Goal: Task Accomplishment & Management: Complete application form

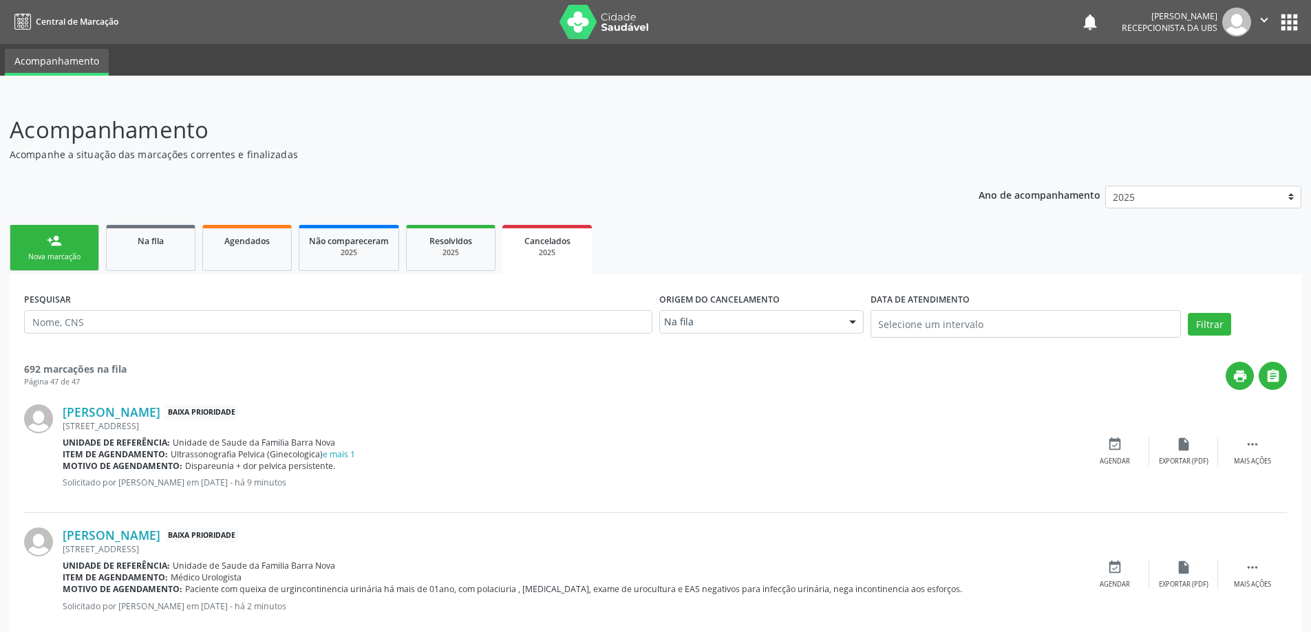
scroll to position [67, 0]
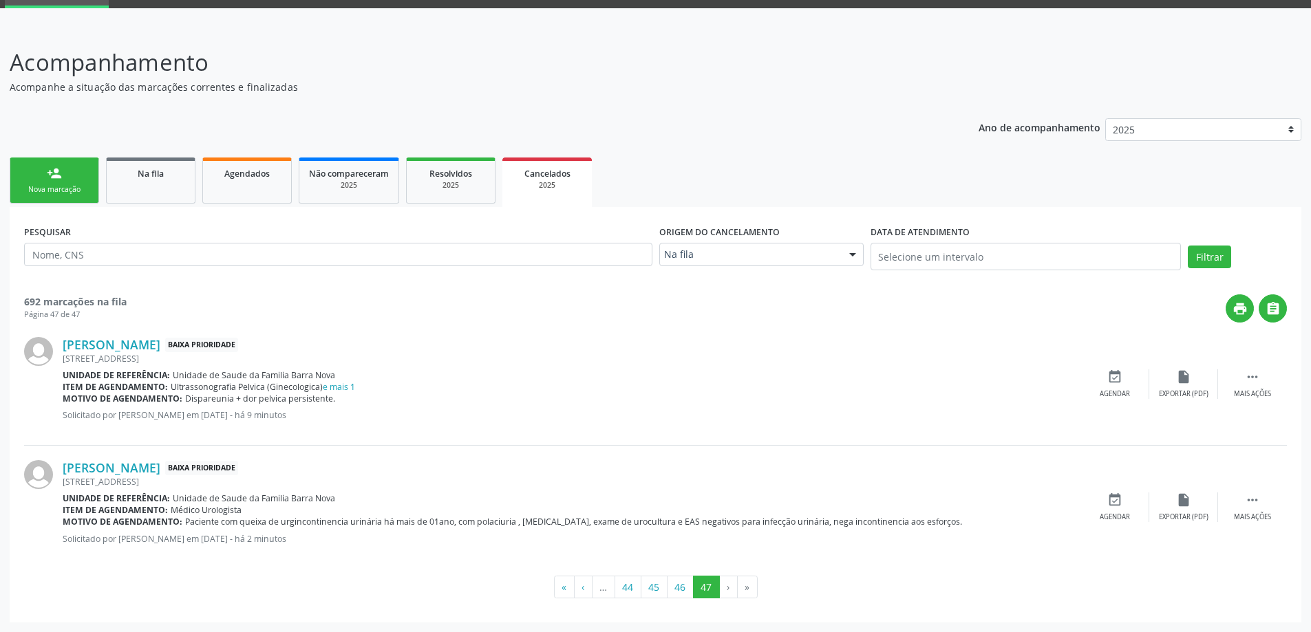
click at [65, 187] on div "Nova marcação" at bounding box center [54, 189] width 69 height 10
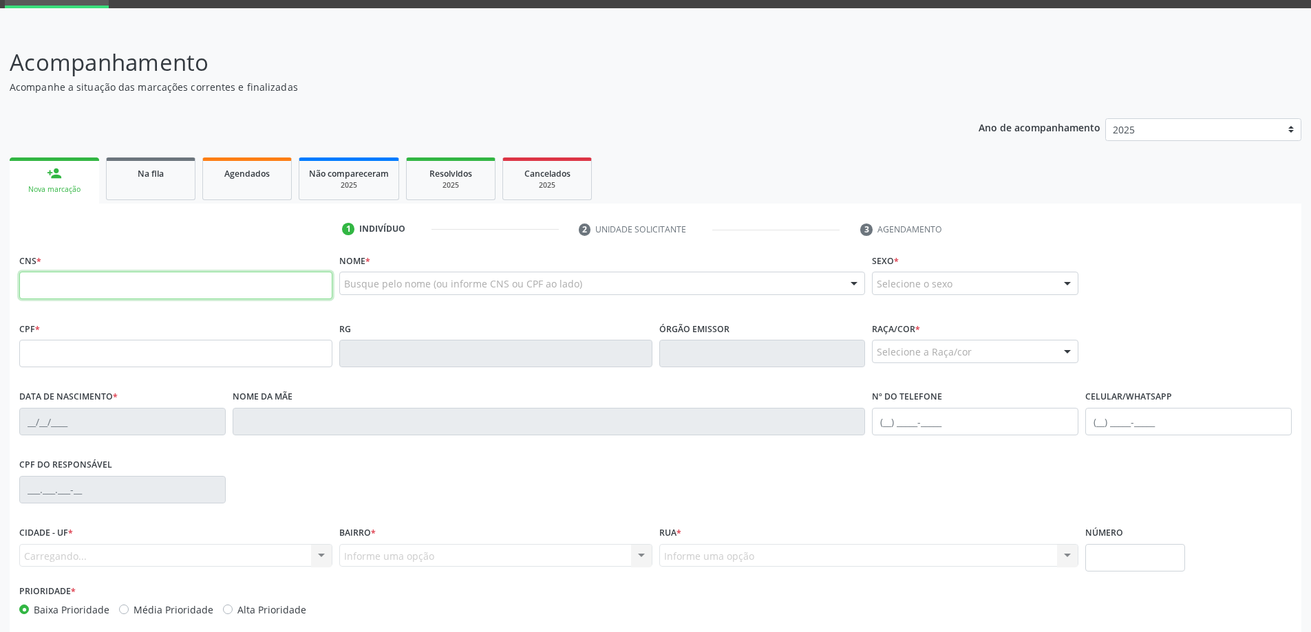
click at [137, 293] on input "text" at bounding box center [175, 286] width 313 height 28
type input "707 8006 0667 4114"
type input "495.176.514-49"
type input "[DATE]"
type input "[PERSON_NAME]"
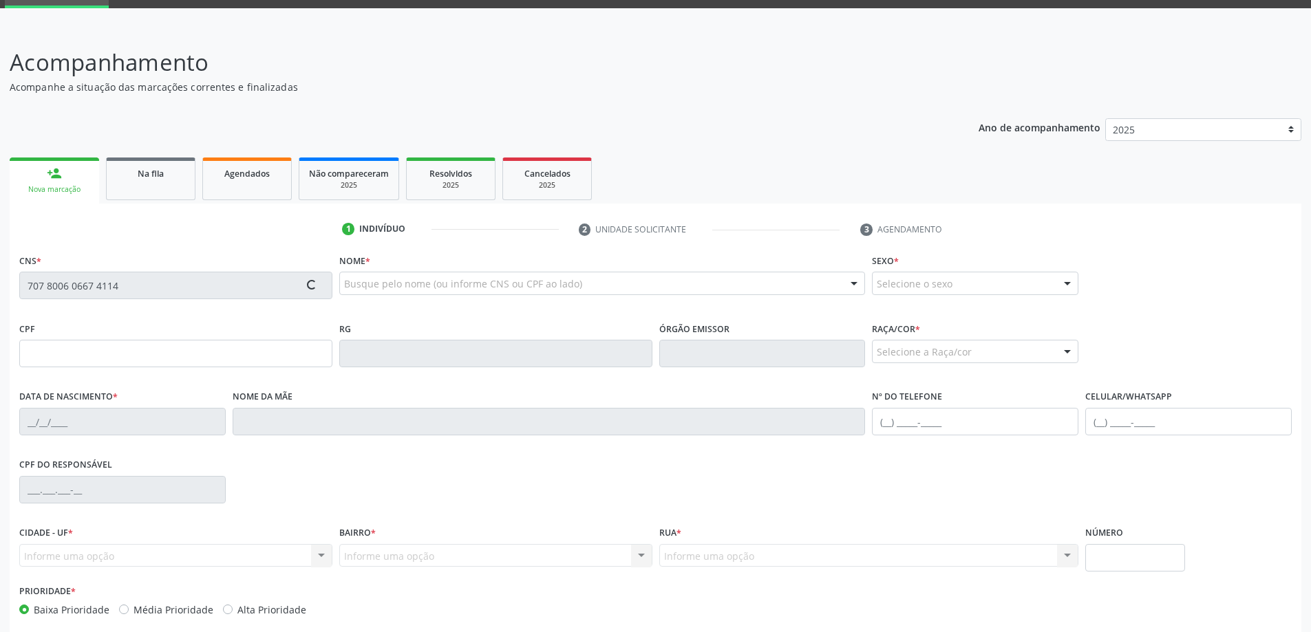
type input "[PHONE_NUMBER]"
type input "406"
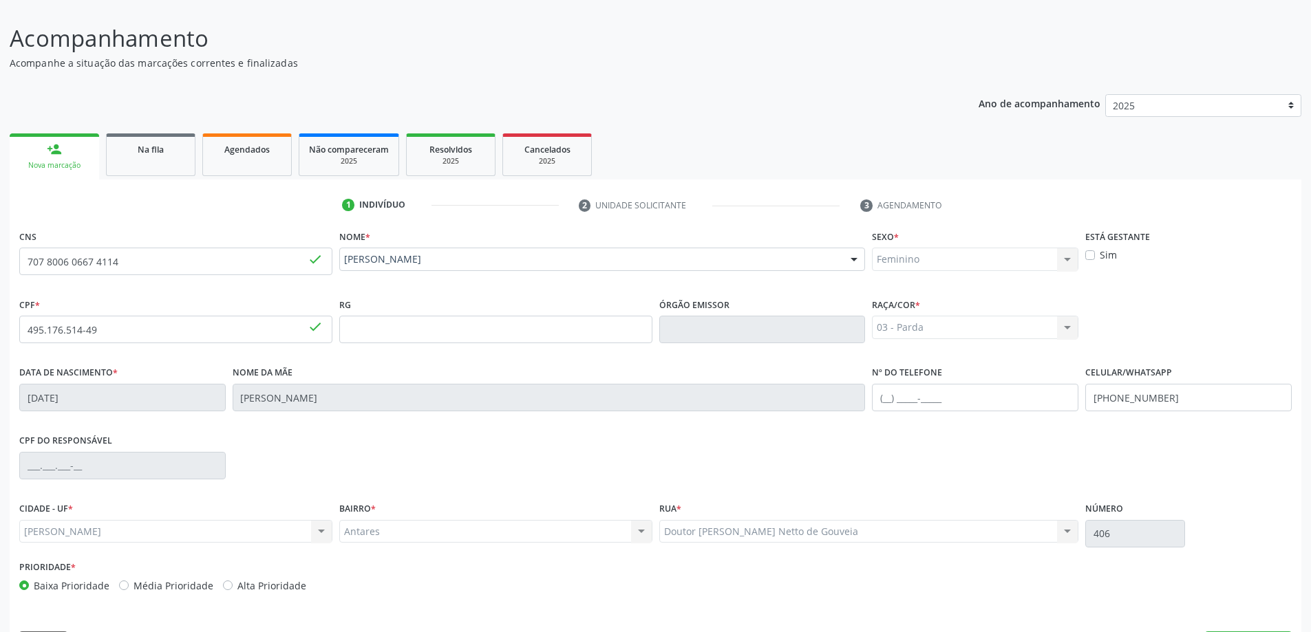
scroll to position [133, 0]
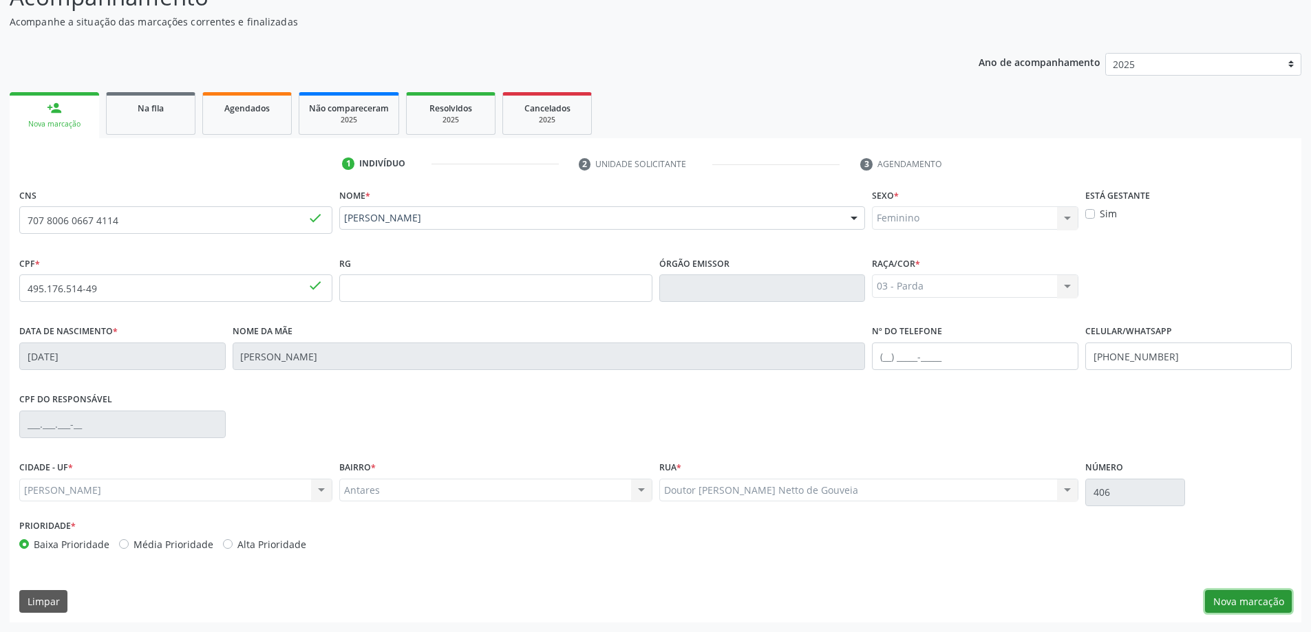
click at [1240, 607] on button "Nova marcação" at bounding box center [1248, 601] width 87 height 23
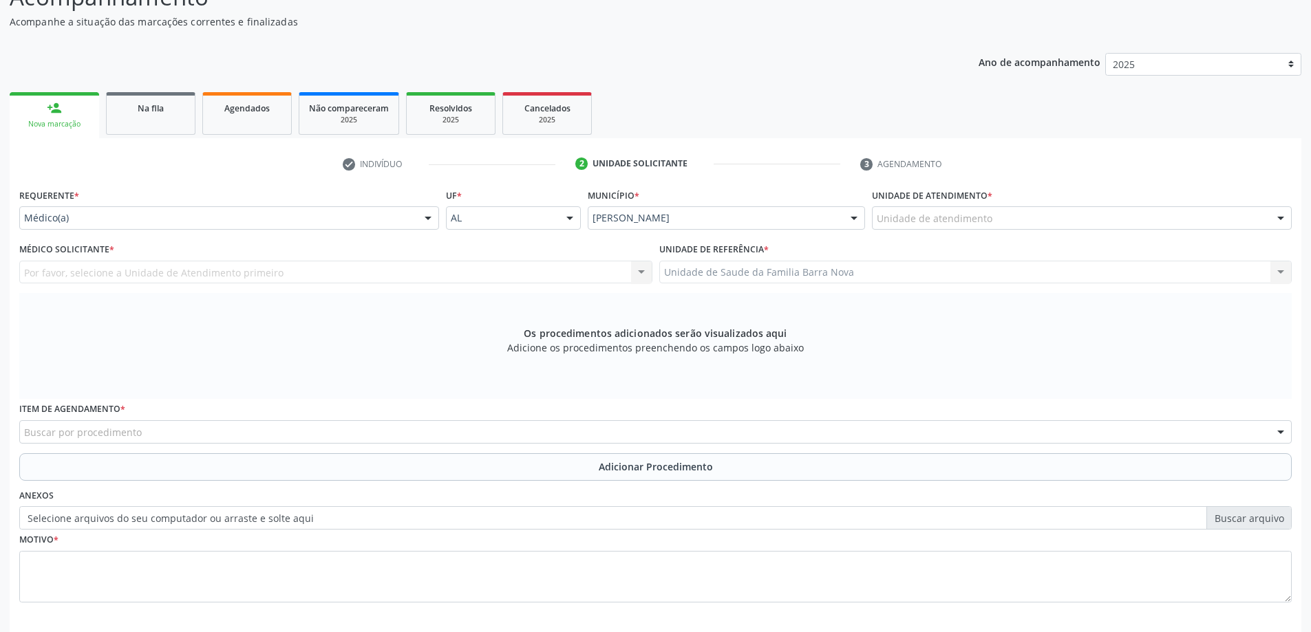
click at [1026, 221] on div "Unidade de atendimento" at bounding box center [1082, 217] width 420 height 23
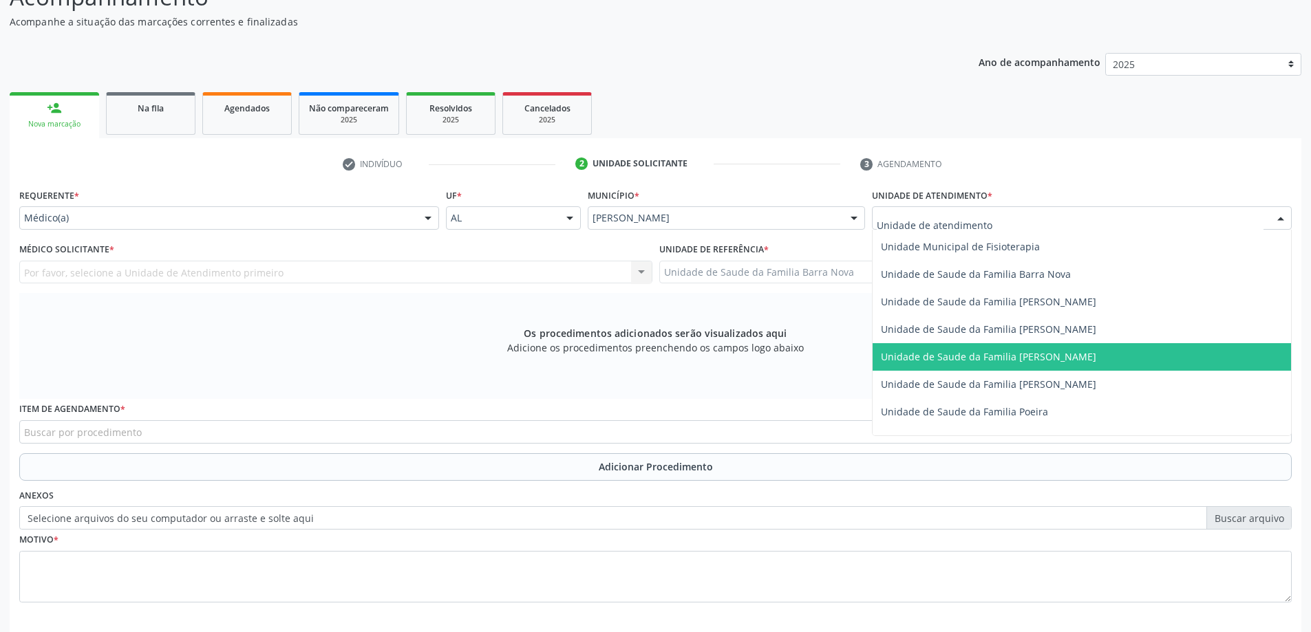
scroll to position [688, 0]
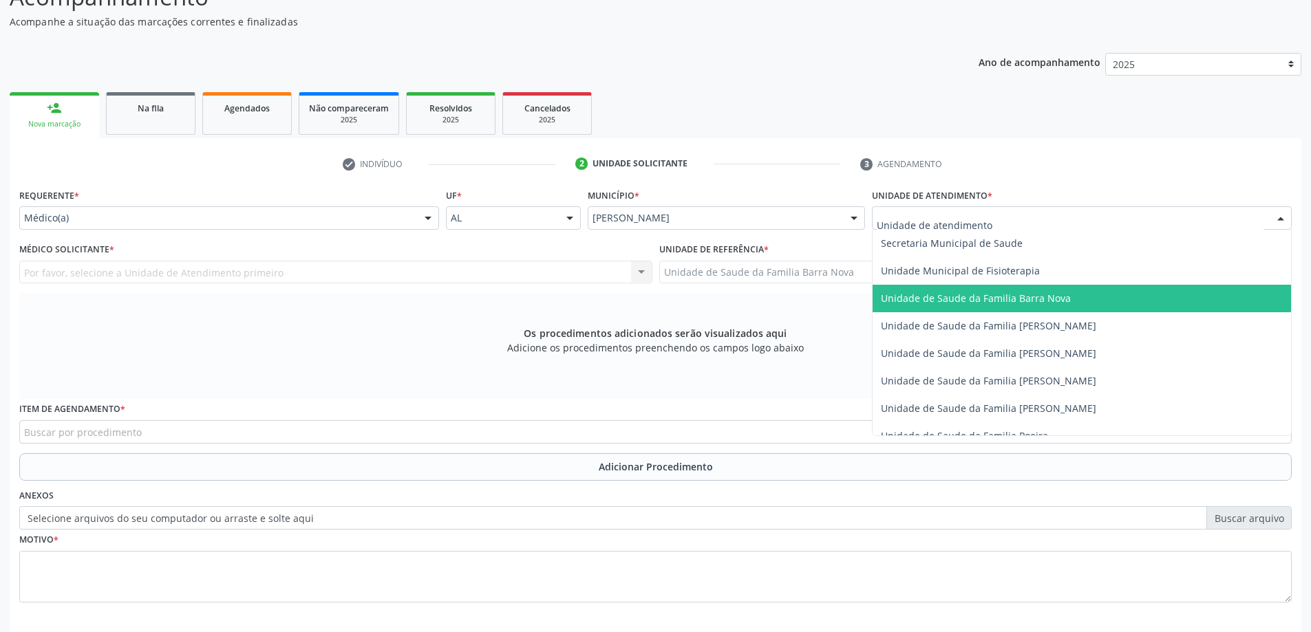
click at [1015, 299] on span "Unidade de Saude da Familia Barra Nova" at bounding box center [976, 298] width 190 height 13
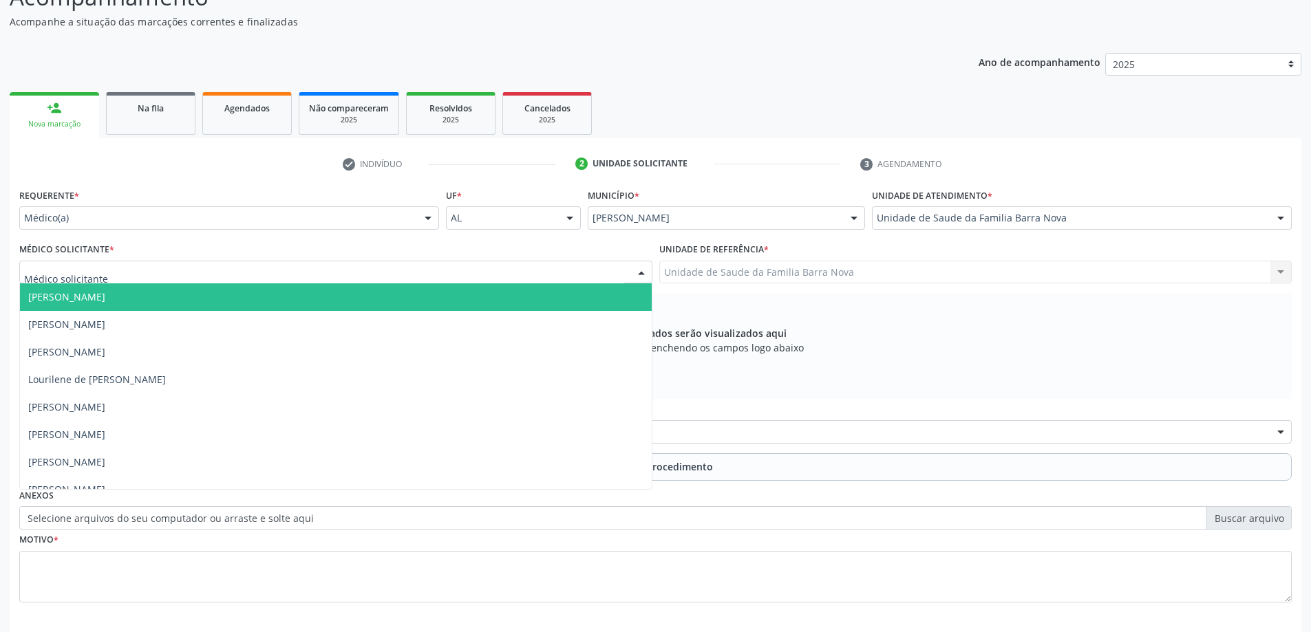
click at [311, 267] on div at bounding box center [335, 272] width 633 height 23
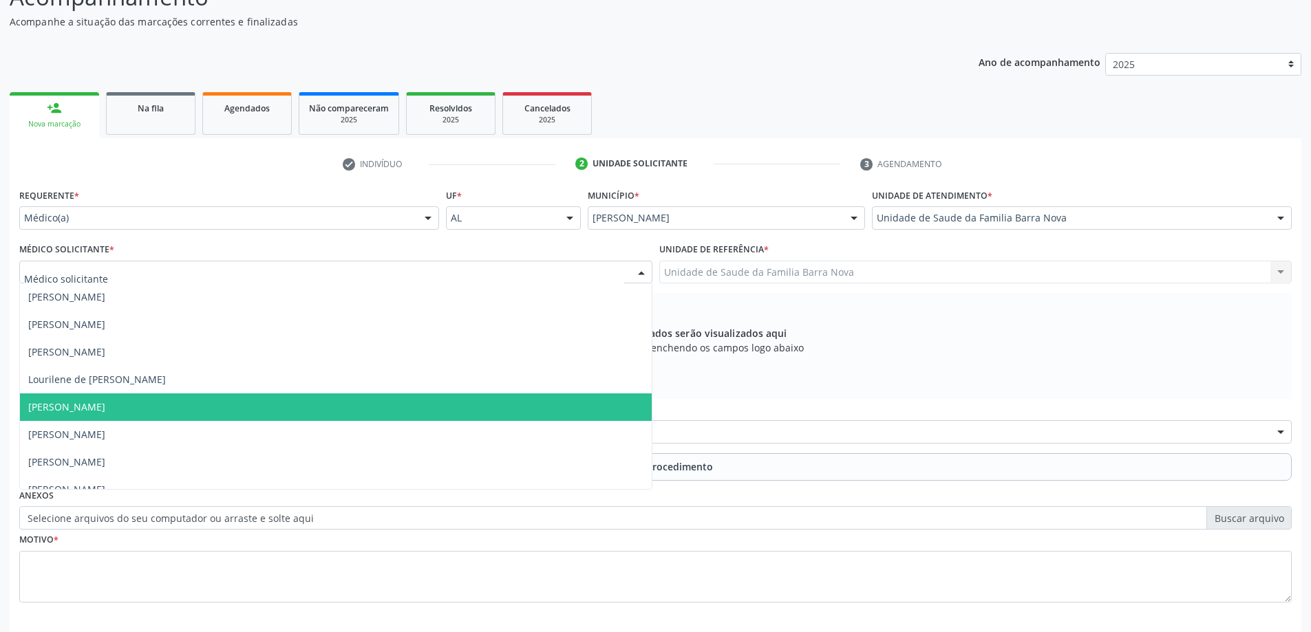
scroll to position [42, 0]
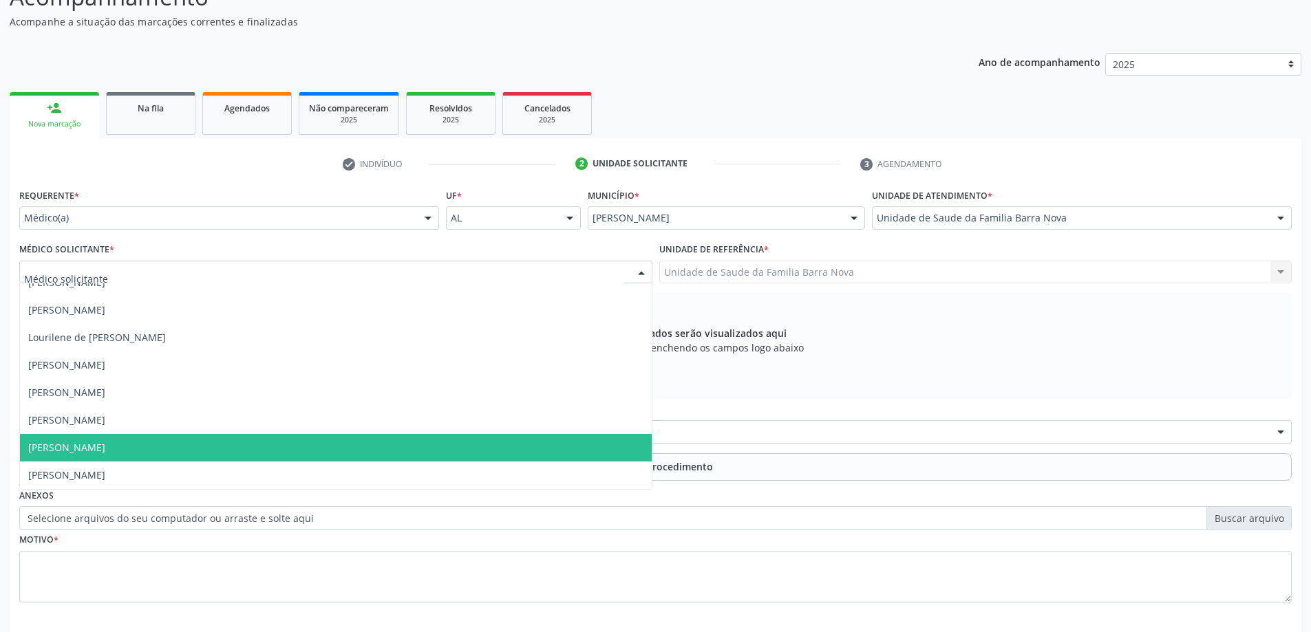
click at [260, 444] on span "[PERSON_NAME]" at bounding box center [336, 448] width 632 height 28
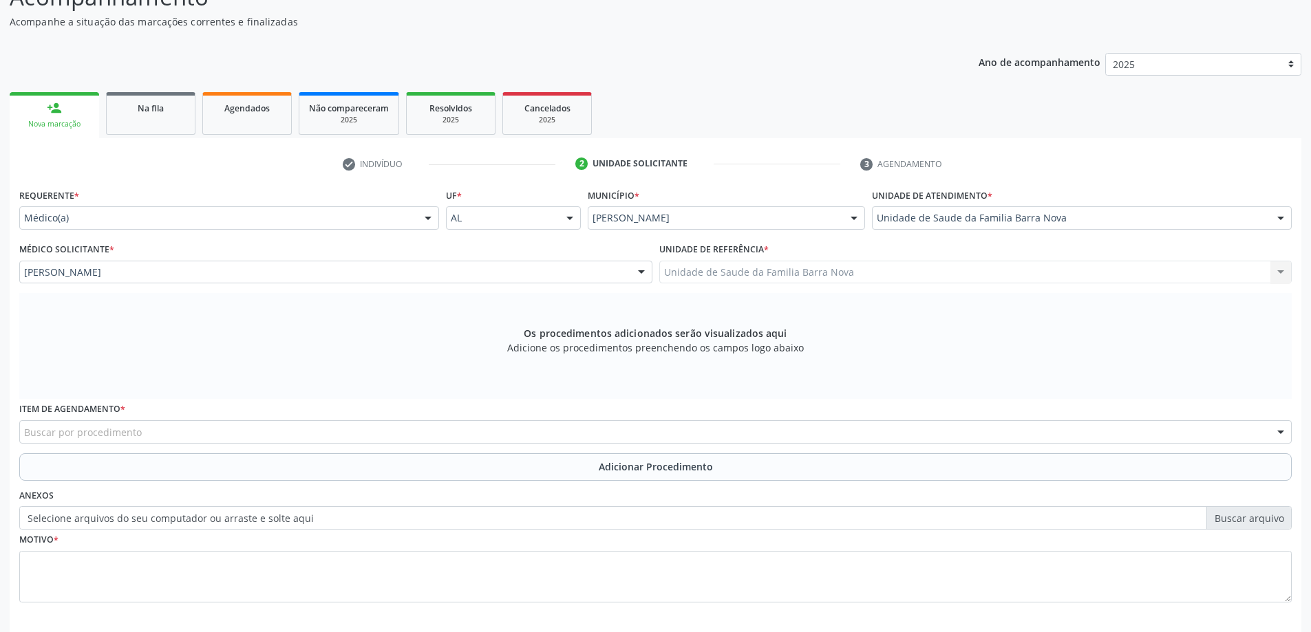
click at [405, 431] on div "Buscar por procedimento" at bounding box center [655, 431] width 1272 height 23
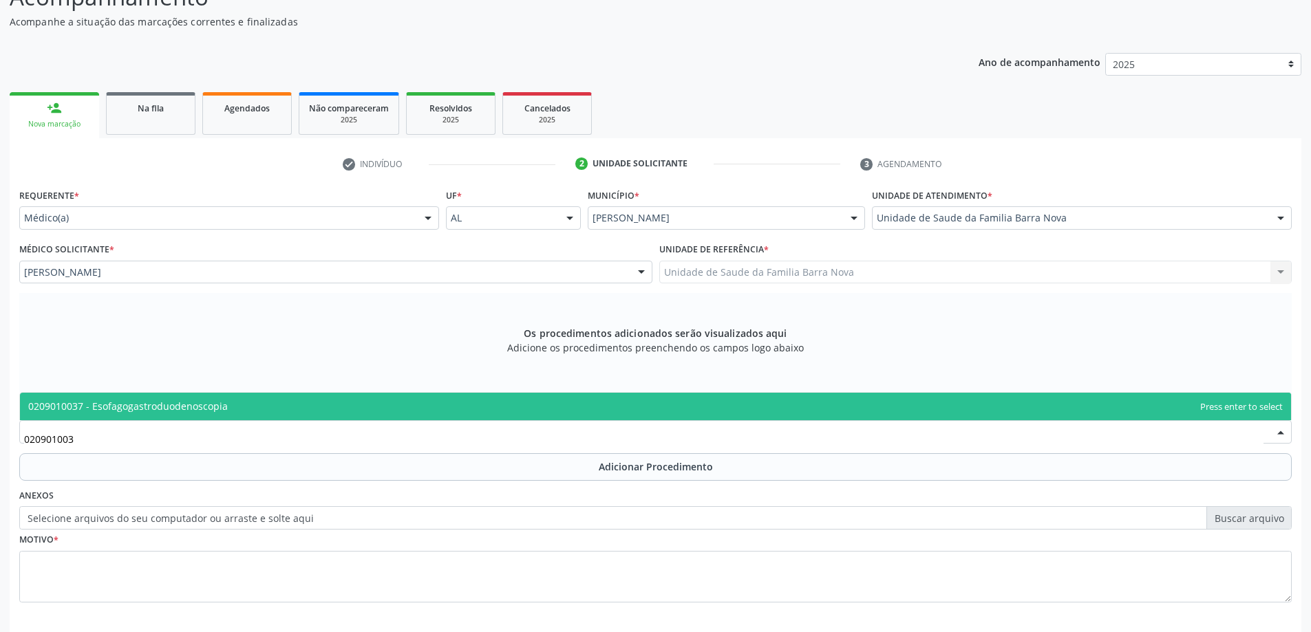
type input "0209010037"
click at [440, 402] on span "0209010037 - Esofagogastroduodenoscopia" at bounding box center [655, 407] width 1271 height 28
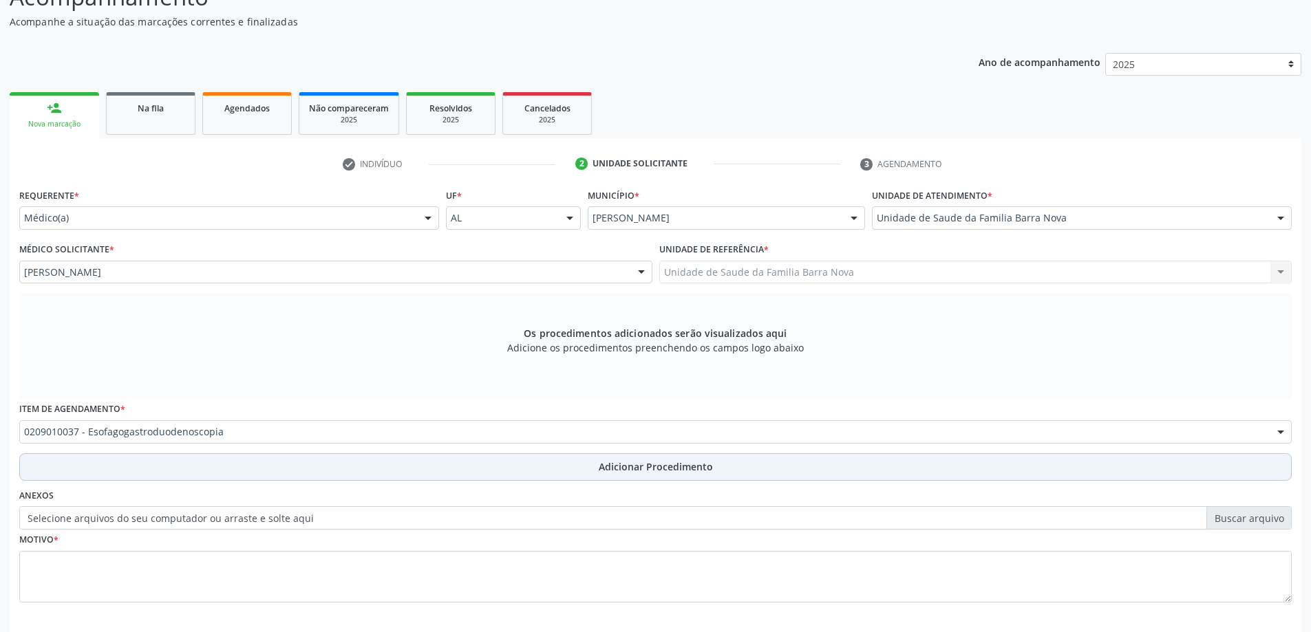
click at [625, 469] on span "Adicionar Procedimento" at bounding box center [656, 467] width 114 height 14
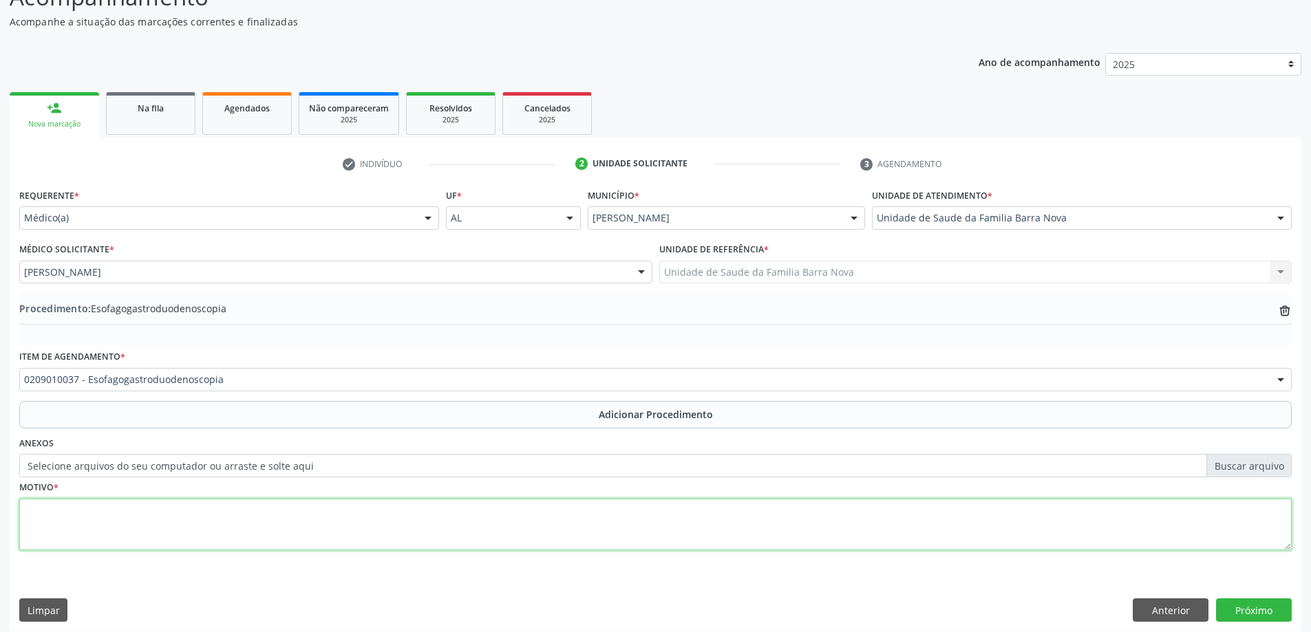
click at [369, 512] on textarea at bounding box center [655, 525] width 1272 height 52
click at [45, 511] on textarea "Pacinte" at bounding box center [655, 525] width 1272 height 52
click at [102, 516] on textarea "Paciente" at bounding box center [655, 525] width 1272 height 52
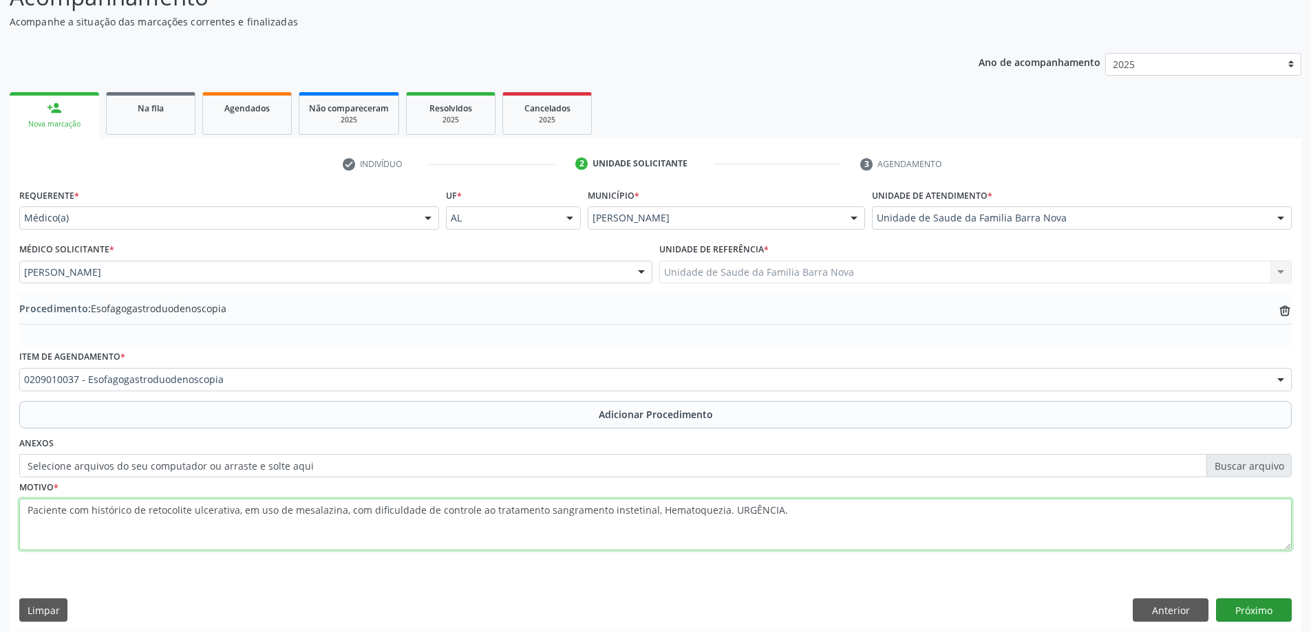
type textarea "Paciente com histórico de retocolite ulcerativa, em uso de mesalazina, com difi…"
click at [1254, 605] on button "Próximo" at bounding box center [1254, 610] width 76 height 23
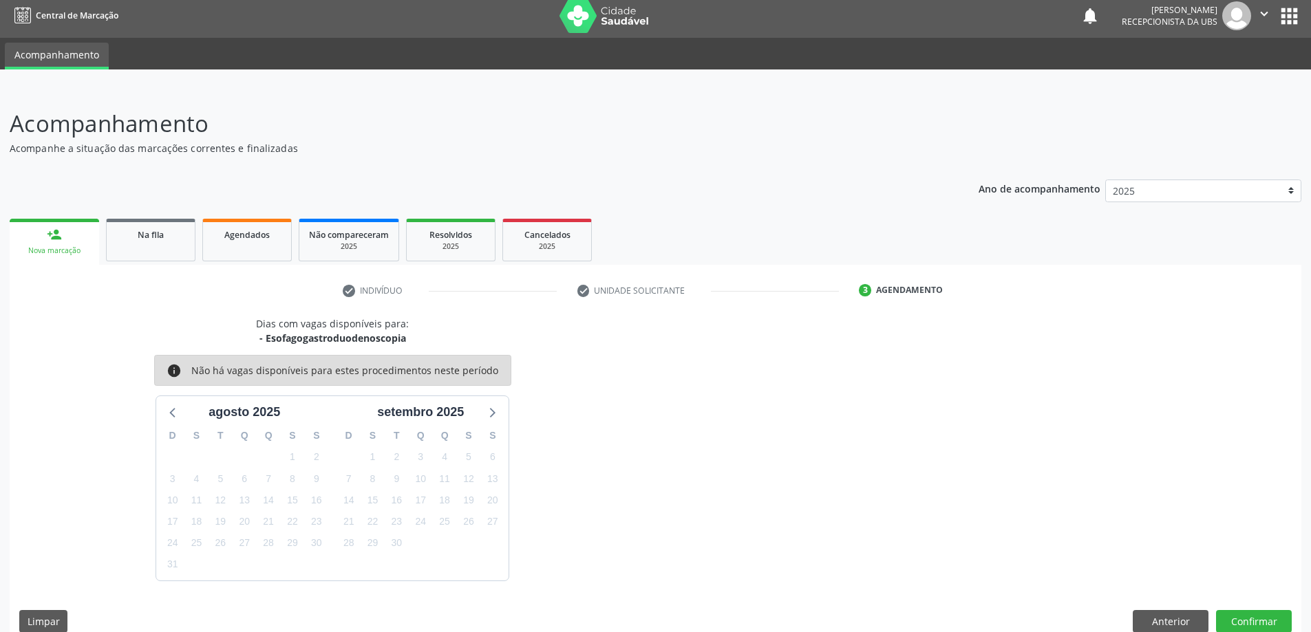
scroll to position [26, 0]
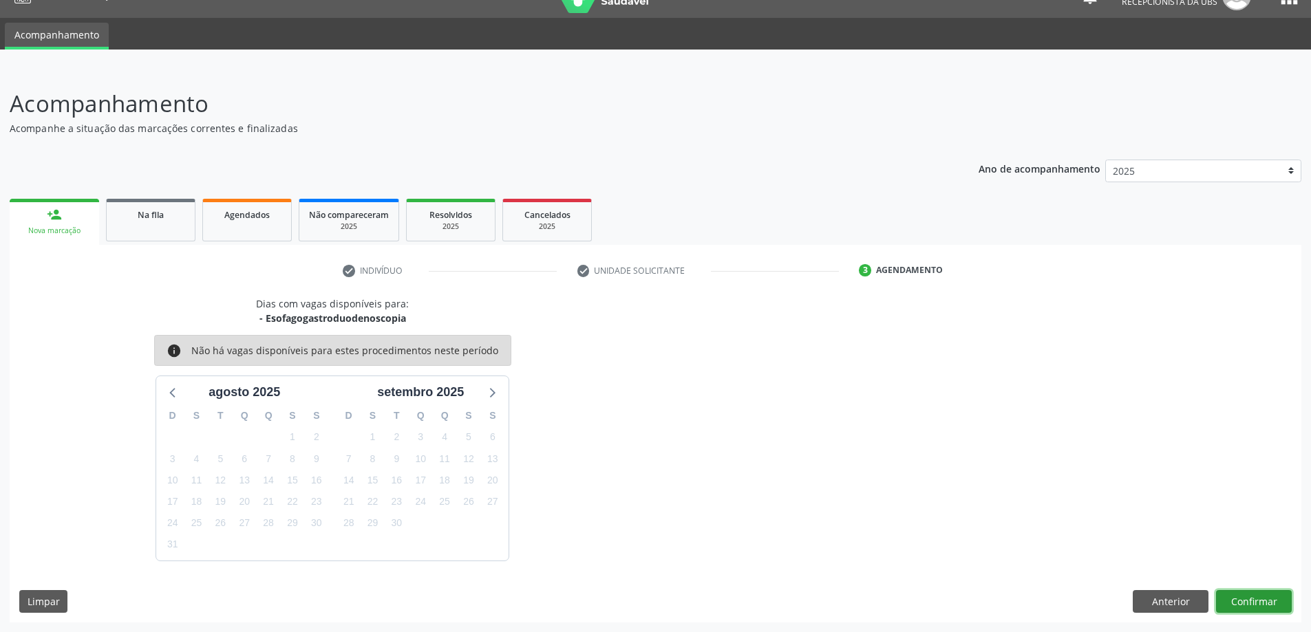
click at [1242, 594] on button "Confirmar" at bounding box center [1254, 601] width 76 height 23
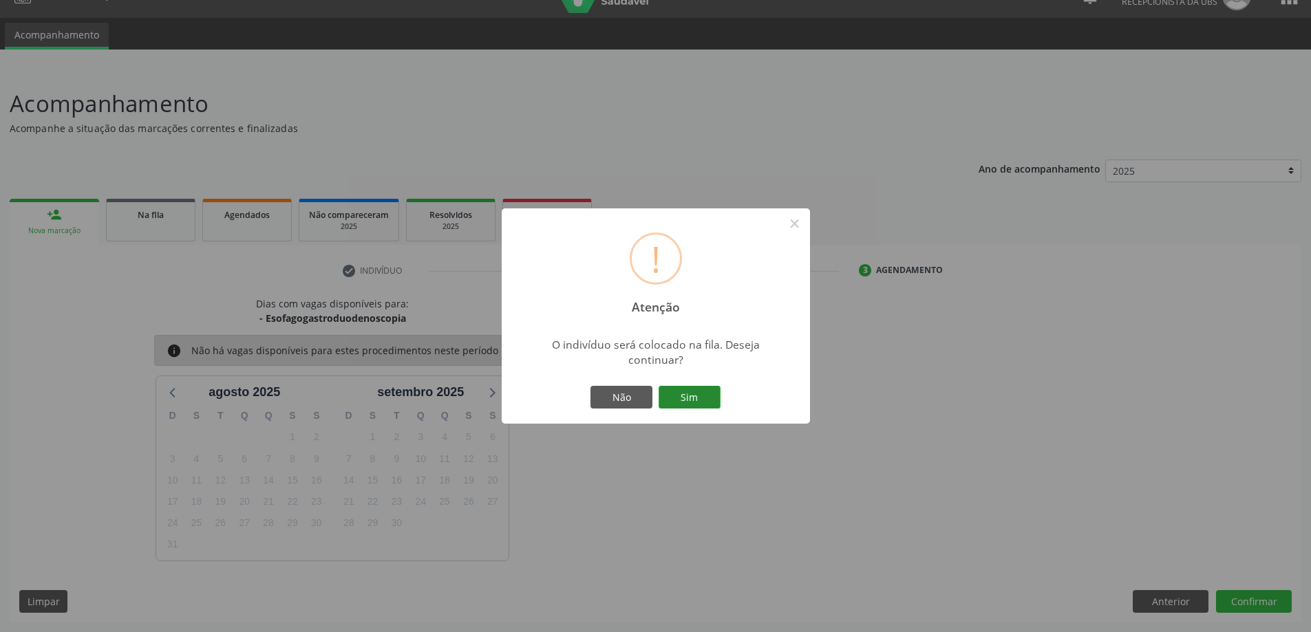
click at [700, 400] on button "Sim" at bounding box center [689, 397] width 62 height 23
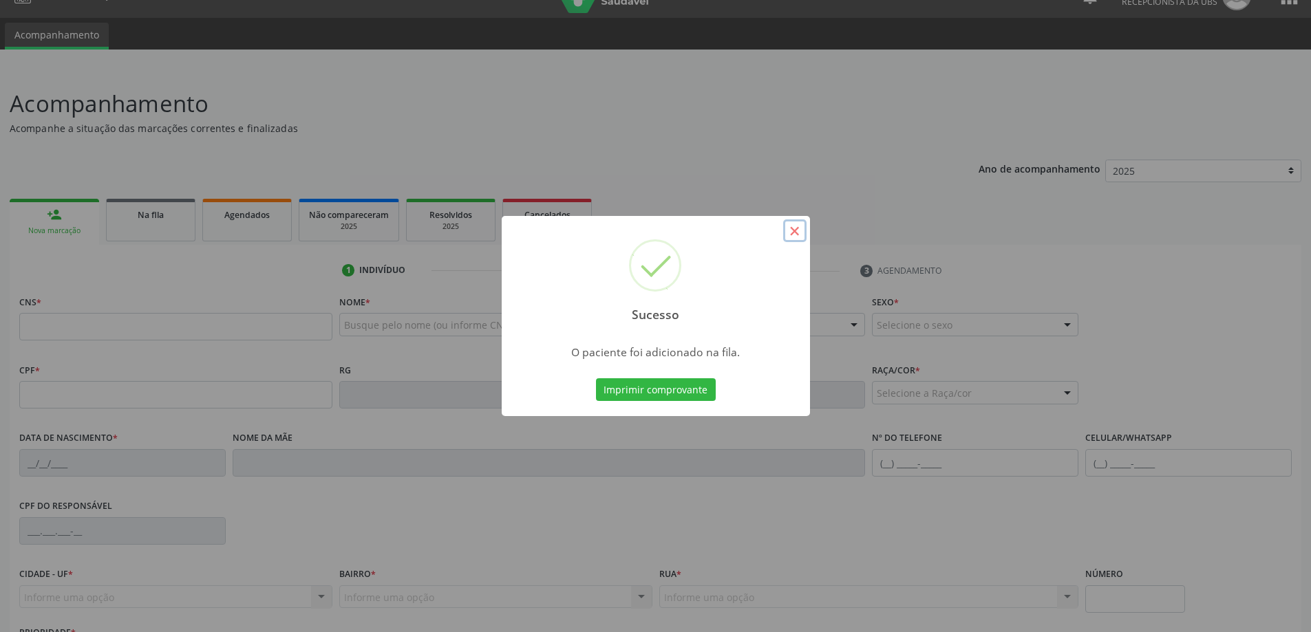
click at [799, 230] on button "×" at bounding box center [794, 230] width 23 height 23
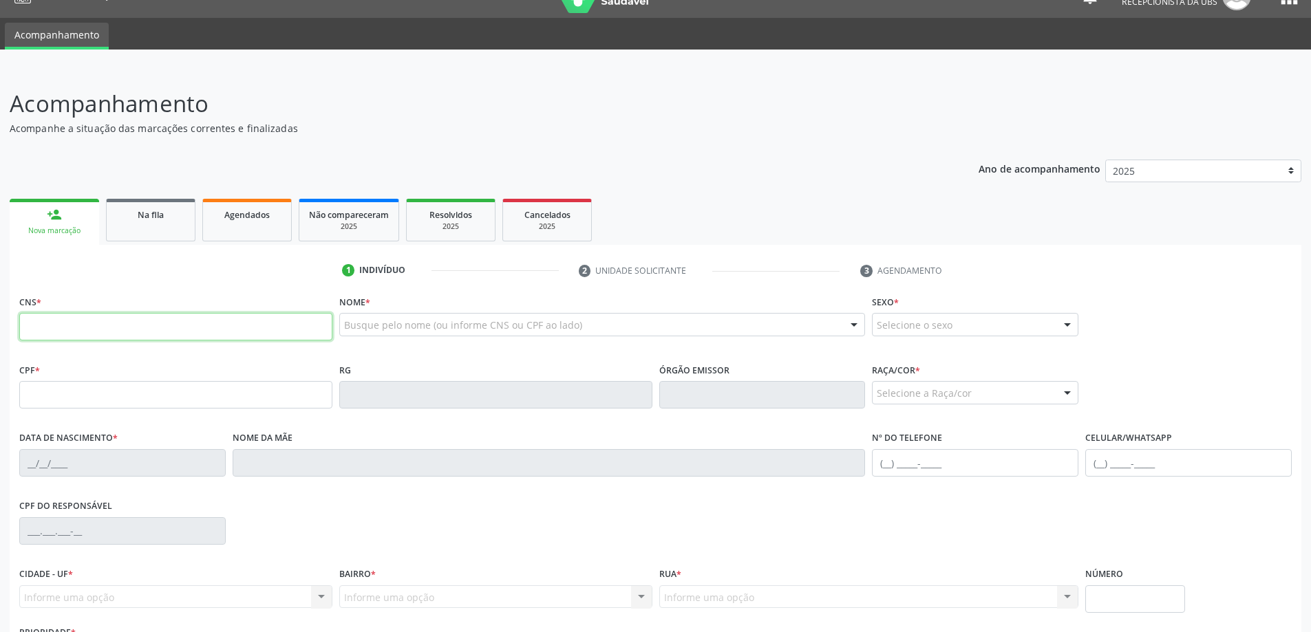
click at [138, 330] on input "text" at bounding box center [175, 327] width 313 height 28
type input "707 8006 0667 4114"
type input "495.176.514-49"
type input "[DATE]"
type input "[PERSON_NAME]"
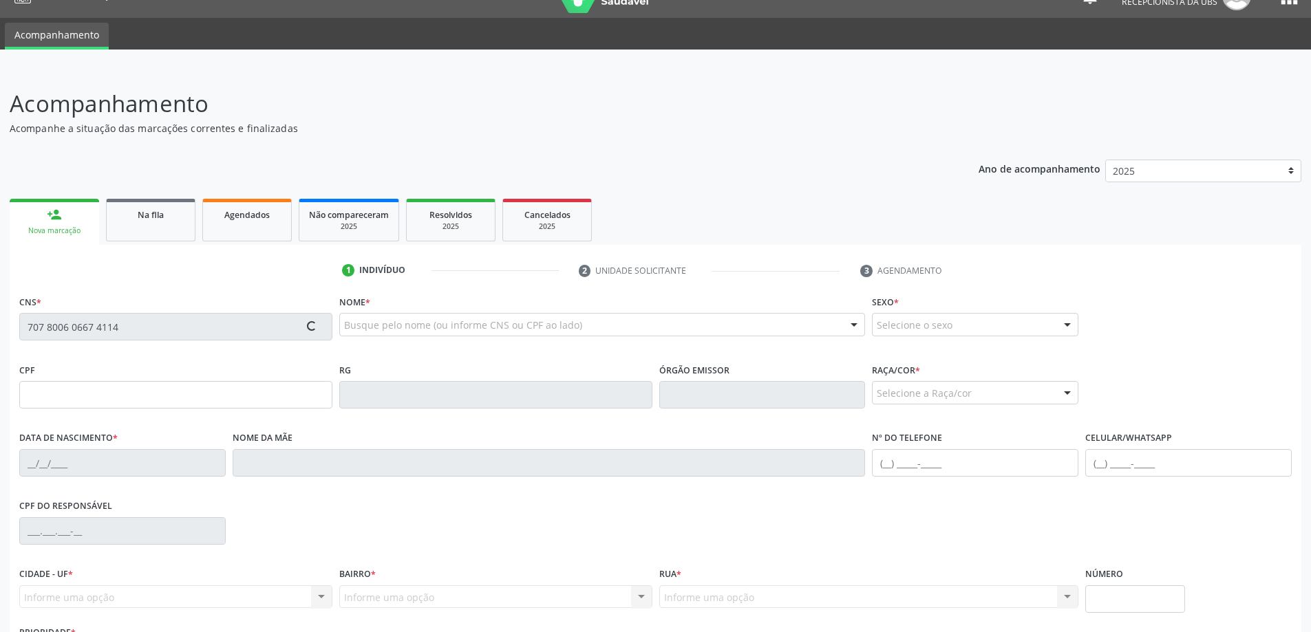
type input "[PHONE_NUMBER]"
type input "406"
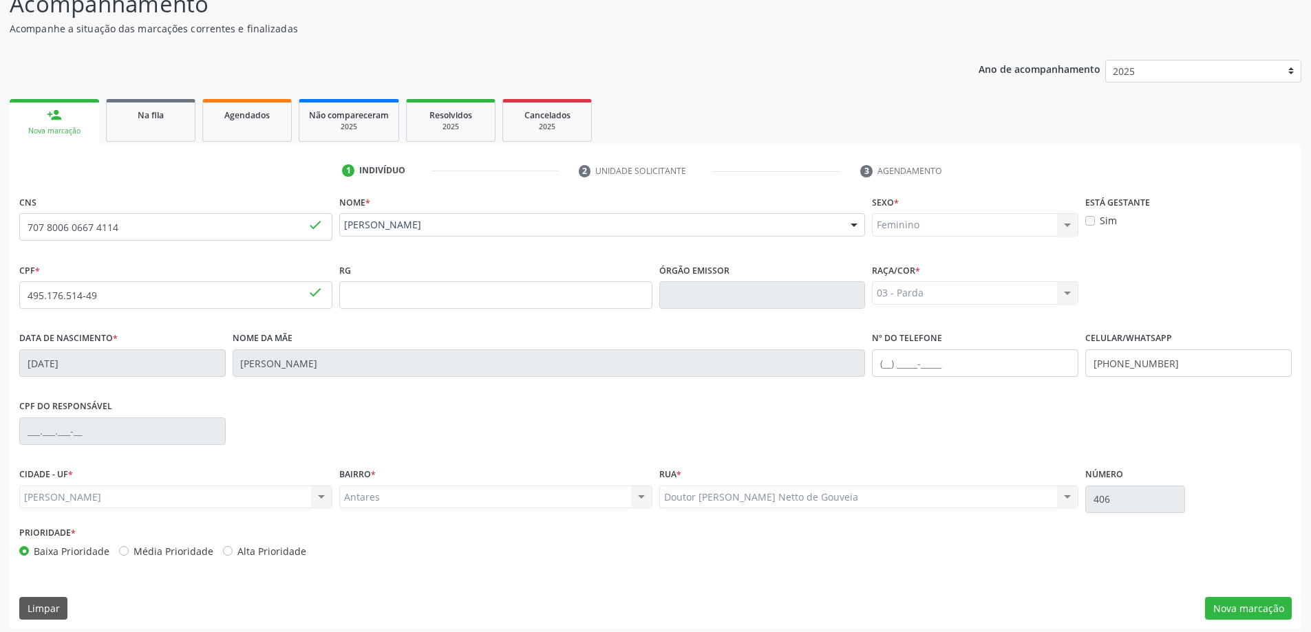
scroll to position [133, 0]
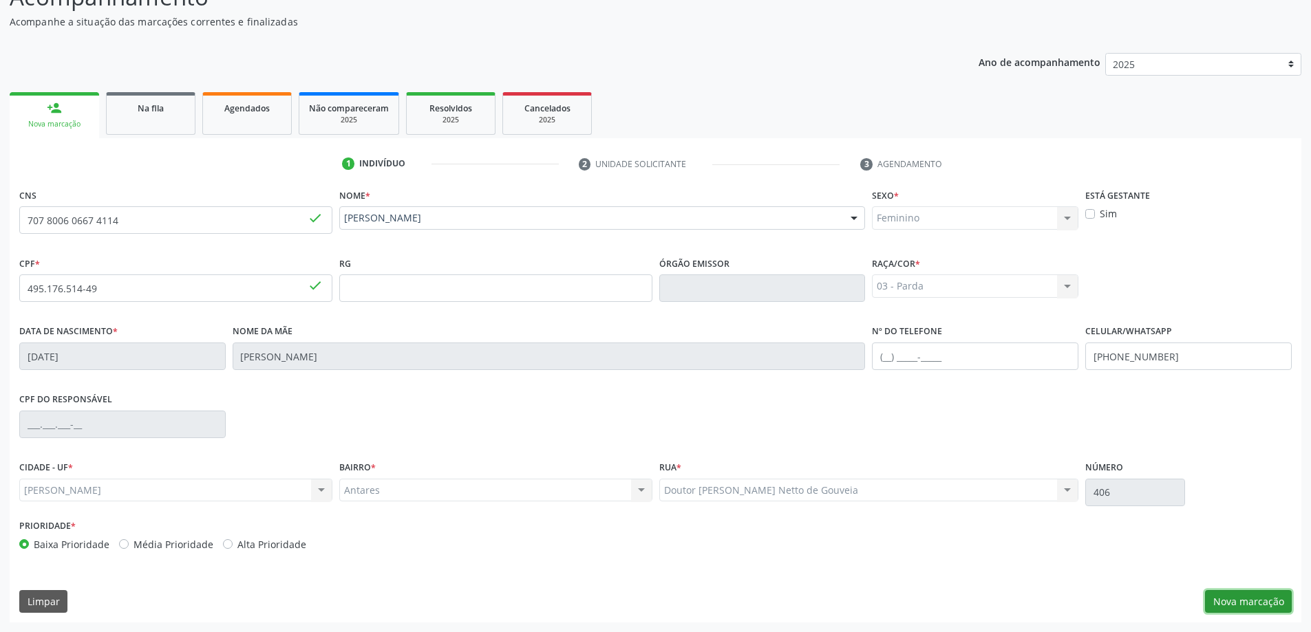
click at [1242, 599] on button "Nova marcação" at bounding box center [1248, 601] width 87 height 23
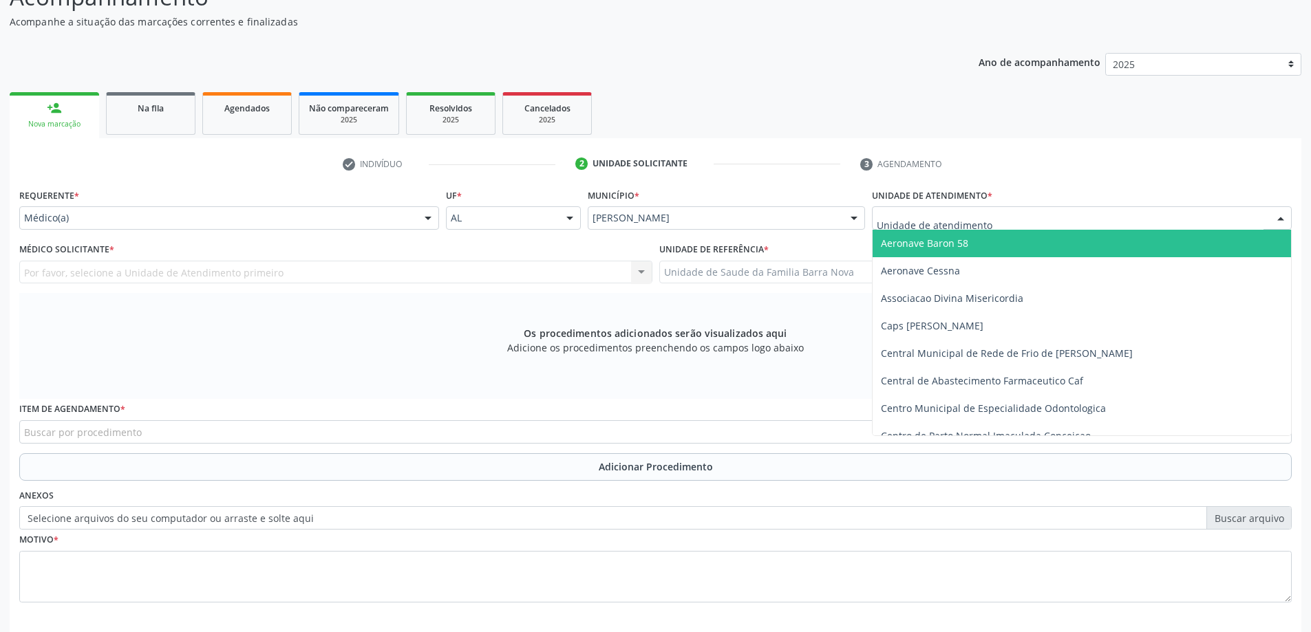
click at [1016, 223] on div at bounding box center [1082, 217] width 420 height 23
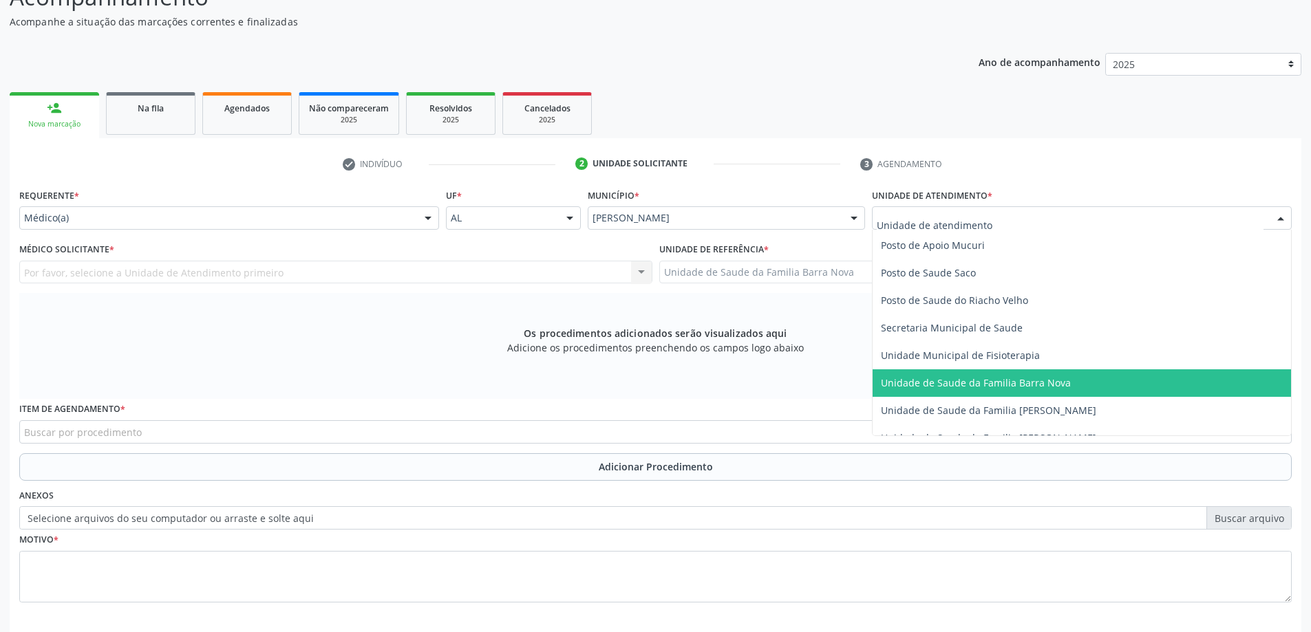
scroll to position [619, 0]
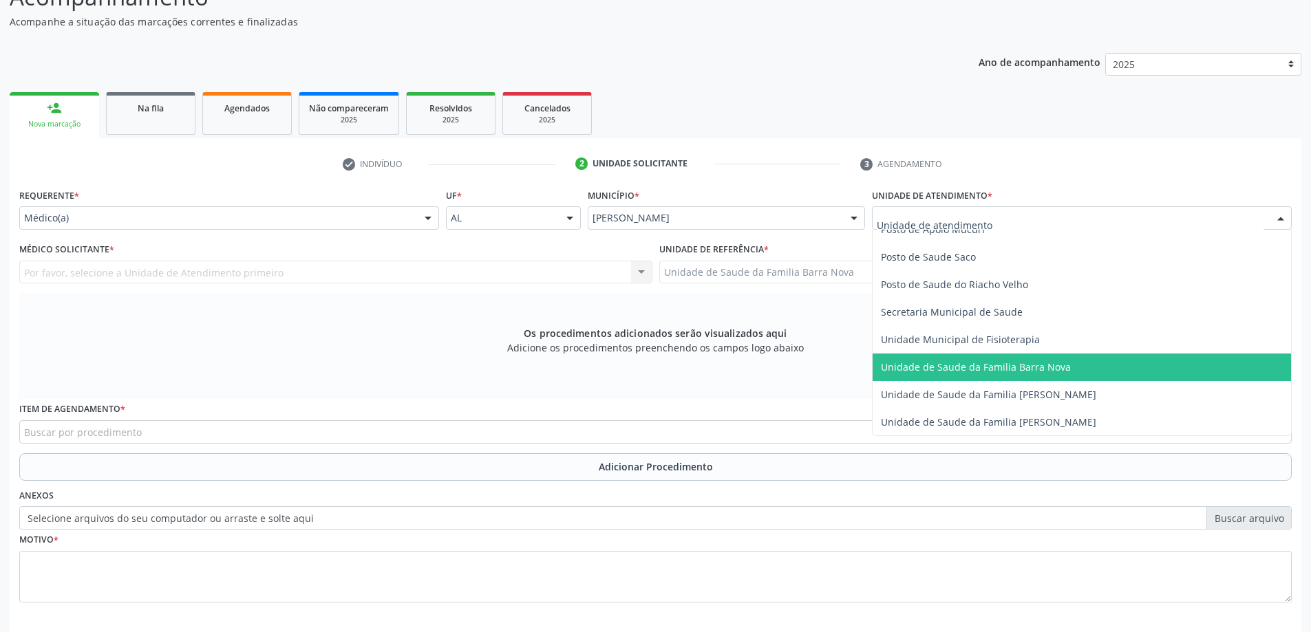
click at [1019, 373] on span "Unidade de Saude da Familia Barra Nova" at bounding box center [976, 366] width 190 height 13
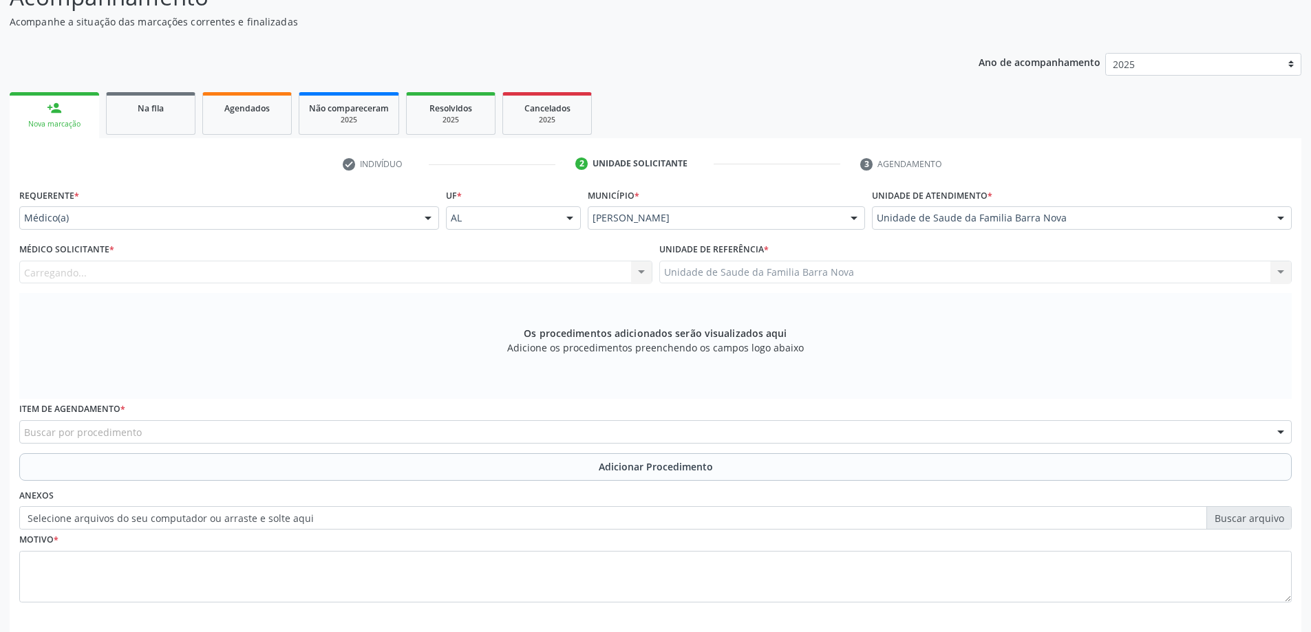
click at [445, 270] on div "Carregando... Nenhum resultado encontrado para: " " Não há nenhuma opção para s…" at bounding box center [335, 272] width 633 height 23
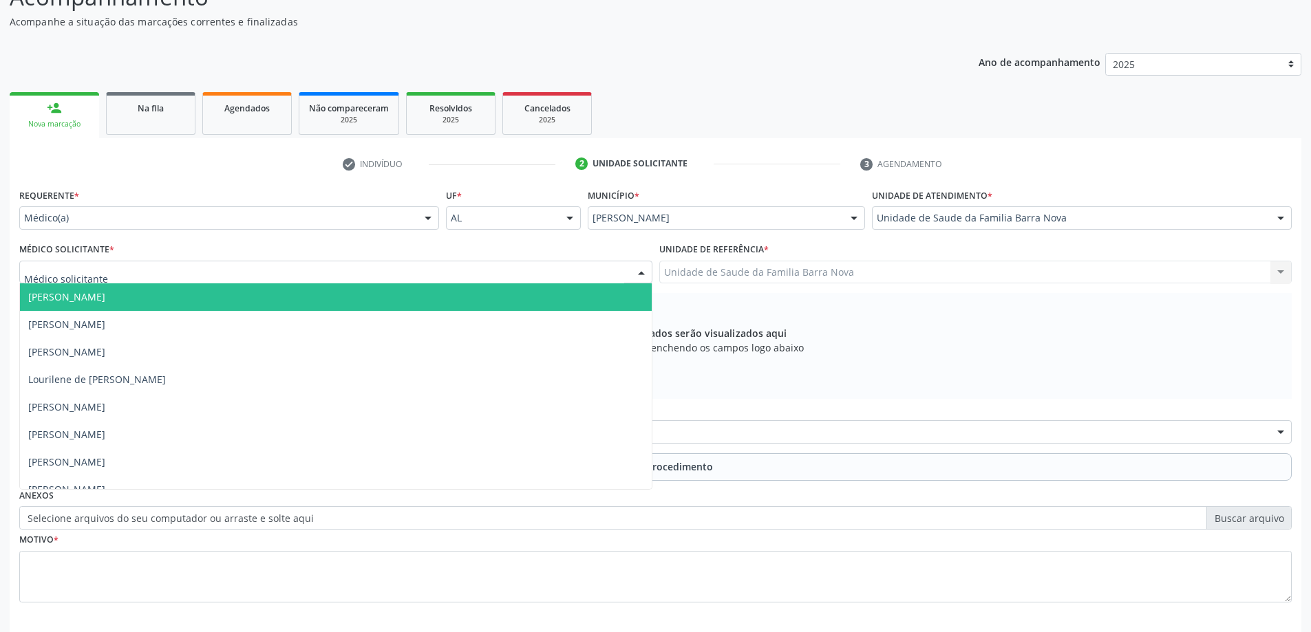
click at [444, 272] on div at bounding box center [335, 272] width 633 height 23
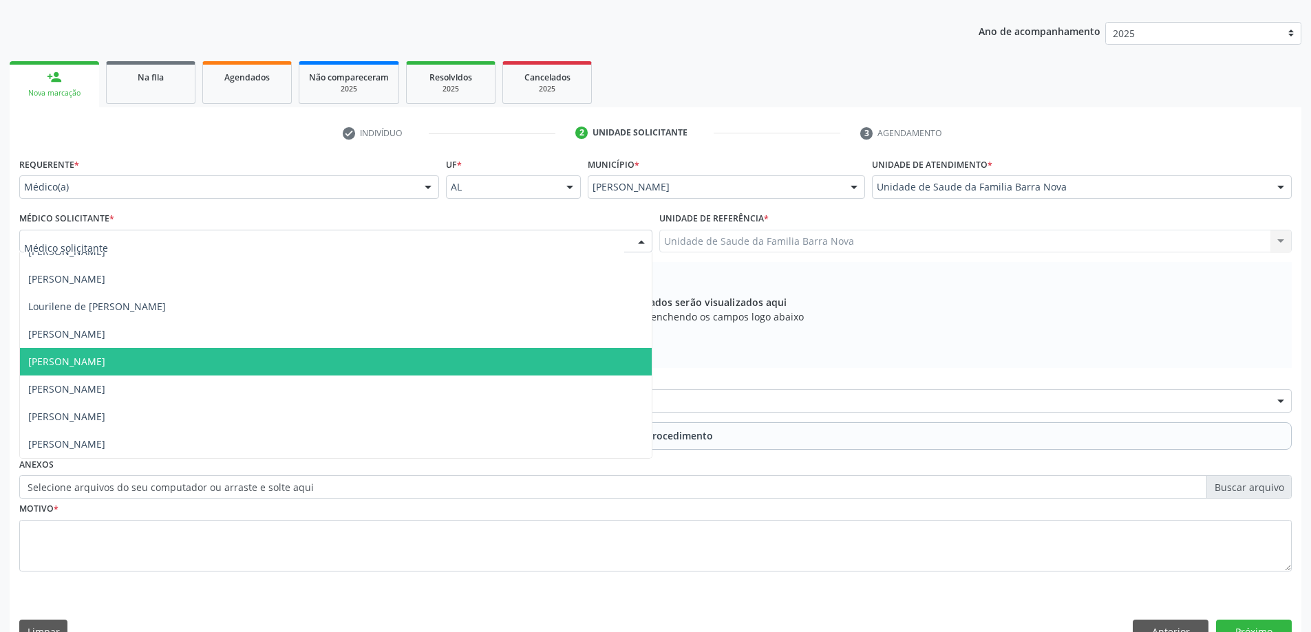
scroll to position [194, 0]
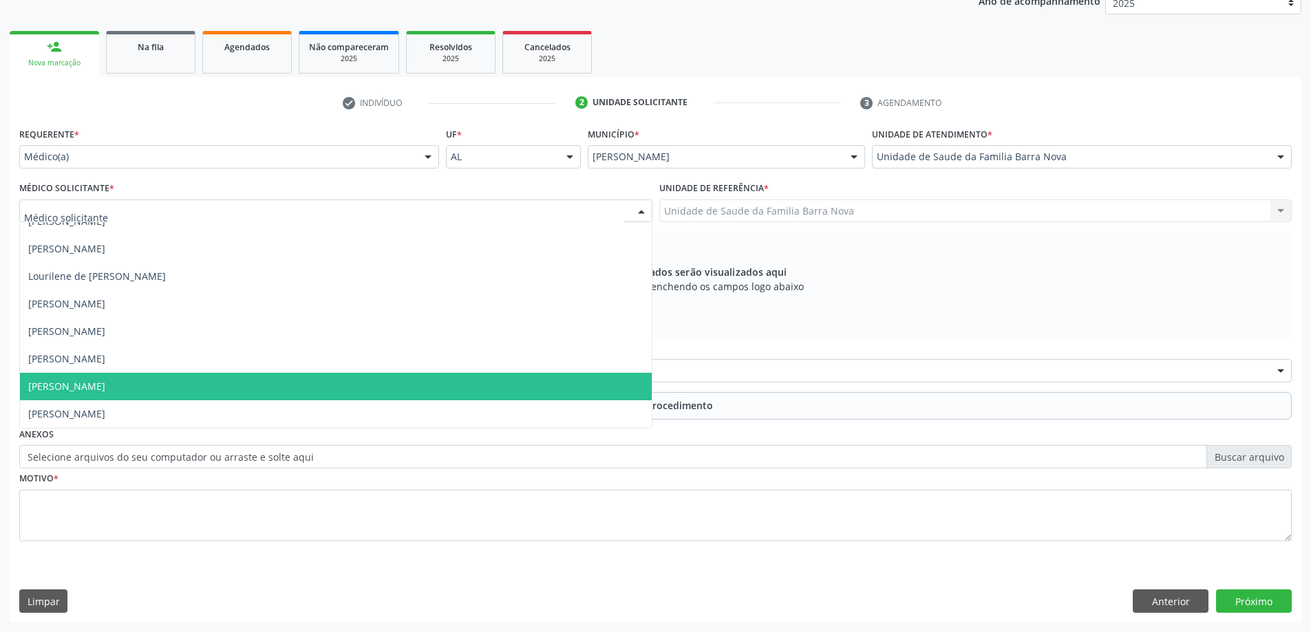
click at [410, 396] on span "[PERSON_NAME]" at bounding box center [336, 387] width 632 height 28
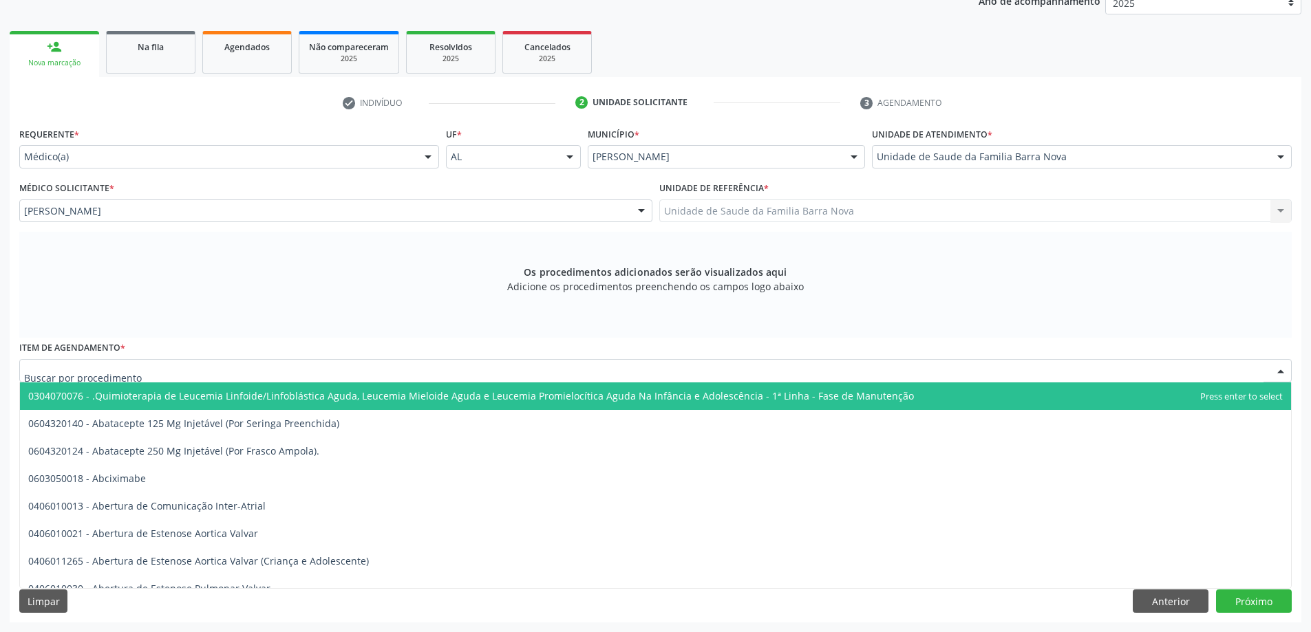
click at [414, 381] on div at bounding box center [655, 370] width 1272 height 23
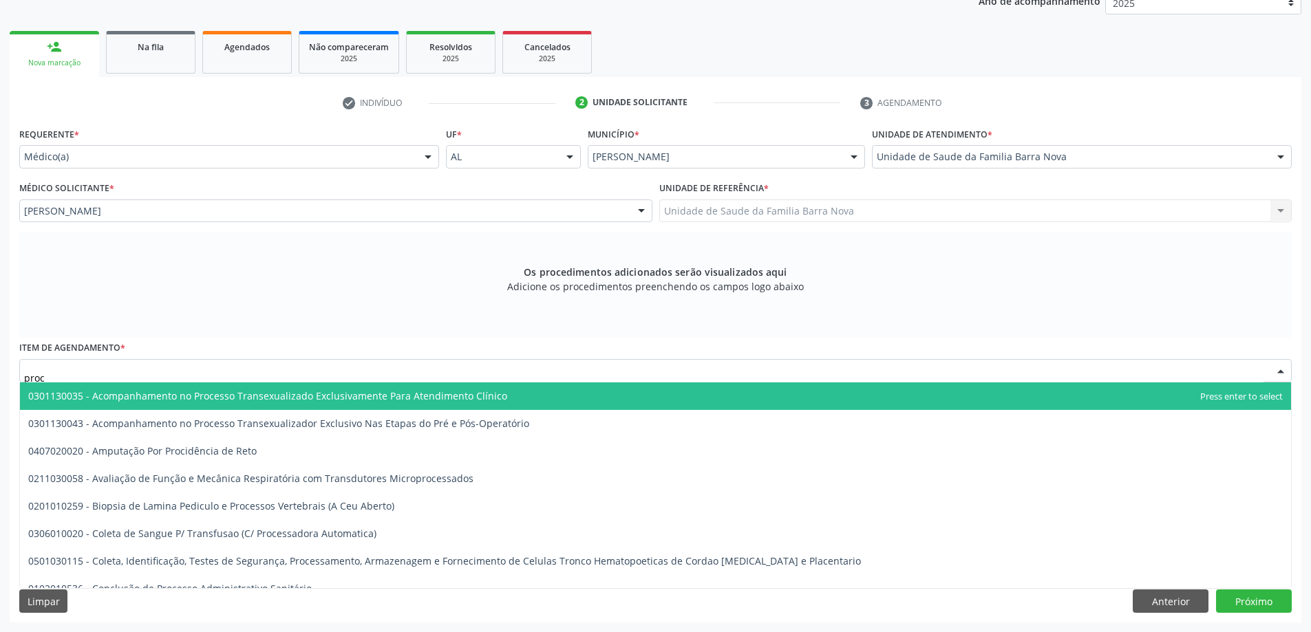
type input "proct"
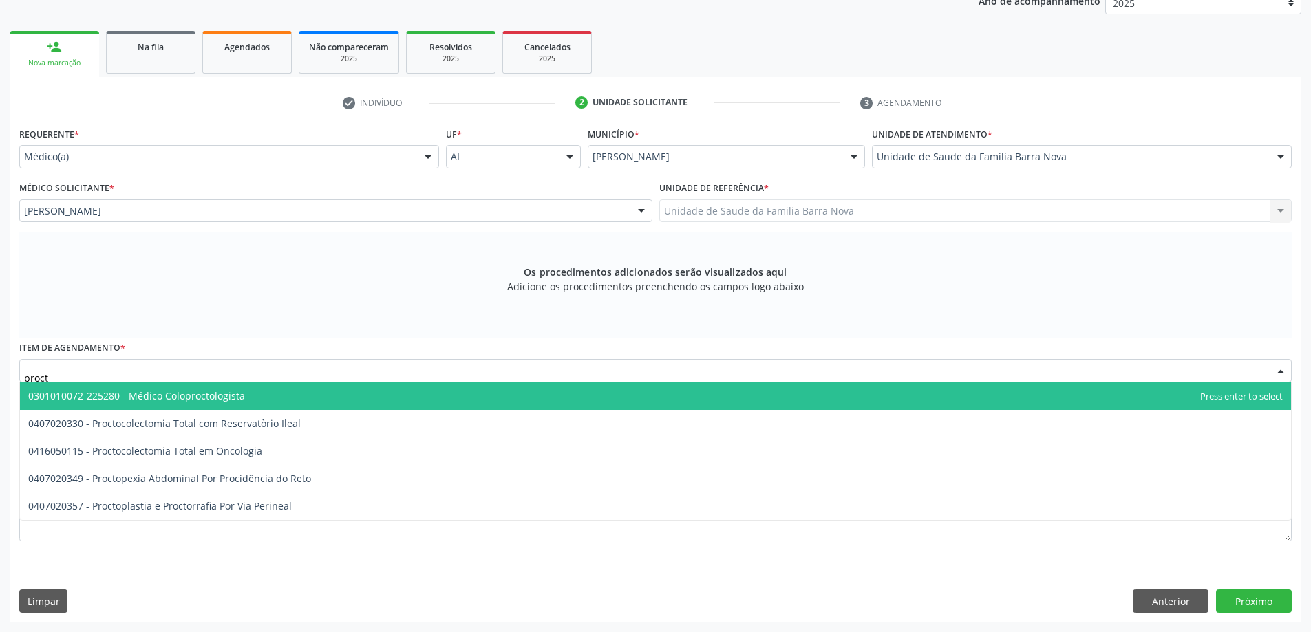
click at [334, 392] on span "0301010072-225280 - Médico Coloproctologista" at bounding box center [655, 396] width 1271 height 28
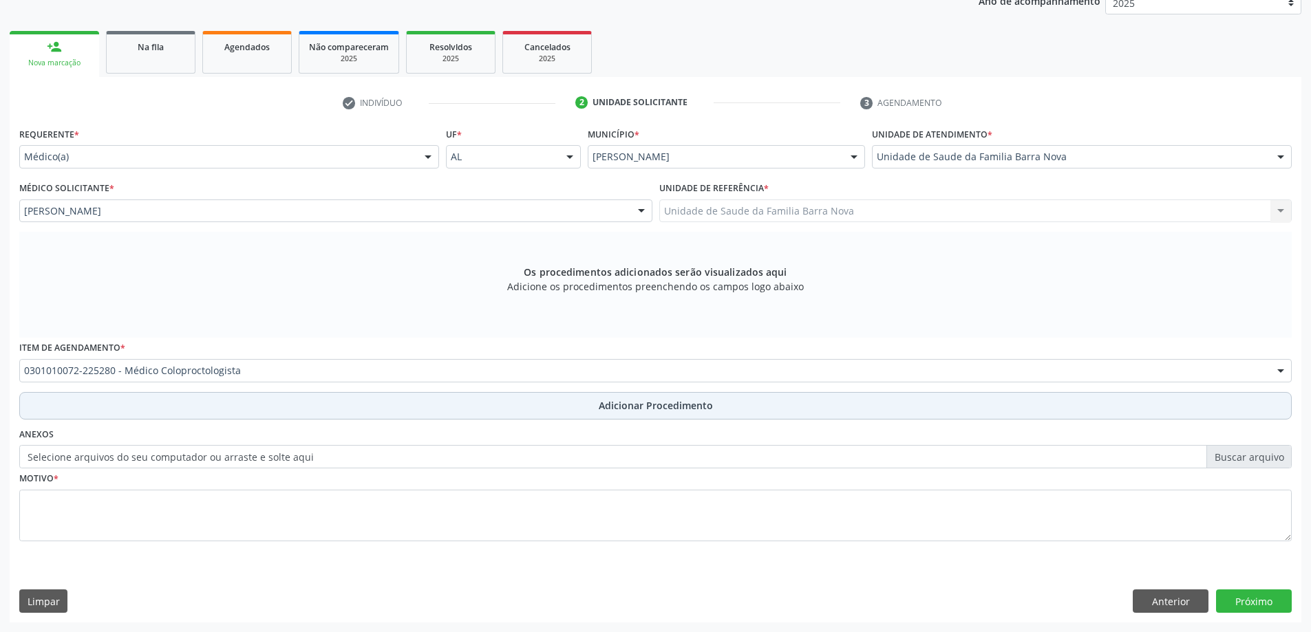
click at [624, 411] on span "Adicionar Procedimento" at bounding box center [656, 405] width 114 height 14
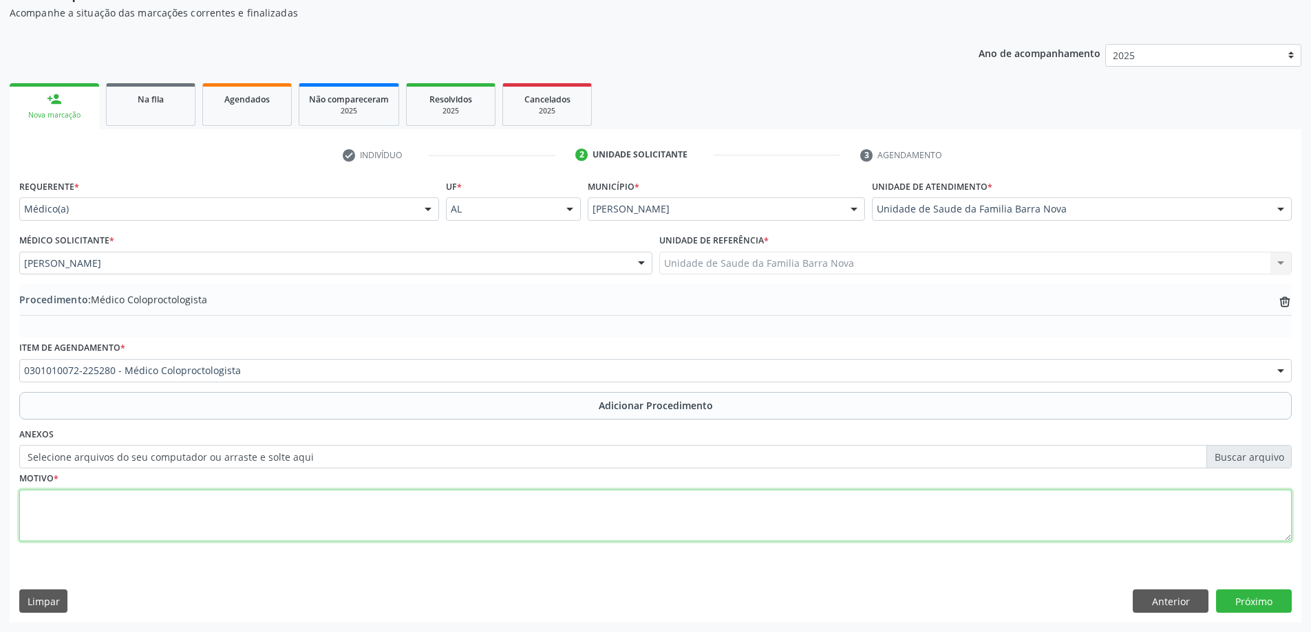
click at [202, 504] on textarea at bounding box center [655, 516] width 1272 height 52
click at [595, 505] on textarea "Paciente comhistórico de retocolite ulcerativa, em uso de mesalazina, comdificu…" at bounding box center [655, 516] width 1272 height 52
click at [657, 501] on textarea "Paciente comhistórico de retocolite ulcerativa, em uso de mesalazina, comdificu…" at bounding box center [655, 516] width 1272 height 52
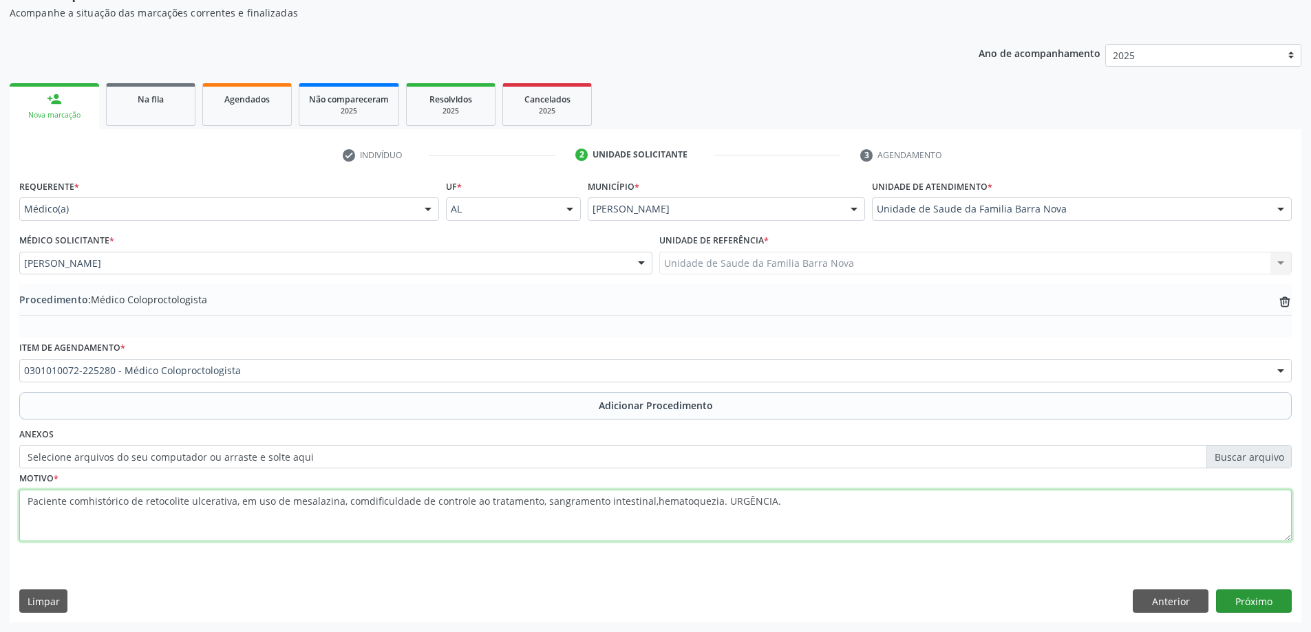
type textarea "Paciente comhistórico de retocolite ulcerativa, em uso de mesalazina, comdificu…"
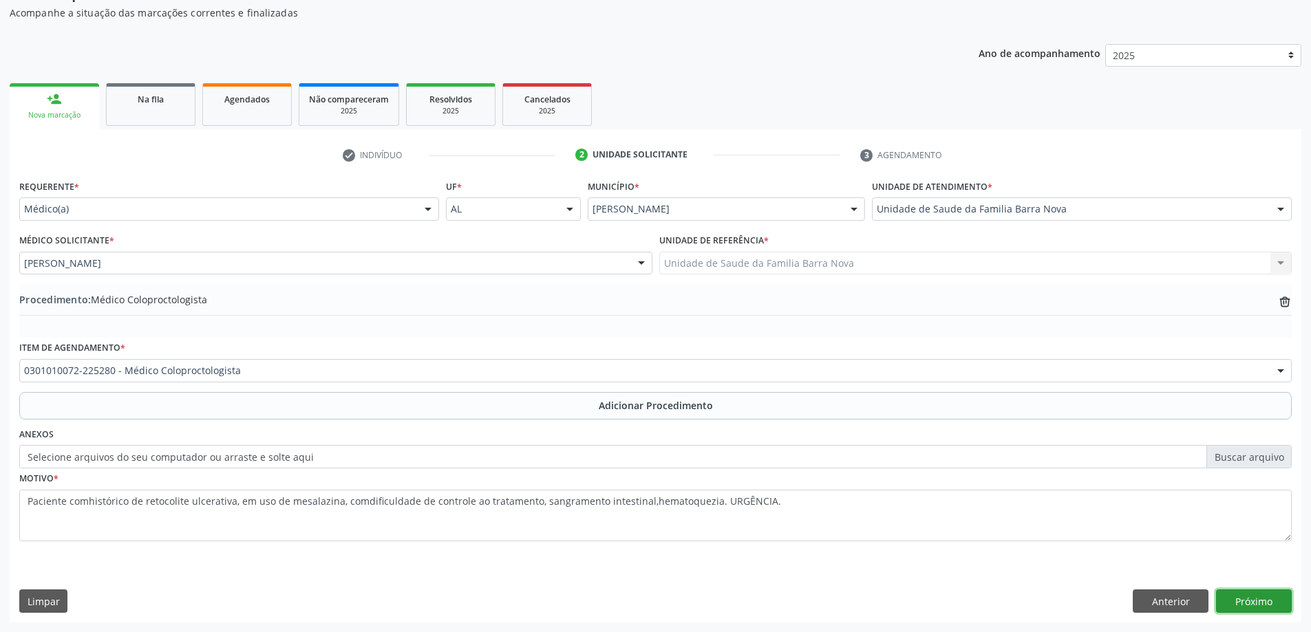
click at [1249, 603] on button "Próximo" at bounding box center [1254, 601] width 76 height 23
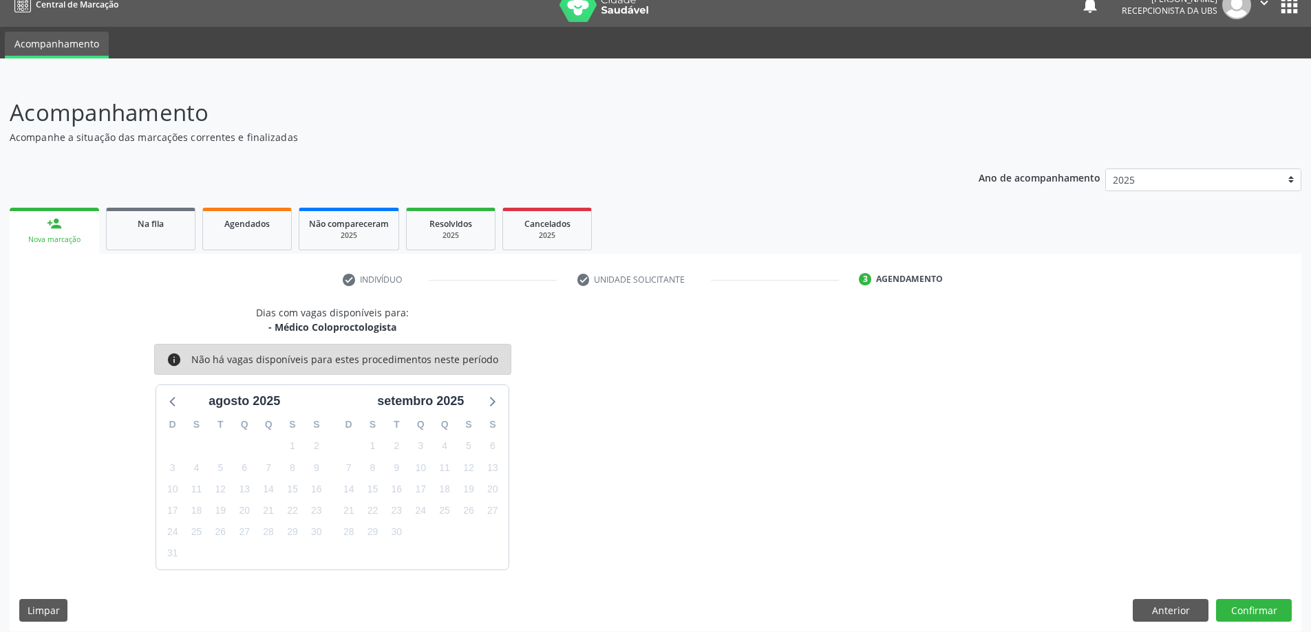
scroll to position [26, 0]
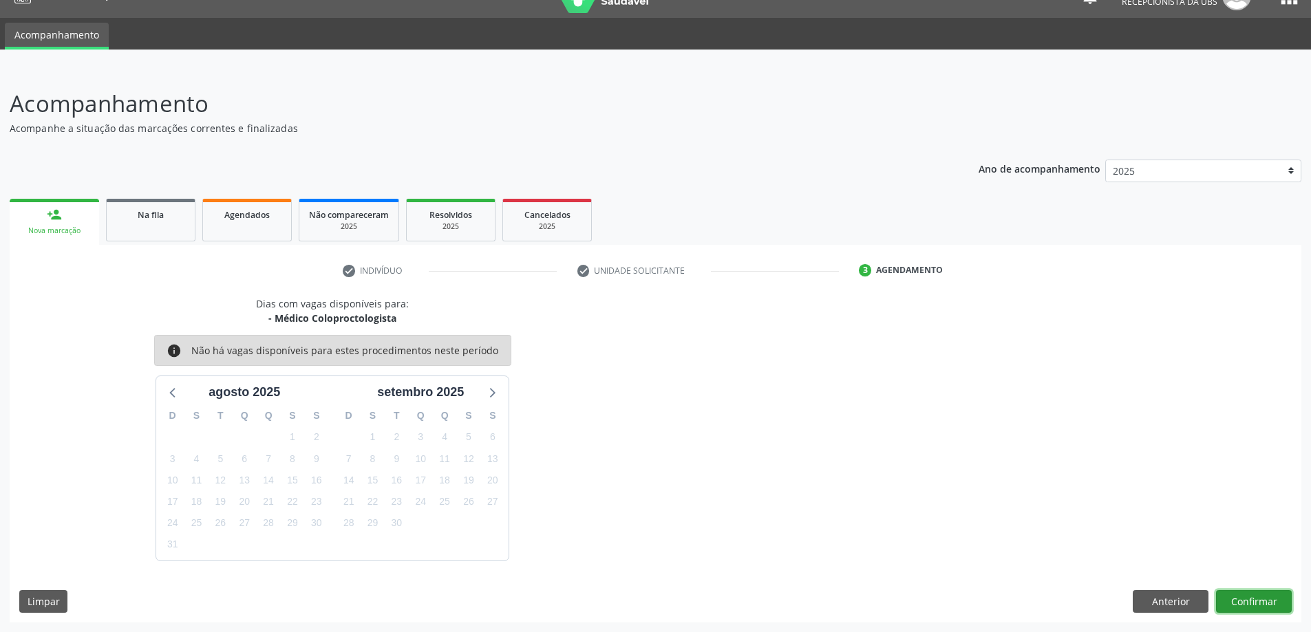
click at [1255, 606] on button "Confirmar" at bounding box center [1254, 601] width 76 height 23
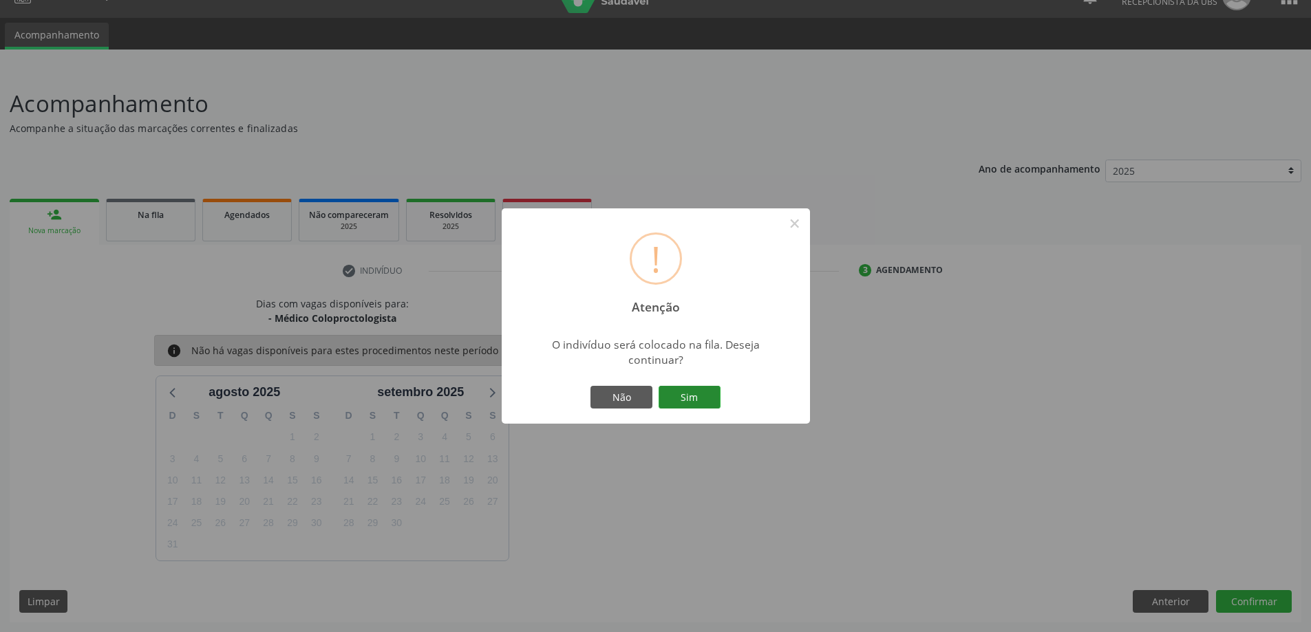
click at [687, 397] on button "Sim" at bounding box center [689, 397] width 62 height 23
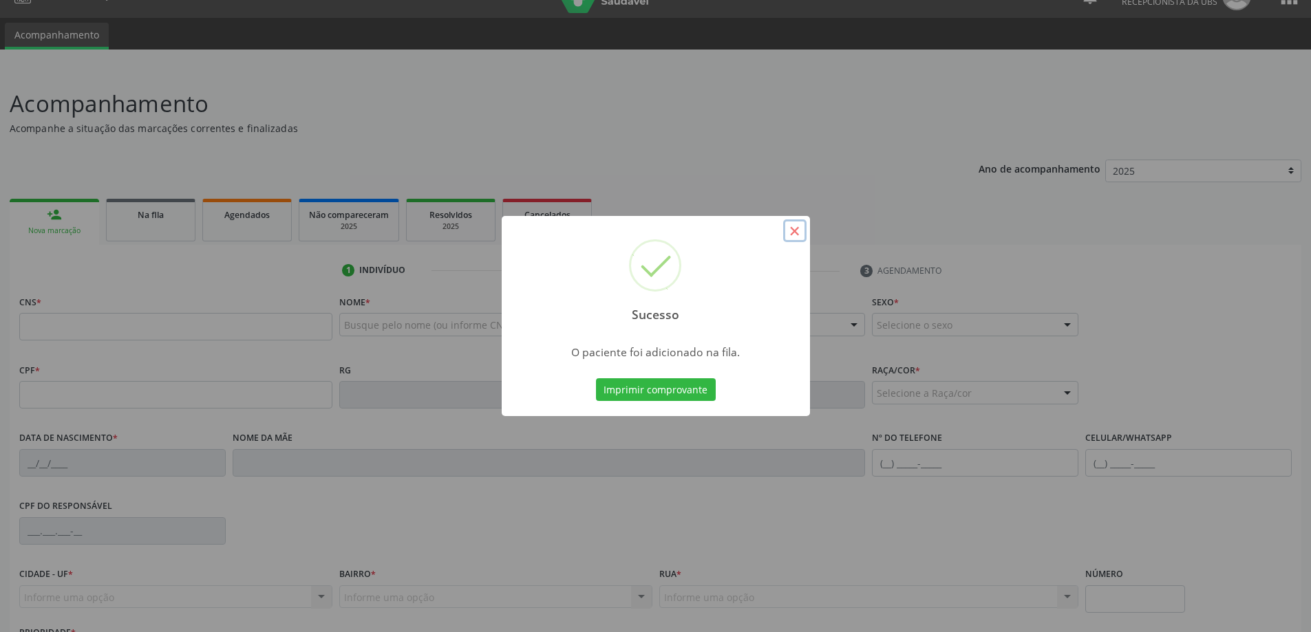
click at [793, 226] on button "×" at bounding box center [794, 230] width 23 height 23
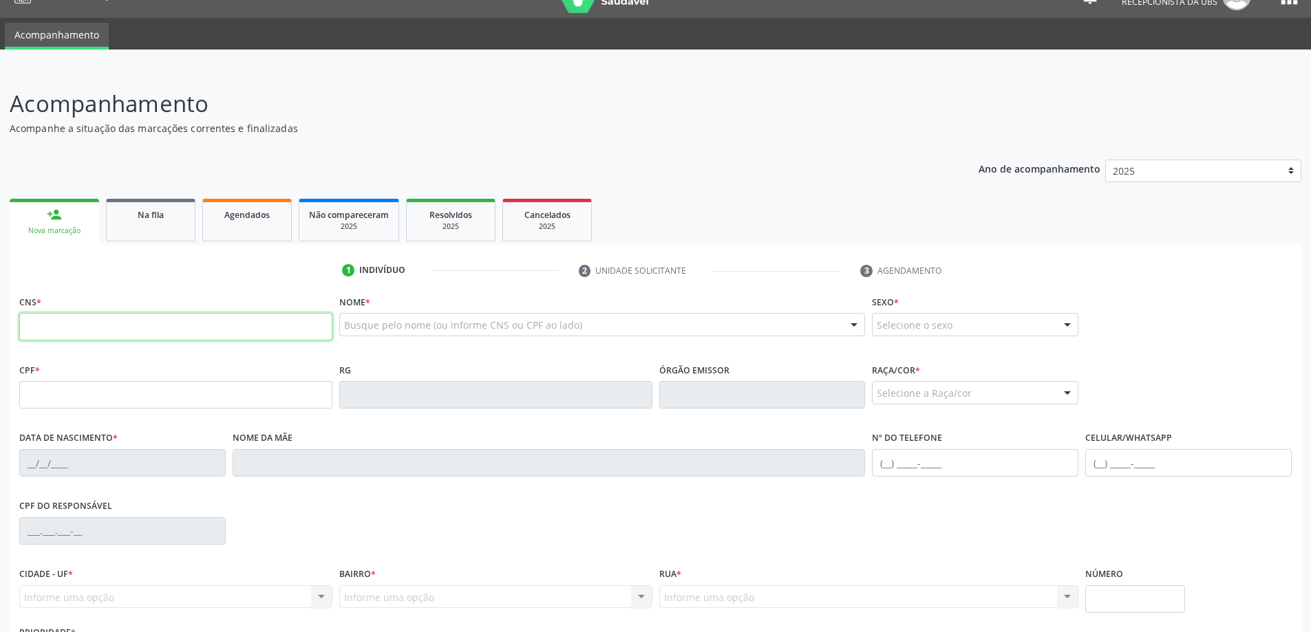
click at [150, 323] on input "text" at bounding box center [175, 327] width 313 height 28
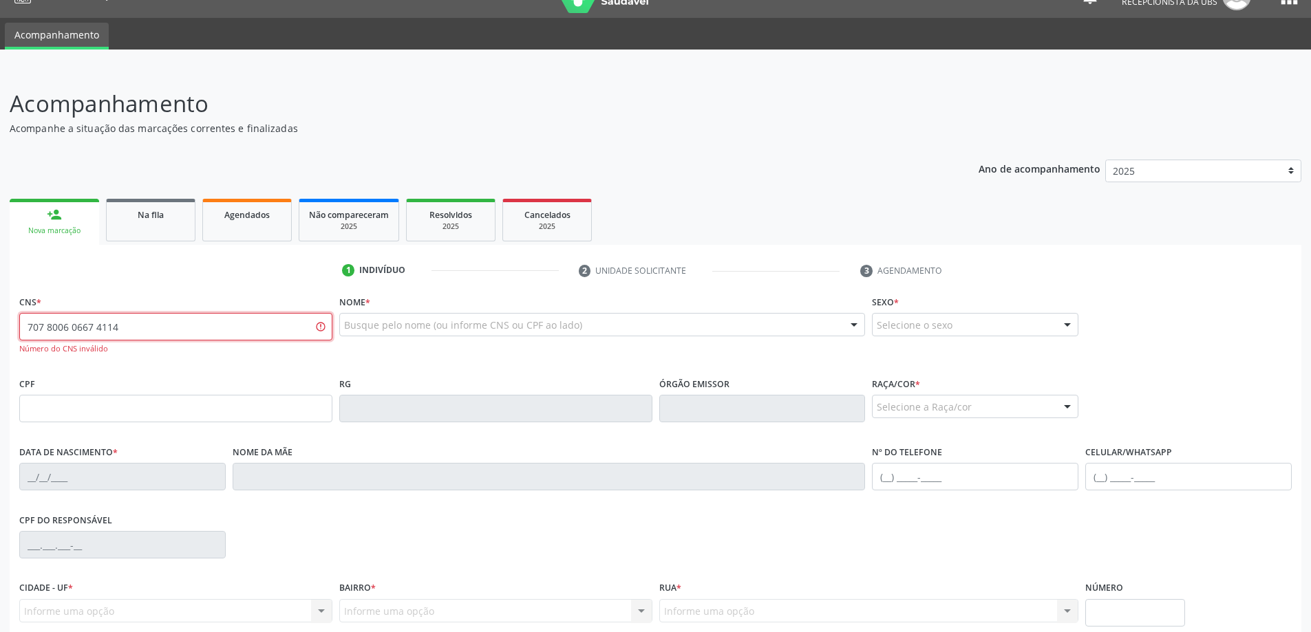
type input "707 8006 0667 4114"
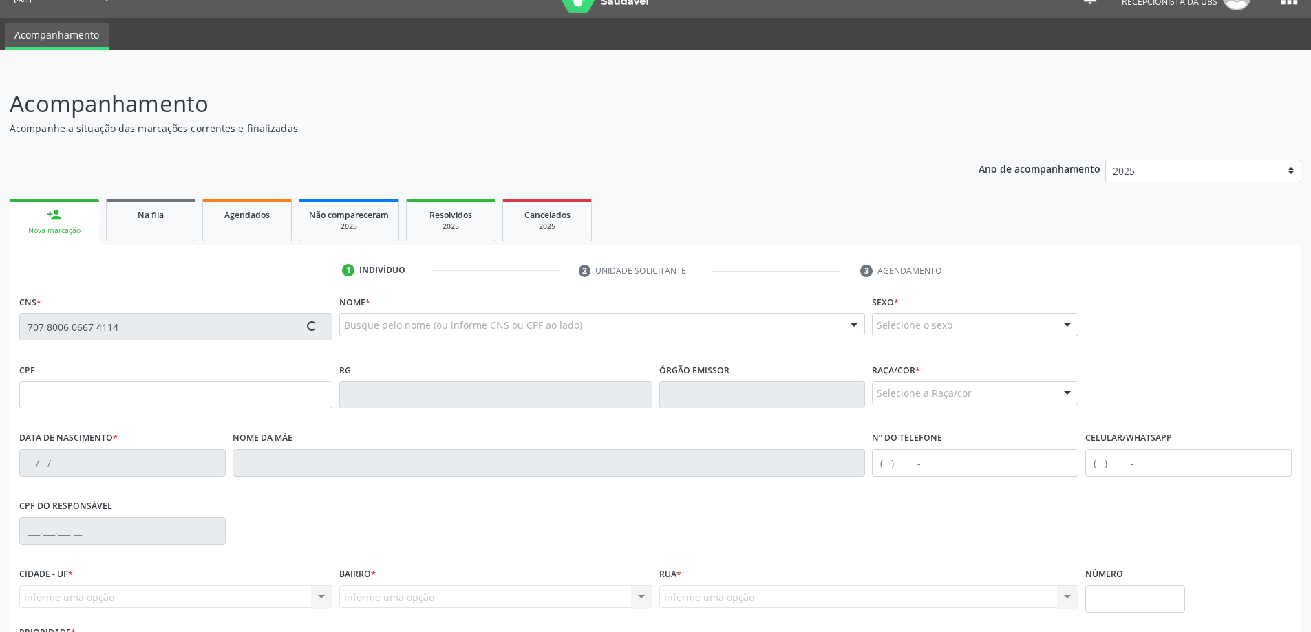
type input "495.176.514-49"
type input "[DATE]"
type input "[PERSON_NAME]"
type input "[PHONE_NUMBER]"
type input "406"
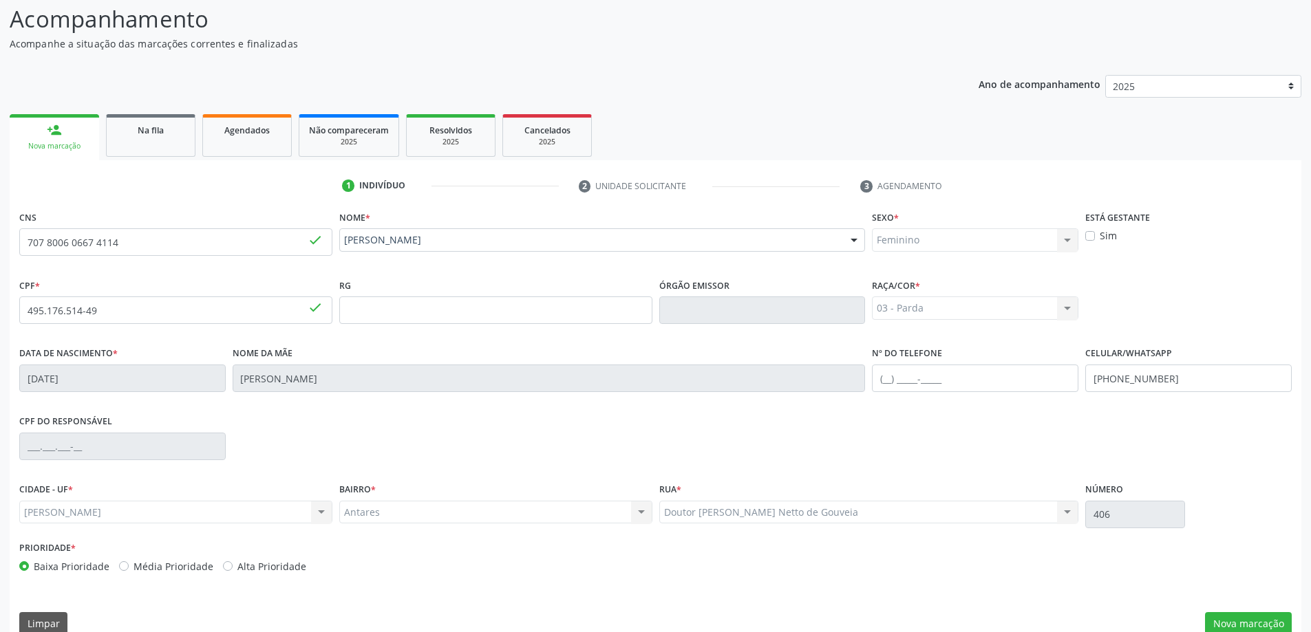
scroll to position [133, 0]
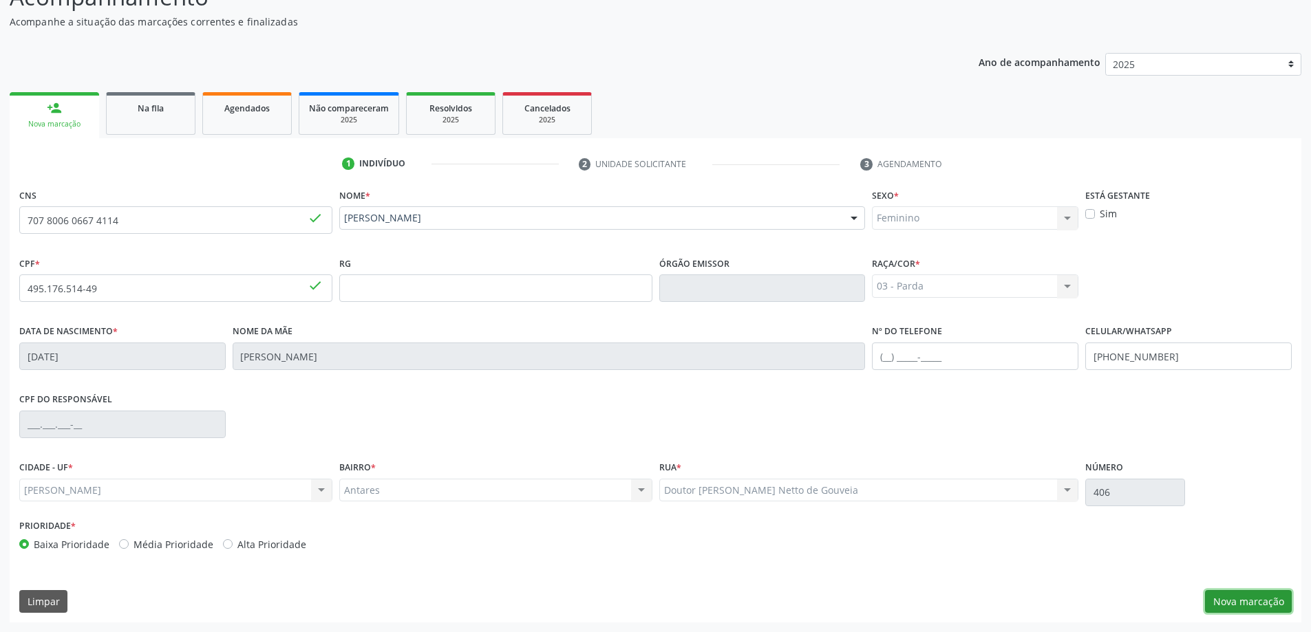
click at [1242, 597] on button "Nova marcação" at bounding box center [1248, 601] width 87 height 23
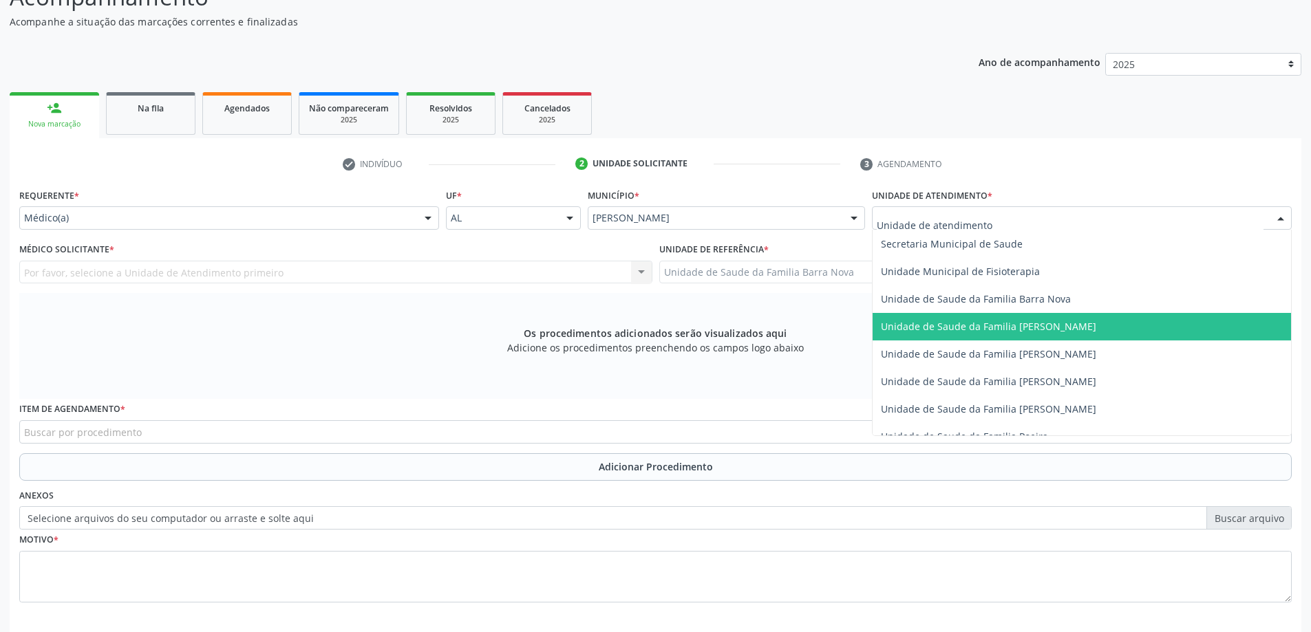
scroll to position [688, 0]
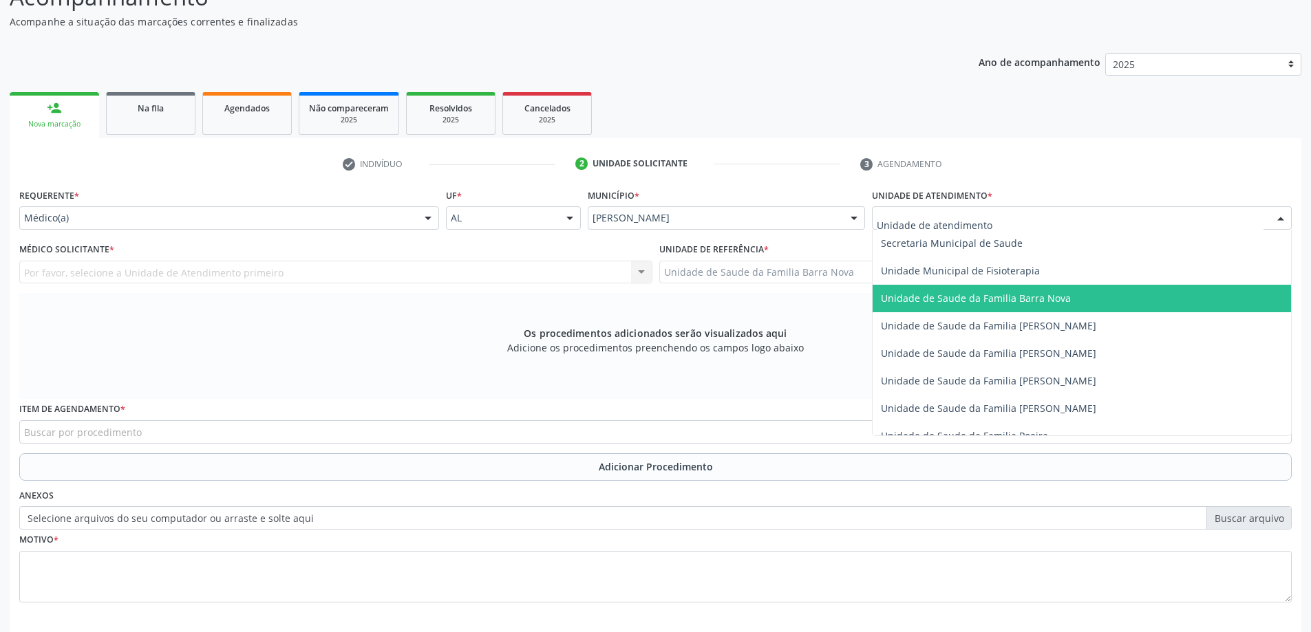
click at [1032, 309] on span "Unidade de Saude da Familia Barra Nova" at bounding box center [1081, 299] width 418 height 28
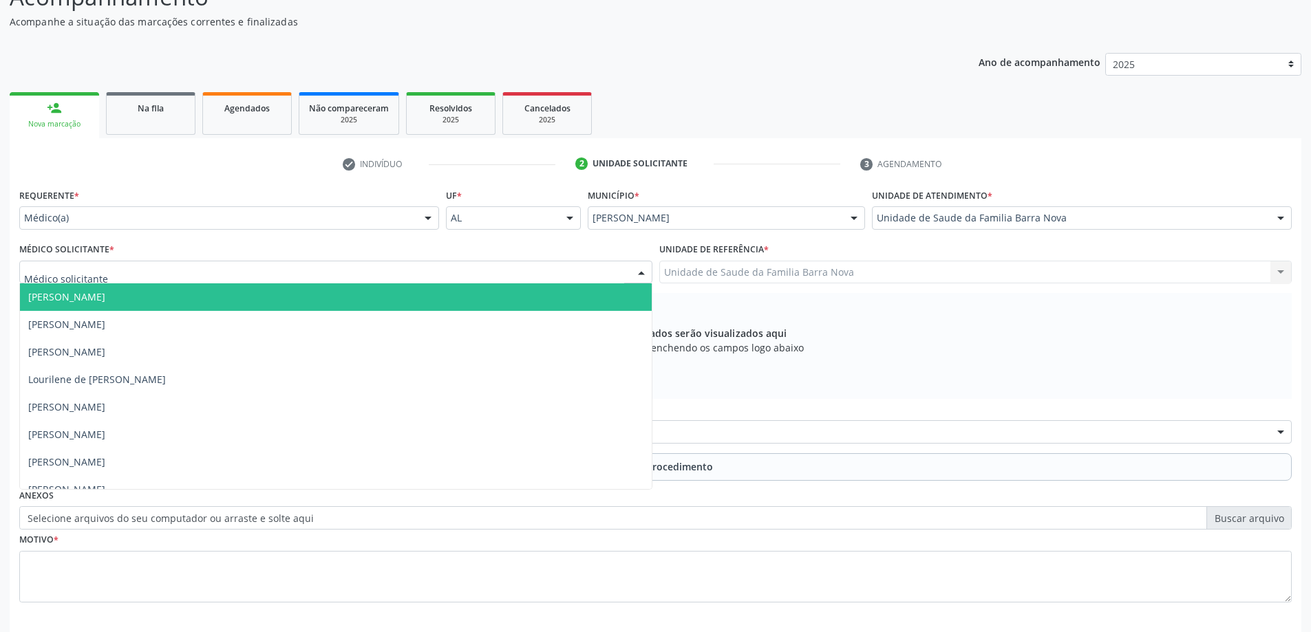
click at [303, 277] on div at bounding box center [335, 272] width 633 height 23
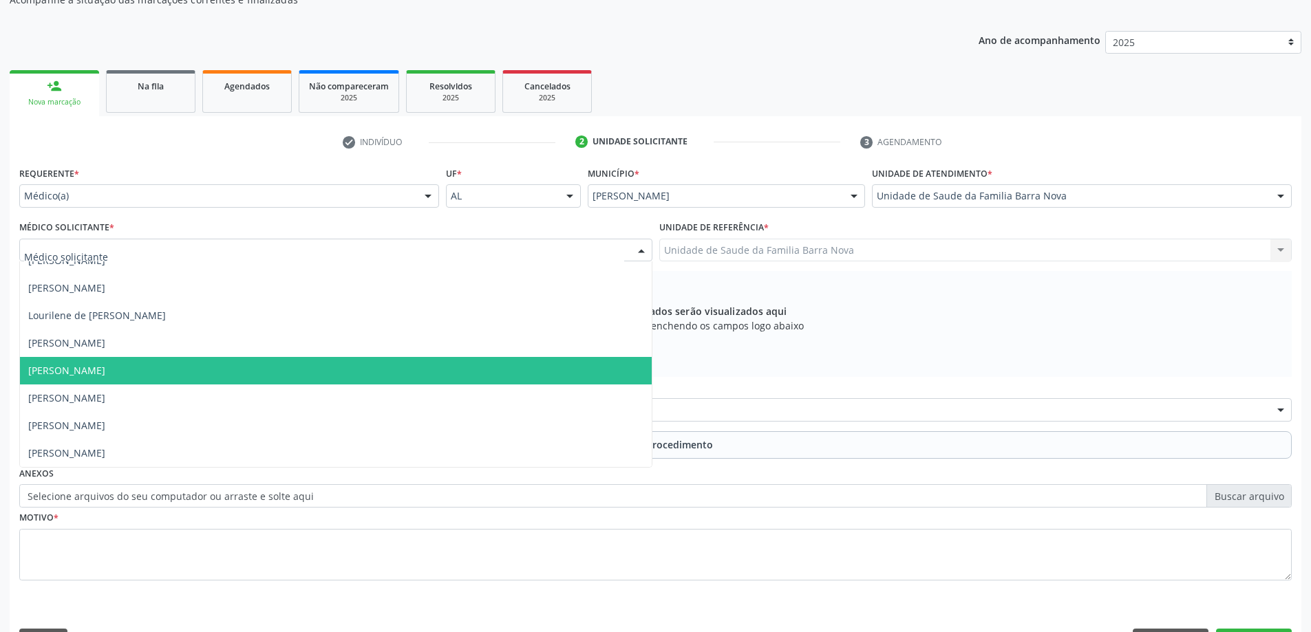
scroll to position [194, 0]
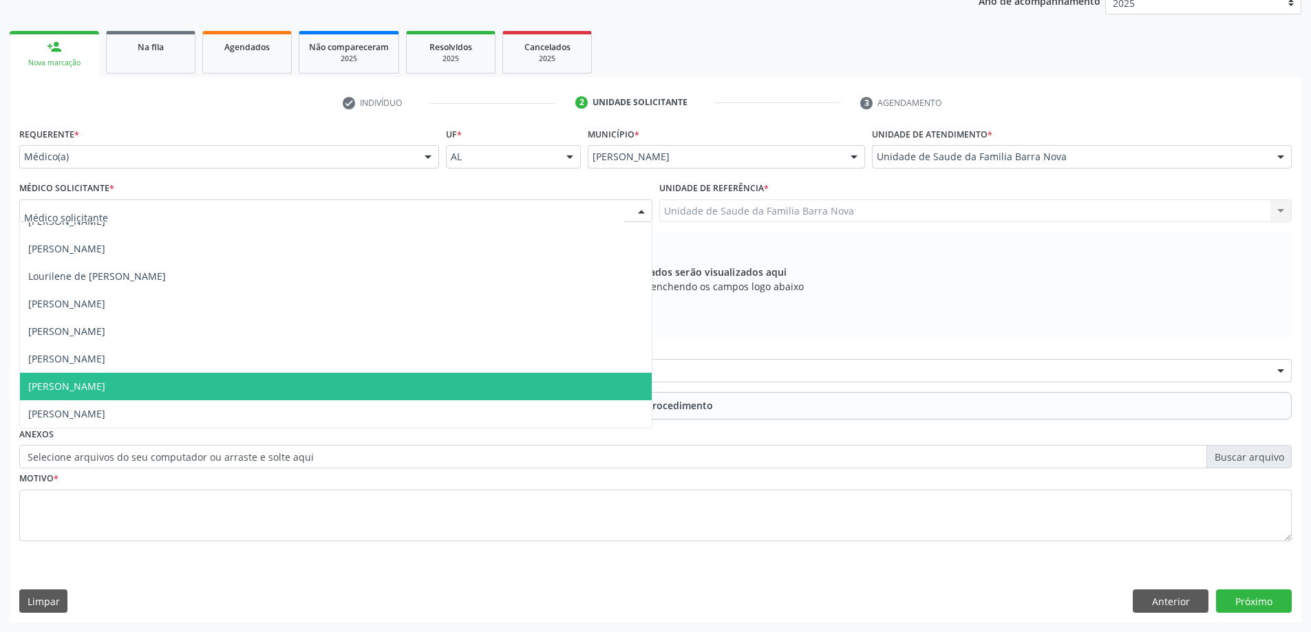
click at [230, 383] on span "[PERSON_NAME]" at bounding box center [336, 387] width 632 height 28
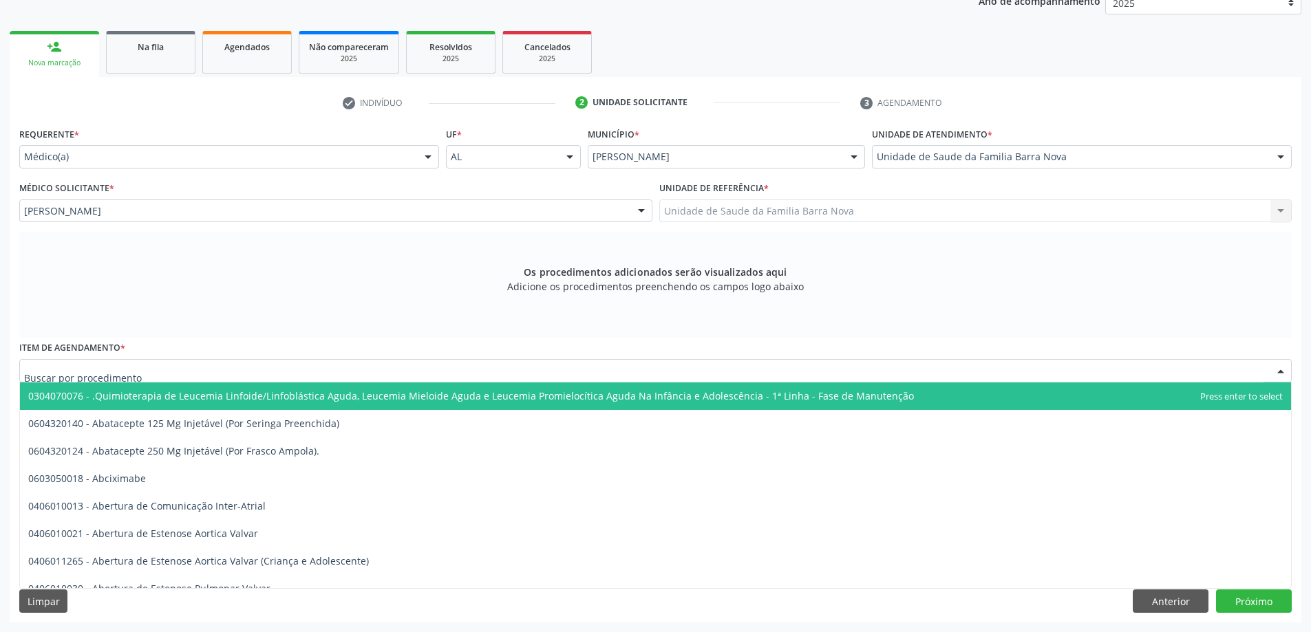
click at [553, 367] on div at bounding box center [655, 370] width 1272 height 23
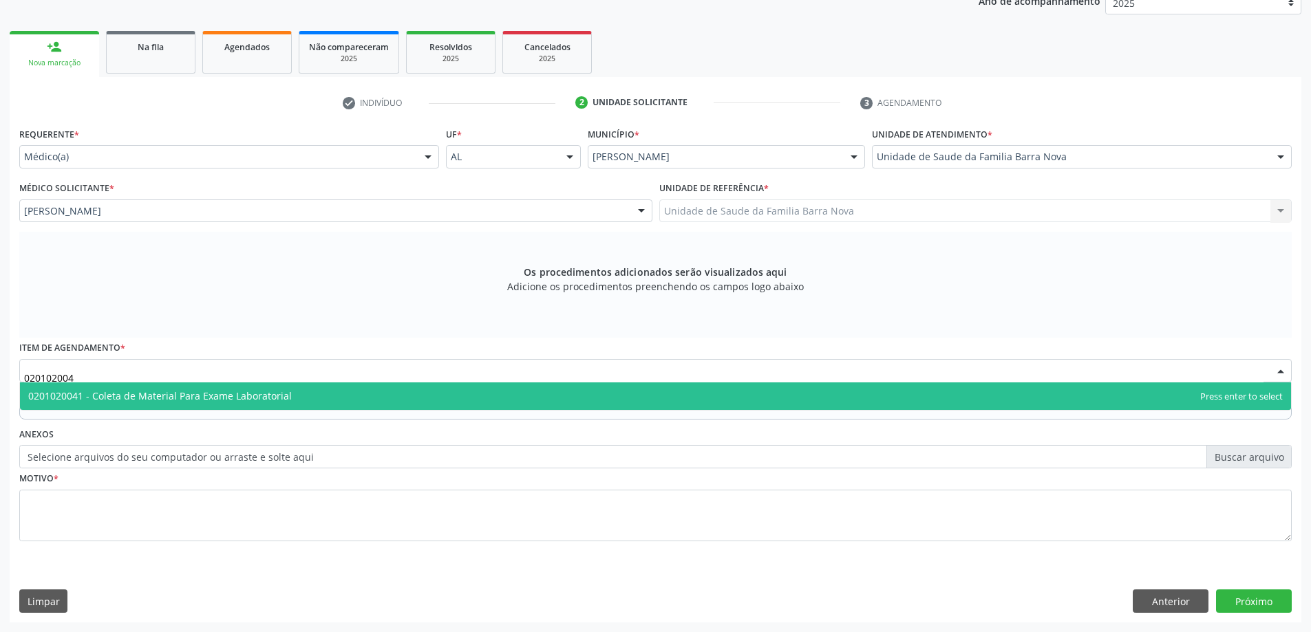
type input "0201020041"
click at [406, 400] on span "0201020041 - Coleta de Material Para Exame Laboratorial" at bounding box center [655, 396] width 1271 height 28
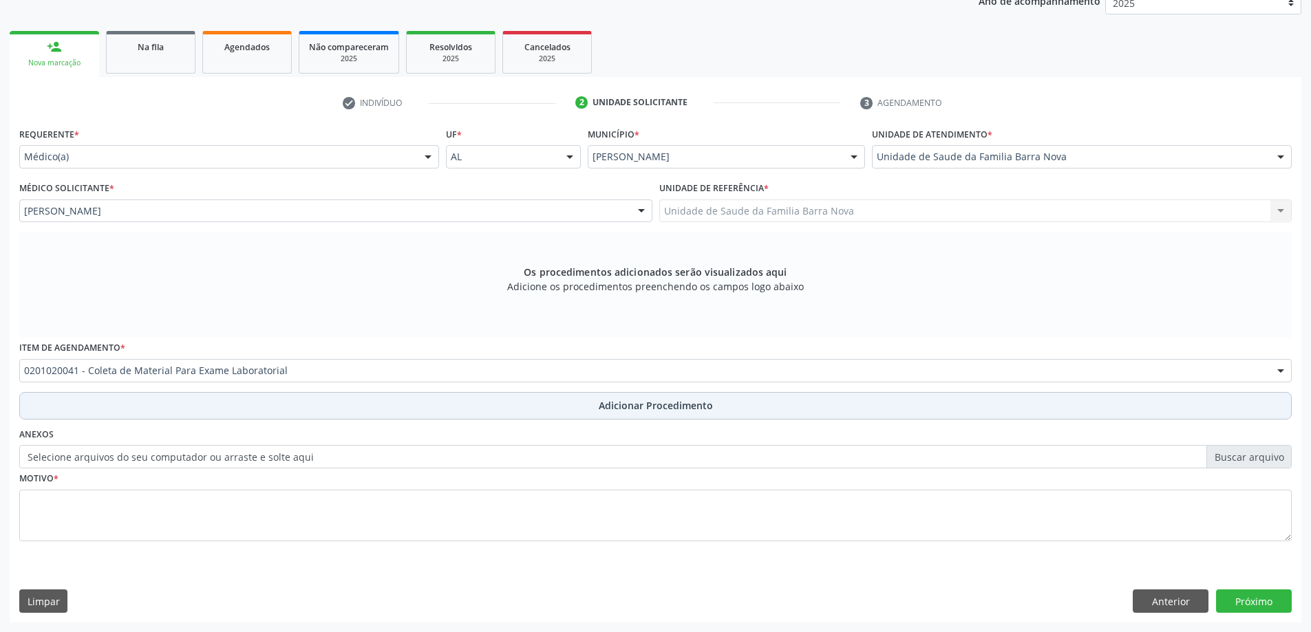
click at [635, 402] on span "Adicionar Procedimento" at bounding box center [656, 405] width 114 height 14
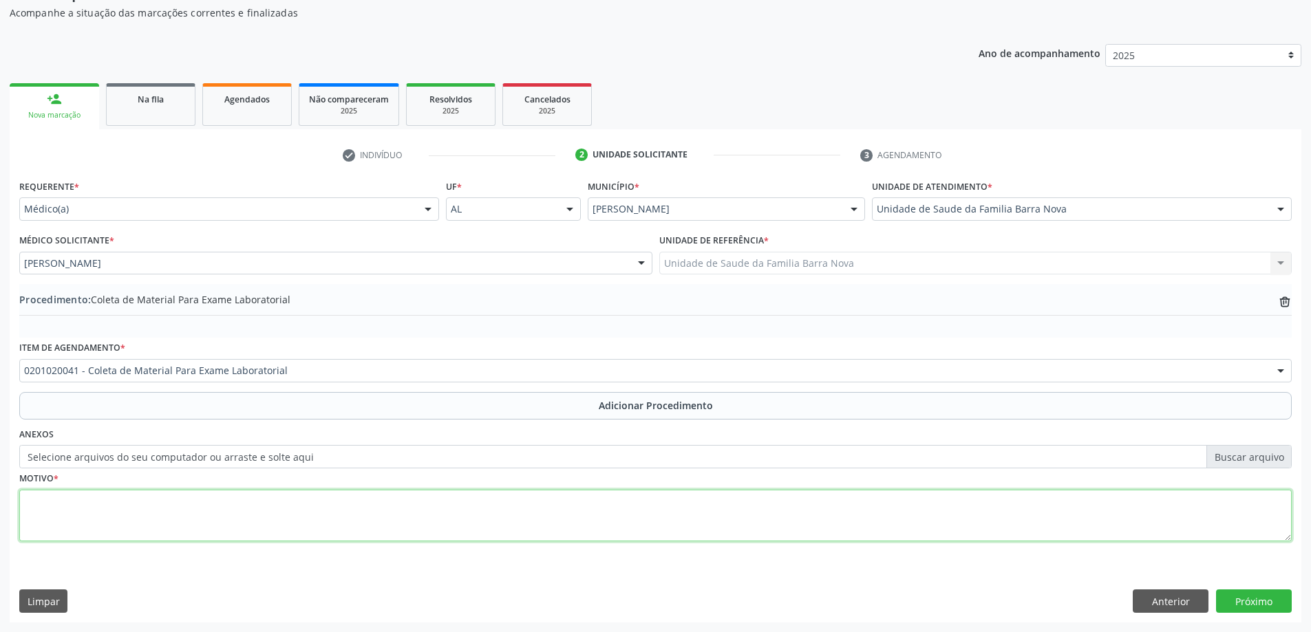
click at [153, 527] on textarea at bounding box center [655, 516] width 1272 height 52
click at [744, 505] on textarea "Paciente com histórico de retocolite ulcerativa, em uso de mesalazina, com difi…" at bounding box center [655, 516] width 1272 height 52
click at [745, 502] on textarea "Paciente com histórico de retocolite ulcerativa, em uso de mesalazina, com difi…" at bounding box center [655, 516] width 1272 height 52
click at [771, 501] on textarea "Paciente com histórico de retocolite ulcerativa, em uso de mesalazina, com difi…" at bounding box center [655, 516] width 1272 height 52
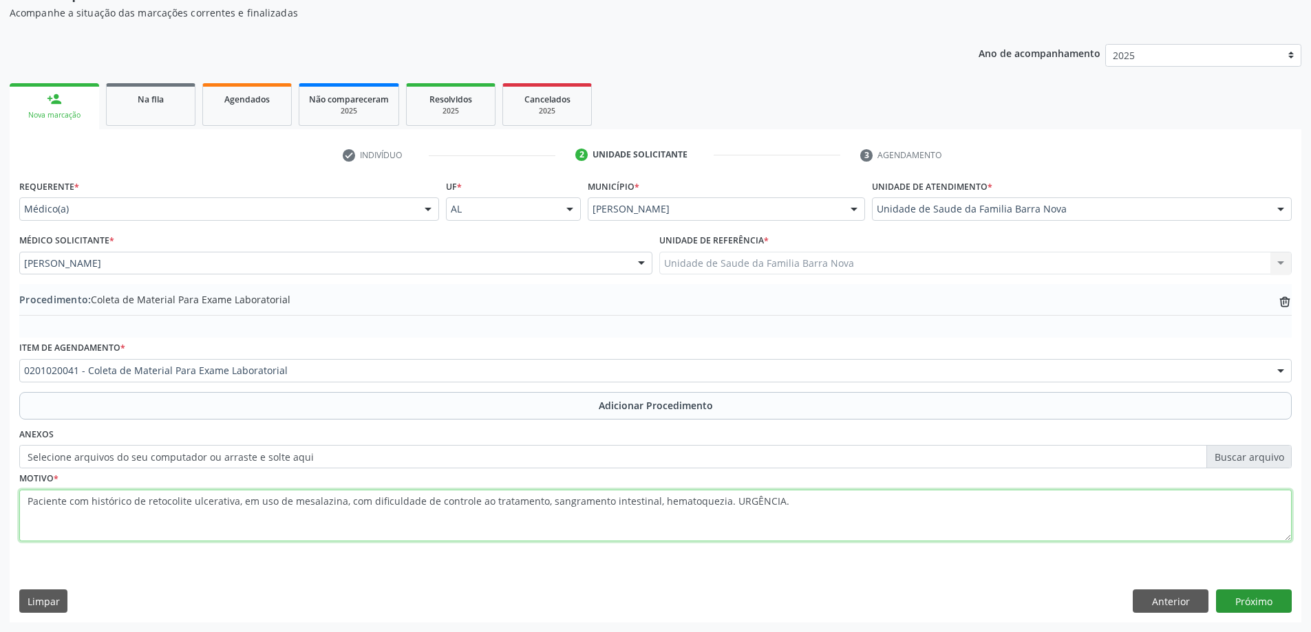
type textarea "Paciente com histórico de retocolite ulcerativa, em uso de mesalazina, com difi…"
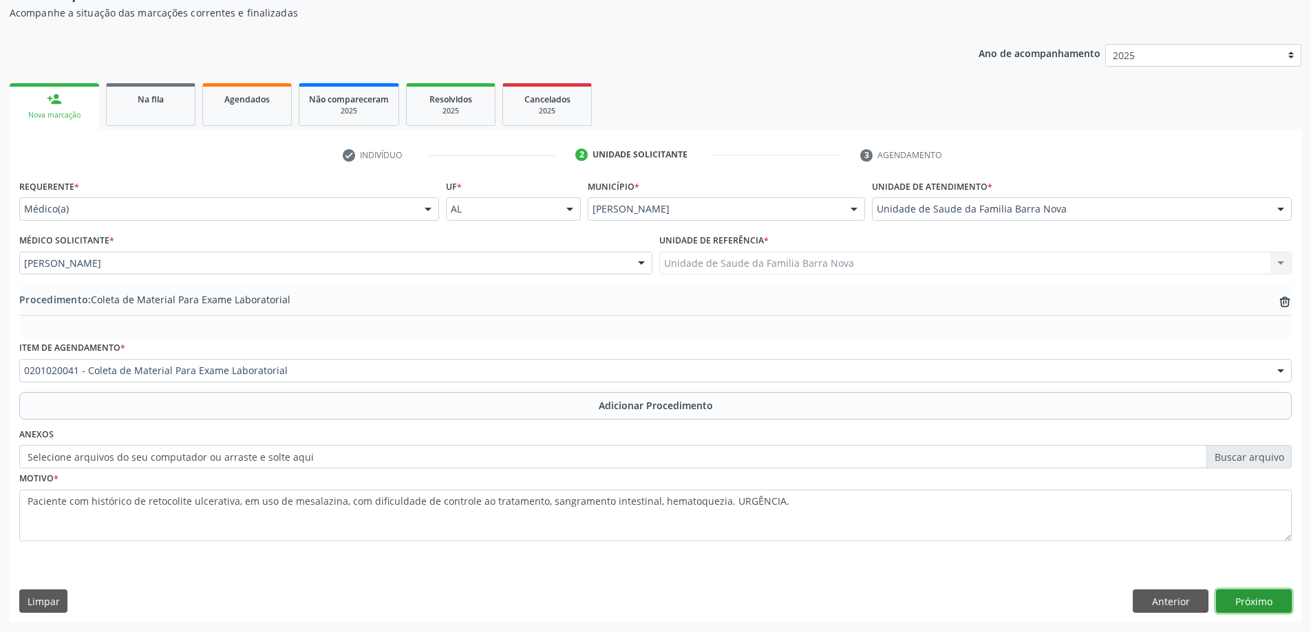
click at [1260, 607] on button "Próximo" at bounding box center [1254, 601] width 76 height 23
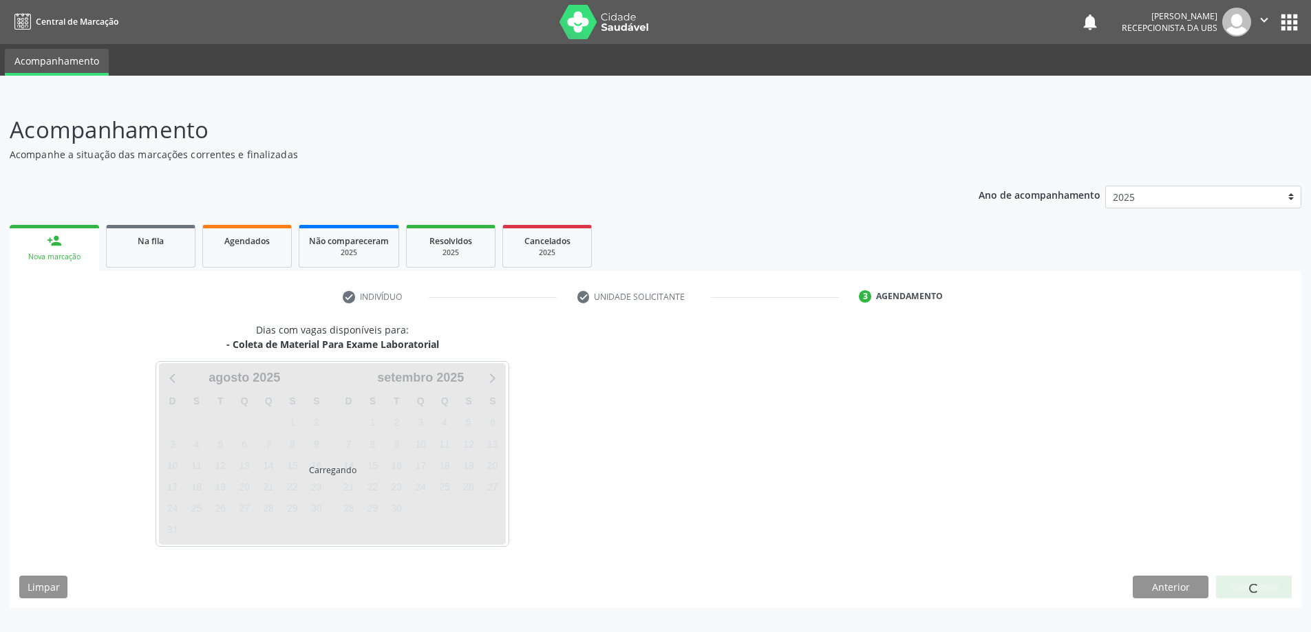
scroll to position [0, 0]
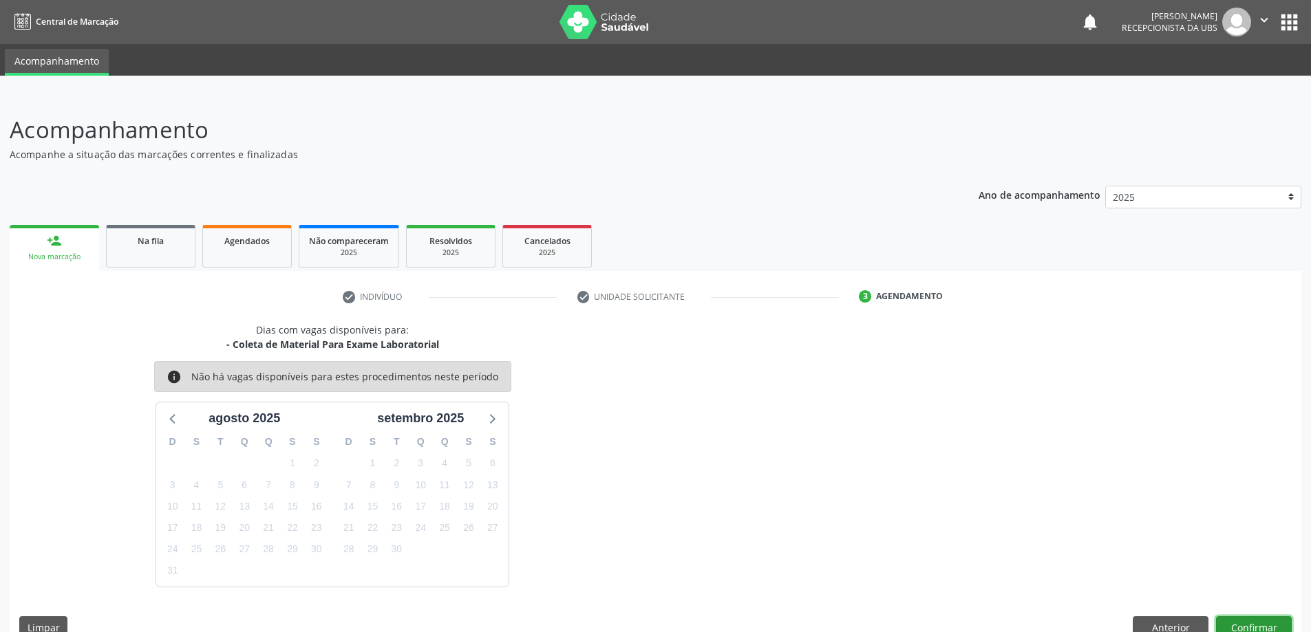
click at [1250, 623] on button "Confirmar" at bounding box center [1254, 627] width 76 height 23
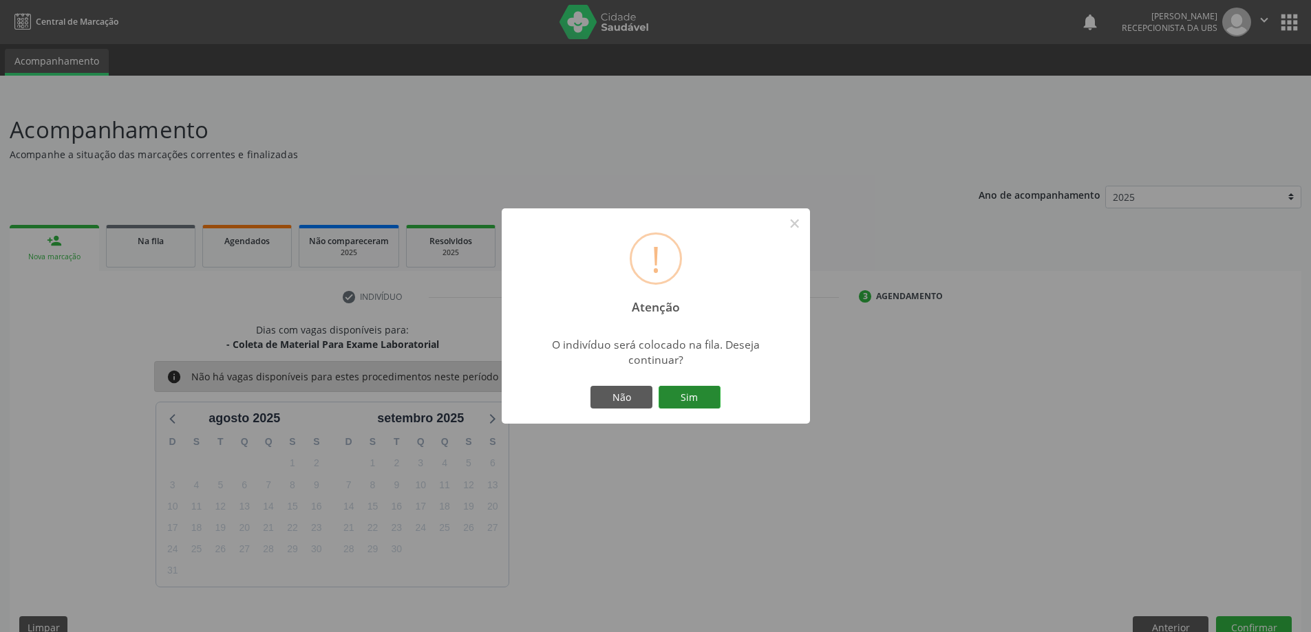
click at [684, 396] on button "Sim" at bounding box center [689, 397] width 62 height 23
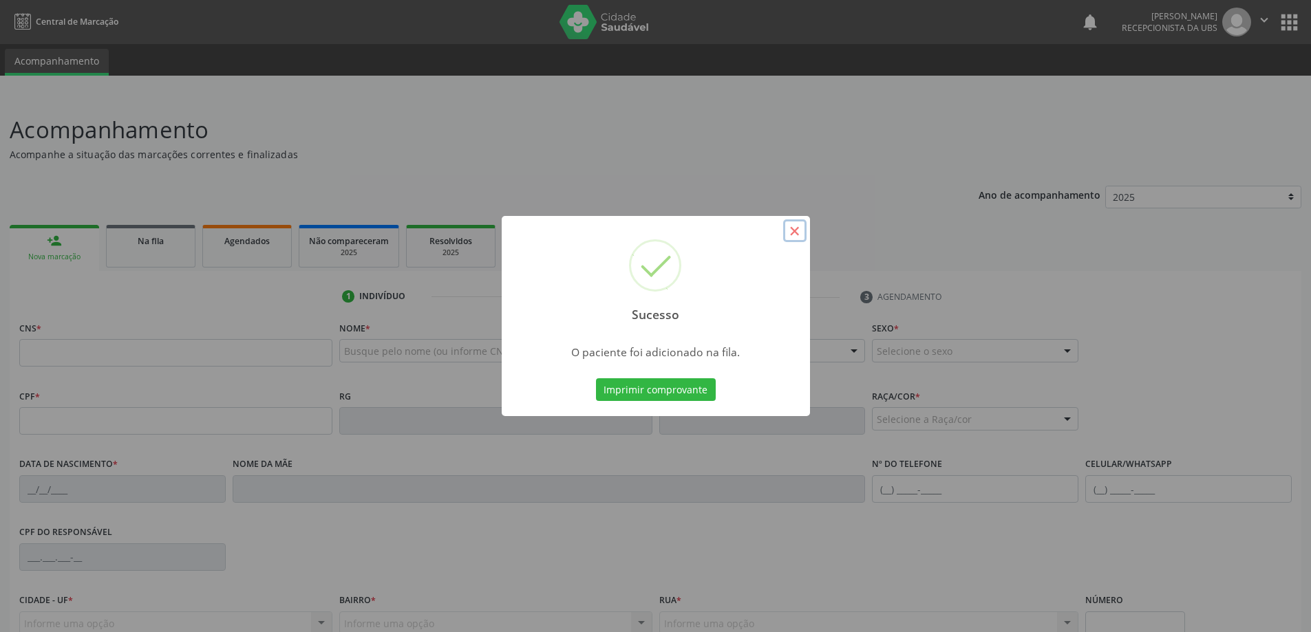
click at [793, 232] on button "×" at bounding box center [794, 230] width 23 height 23
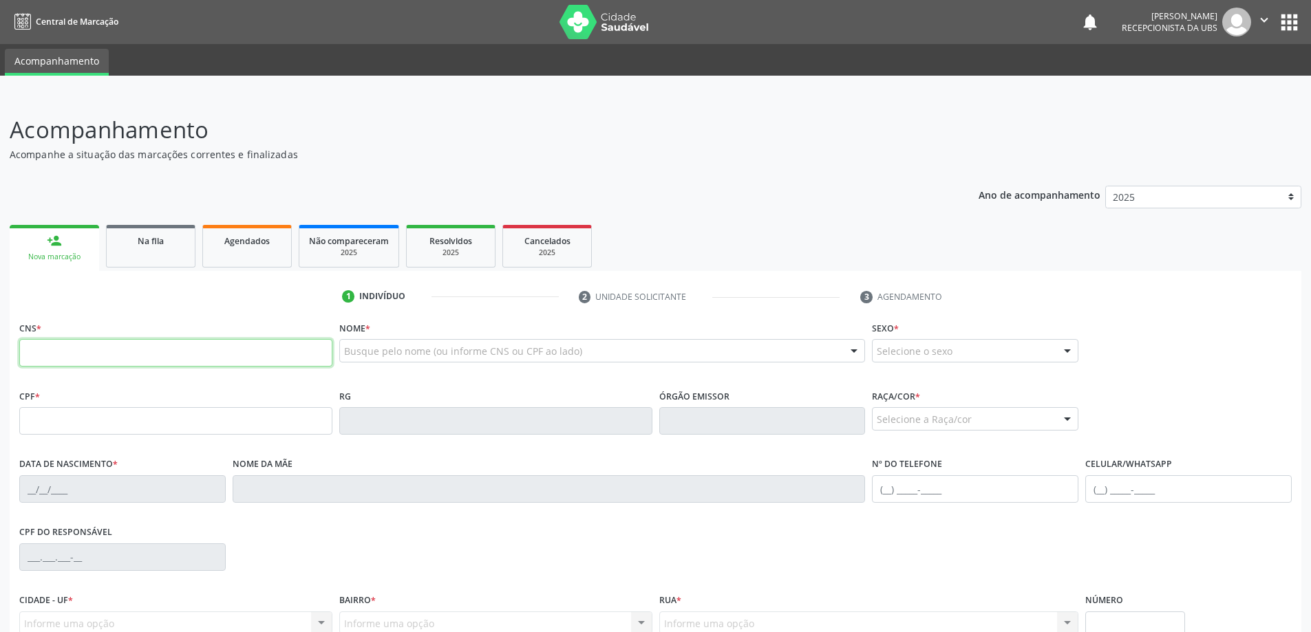
click at [275, 356] on input "text" at bounding box center [175, 353] width 313 height 28
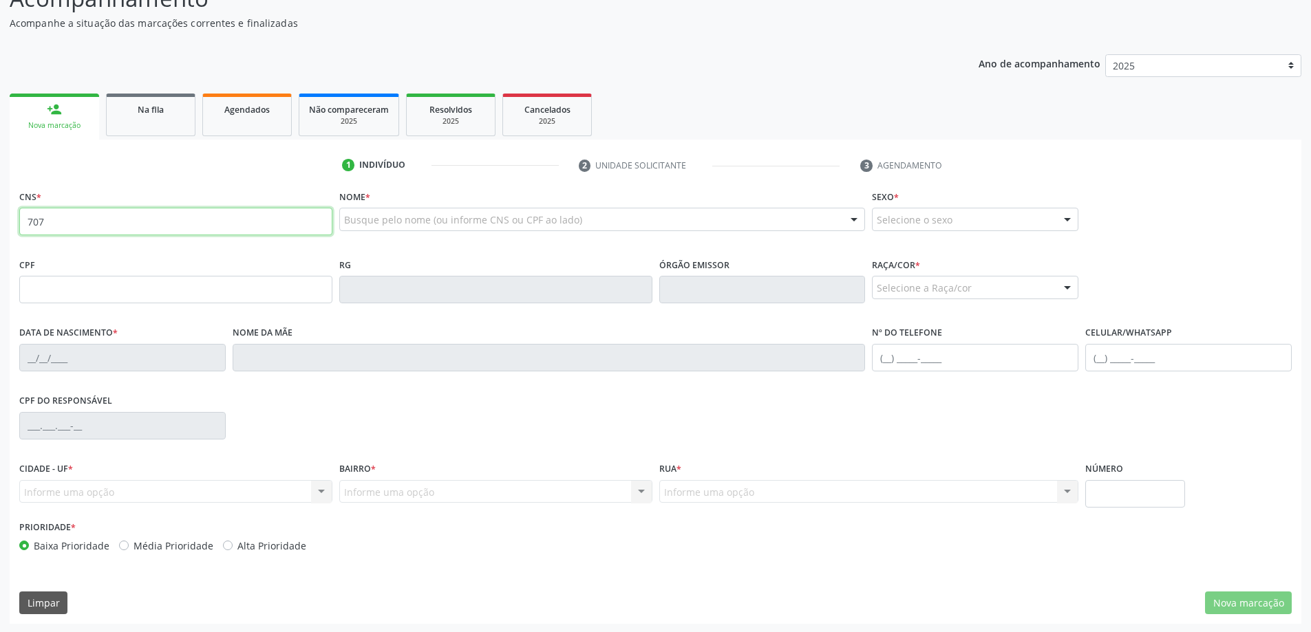
scroll to position [133, 0]
type input "707"
click at [138, 118] on link "Na fila" at bounding box center [150, 113] width 89 height 43
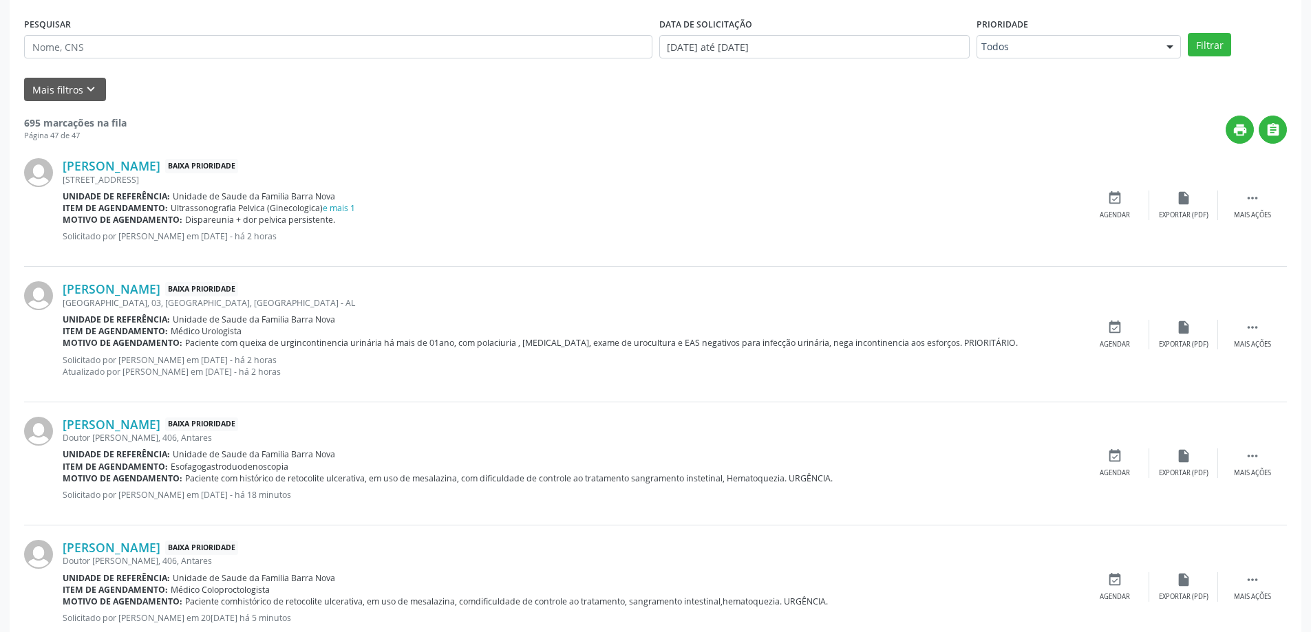
scroll to position [478, 0]
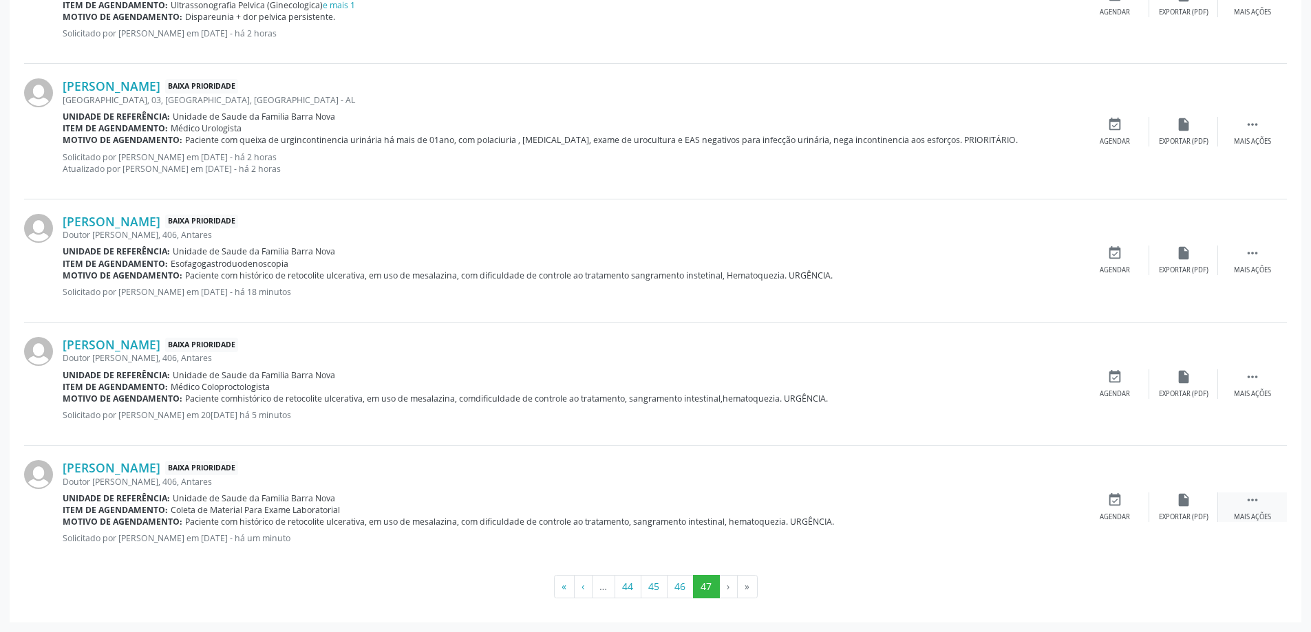
click at [1264, 506] on div " Mais ações" at bounding box center [1252, 508] width 69 height 30
click at [1178, 510] on div "edit Editar" at bounding box center [1183, 508] width 69 height 30
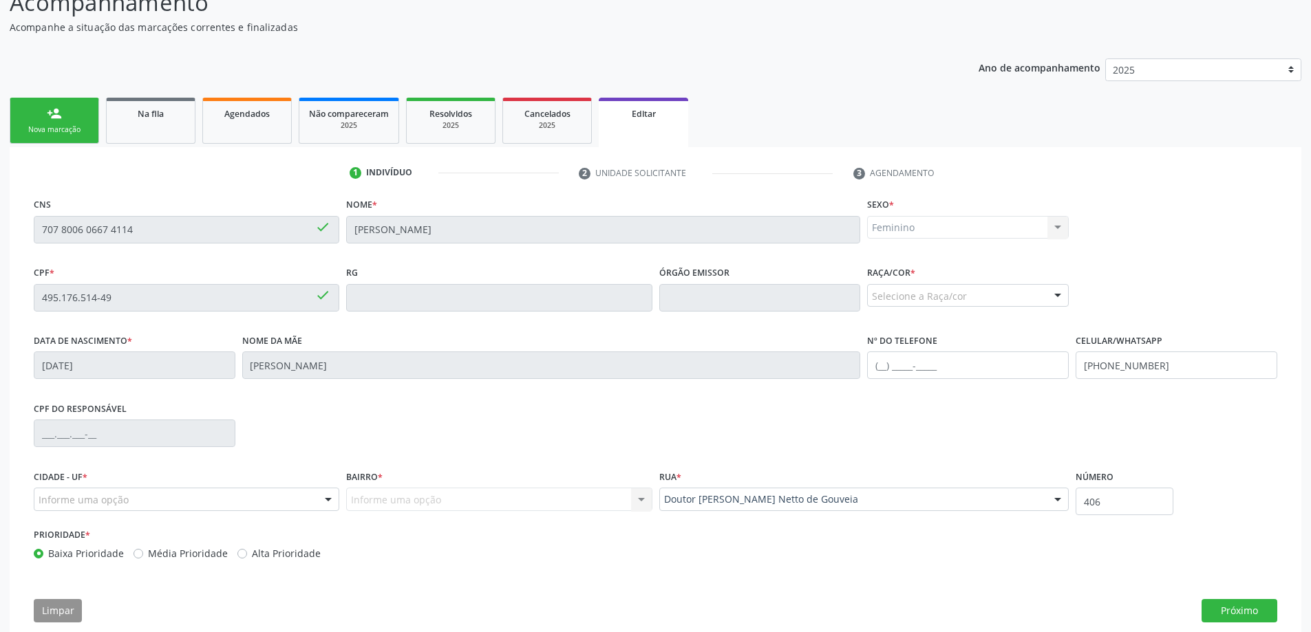
scroll to position [151, 0]
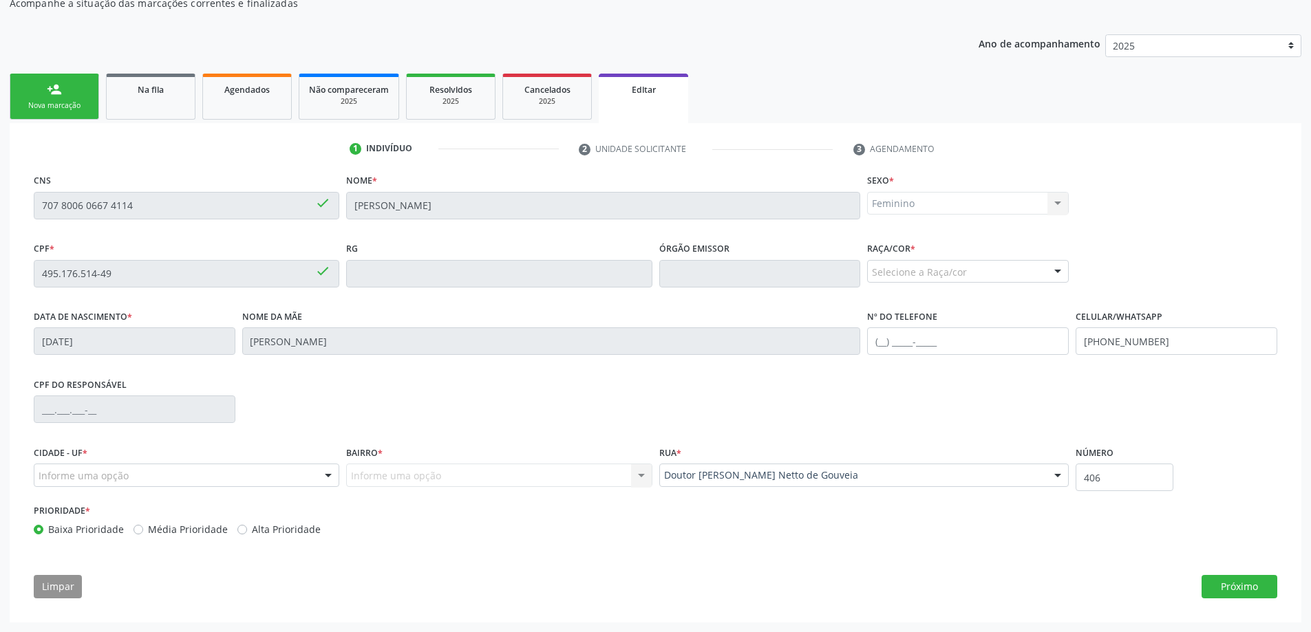
click at [1061, 272] on div at bounding box center [1057, 272] width 21 height 23
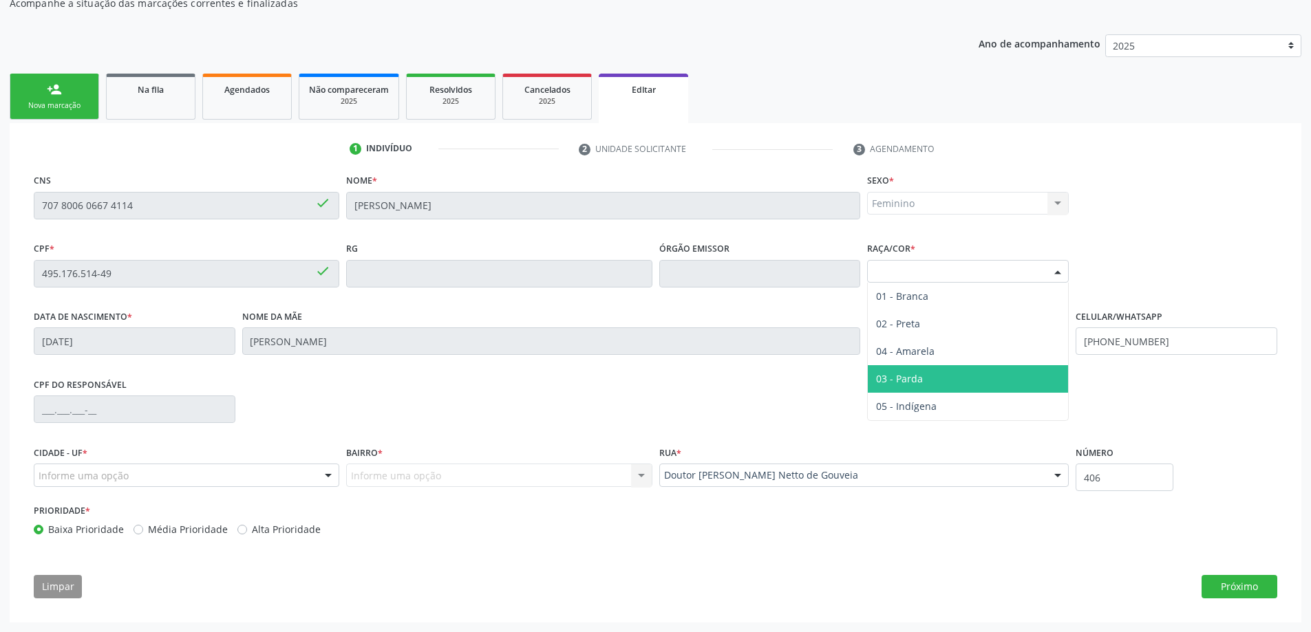
click at [966, 385] on span "03 - Parda" at bounding box center [967, 379] width 200 height 28
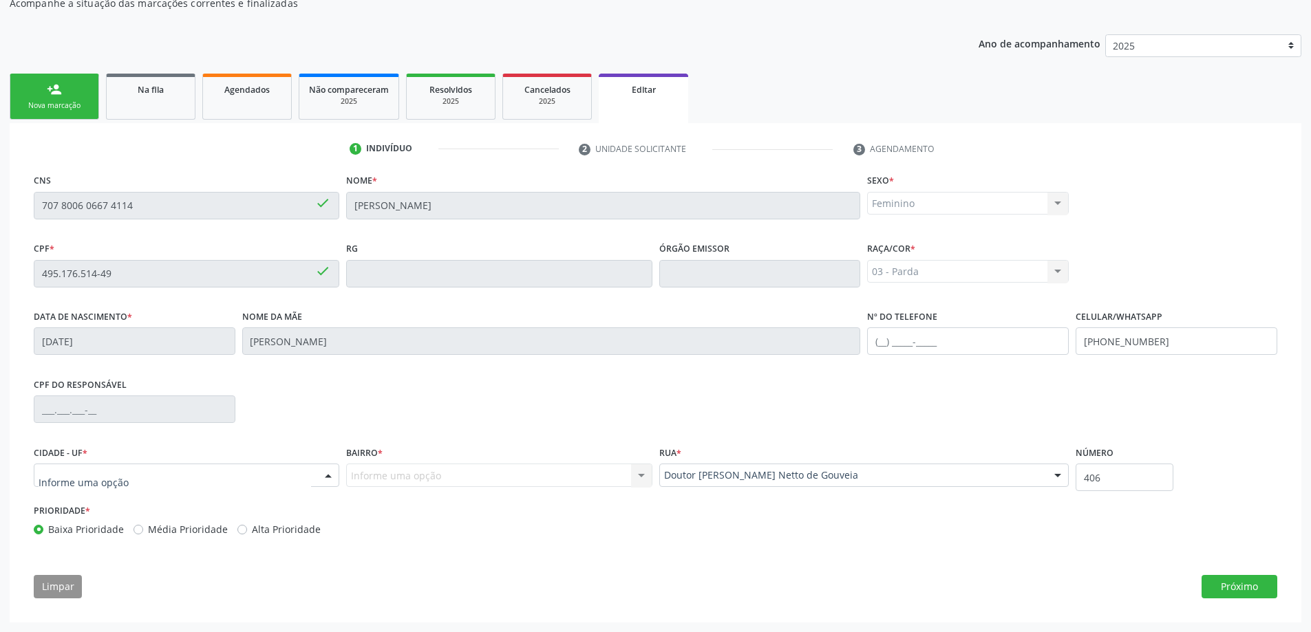
click at [324, 474] on div at bounding box center [328, 475] width 21 height 23
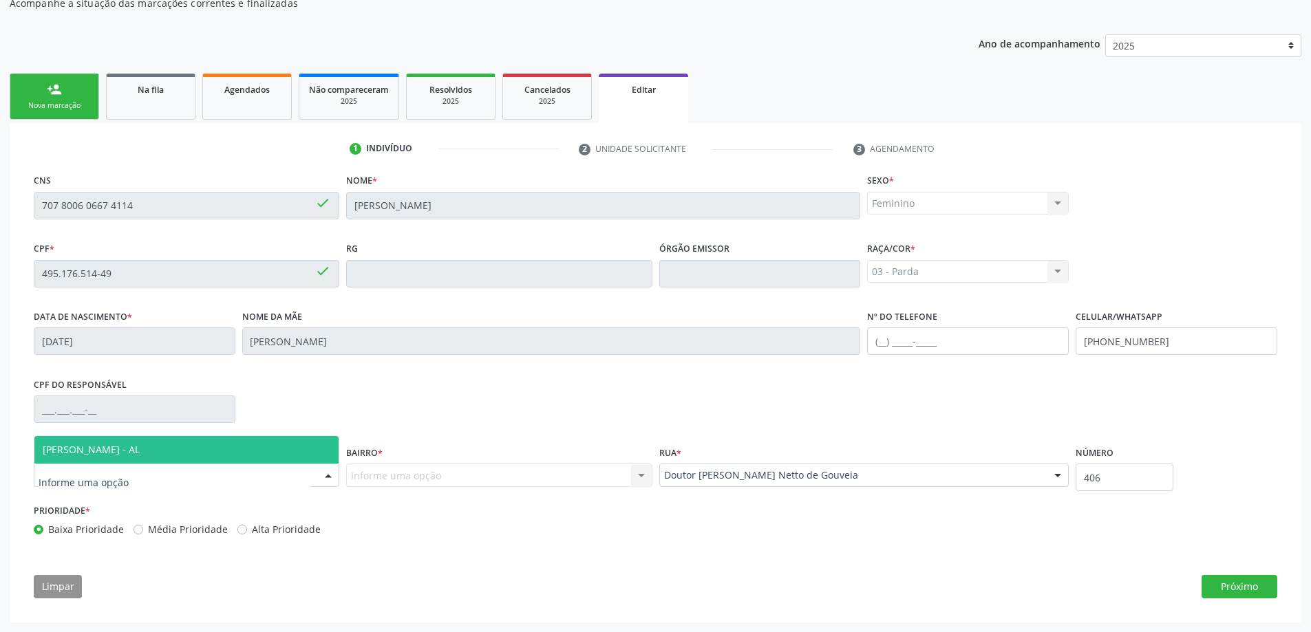
click at [253, 457] on span "[PERSON_NAME] - AL" at bounding box center [186, 450] width 304 height 28
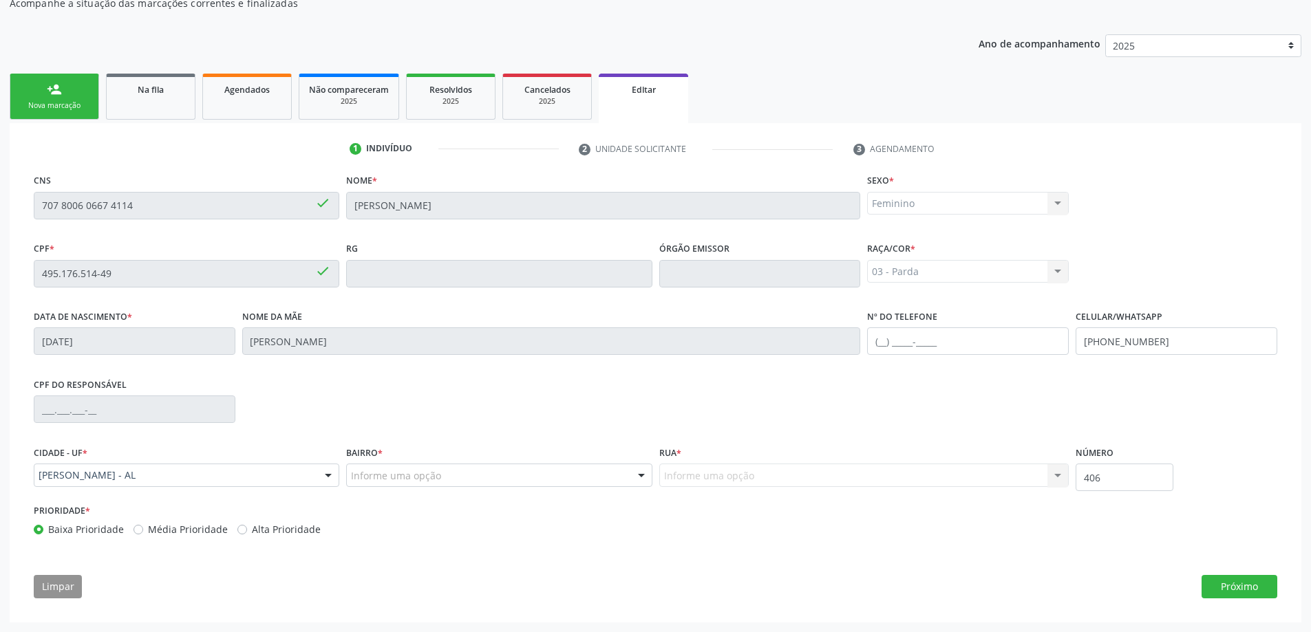
click at [637, 475] on div at bounding box center [641, 475] width 21 height 23
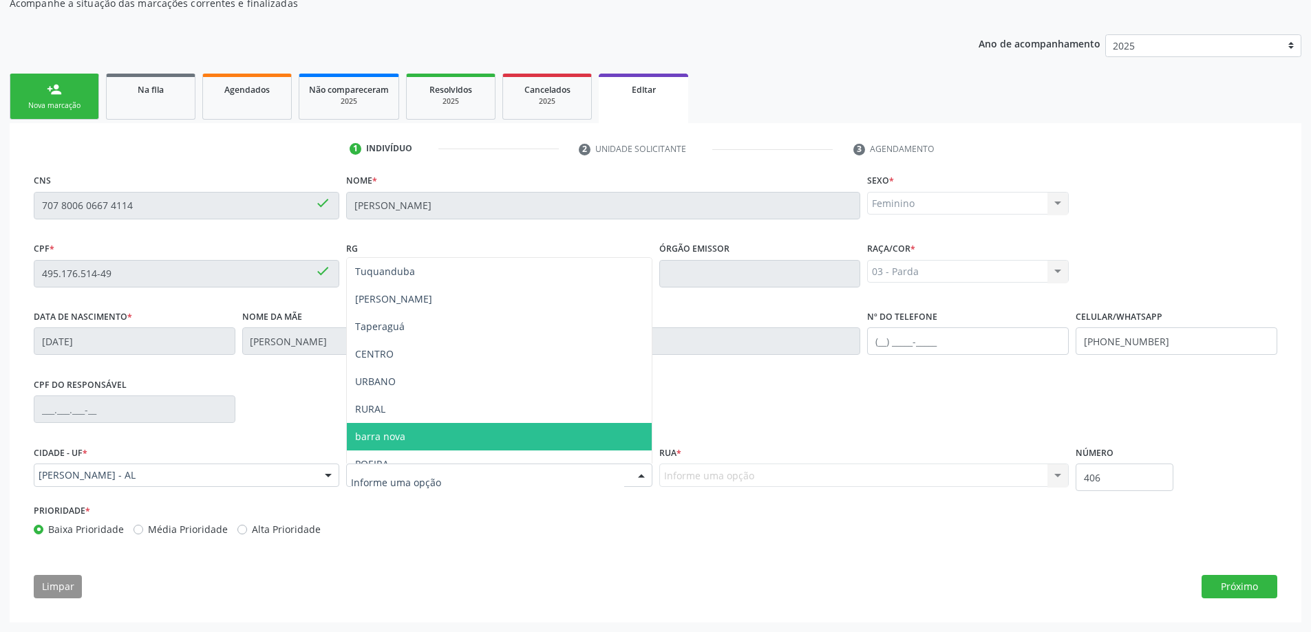
click at [449, 429] on span "barra nova" at bounding box center [499, 437] width 304 height 28
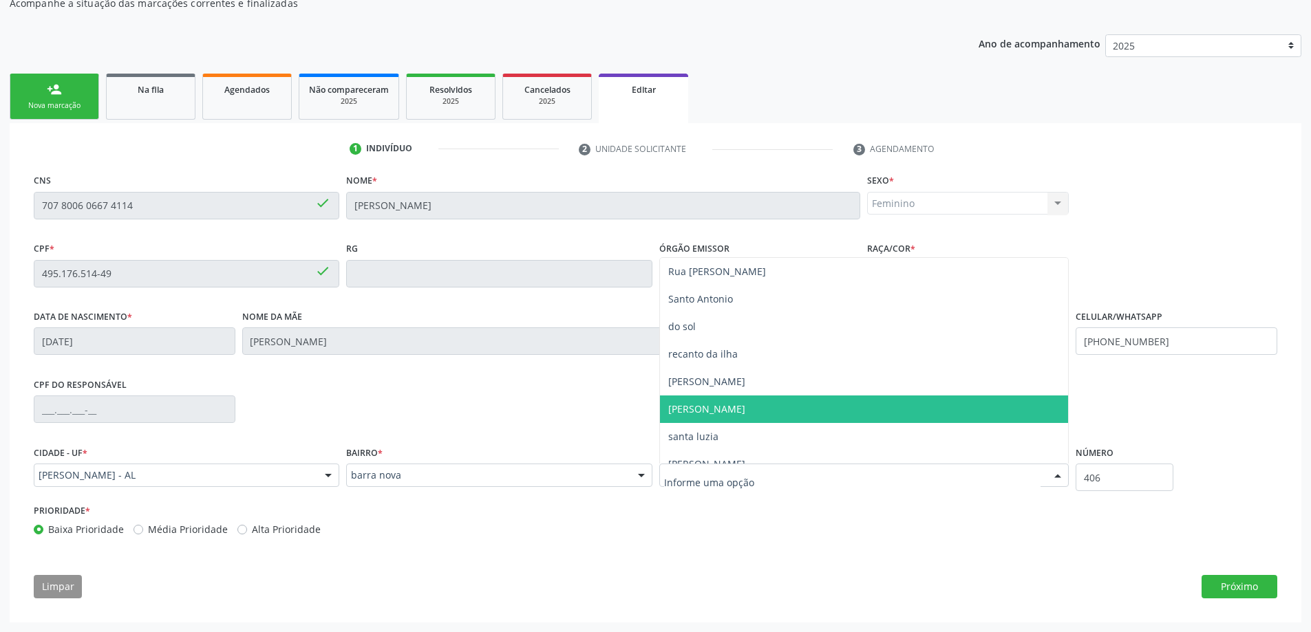
click at [721, 411] on span "[PERSON_NAME]" at bounding box center [706, 408] width 77 height 13
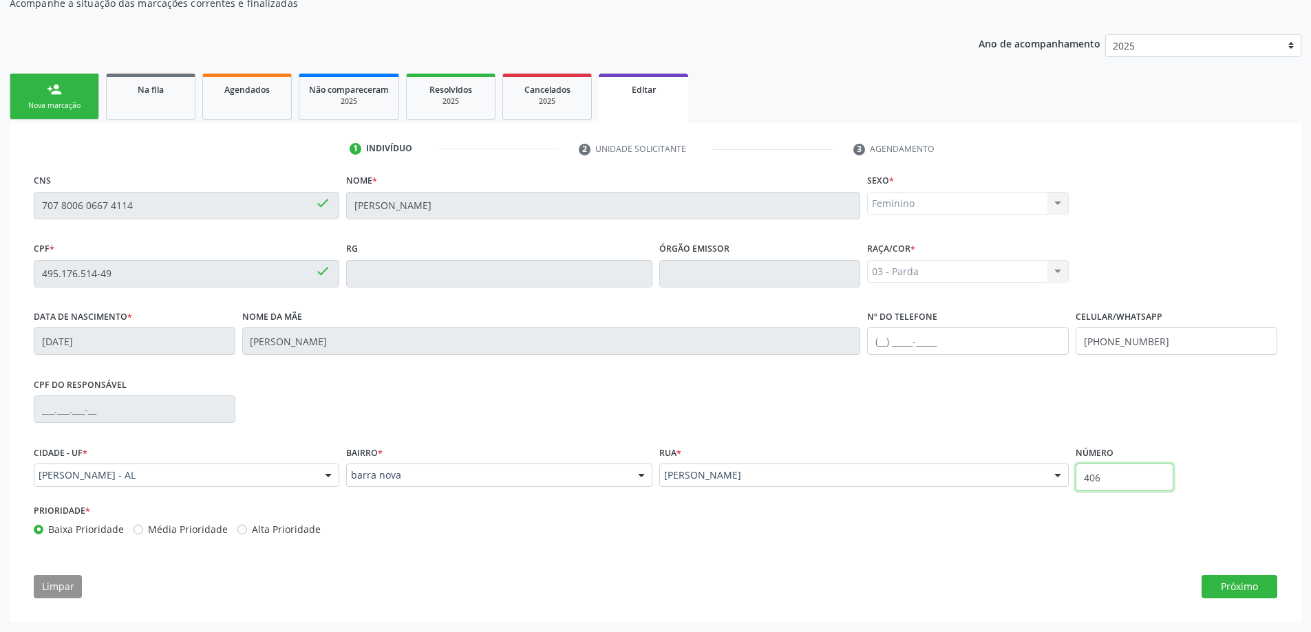
drag, startPoint x: 1121, startPoint y: 485, endPoint x: 1070, endPoint y: 486, distance: 50.2
click at [1070, 486] on div "Cidade - UF * [PERSON_NAME] - AL Nenhum resultado encontrado para: " " Nenhuma …" at bounding box center [655, 471] width 1250 height 58
type input "305"
click at [1236, 585] on button "Próximo" at bounding box center [1239, 586] width 76 height 23
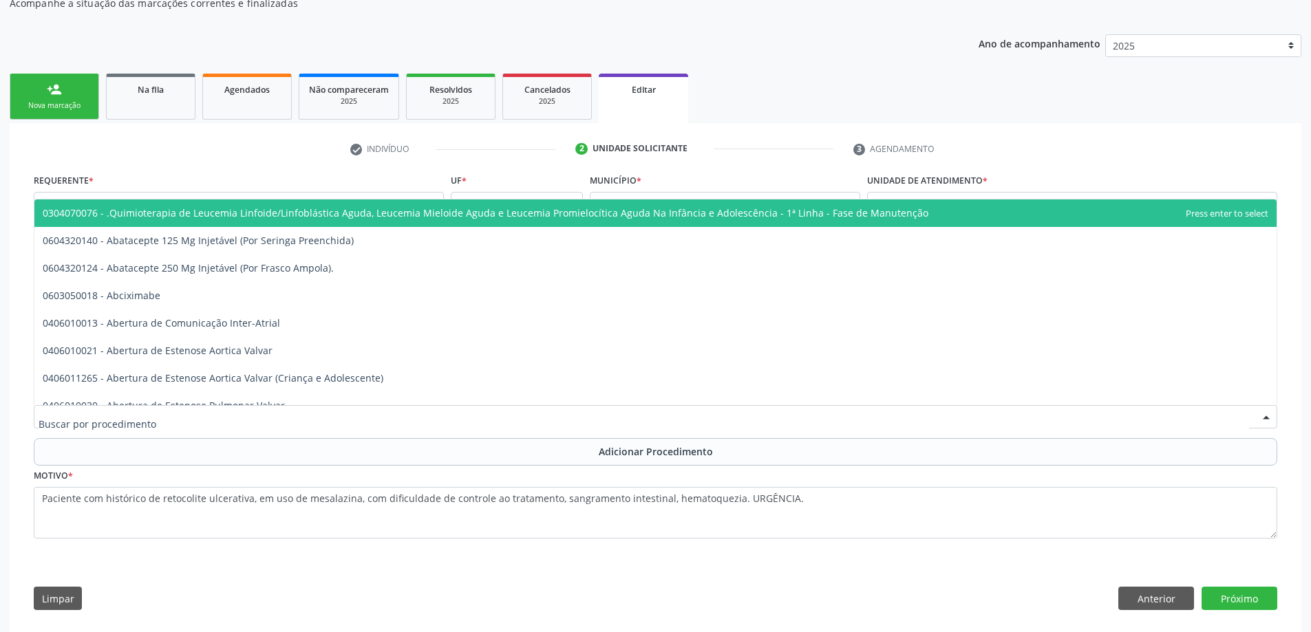
click at [330, 418] on div at bounding box center [655, 416] width 1243 height 23
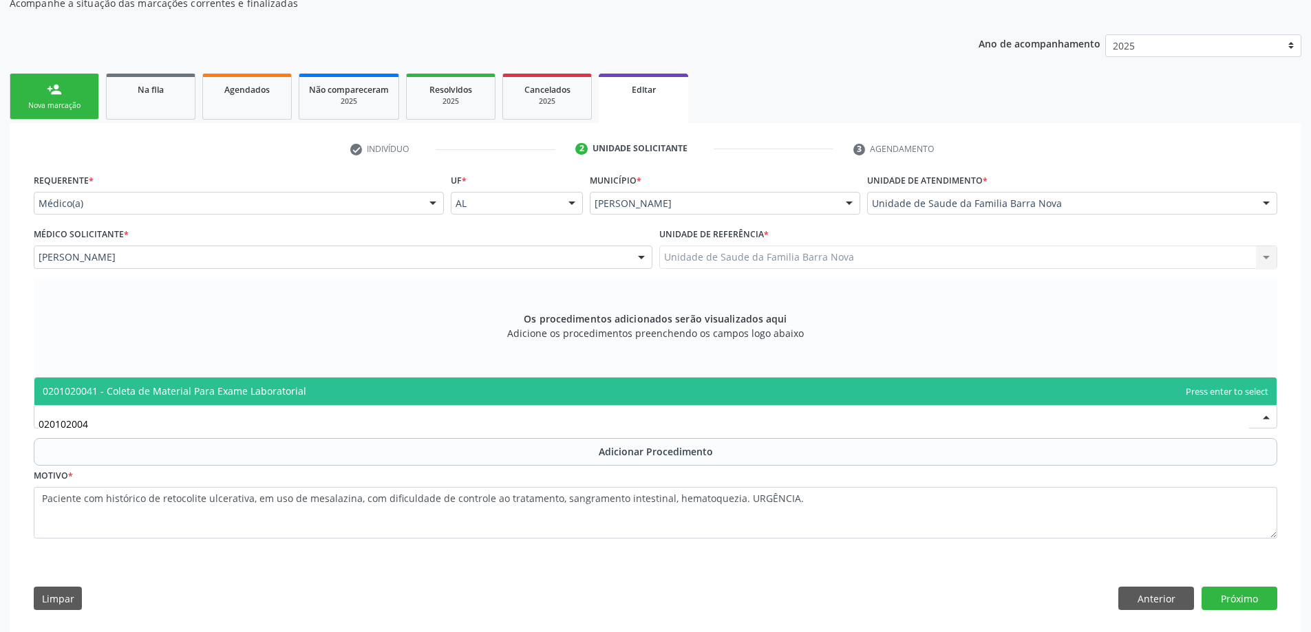
type input "0201020041"
click at [354, 388] on span "0201020041 - Coleta de Material Para Exame Laboratorial" at bounding box center [655, 392] width 1242 height 28
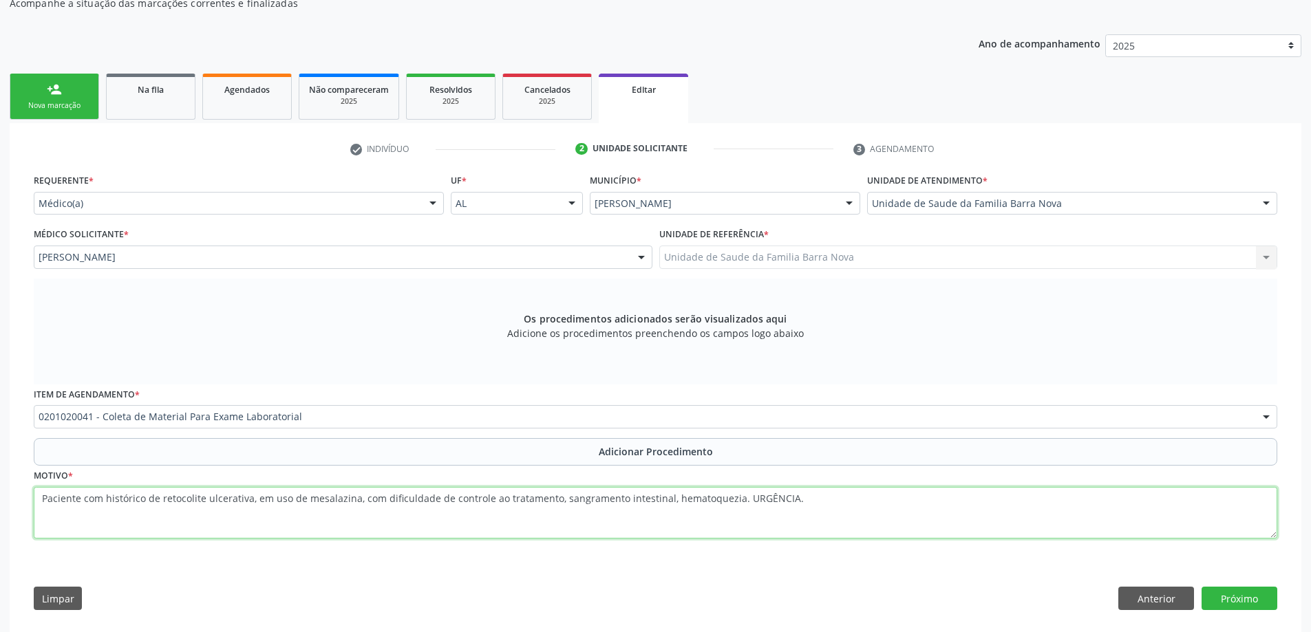
drag, startPoint x: 40, startPoint y: 498, endPoint x: 799, endPoint y: 482, distance: 759.7
click at [799, 482] on div "Motivo * Paciente com histórico de retocolite ulcerativa, em uso de mesalazina,…" at bounding box center [655, 502] width 1243 height 73
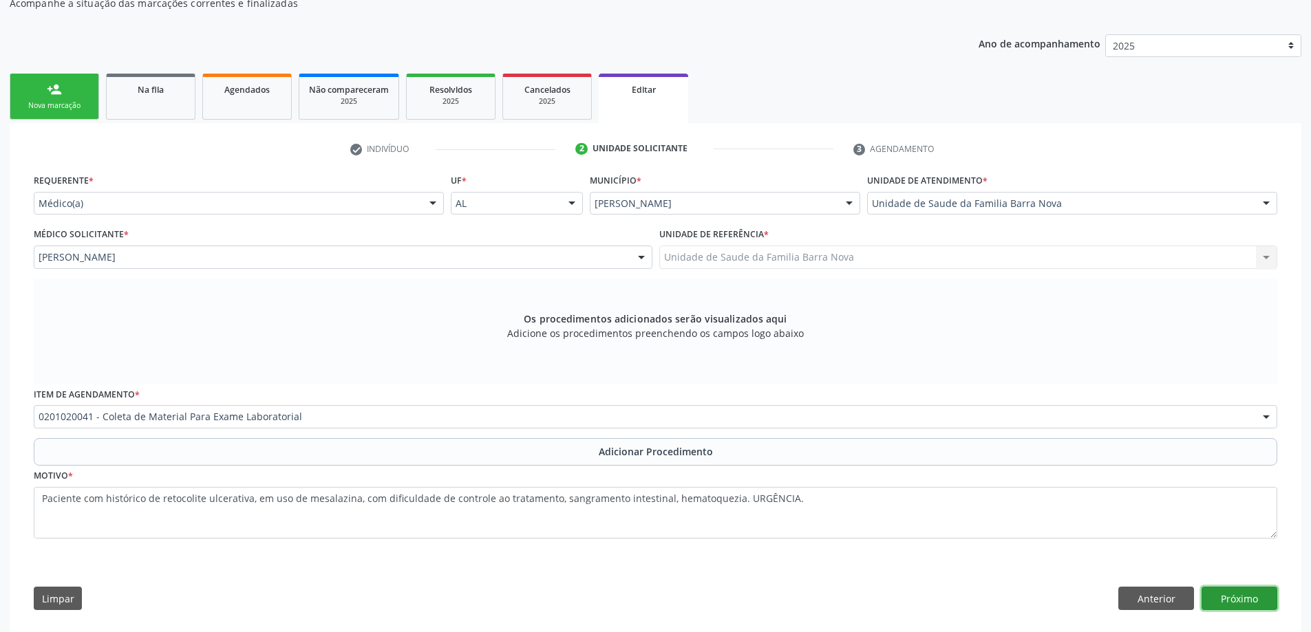
click at [1248, 599] on button "Próximo" at bounding box center [1239, 598] width 76 height 23
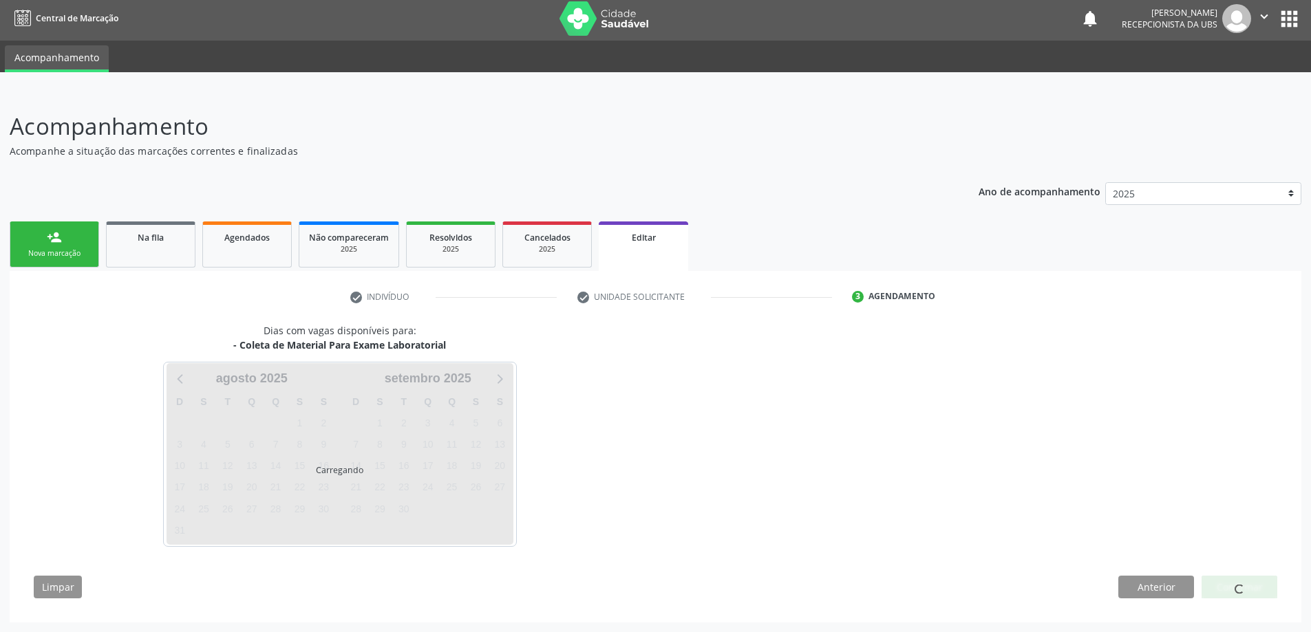
scroll to position [44, 0]
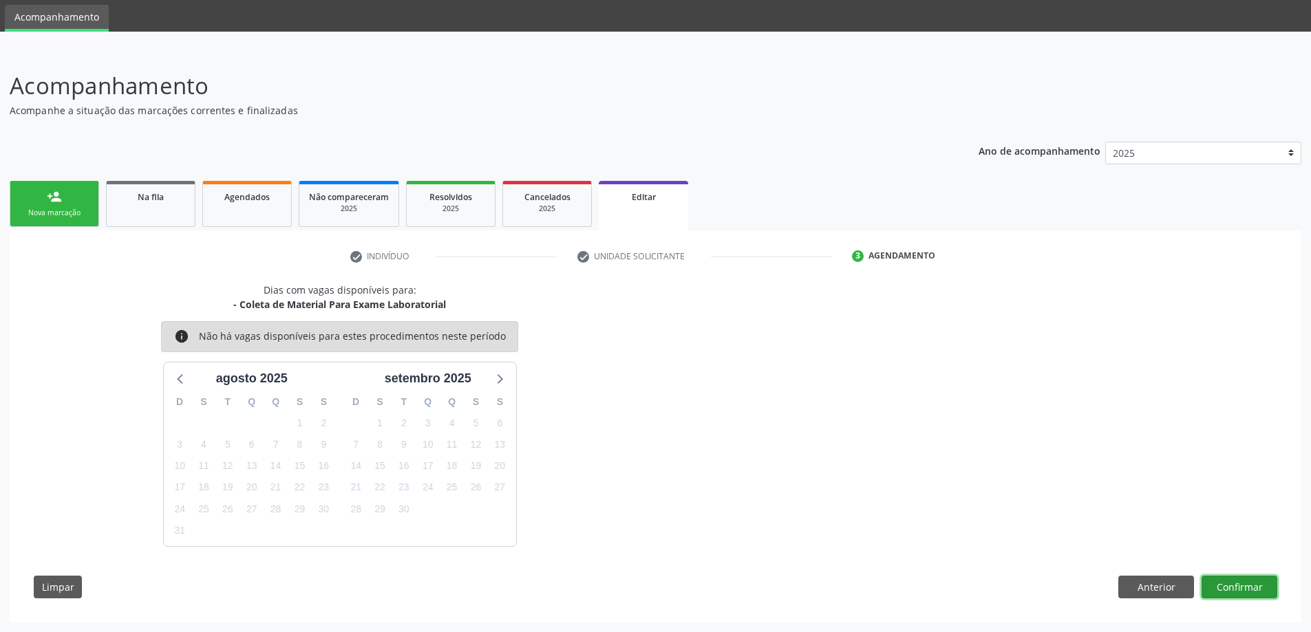
click at [1228, 590] on button "Confirmar" at bounding box center [1239, 587] width 76 height 23
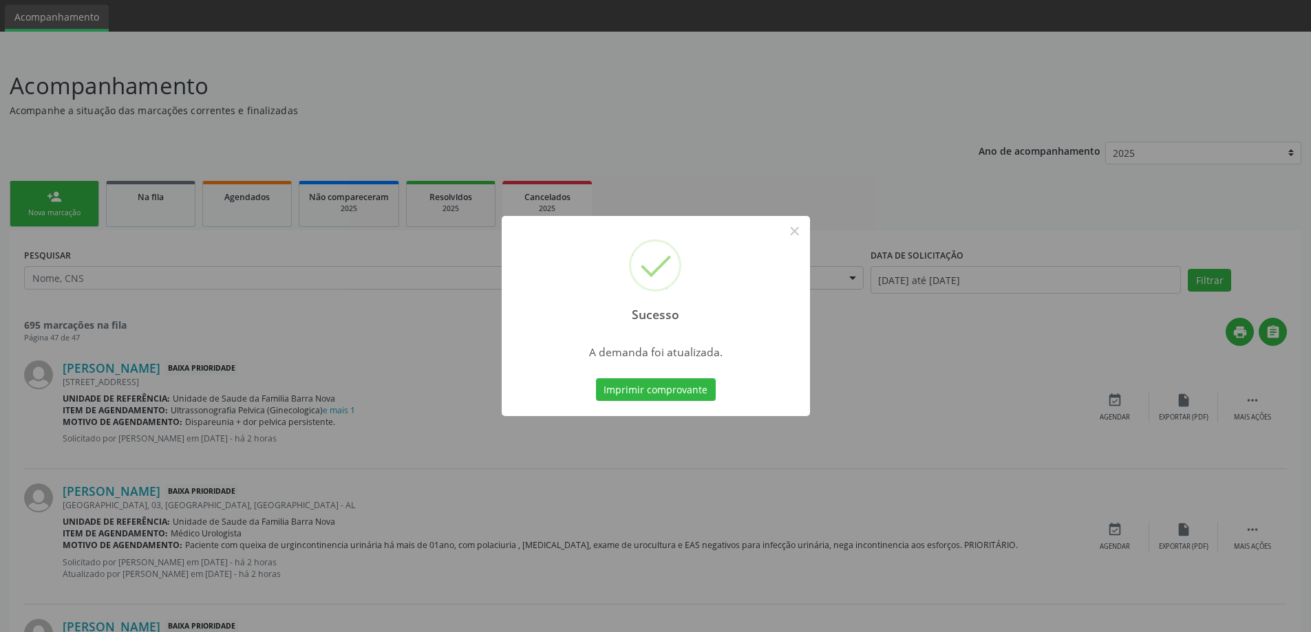
scroll to position [0, 0]
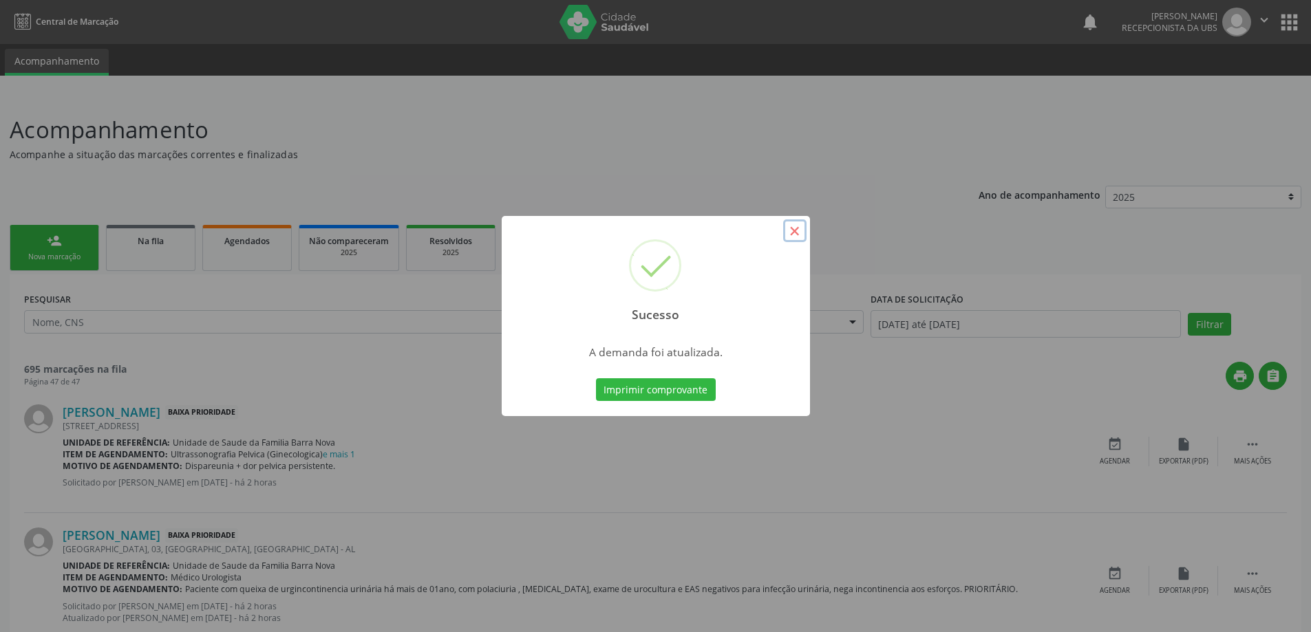
click at [791, 232] on button "×" at bounding box center [794, 230] width 23 height 23
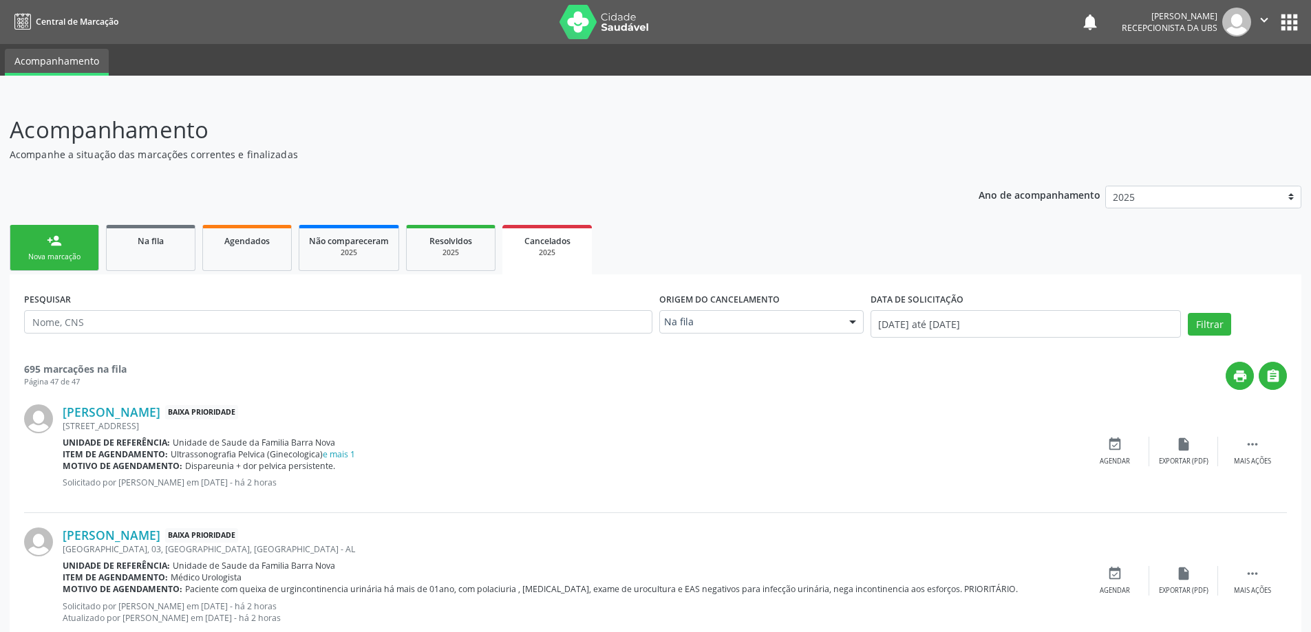
click at [63, 248] on link "person_add Nova marcação" at bounding box center [54, 248] width 89 height 46
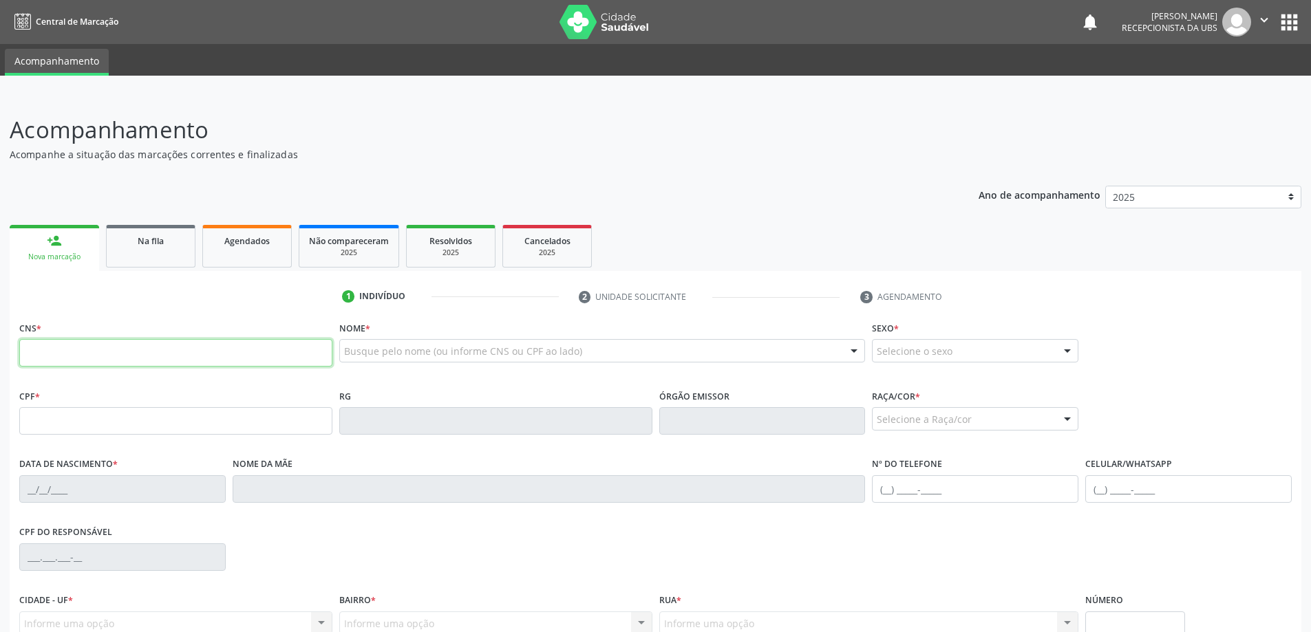
click at [105, 356] on input "text" at bounding box center [175, 353] width 313 height 28
type input "707 8006 0667 4114"
type input "495.176.514-49"
type input "[DATE]"
type input "[PERSON_NAME]"
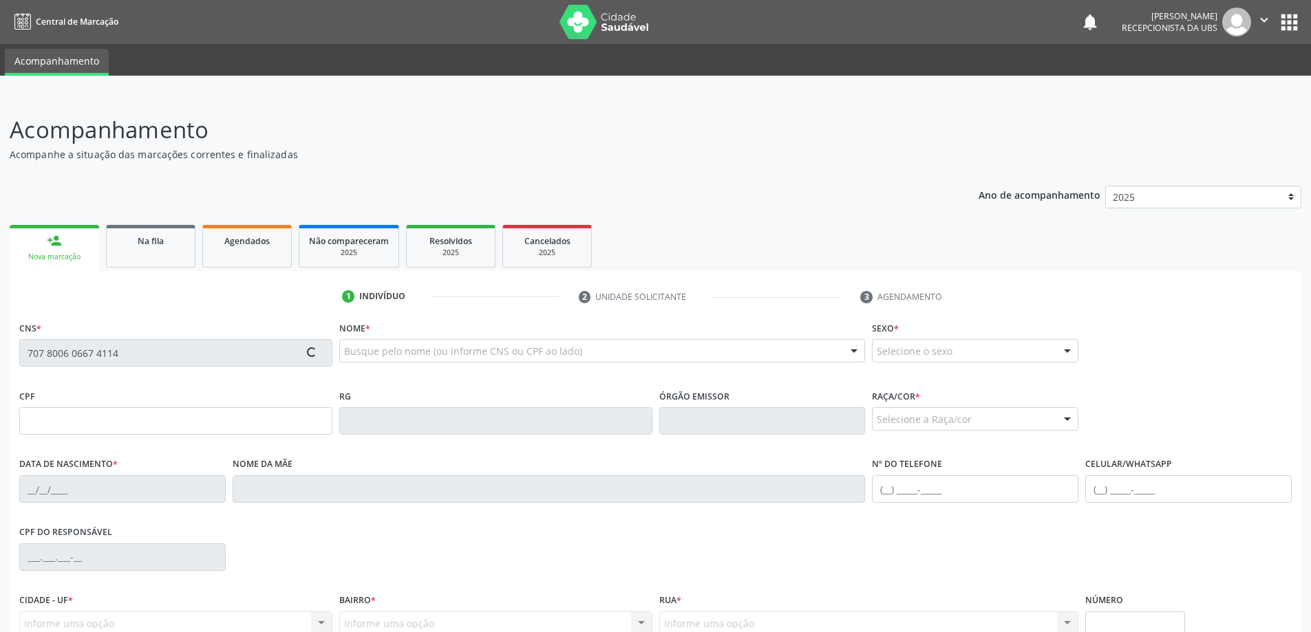
type input "[PHONE_NUMBER]"
type input "406"
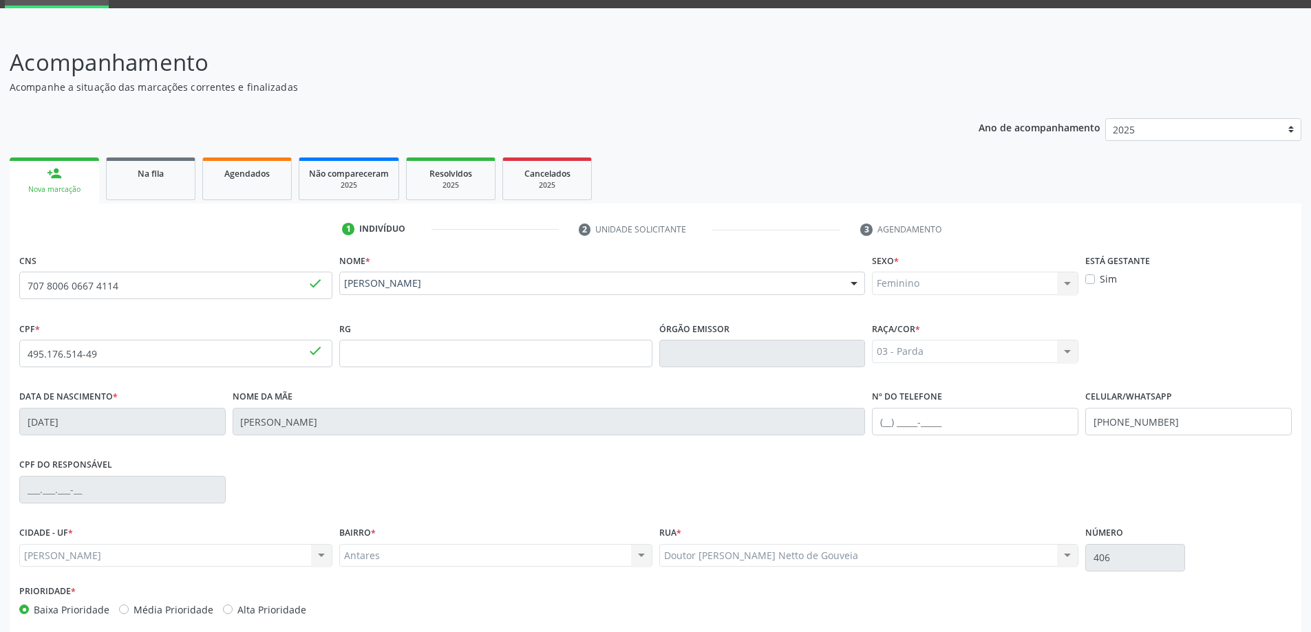
scroll to position [133, 0]
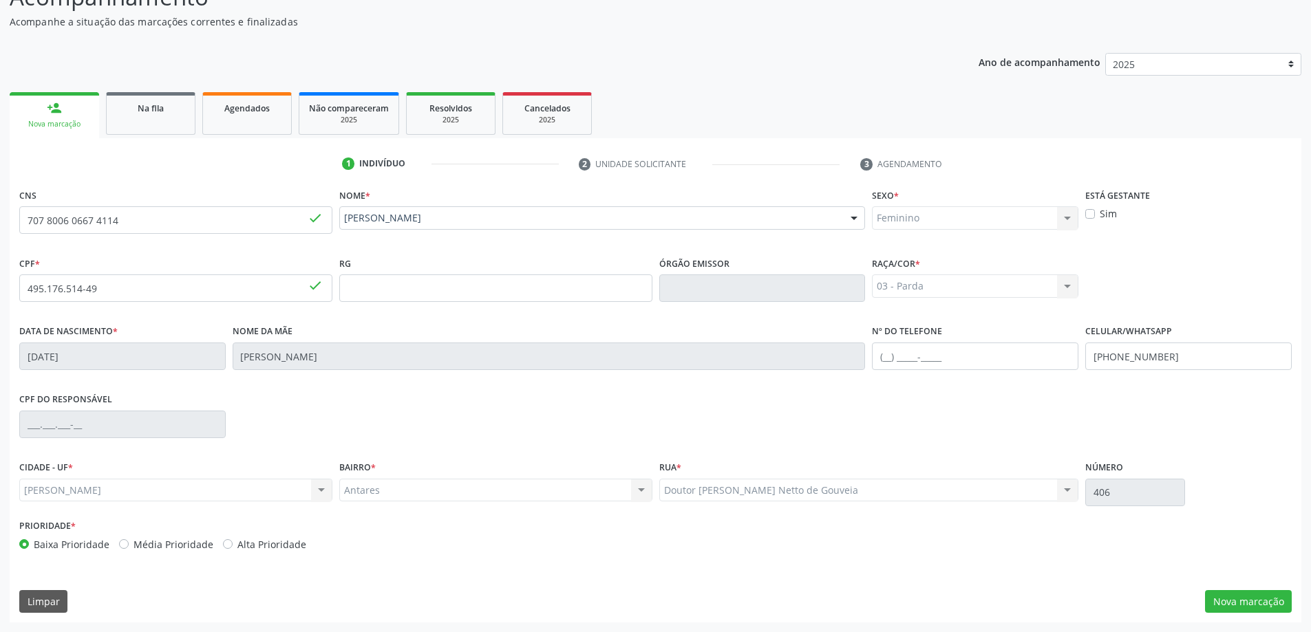
click at [637, 492] on div "Antares Antares Nenhum resultado encontrado para: " " Não há nenhuma opção para…" at bounding box center [495, 490] width 313 height 23
click at [1262, 599] on button "Nova marcação" at bounding box center [1248, 601] width 87 height 23
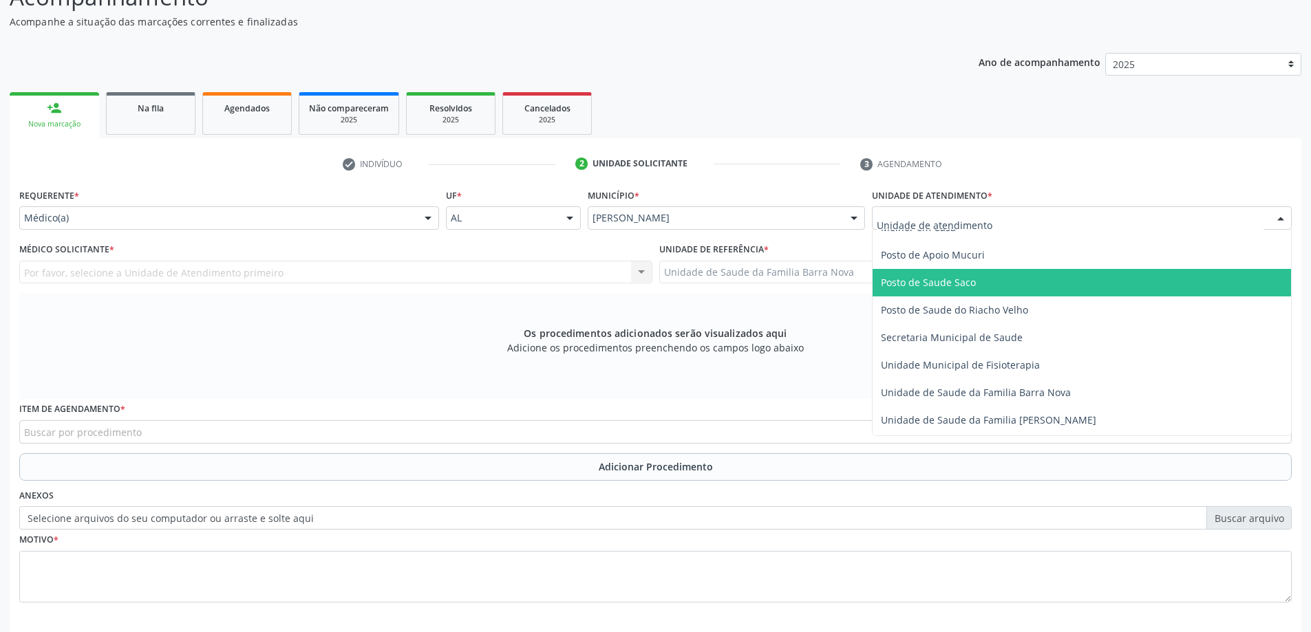
scroll to position [619, 0]
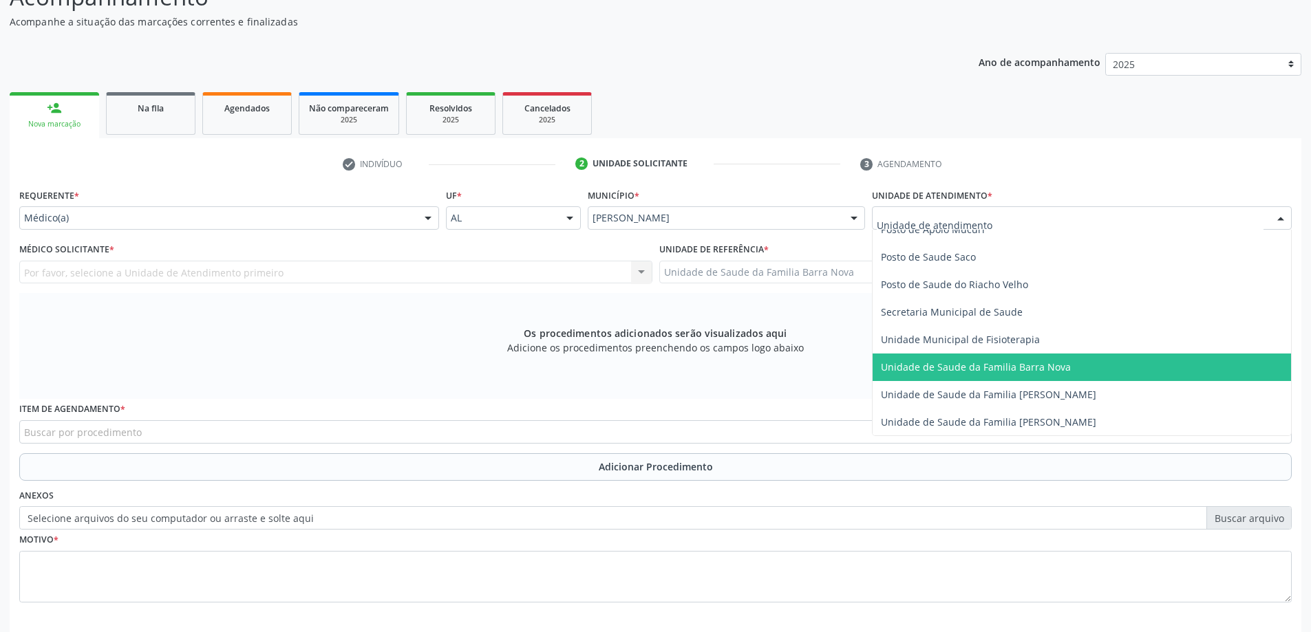
click at [1008, 371] on span "Unidade de Saude da Familia Barra Nova" at bounding box center [976, 366] width 190 height 13
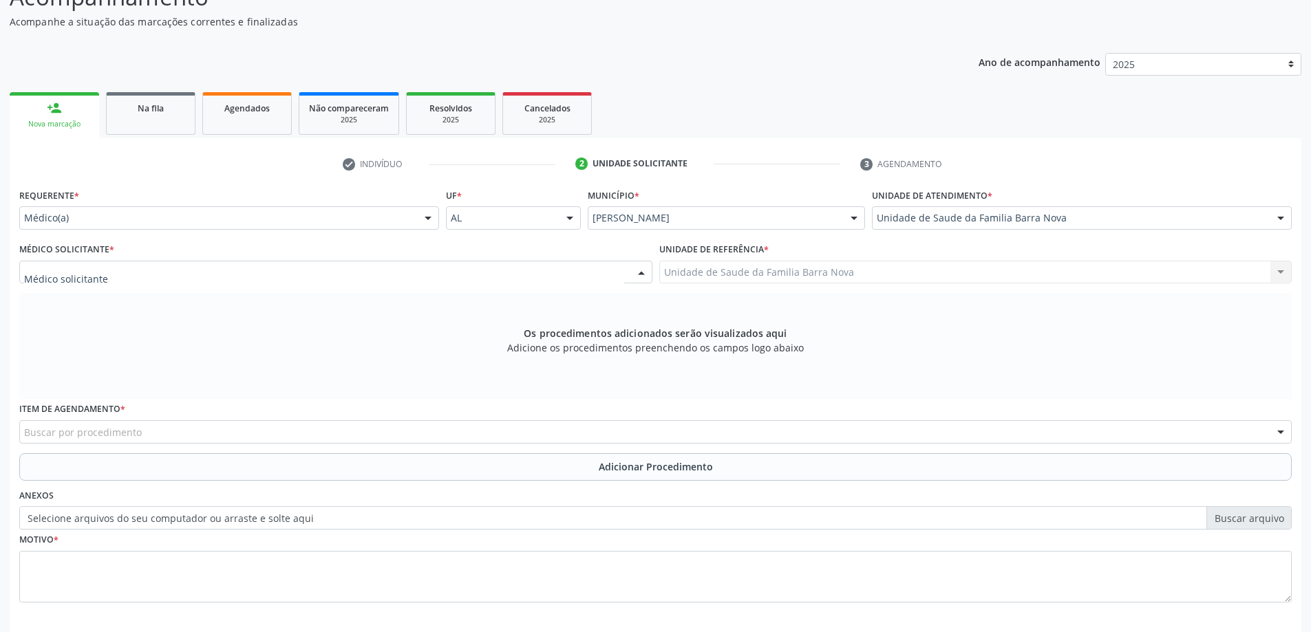
click at [322, 279] on div at bounding box center [335, 272] width 633 height 23
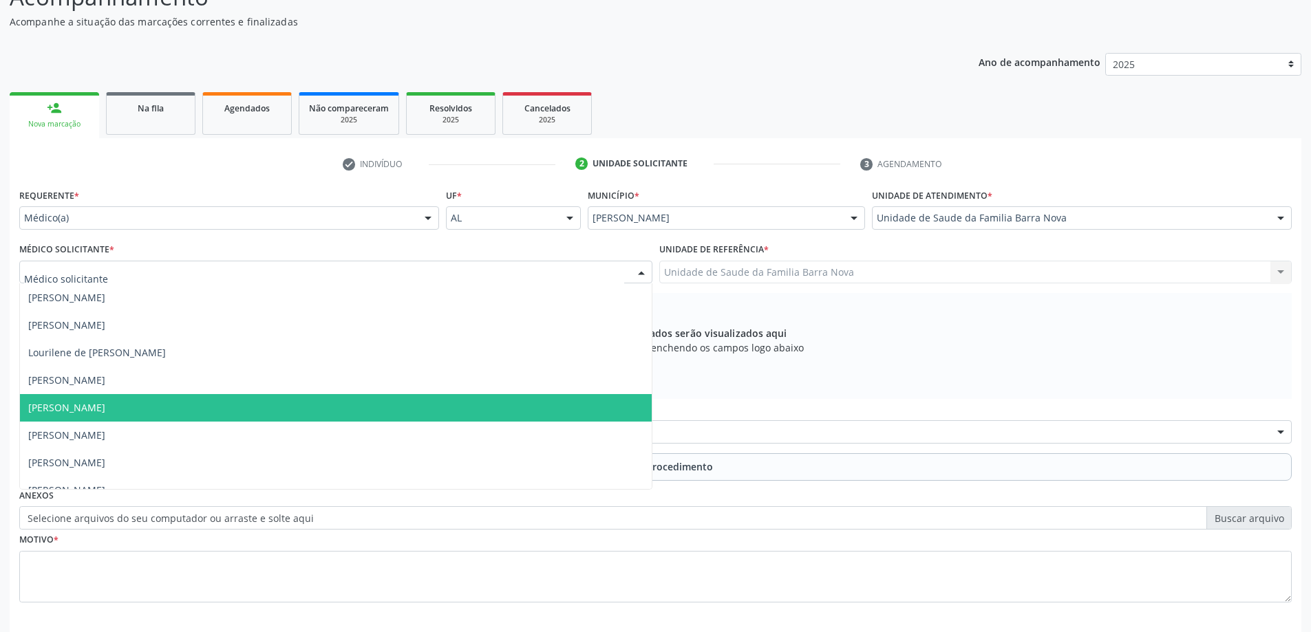
scroll to position [42, 0]
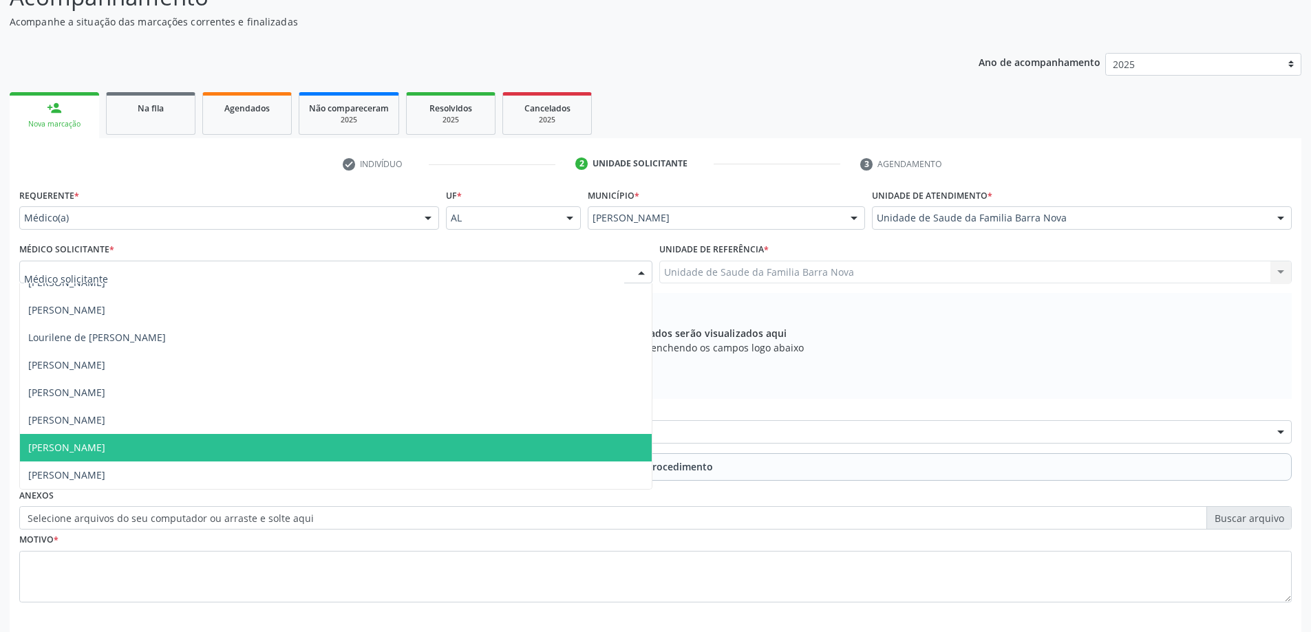
click at [263, 455] on span "[PERSON_NAME]" at bounding box center [336, 448] width 632 height 28
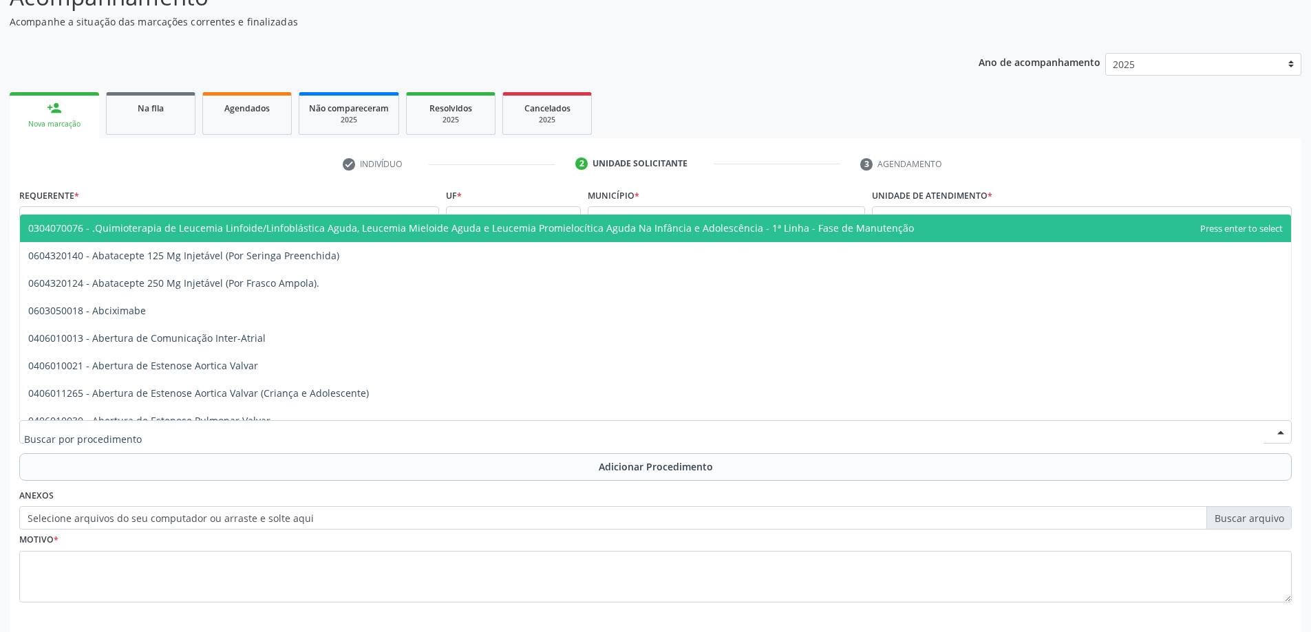
click at [270, 434] on div at bounding box center [655, 431] width 1272 height 23
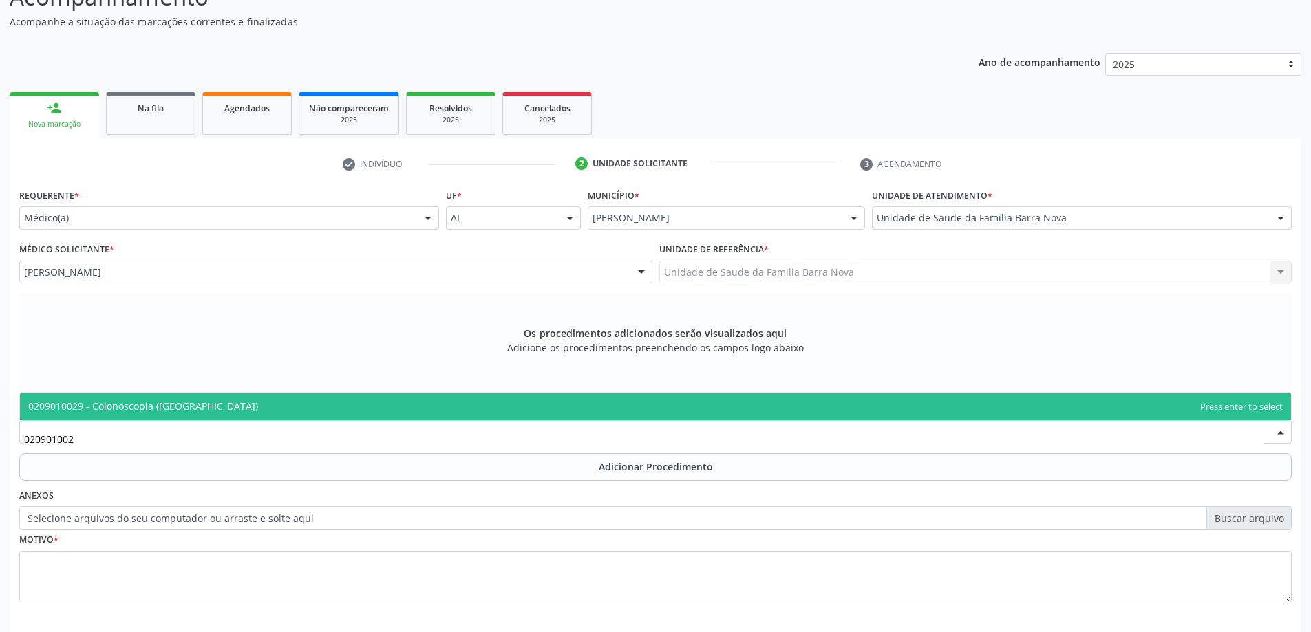
type input "0209010029"
click at [550, 411] on span "0209010029 - Colonoscopia ([GEOGRAPHIC_DATA])" at bounding box center [655, 407] width 1271 height 28
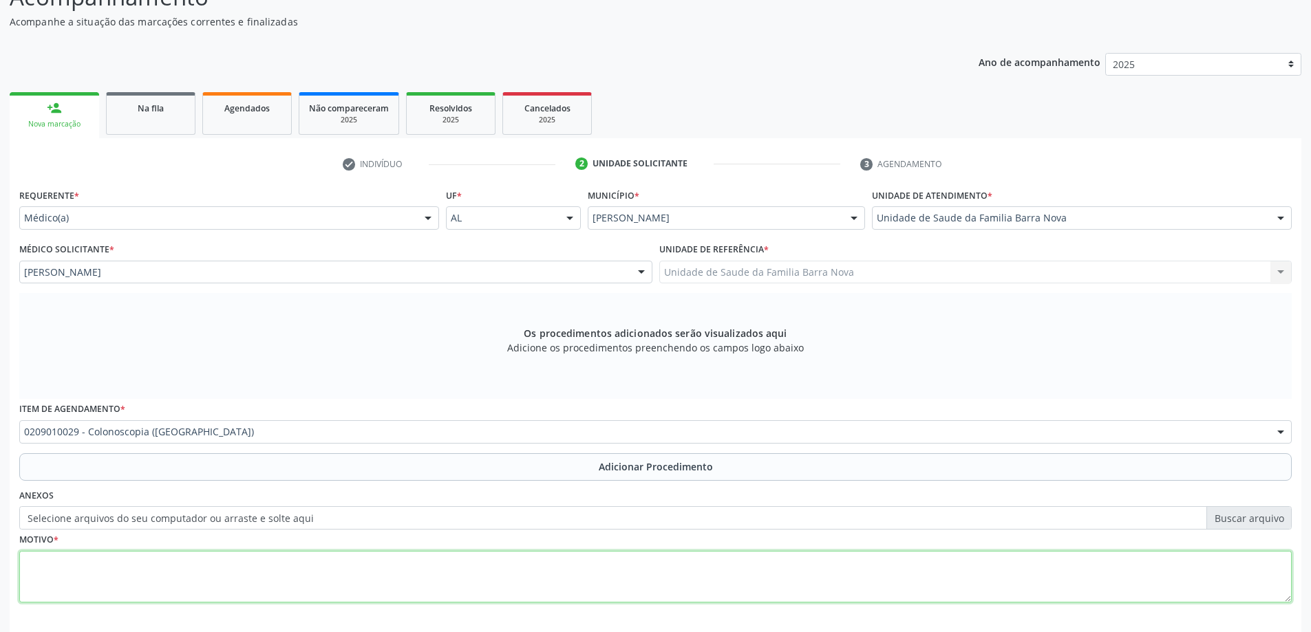
paste textarea "Paciente com histórico de retocolite ulcerativa, em uso de mesalazina, com difi…"
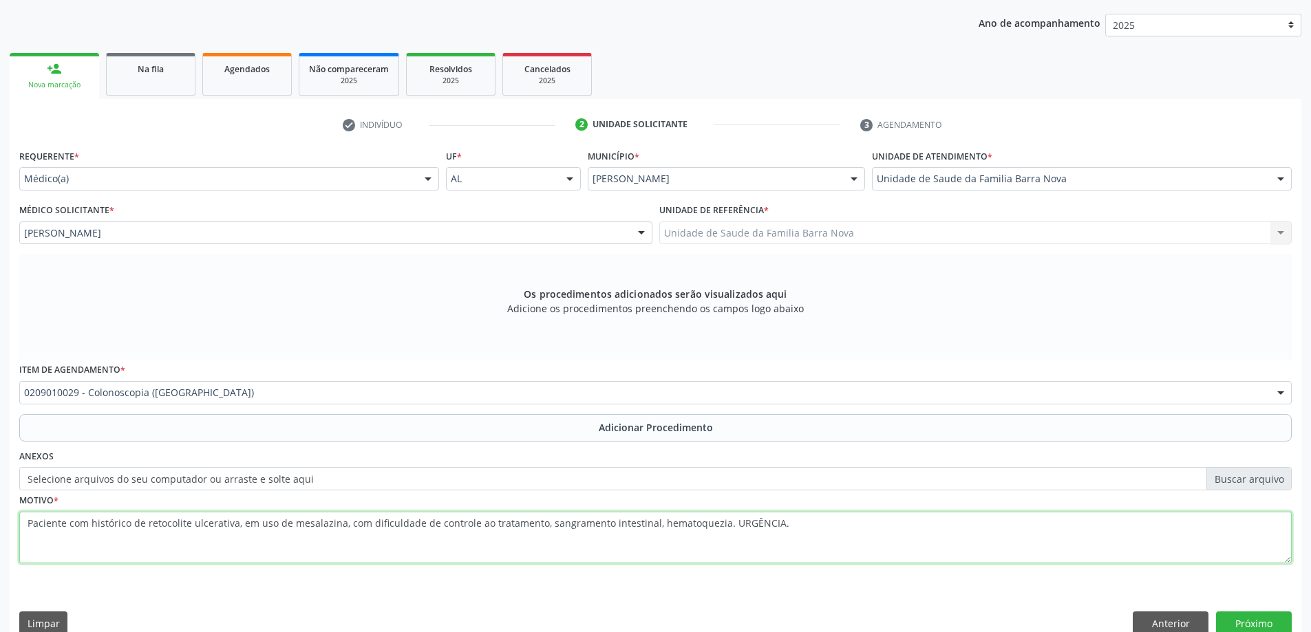
scroll to position [194, 0]
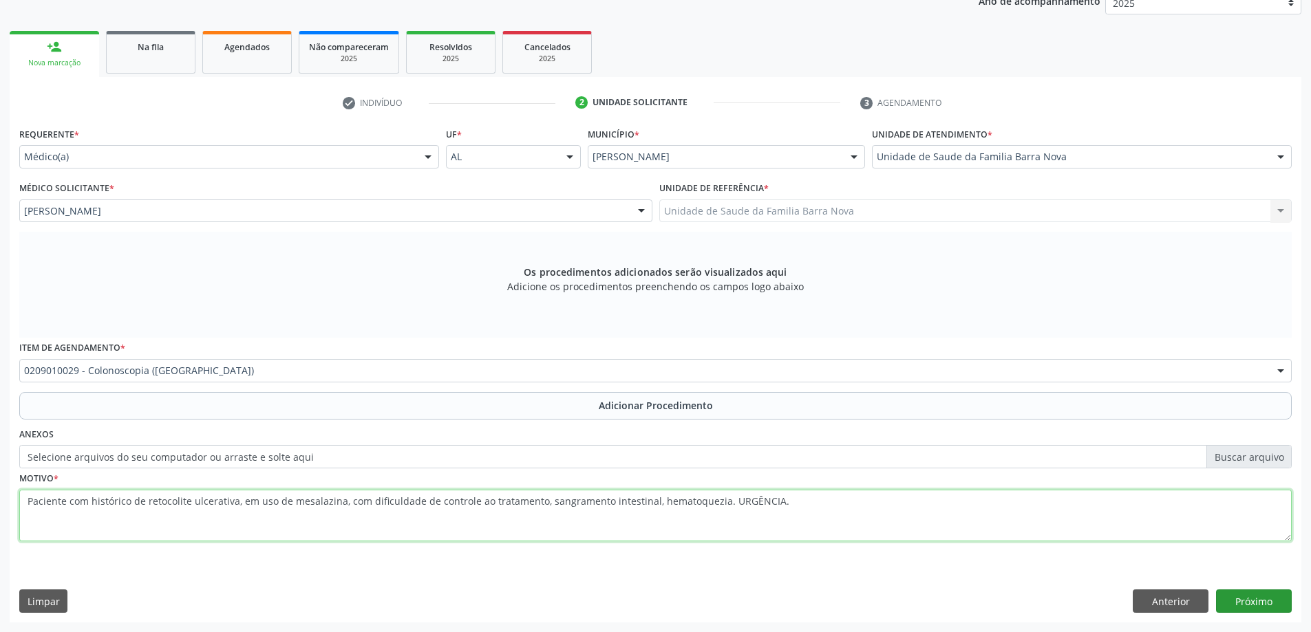
type textarea "Paciente com histórico de retocolite ulcerativa, em uso de mesalazina, com difi…"
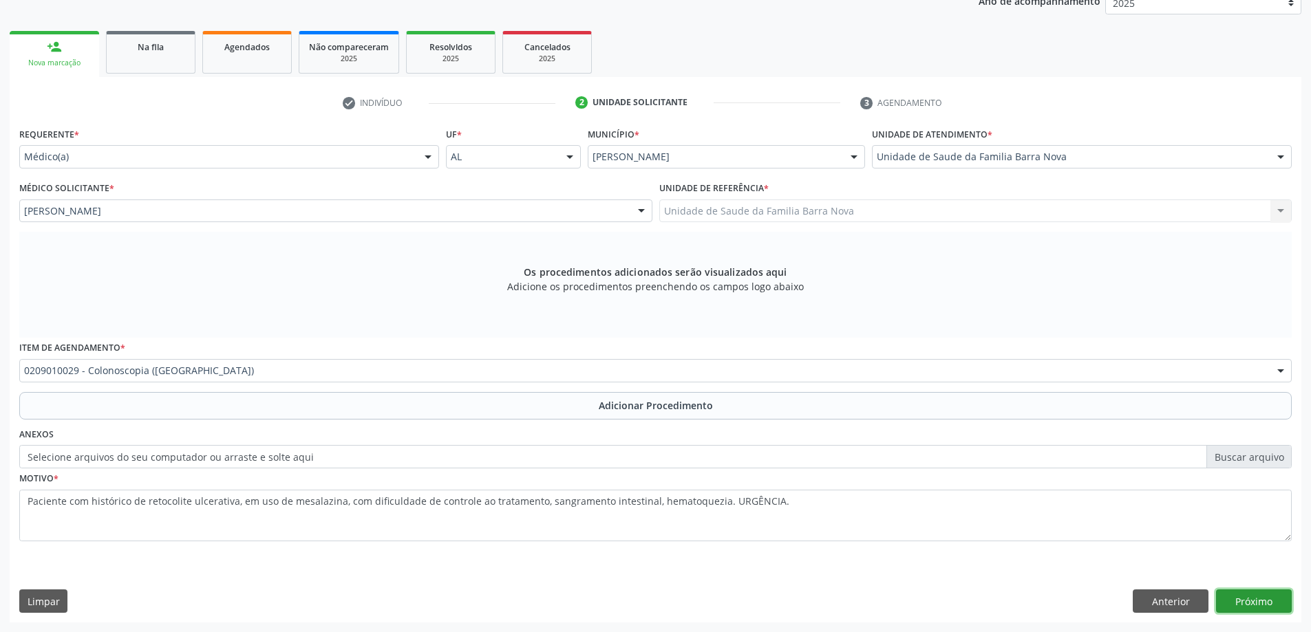
click at [1272, 599] on button "Próximo" at bounding box center [1254, 601] width 76 height 23
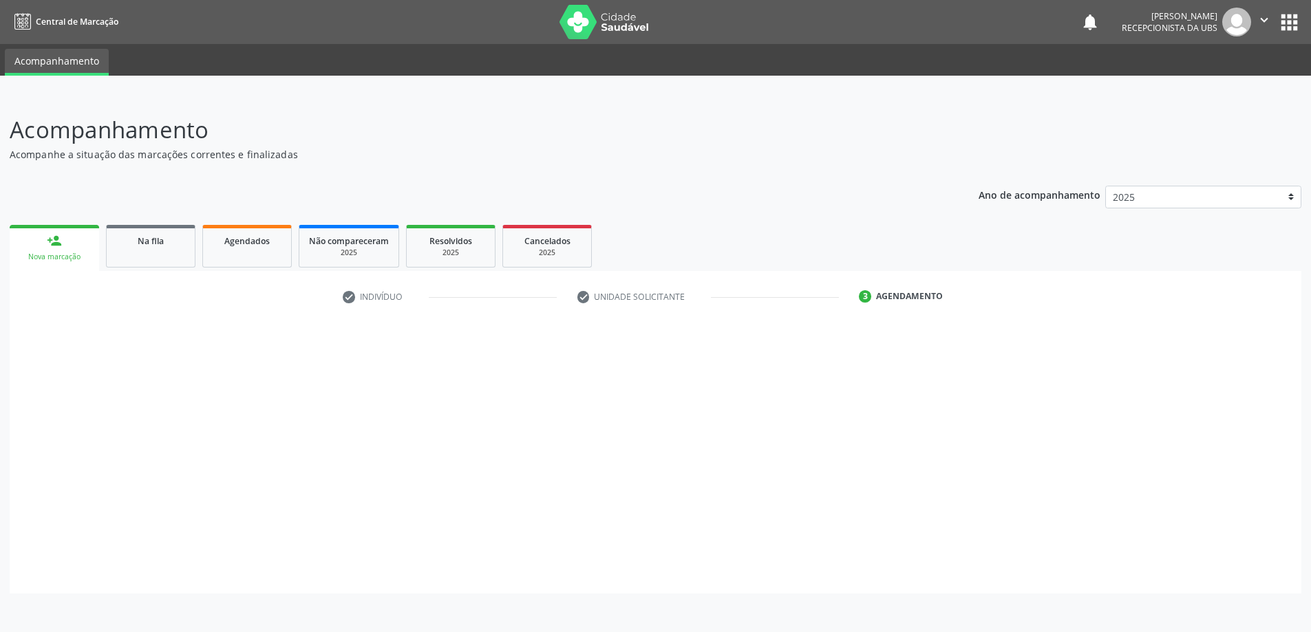
scroll to position [0, 0]
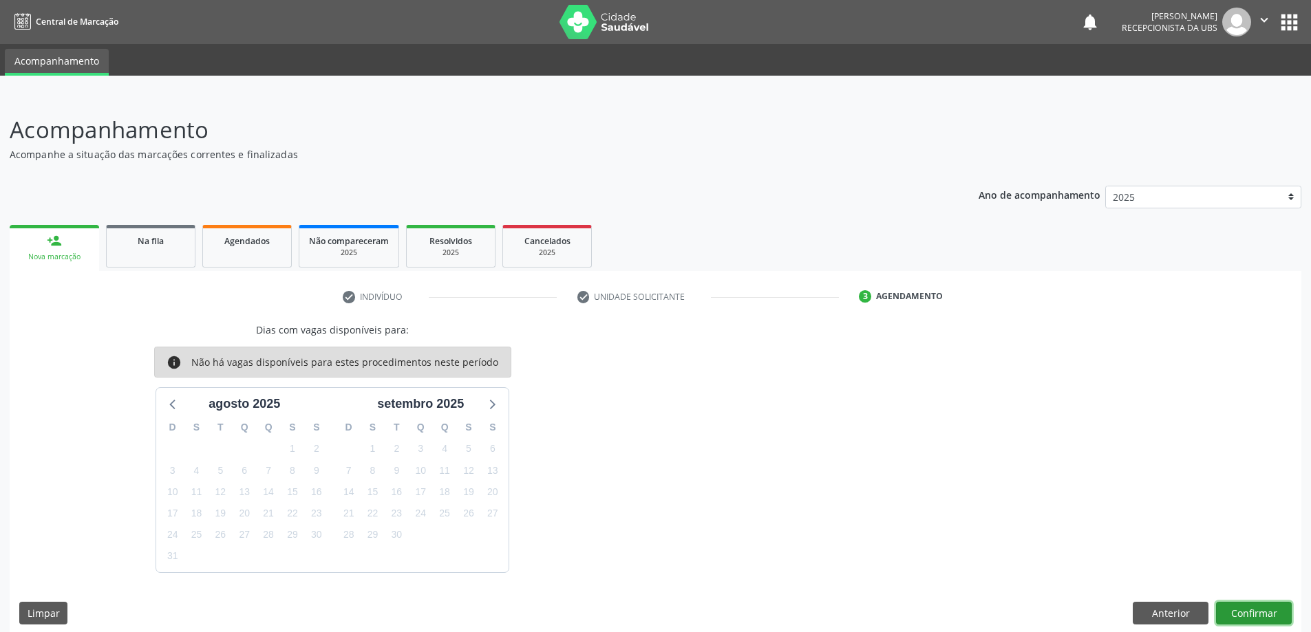
click at [1263, 616] on button "Confirmar" at bounding box center [1254, 613] width 76 height 23
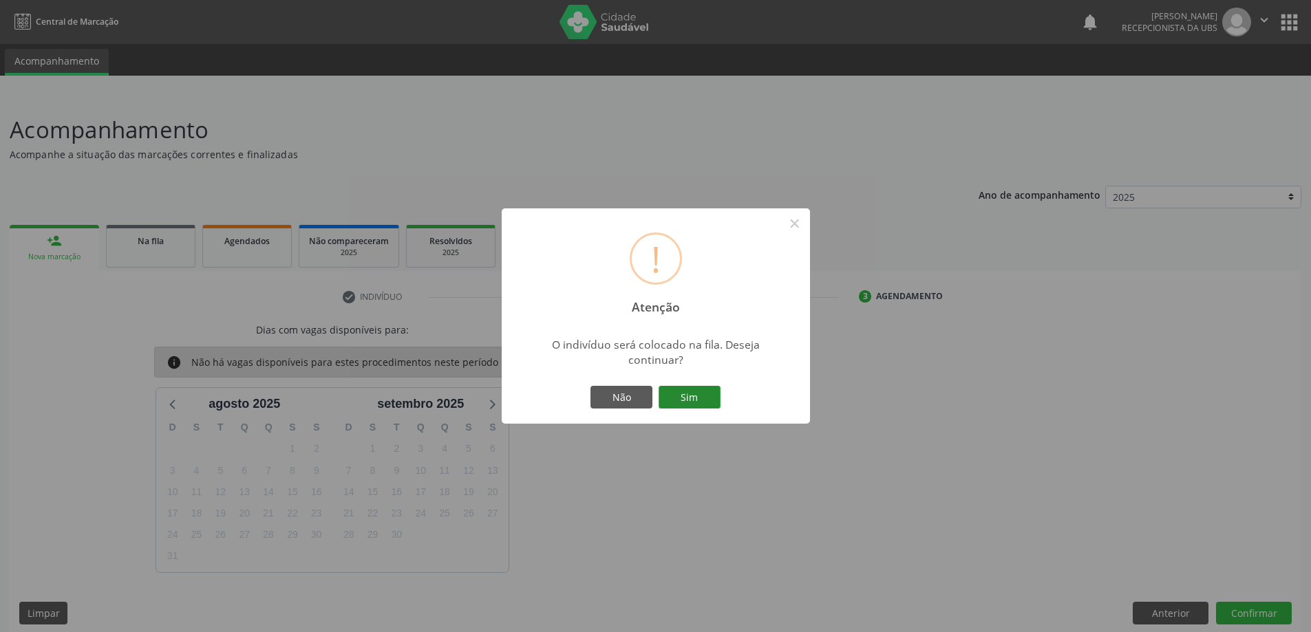
click at [698, 400] on button "Sim" at bounding box center [689, 397] width 62 height 23
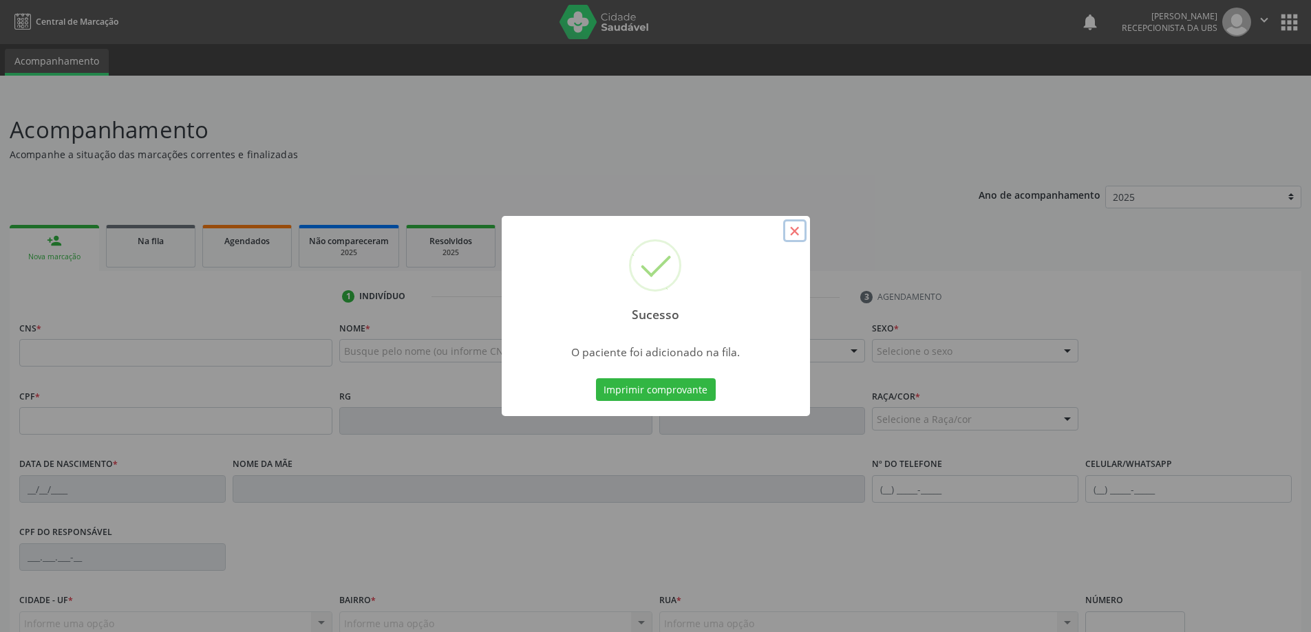
click at [792, 230] on button "×" at bounding box center [794, 230] width 23 height 23
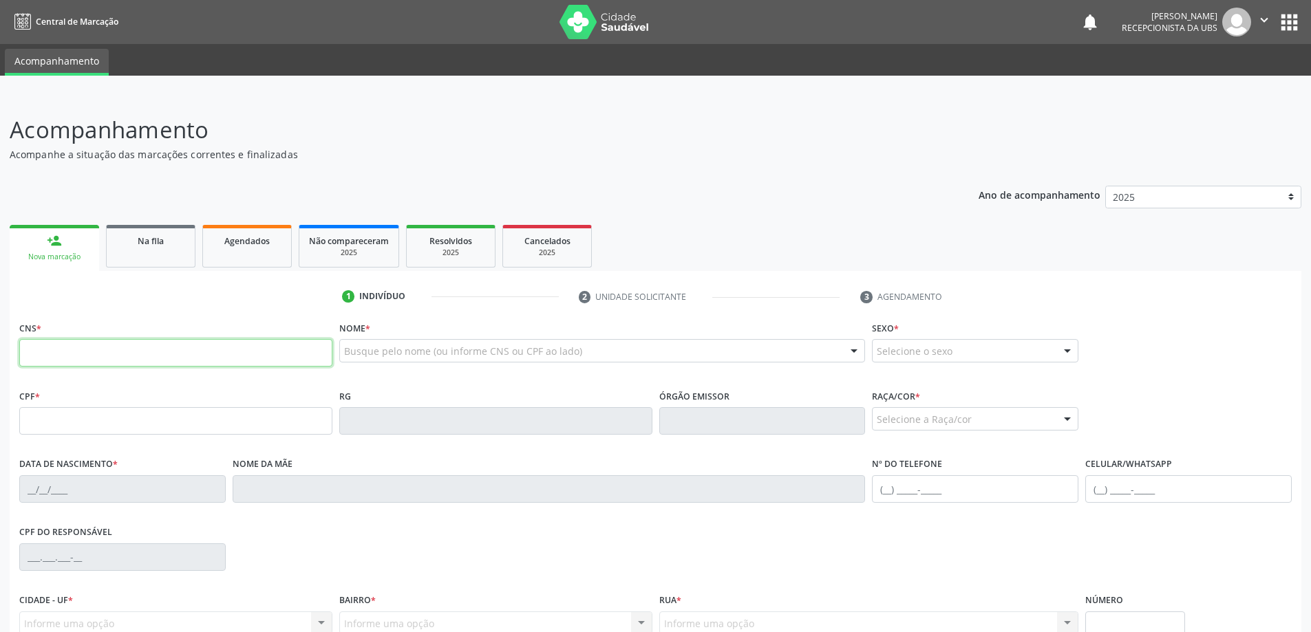
click at [70, 351] on input "text" at bounding box center [175, 353] width 313 height 28
type input "704 6006 4132 7325"
type input "007.420.054-29"
type input "01[DATE]"
type input "[PERSON_NAME]"
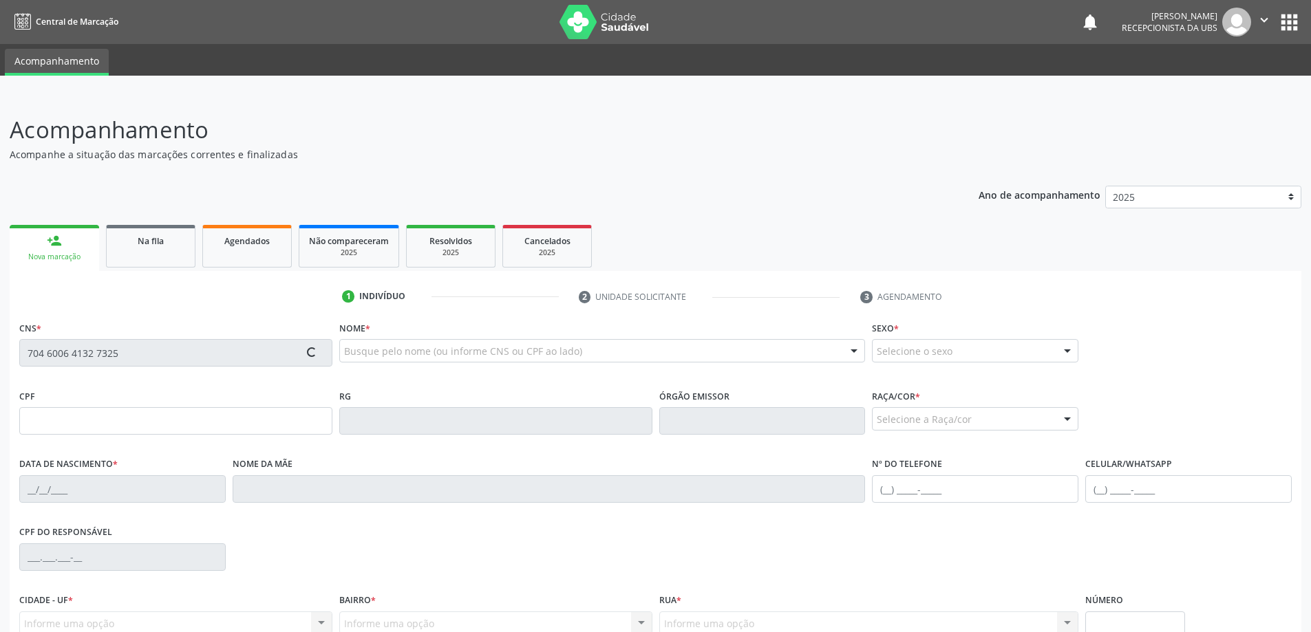
type input "[PHONE_NUMBER]"
type input "330"
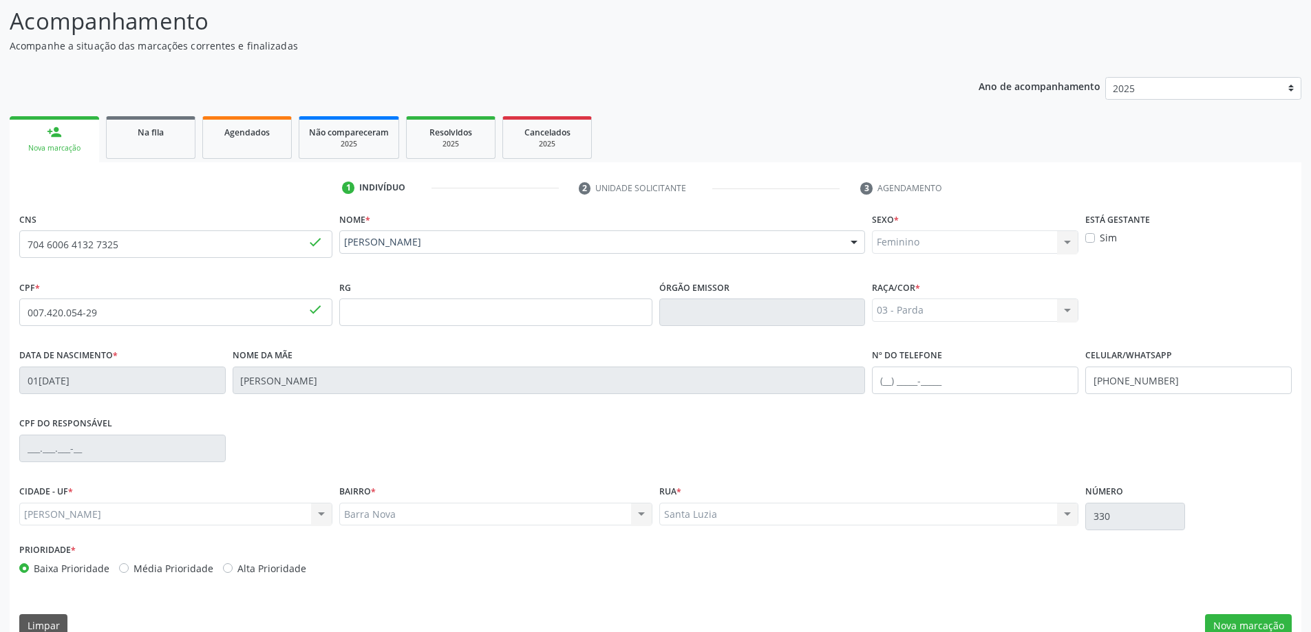
scroll to position [133, 0]
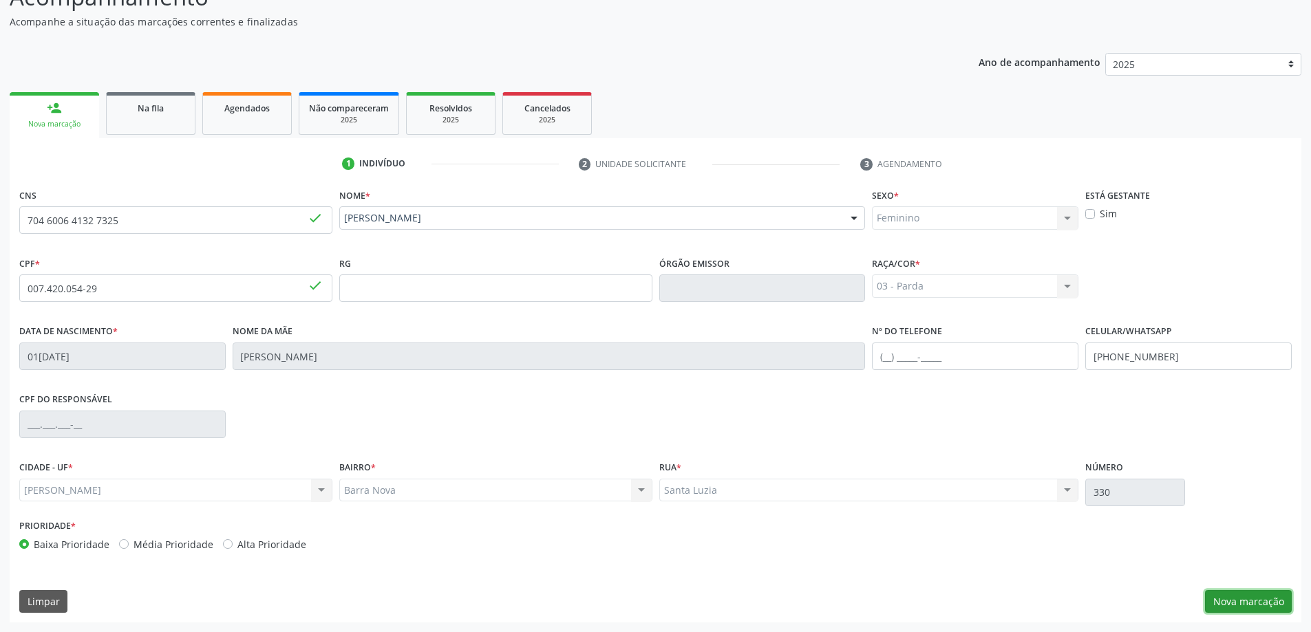
click at [1258, 601] on button "Nova marcação" at bounding box center [1248, 601] width 87 height 23
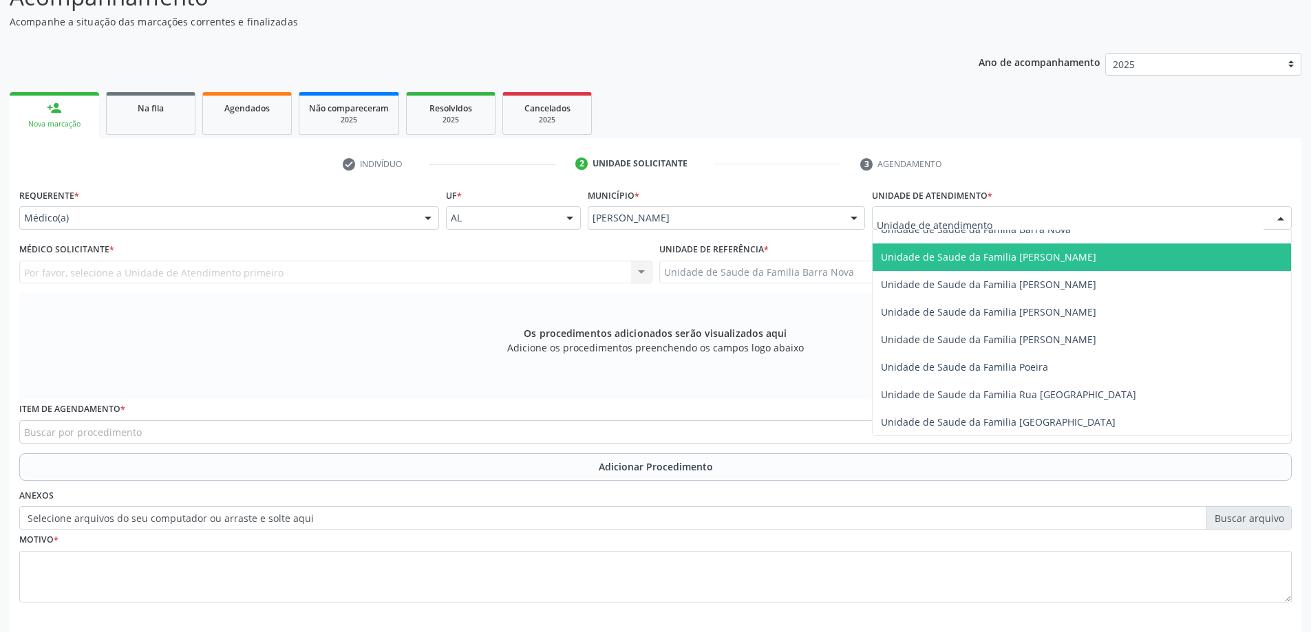
scroll to position [688, 0]
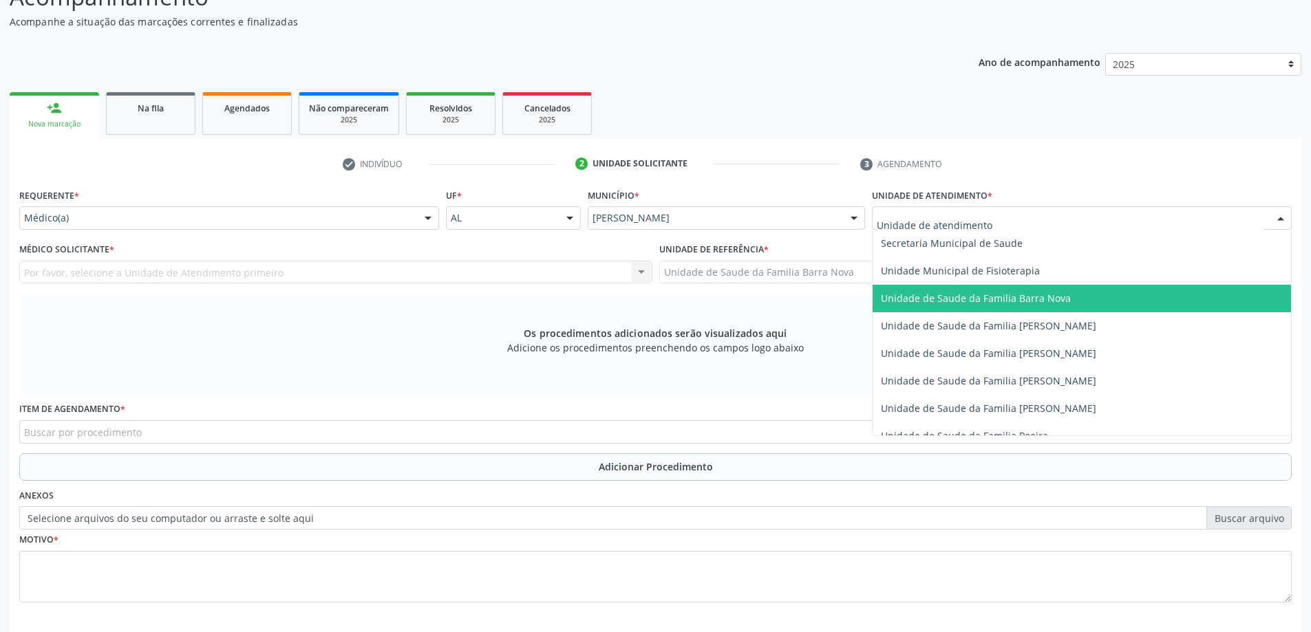
click at [1066, 306] on span "Unidade de Saude da Familia Barra Nova" at bounding box center [1081, 299] width 418 height 28
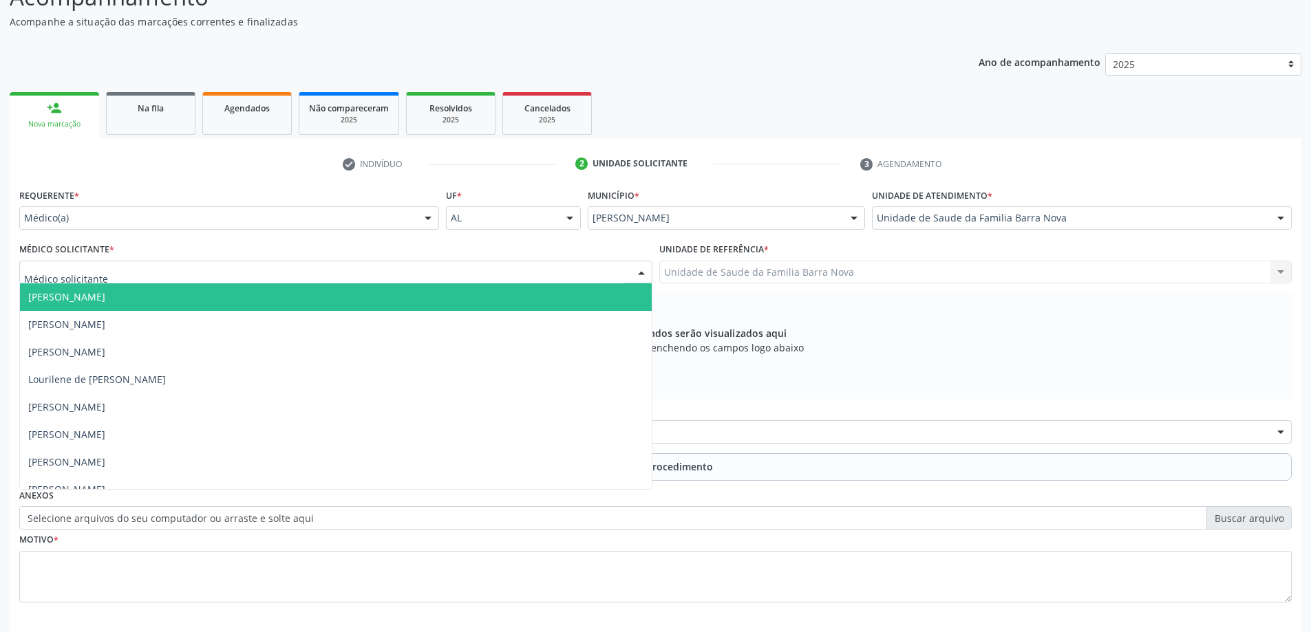
click at [315, 267] on div at bounding box center [335, 272] width 633 height 23
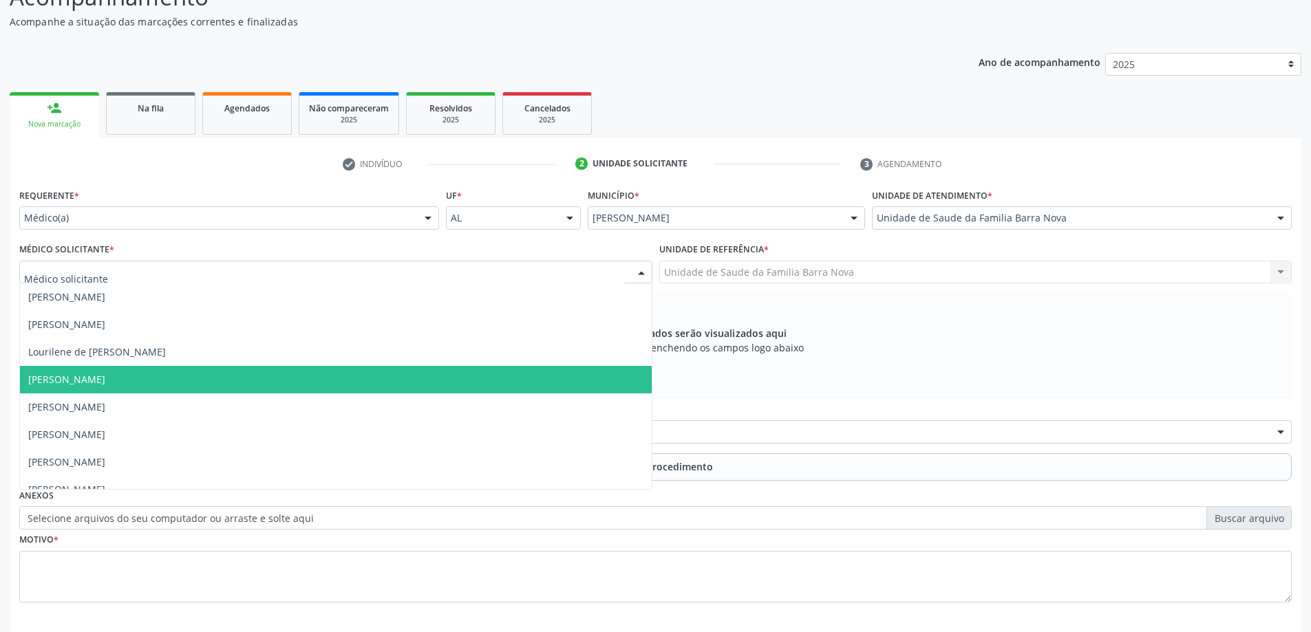
scroll to position [42, 0]
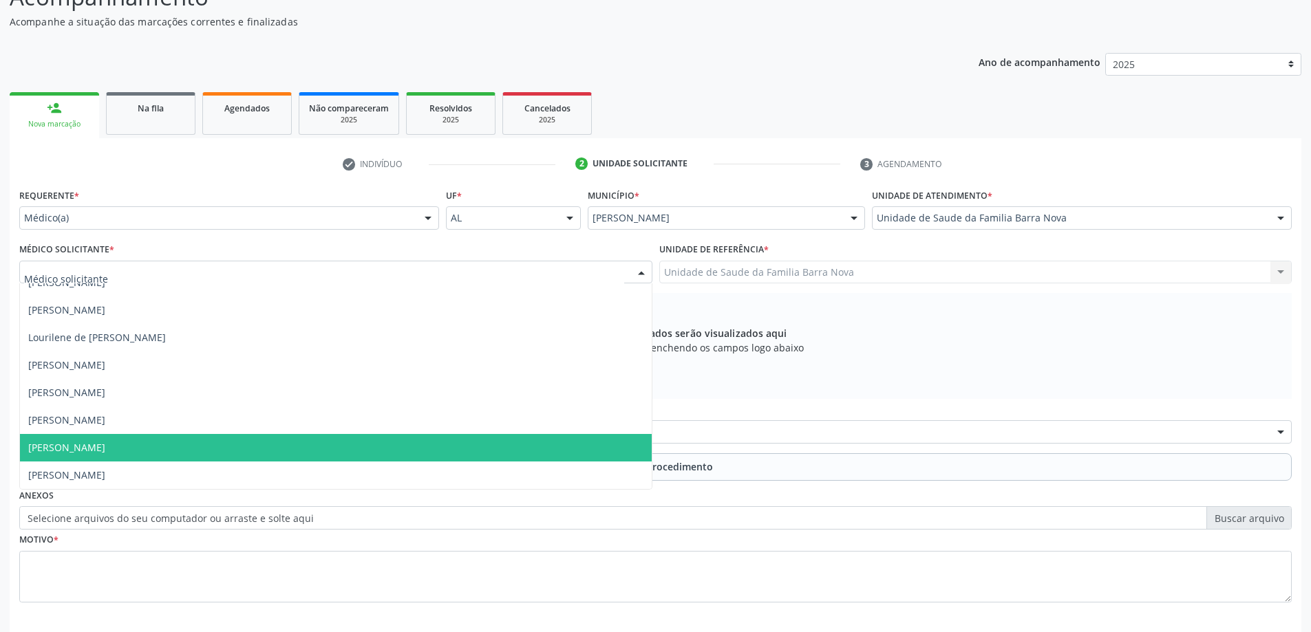
click at [266, 446] on span "[PERSON_NAME]" at bounding box center [336, 448] width 632 height 28
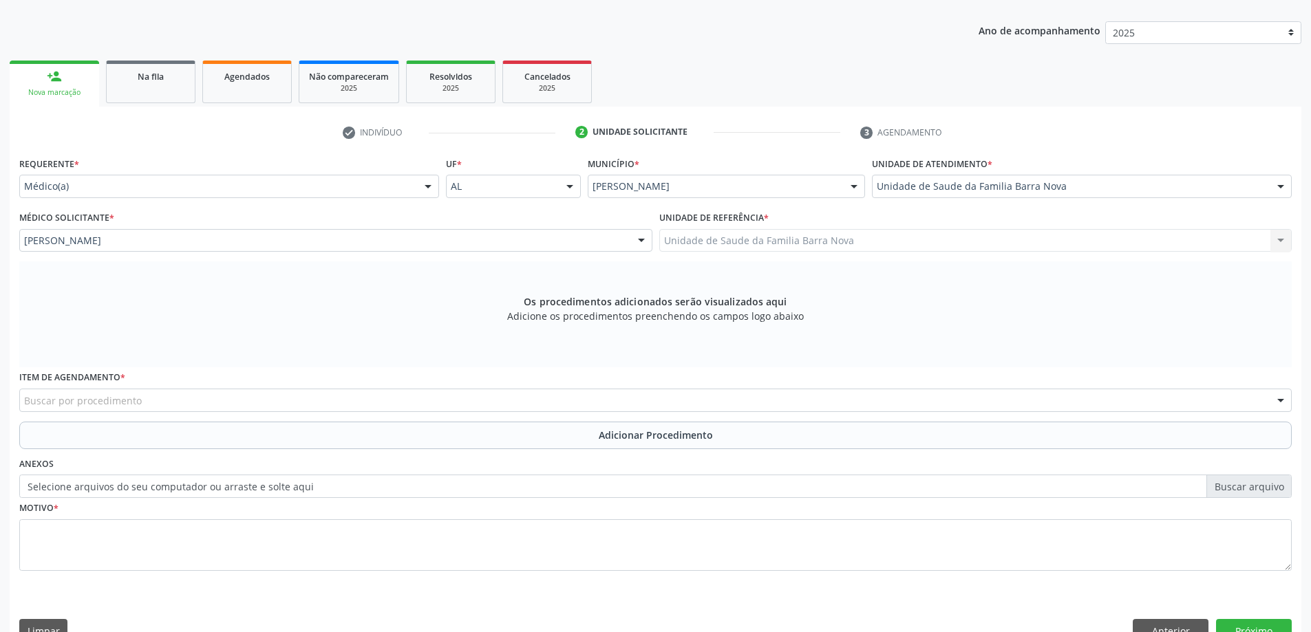
scroll to position [194, 0]
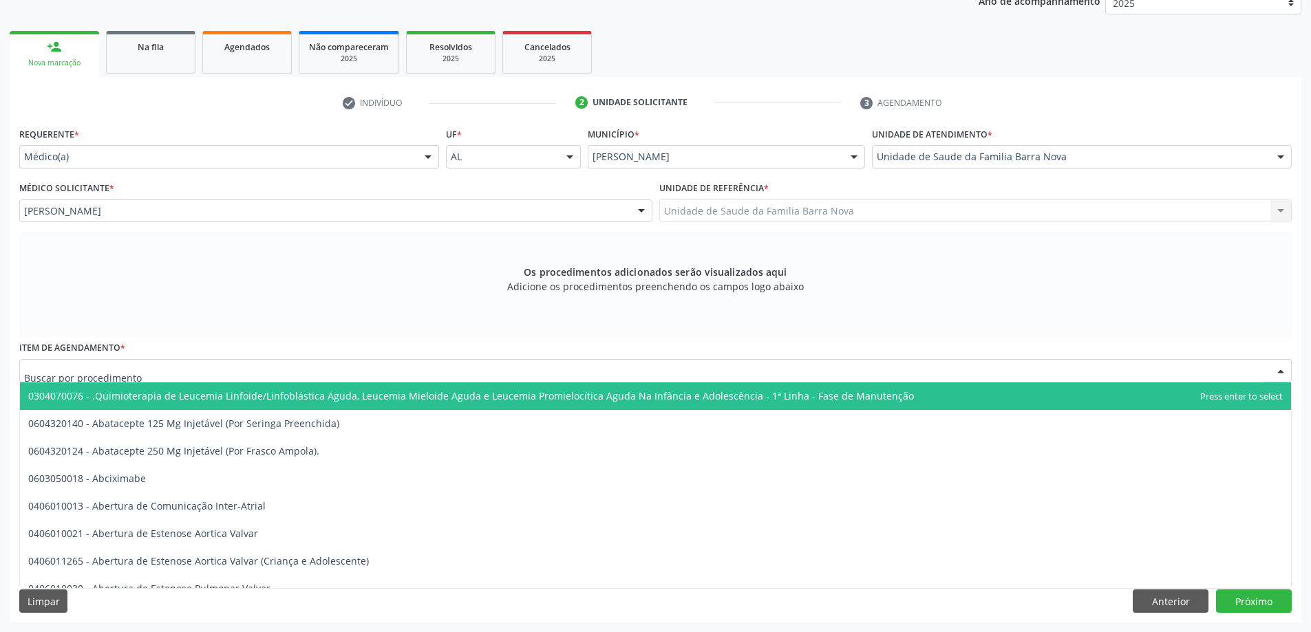
click at [363, 371] on div at bounding box center [655, 370] width 1272 height 23
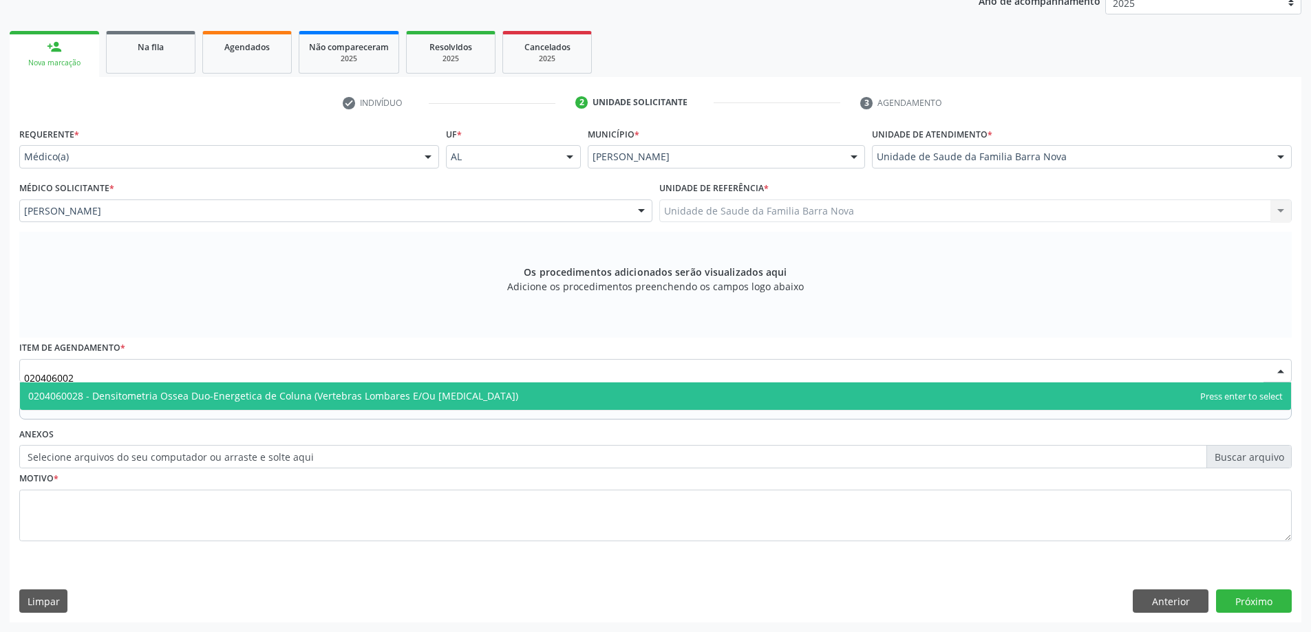
type input "0204060028"
click at [435, 397] on span "0204060028 - Densitometria Ossea Duo-Energetica de Coluna (Vertebras Lombares E…" at bounding box center [273, 395] width 490 height 13
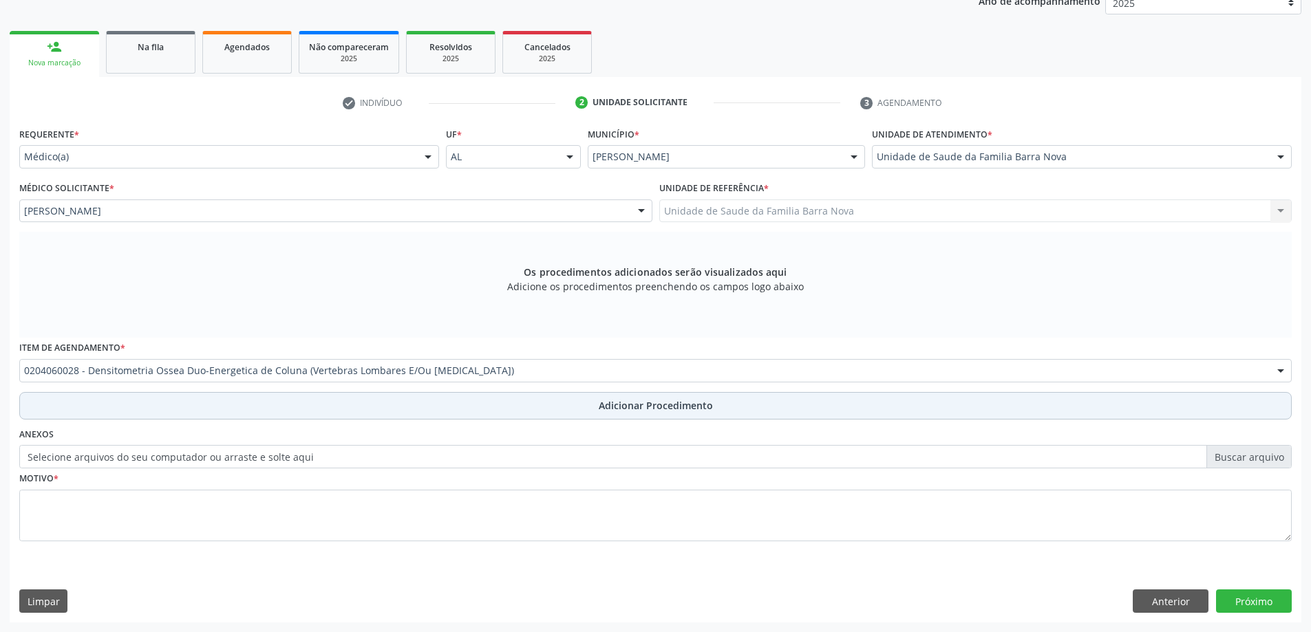
click at [696, 409] on span "Adicionar Procedimento" at bounding box center [656, 405] width 114 height 14
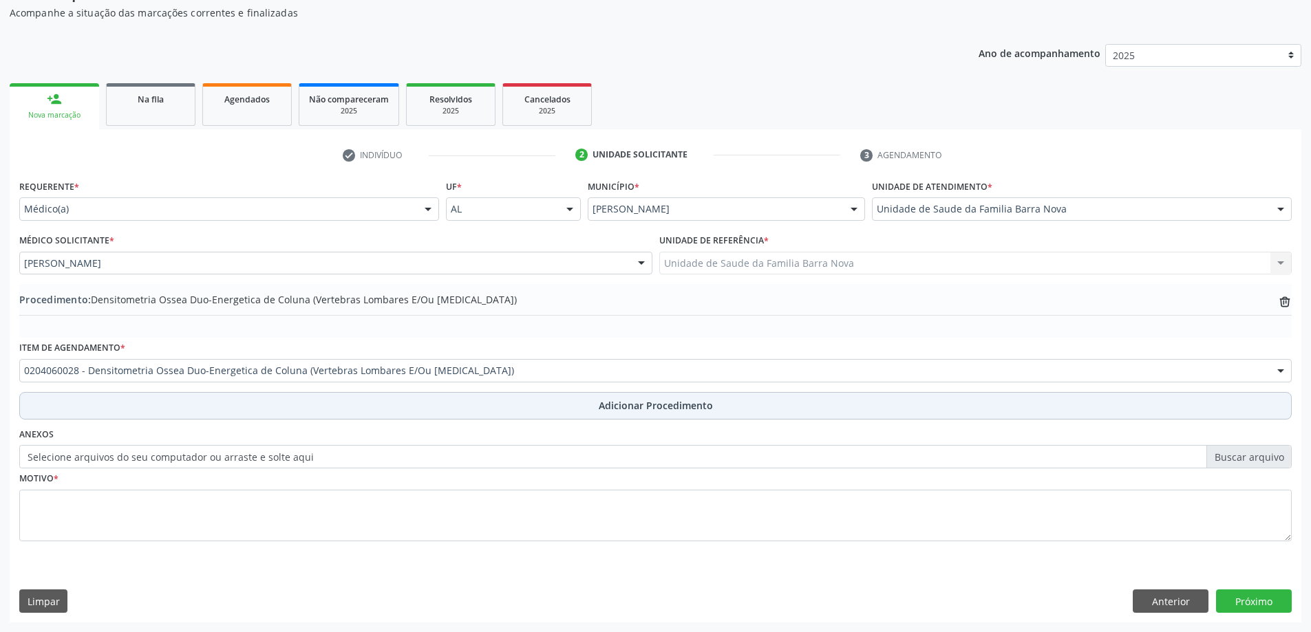
scroll to position [142, 0]
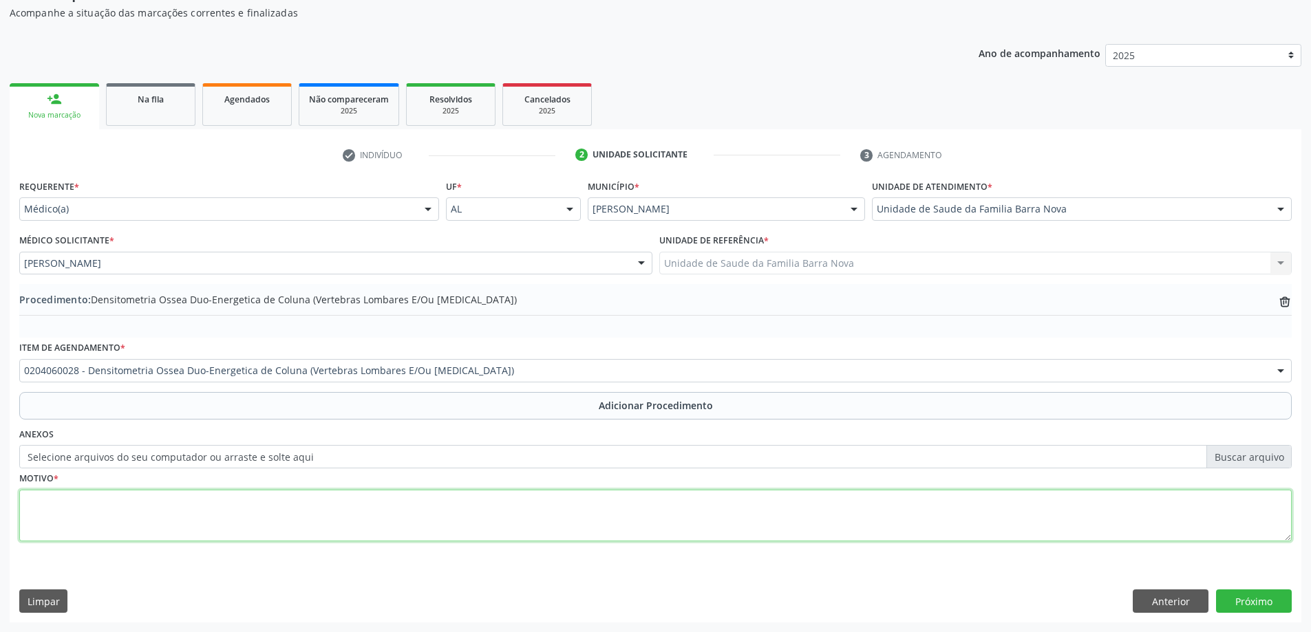
click at [211, 517] on textarea at bounding box center [655, 516] width 1272 height 52
type textarea "p"
type textarea "Paciente com historico de osteoporose."
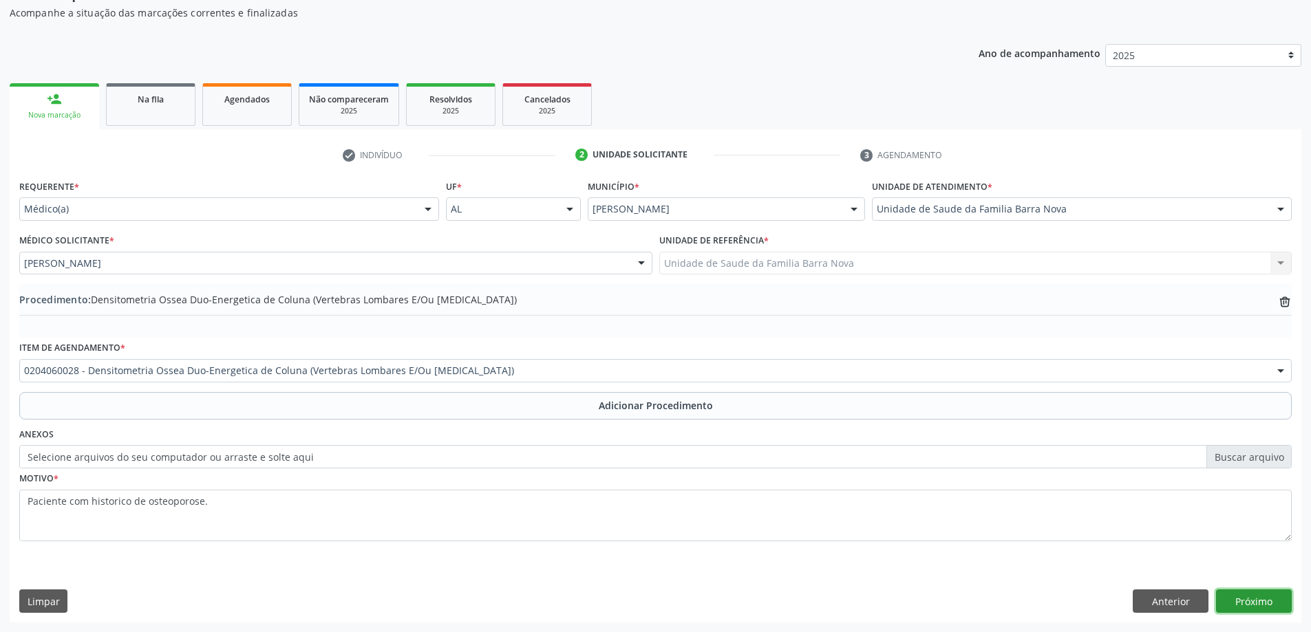
click at [1270, 603] on button "Próximo" at bounding box center [1254, 601] width 76 height 23
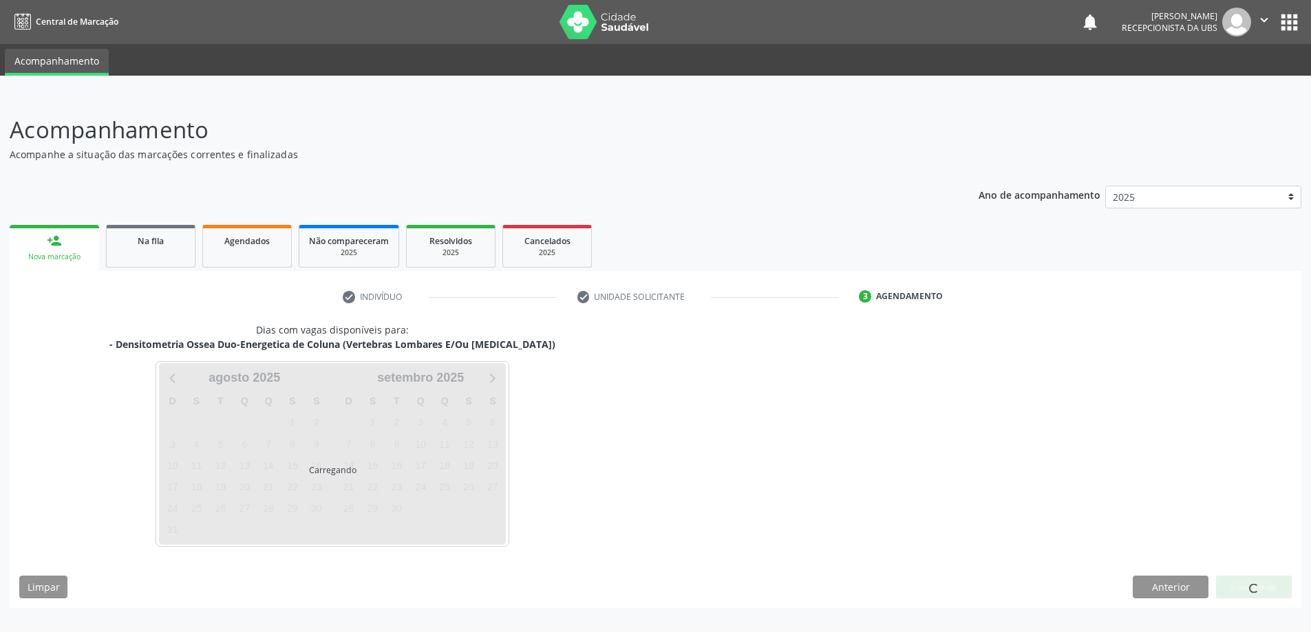
scroll to position [0, 0]
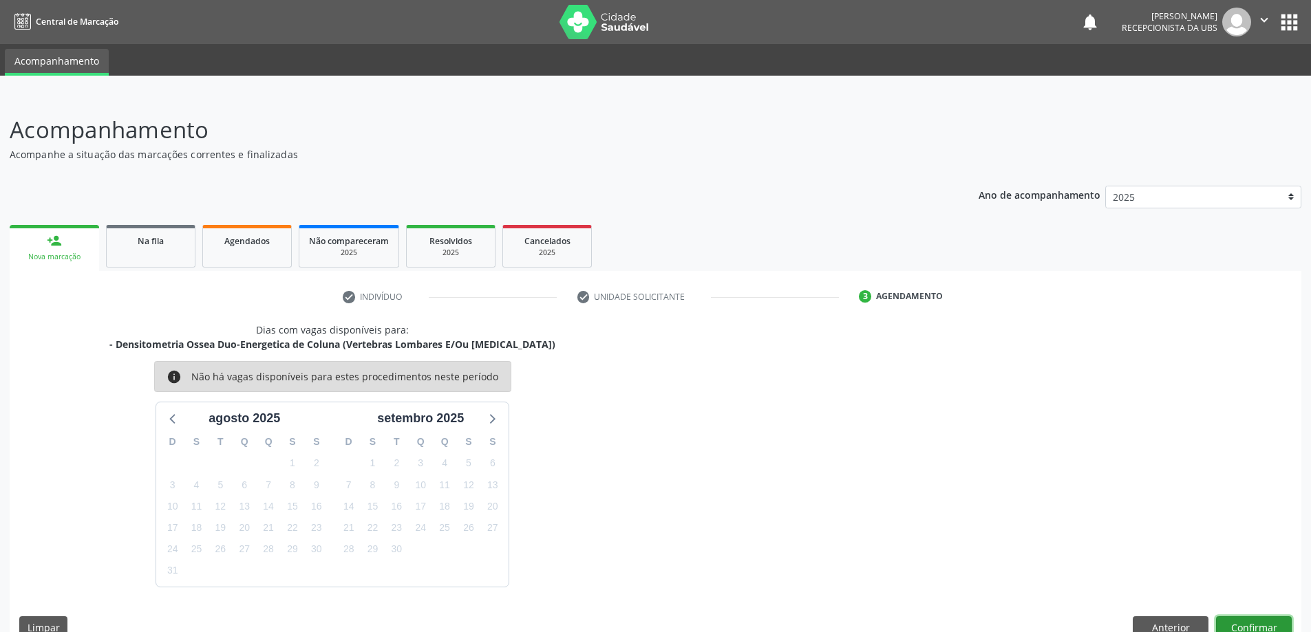
click at [1275, 627] on button "Confirmar" at bounding box center [1254, 627] width 76 height 23
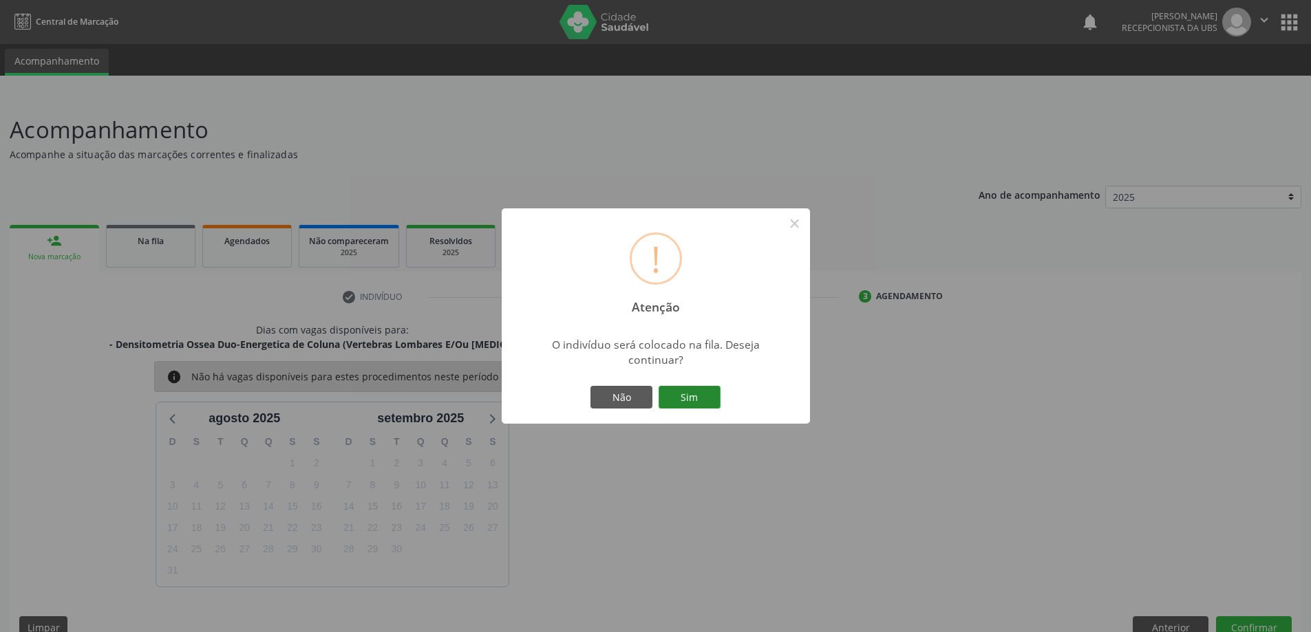
click at [683, 396] on button "Sim" at bounding box center [689, 397] width 62 height 23
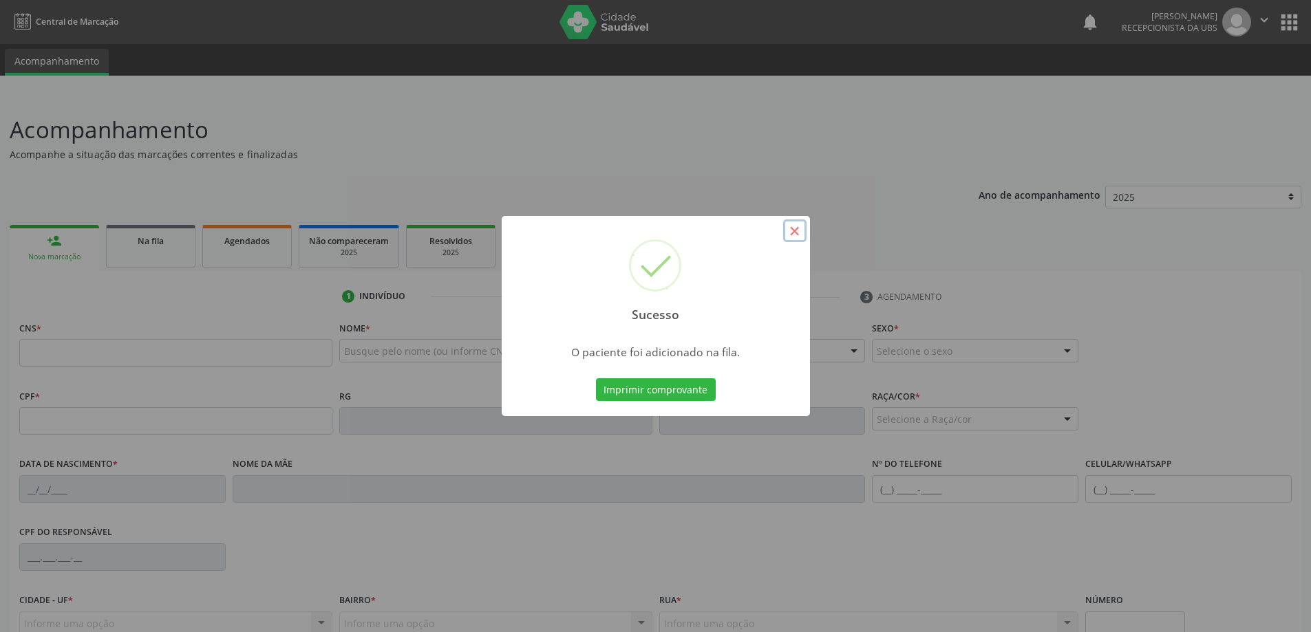
click at [794, 232] on button "×" at bounding box center [794, 230] width 23 height 23
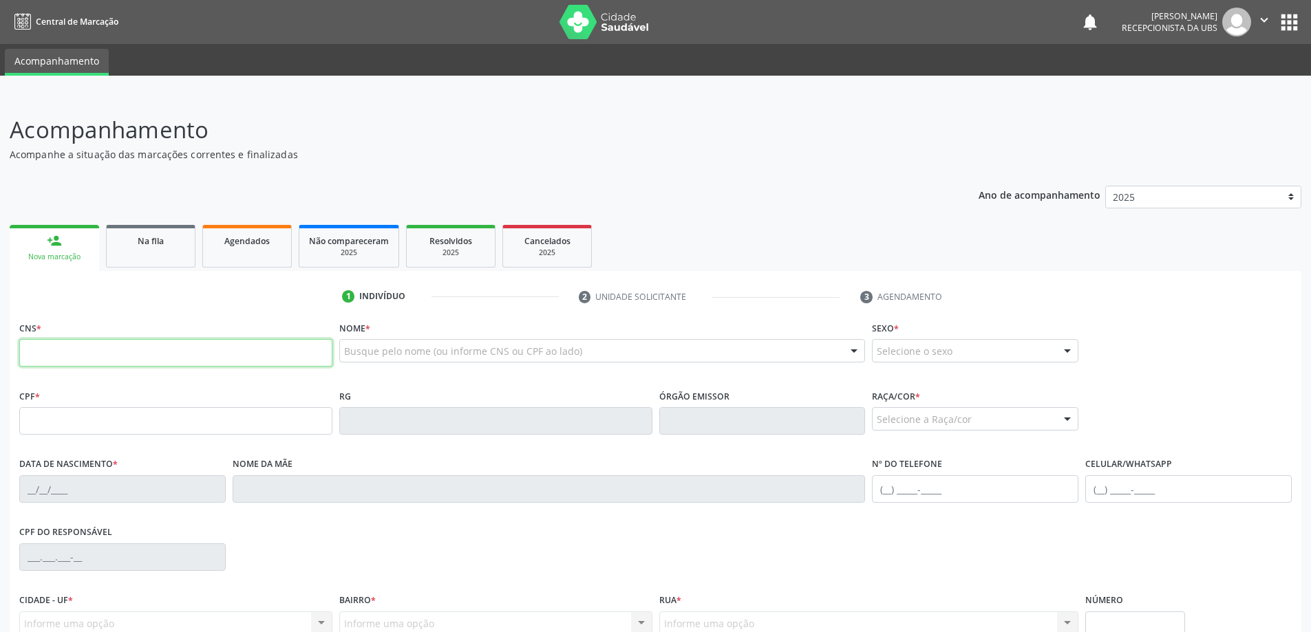
click at [153, 353] on input "text" at bounding box center [175, 353] width 313 height 28
type input "700 4059 1883 6846"
type input "[DATE]"
type input "[PERSON_NAME]"
type input "[PHONE_NUMBER]"
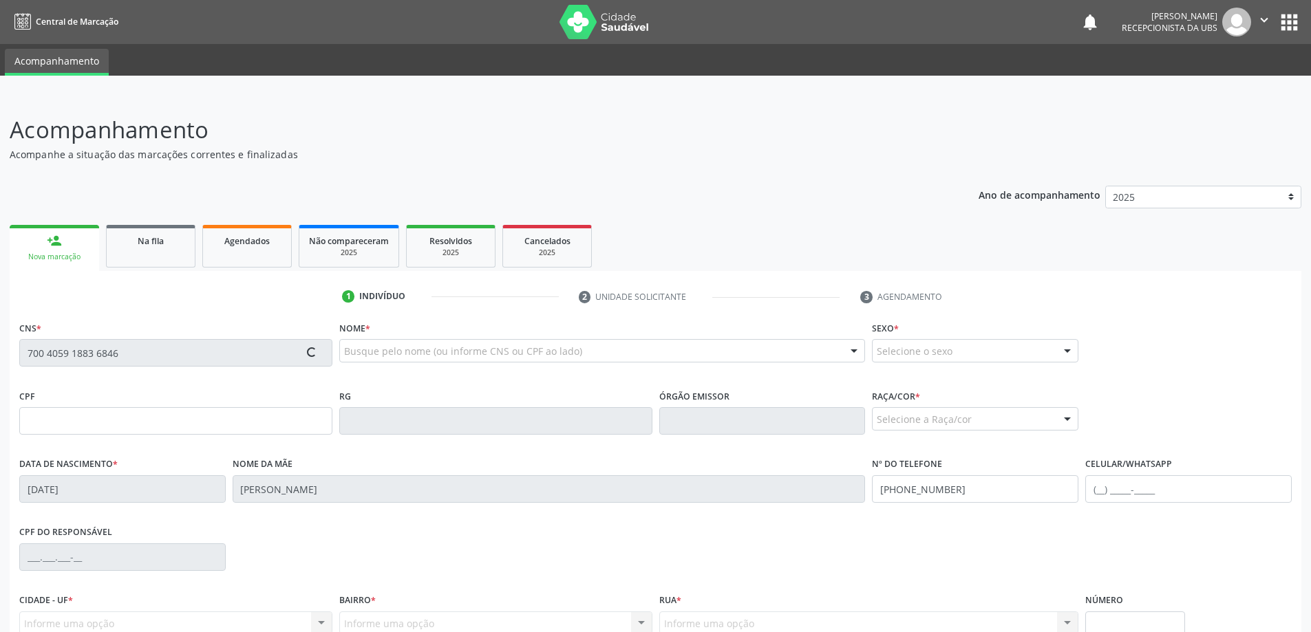
type input "[PHONE_NUMBER]"
type input "2009"
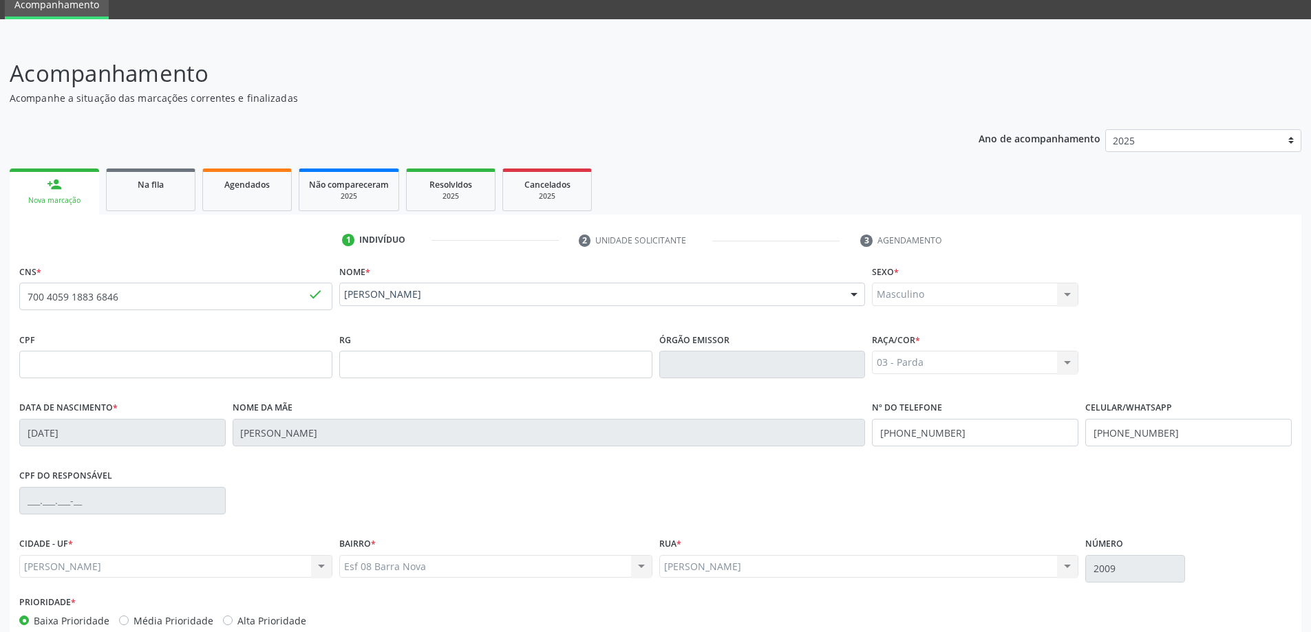
scroll to position [133, 0]
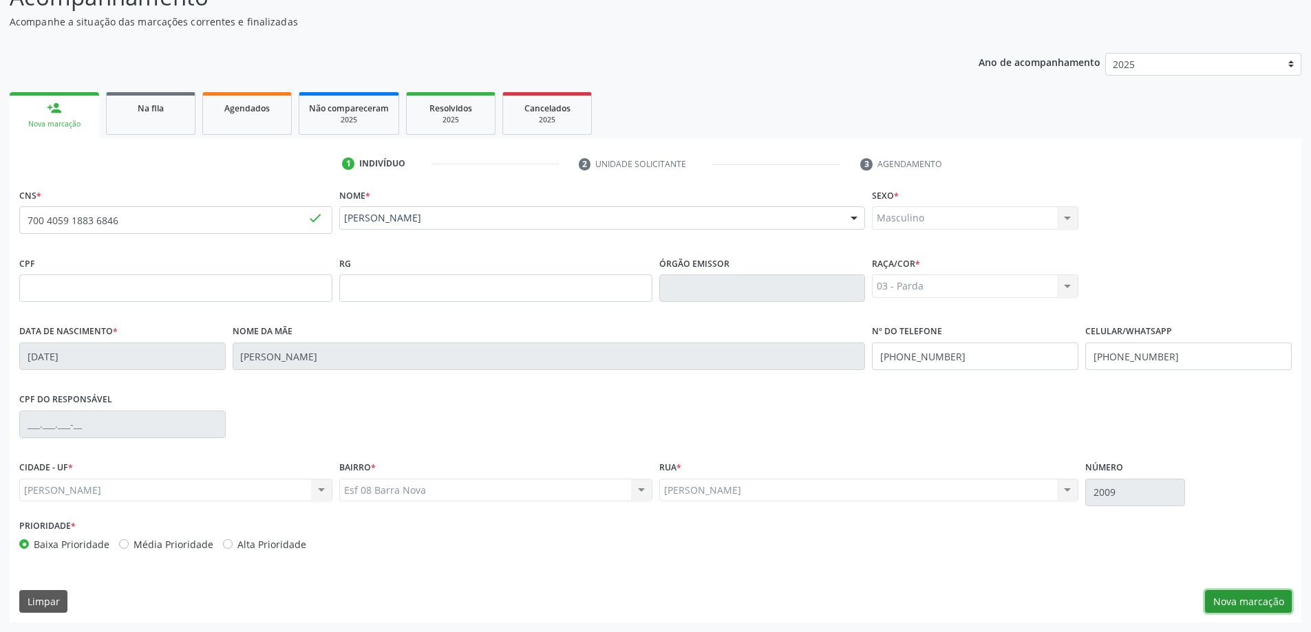
click at [1247, 607] on button "Nova marcação" at bounding box center [1248, 601] width 87 height 23
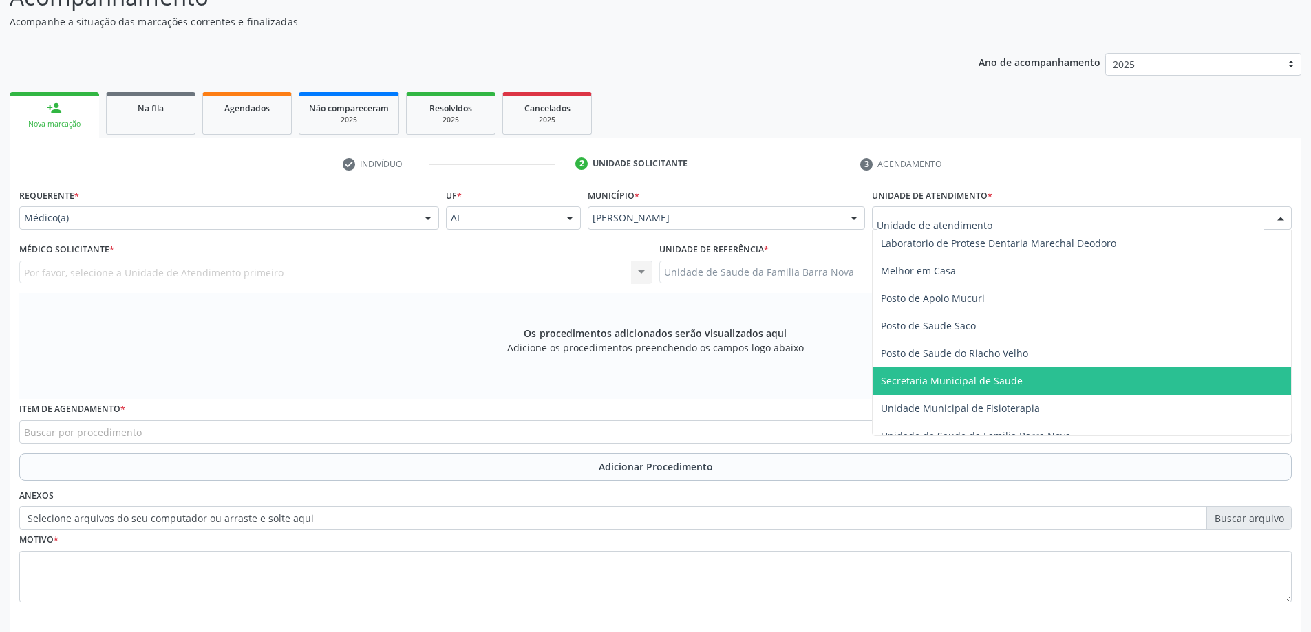
scroll to position [619, 0]
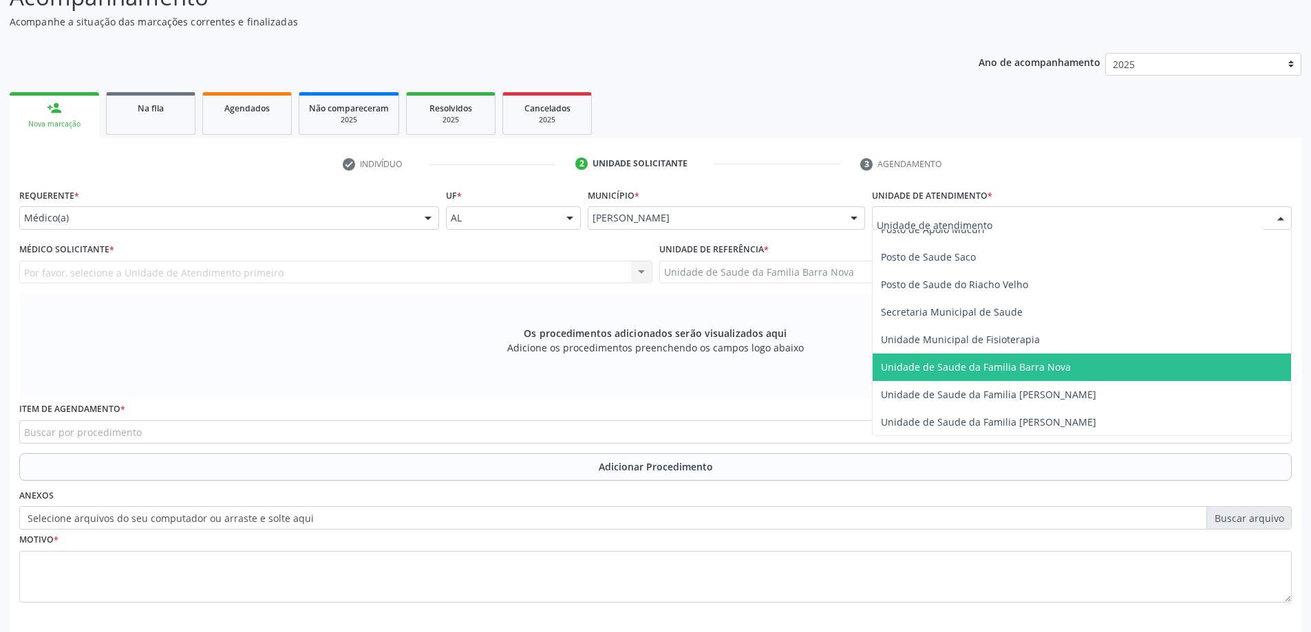
click at [982, 378] on span "Unidade de Saude da Familia Barra Nova" at bounding box center [1081, 368] width 418 height 28
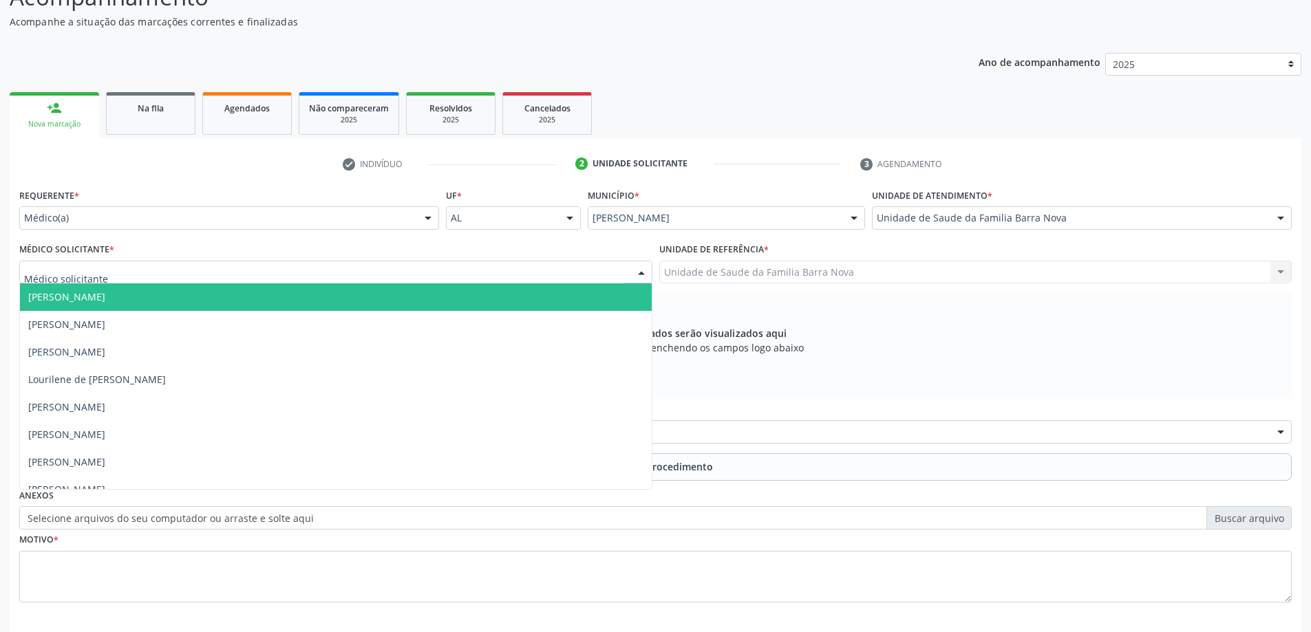
click at [201, 273] on div at bounding box center [335, 272] width 633 height 23
click at [201, 273] on input "text" at bounding box center [324, 280] width 600 height 28
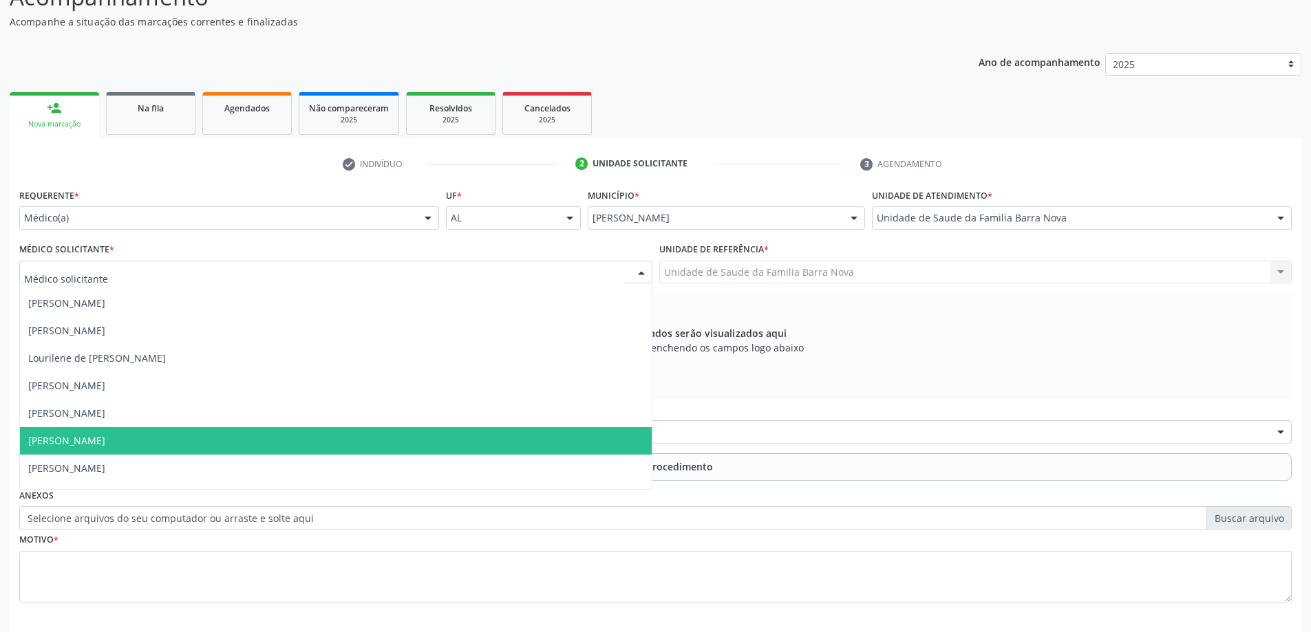
scroll to position [42, 0]
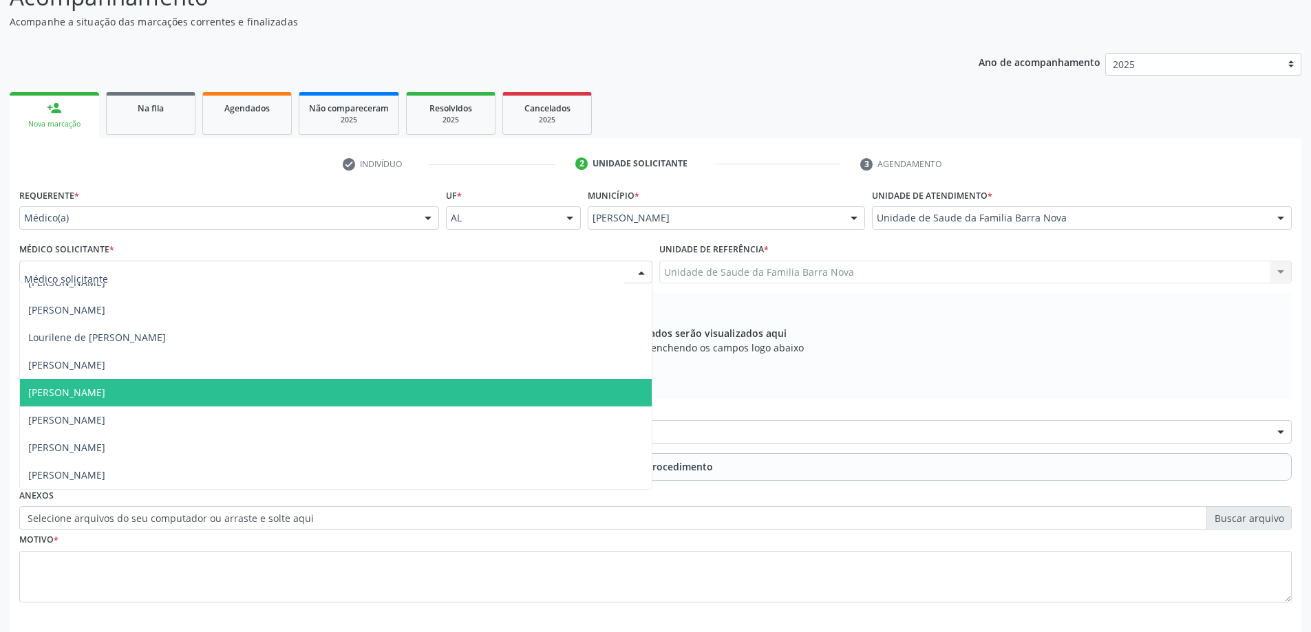
click at [235, 398] on span "[PERSON_NAME]" at bounding box center [336, 393] width 632 height 28
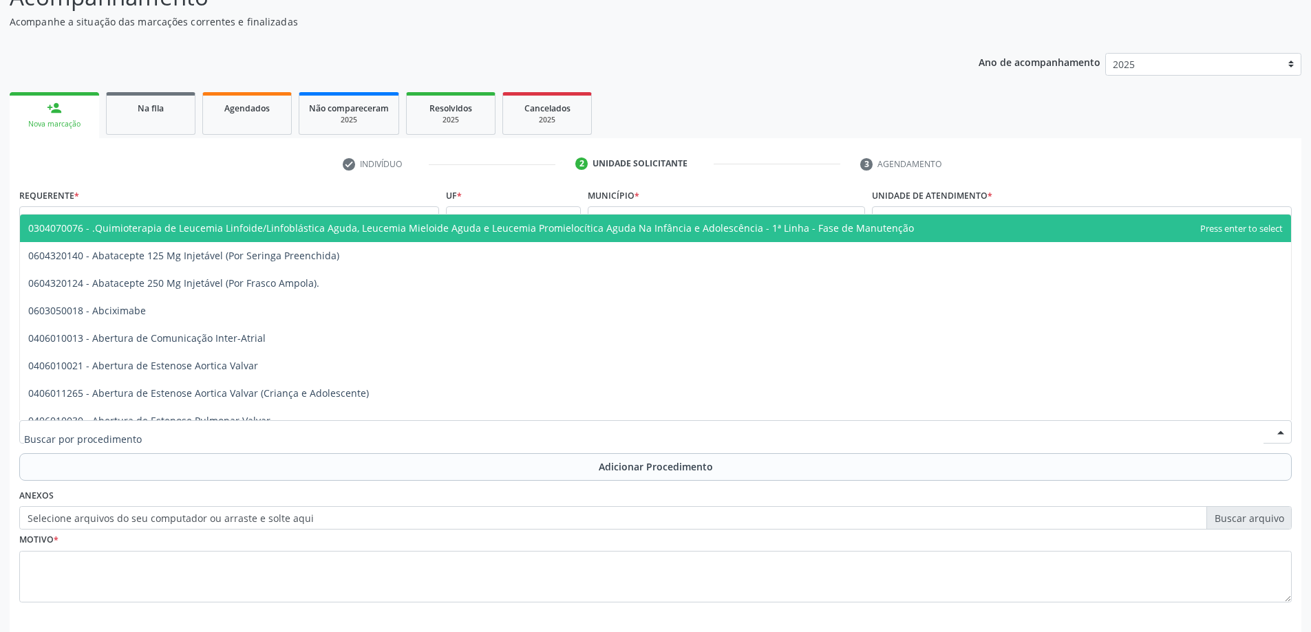
click at [202, 431] on div at bounding box center [655, 431] width 1272 height 23
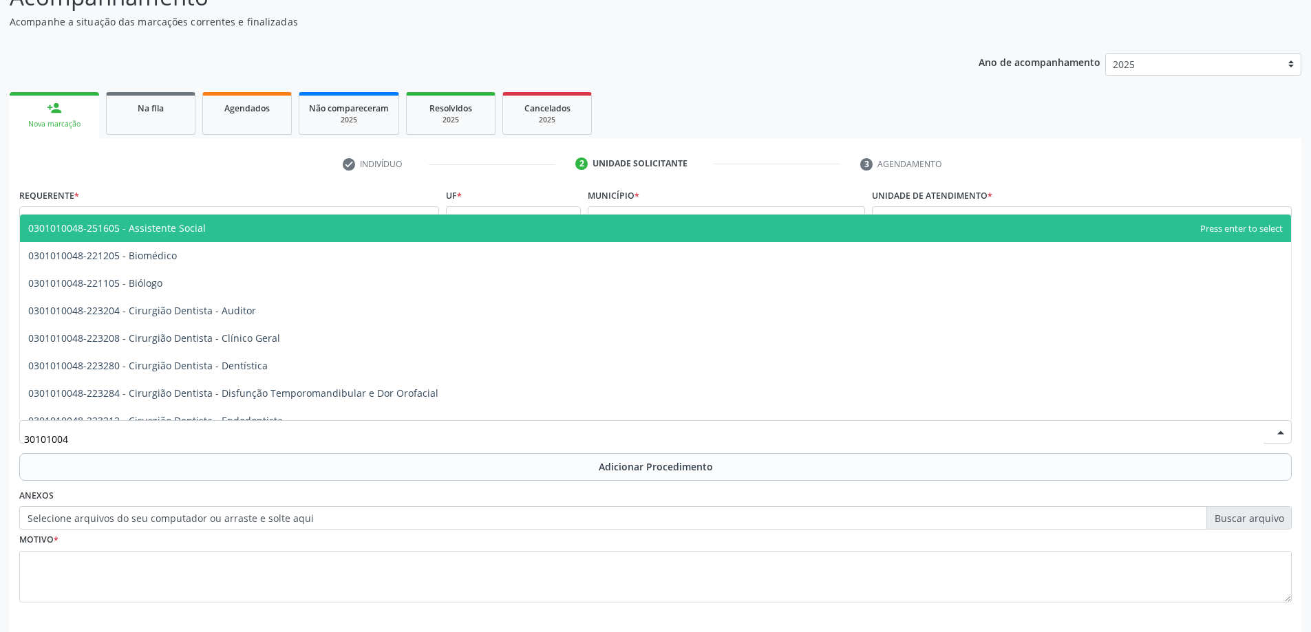
type input "301010048"
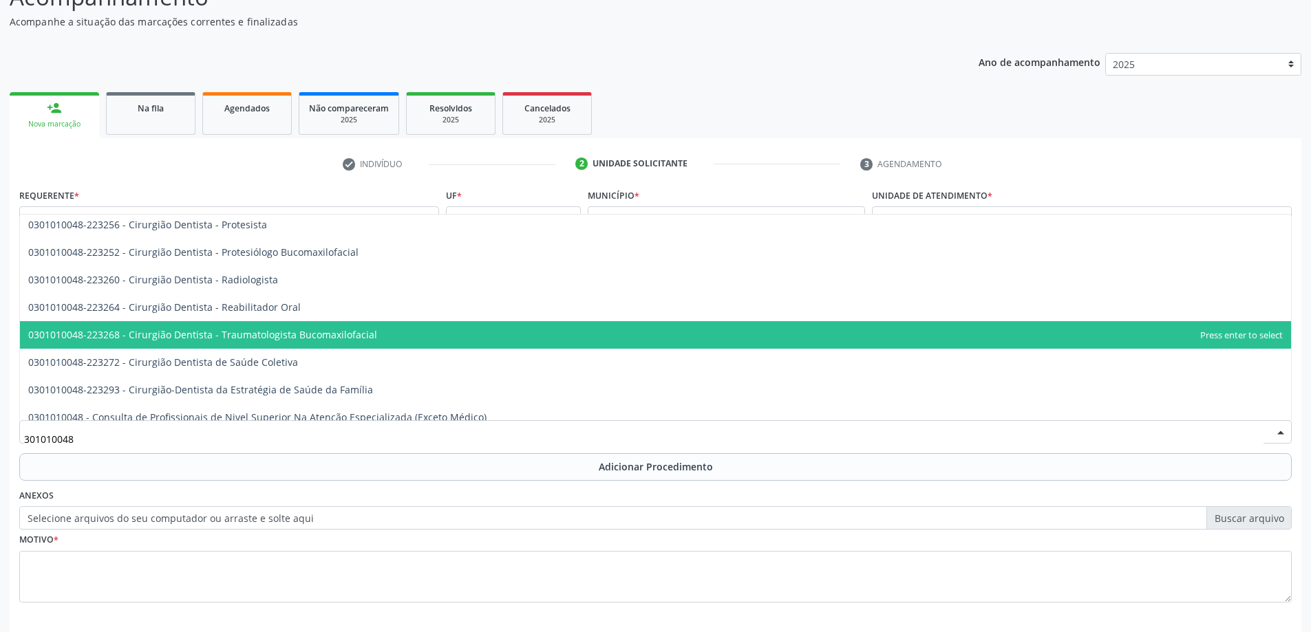
scroll to position [550, 0]
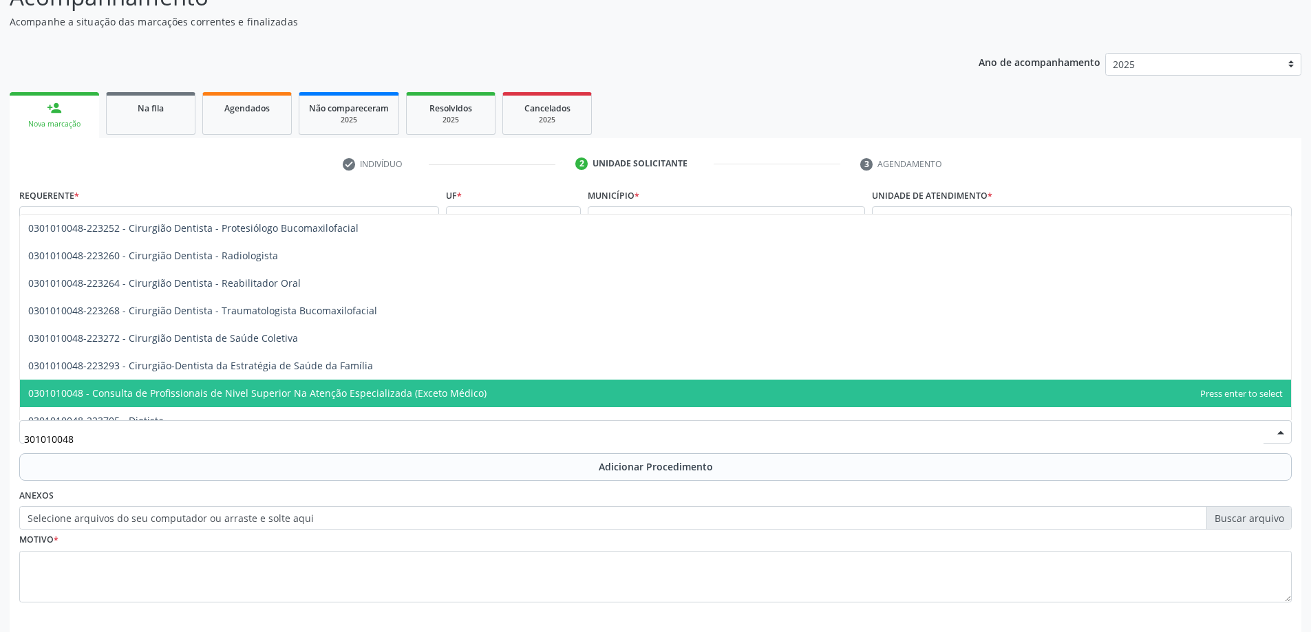
click at [385, 398] on span "0301010048 - Consulta de Profissionais de Nivel Superior Na Atenção Especializa…" at bounding box center [257, 393] width 458 height 13
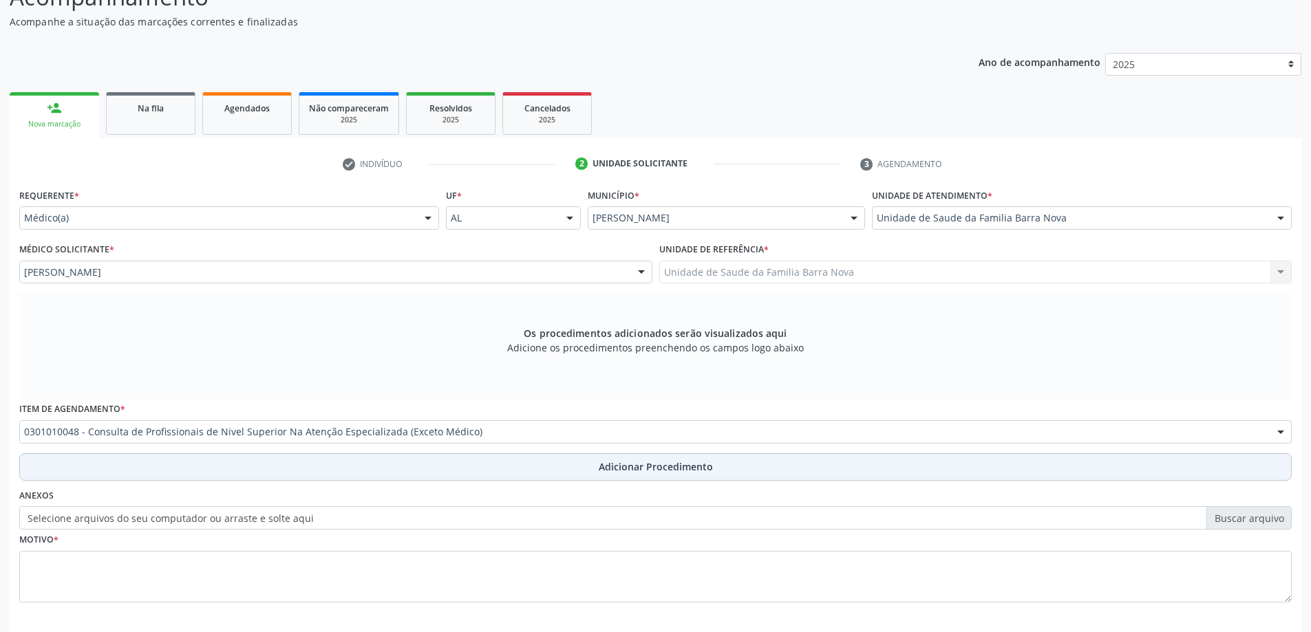
click at [638, 464] on span "Adicionar Procedimento" at bounding box center [656, 467] width 114 height 14
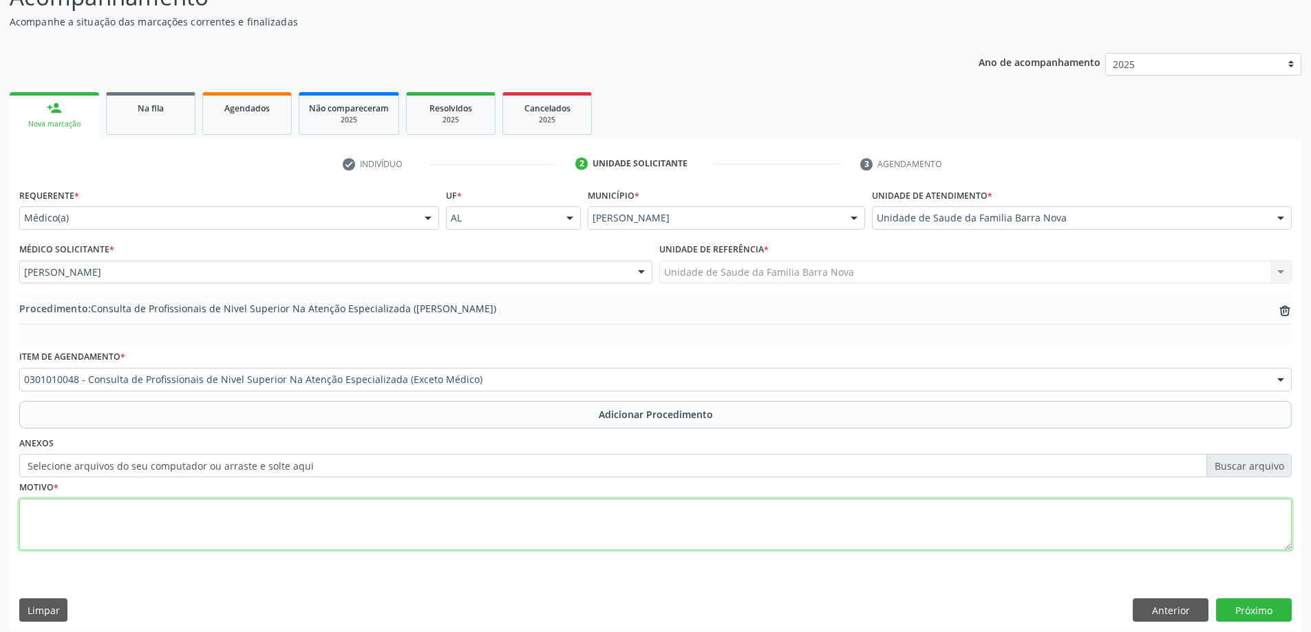
click at [217, 517] on textarea at bounding box center [655, 525] width 1272 height 52
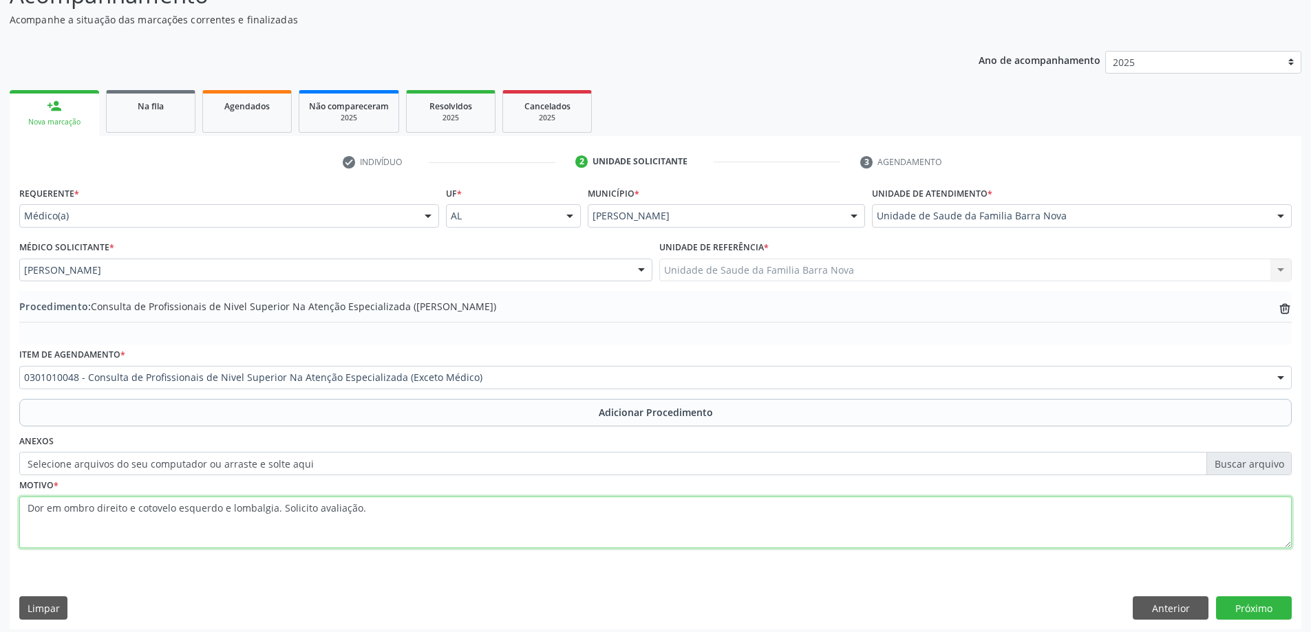
scroll to position [142, 0]
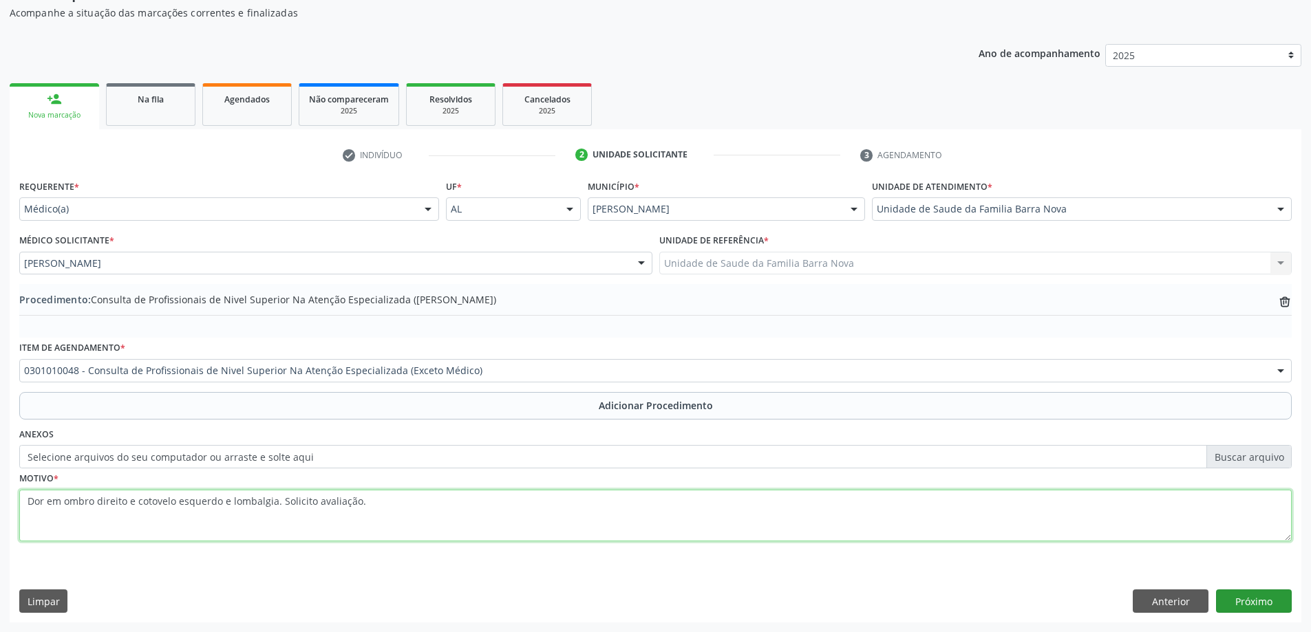
type textarea "Dor em ombro direito e cotovelo esquerdo e lombalgia. Solicito avaliação."
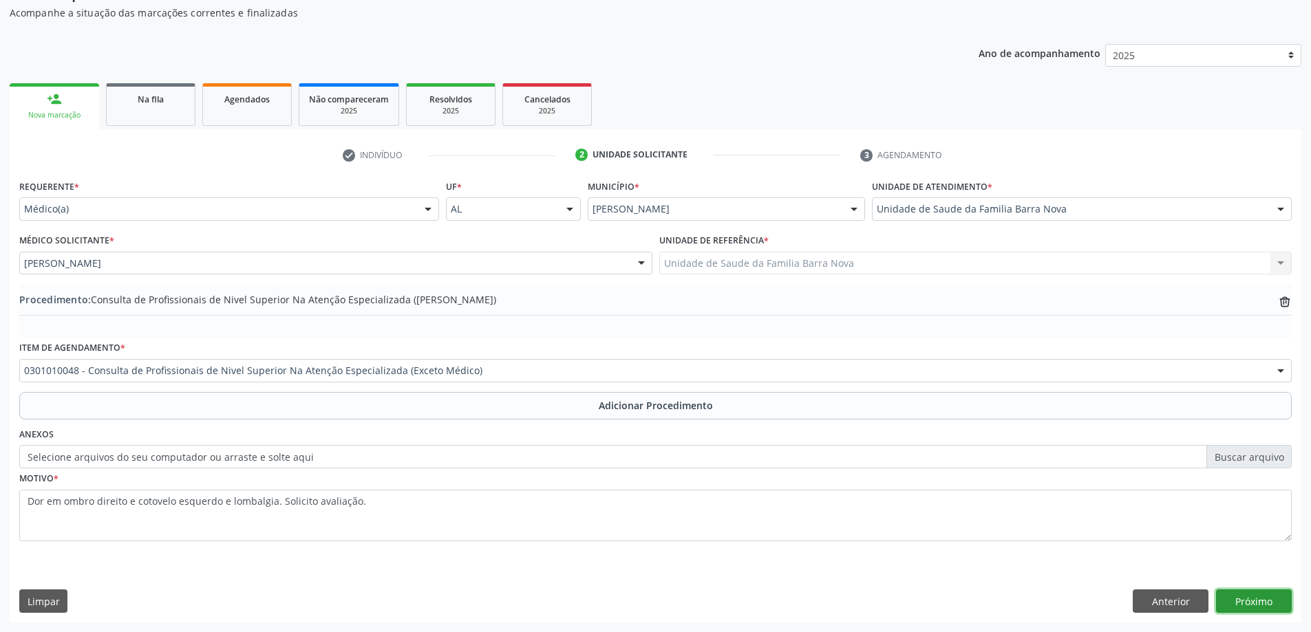
click at [1269, 603] on button "Próximo" at bounding box center [1254, 601] width 76 height 23
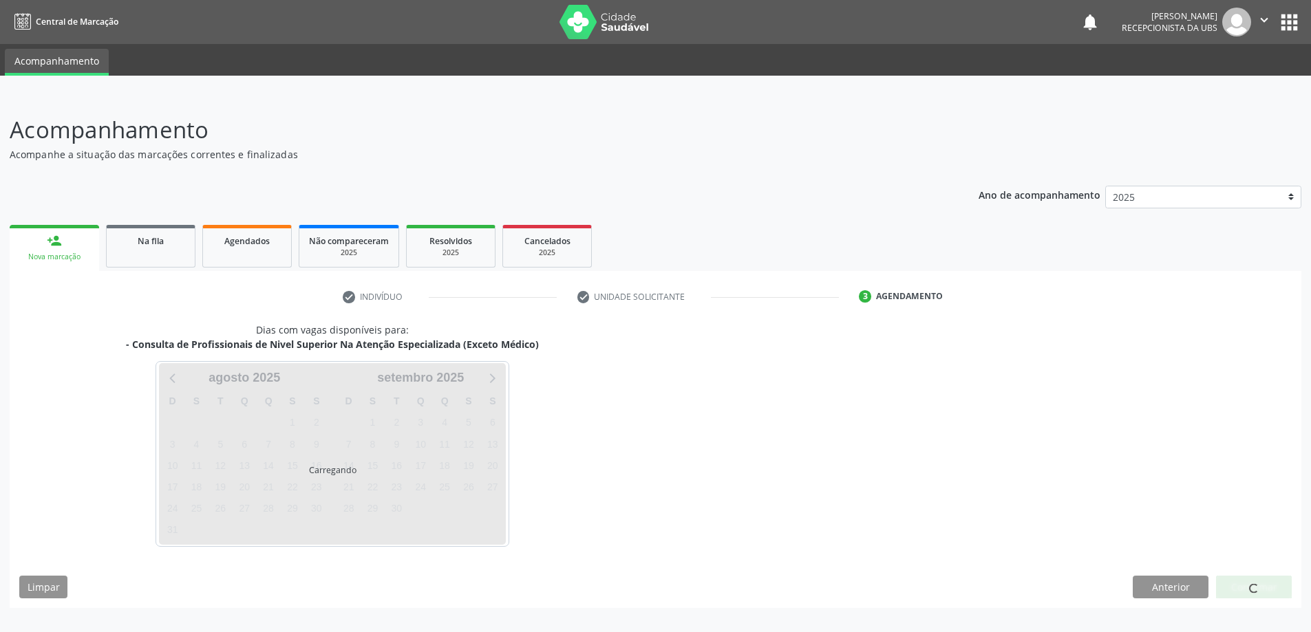
scroll to position [0, 0]
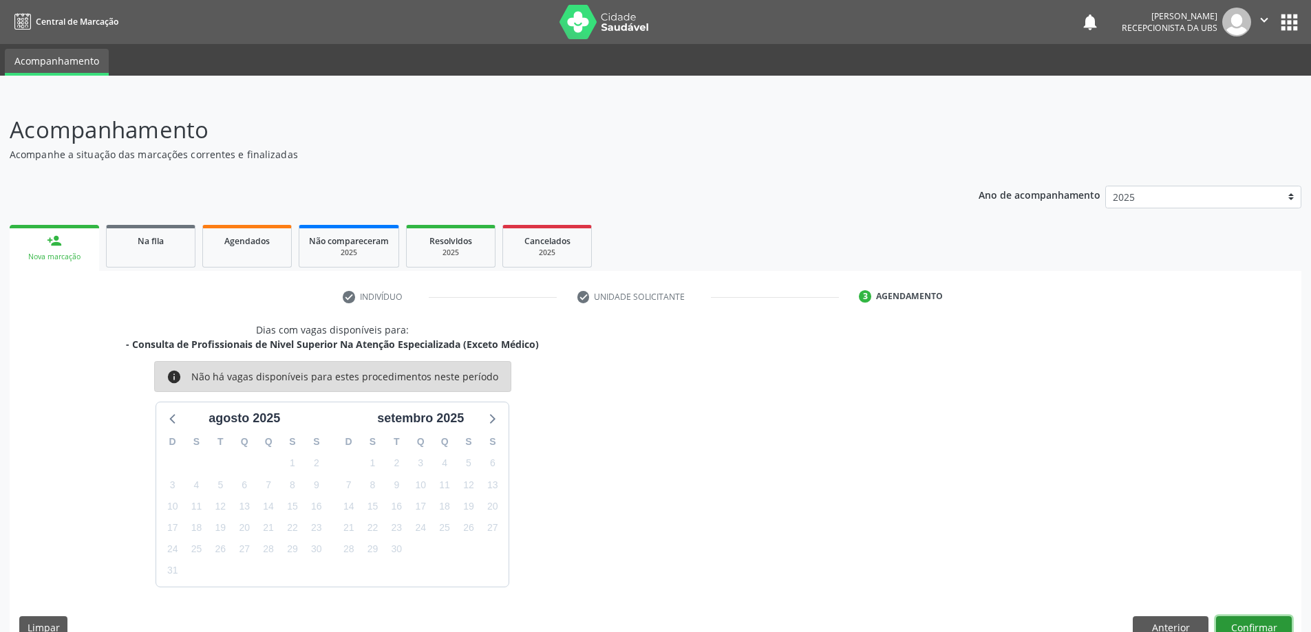
click at [1260, 624] on button "Confirmar" at bounding box center [1254, 627] width 76 height 23
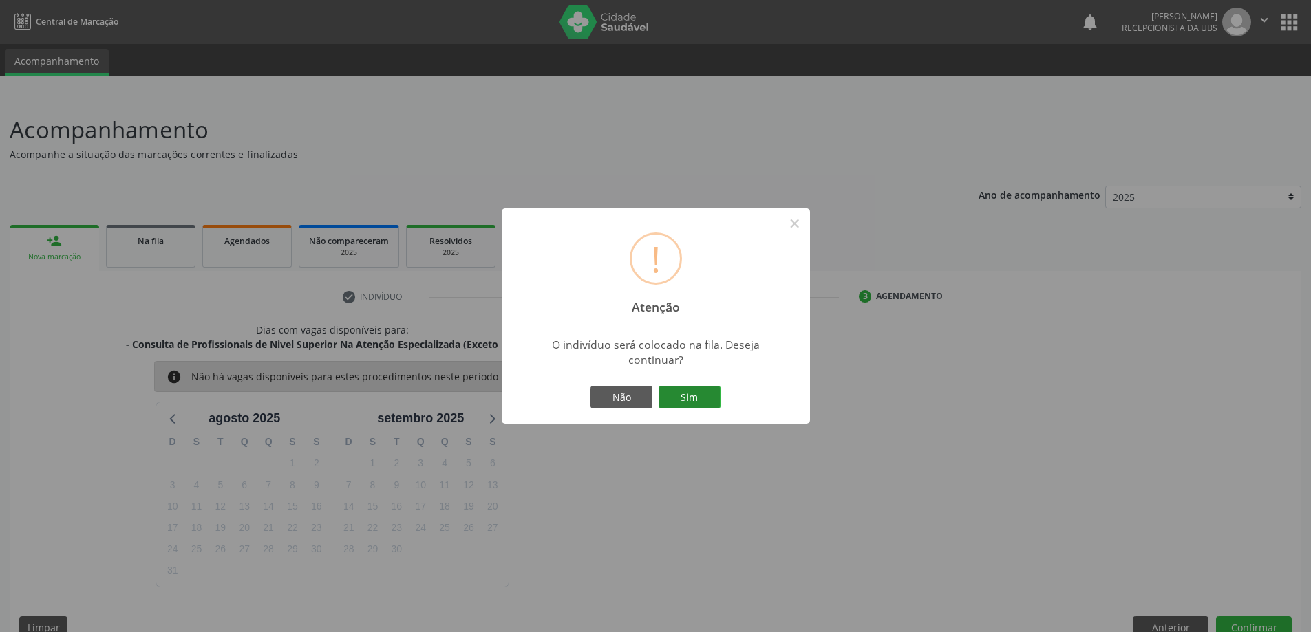
click at [696, 396] on button "Sim" at bounding box center [689, 397] width 62 height 23
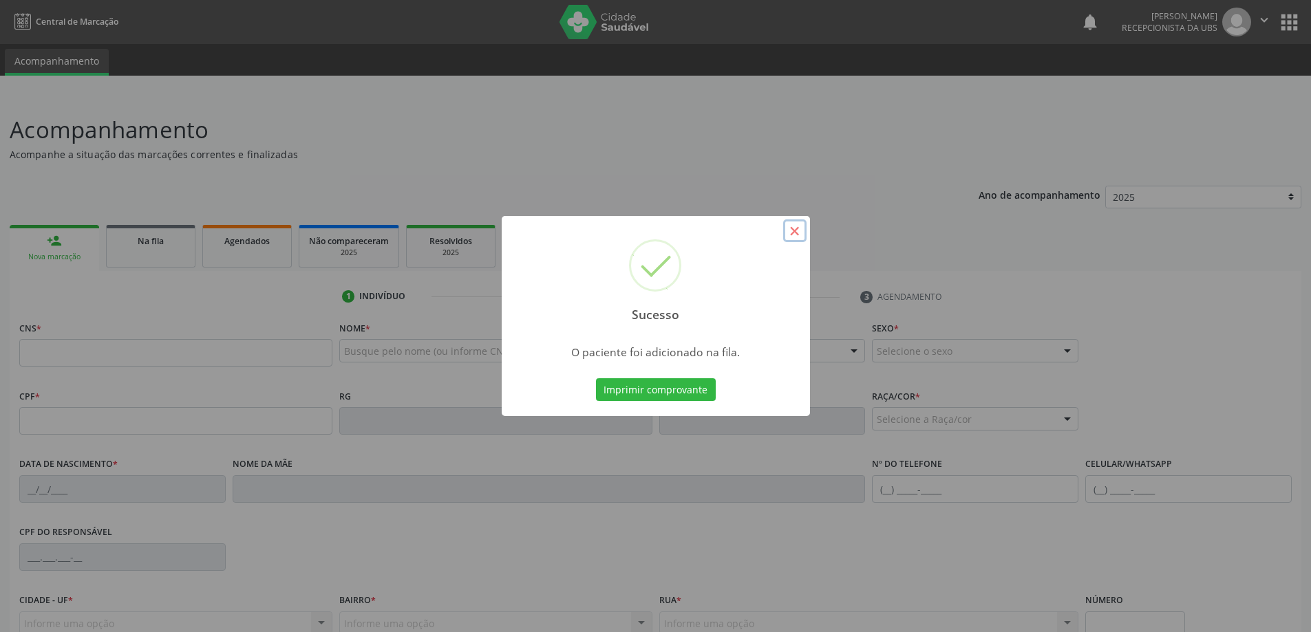
click at [791, 235] on button "×" at bounding box center [794, 230] width 23 height 23
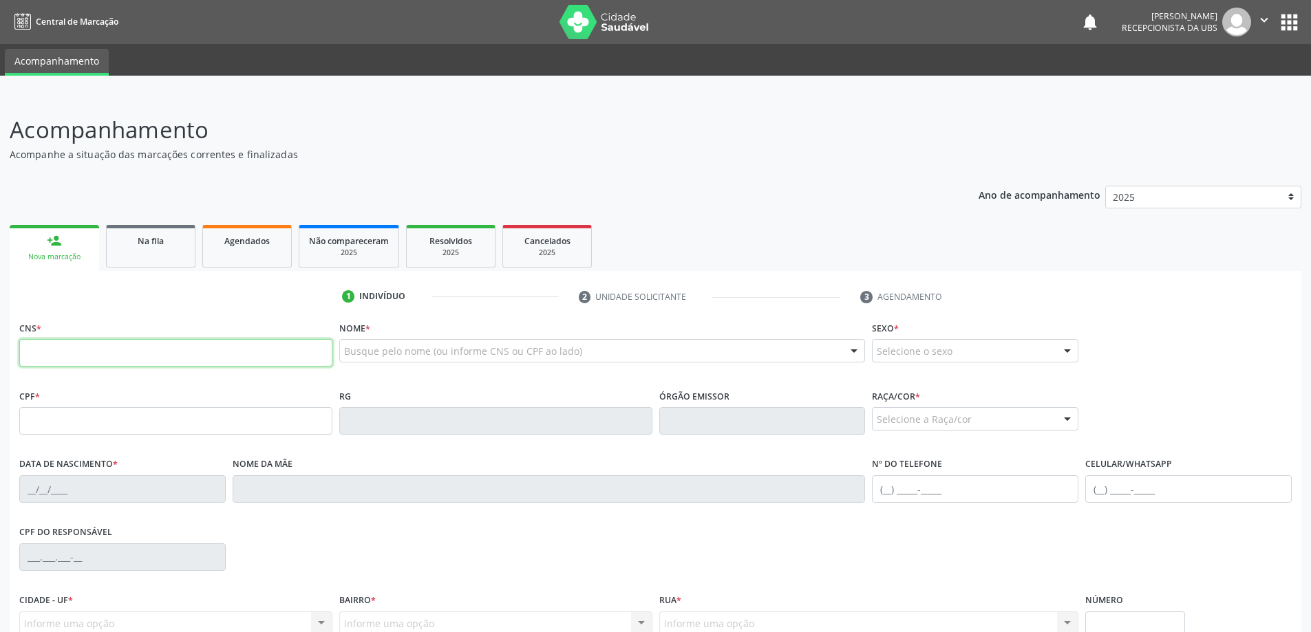
click at [228, 354] on input "text" at bounding box center [175, 353] width 313 height 28
type input "708 4087 8920 3964"
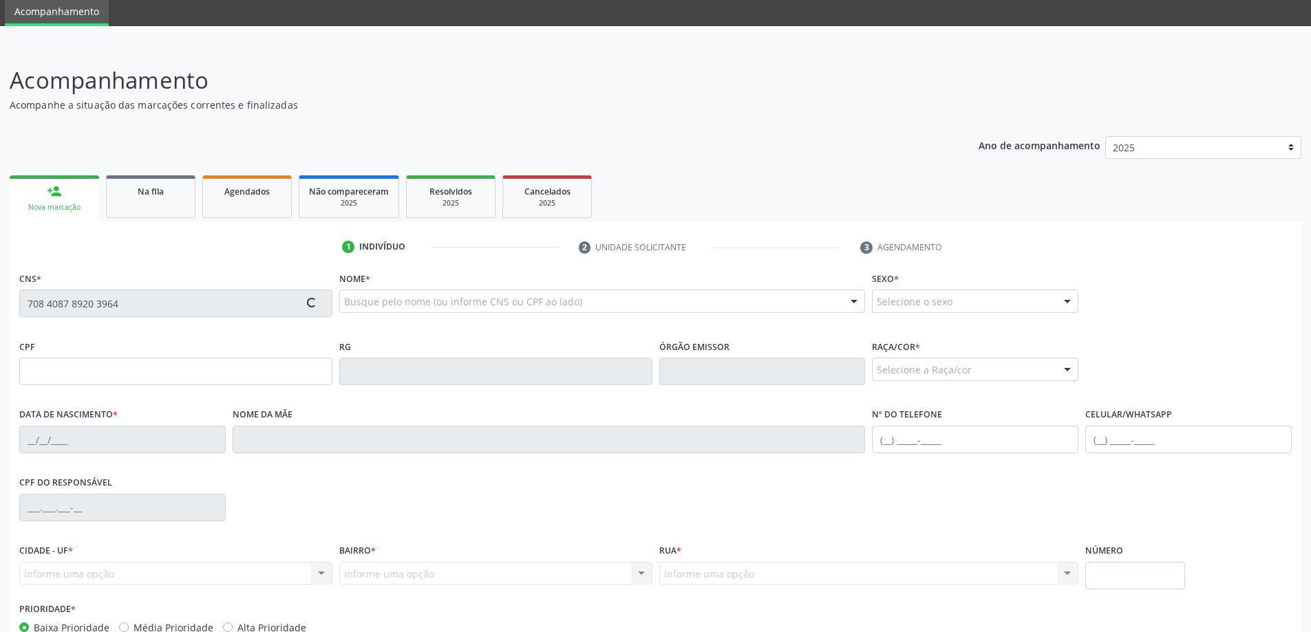
scroll to position [133, 0]
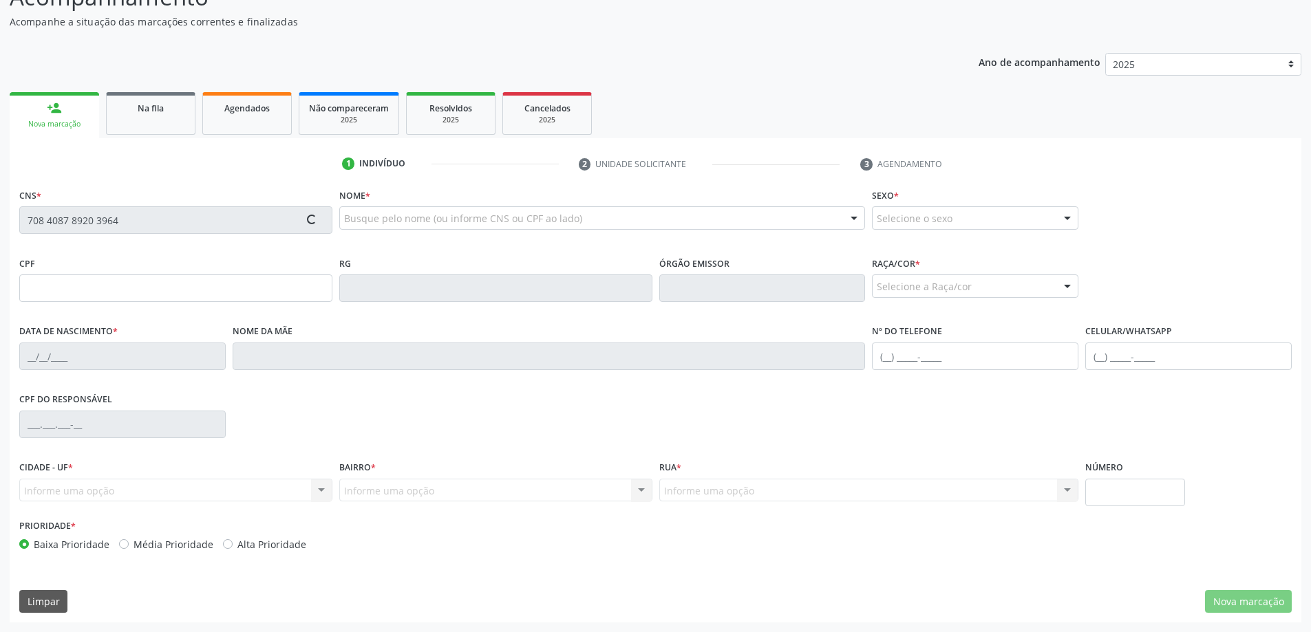
type input "077.467.674-43"
type input "[DATE]"
type input "[PERSON_NAME]"
type input "[PHONE_NUMBER]"
type input "33"
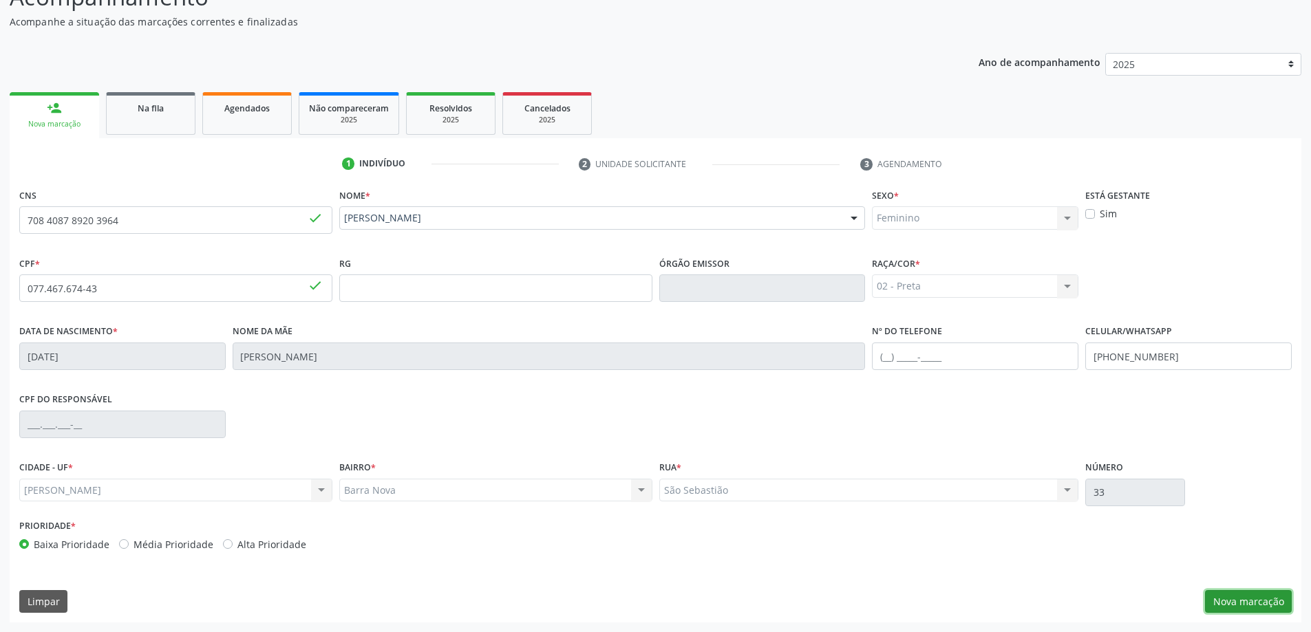
click at [1253, 600] on button "Nova marcação" at bounding box center [1248, 601] width 87 height 23
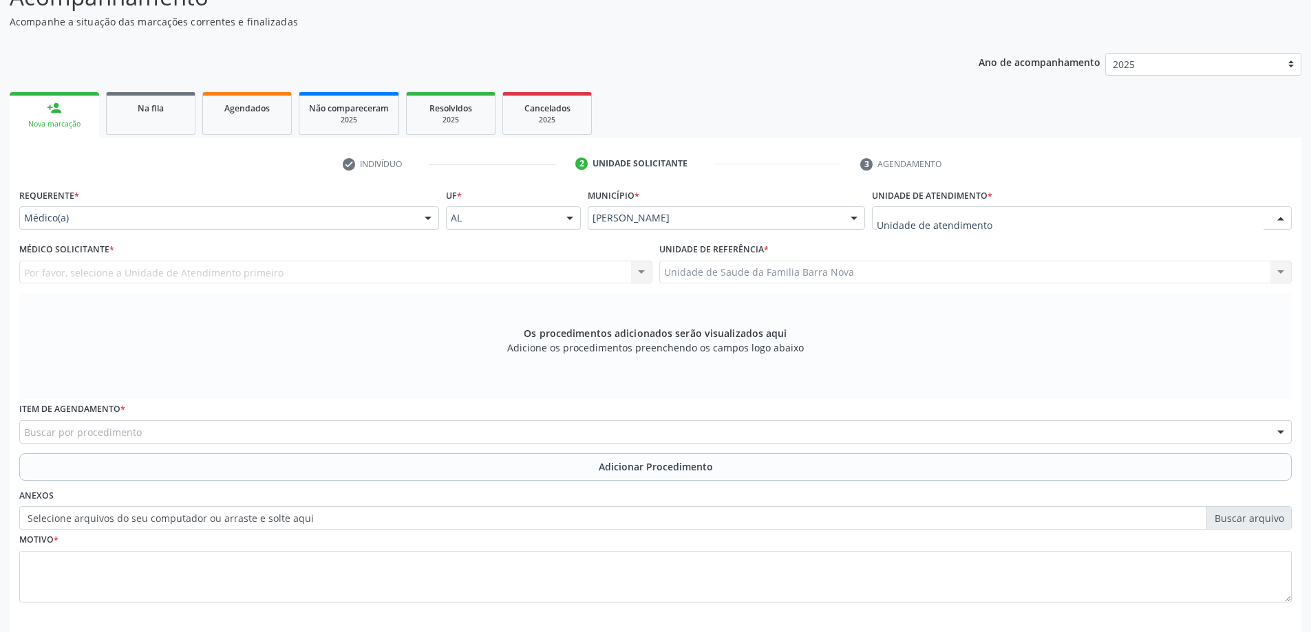
click at [993, 217] on div at bounding box center [1082, 217] width 420 height 23
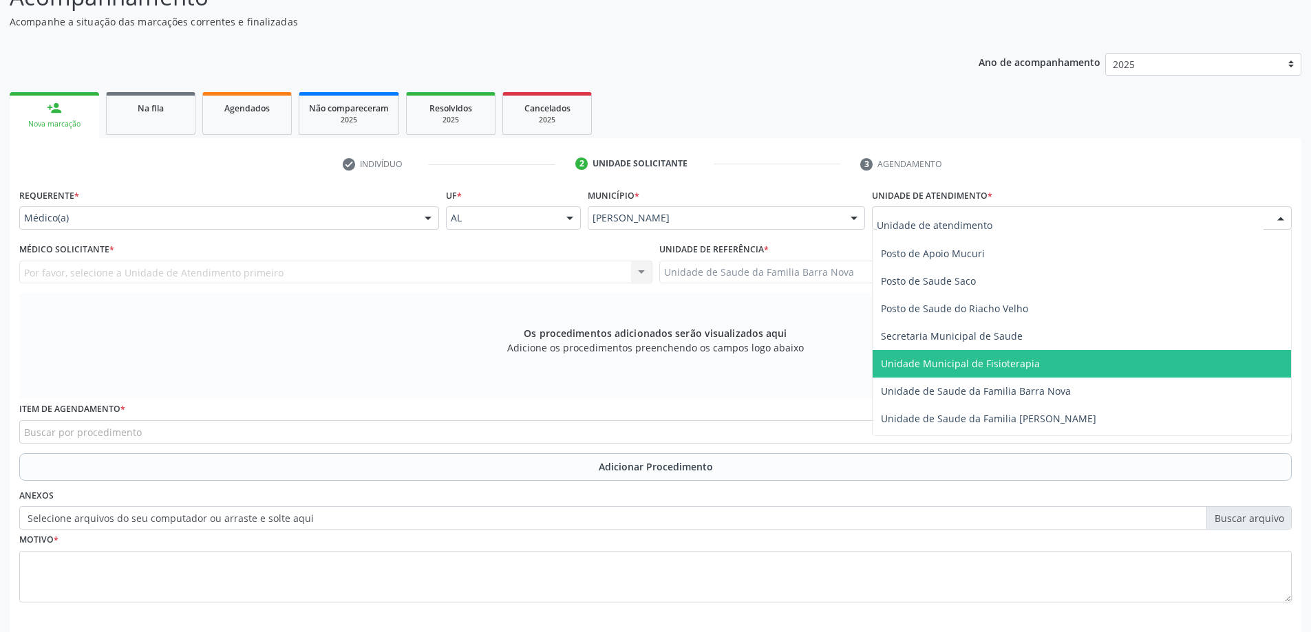
scroll to position [619, 0]
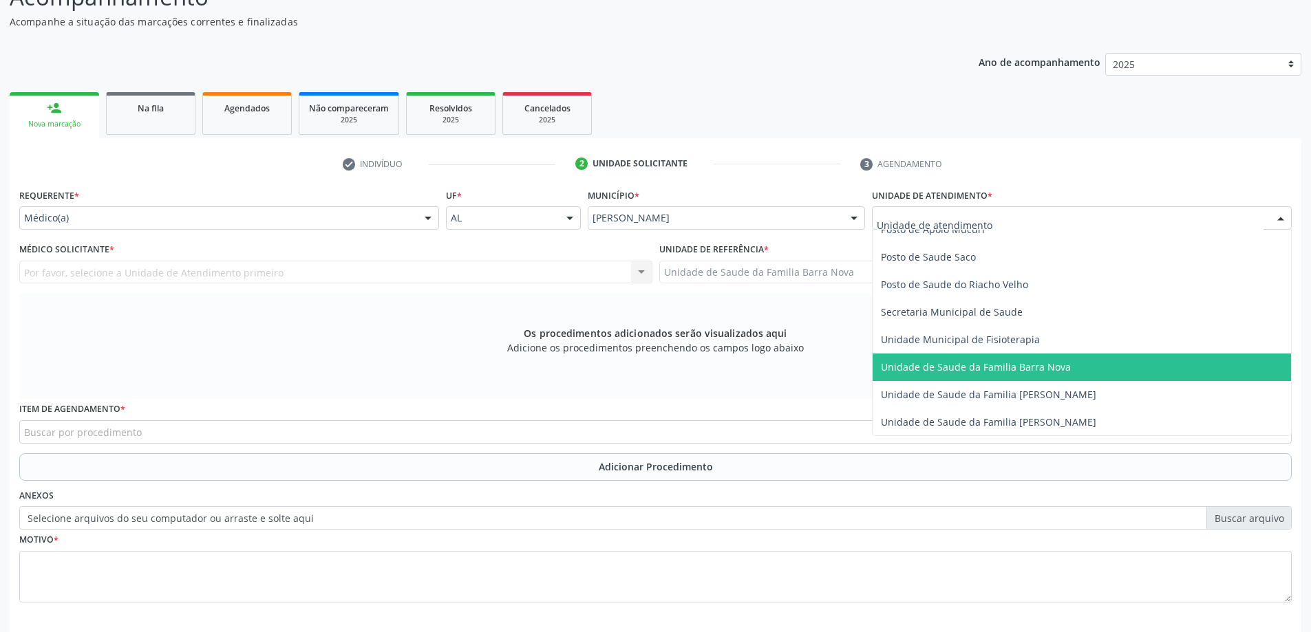
click at [1044, 373] on span "Unidade de Saude da Familia Barra Nova" at bounding box center [976, 366] width 190 height 13
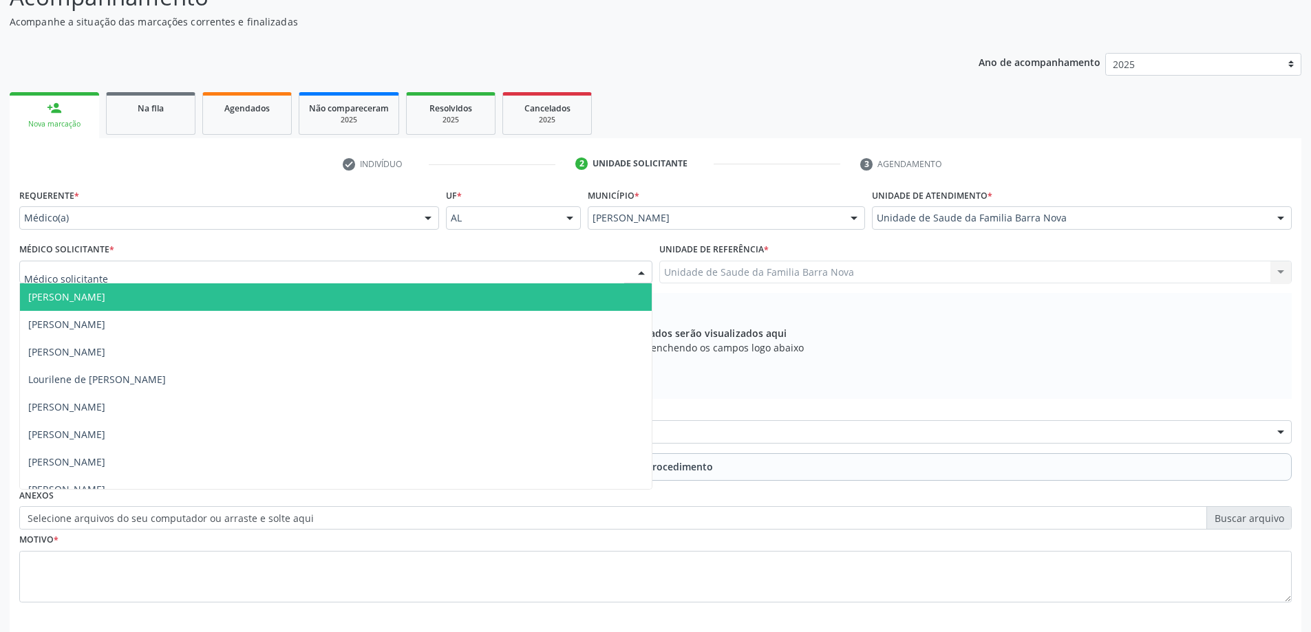
click at [334, 266] on div at bounding box center [335, 272] width 633 height 23
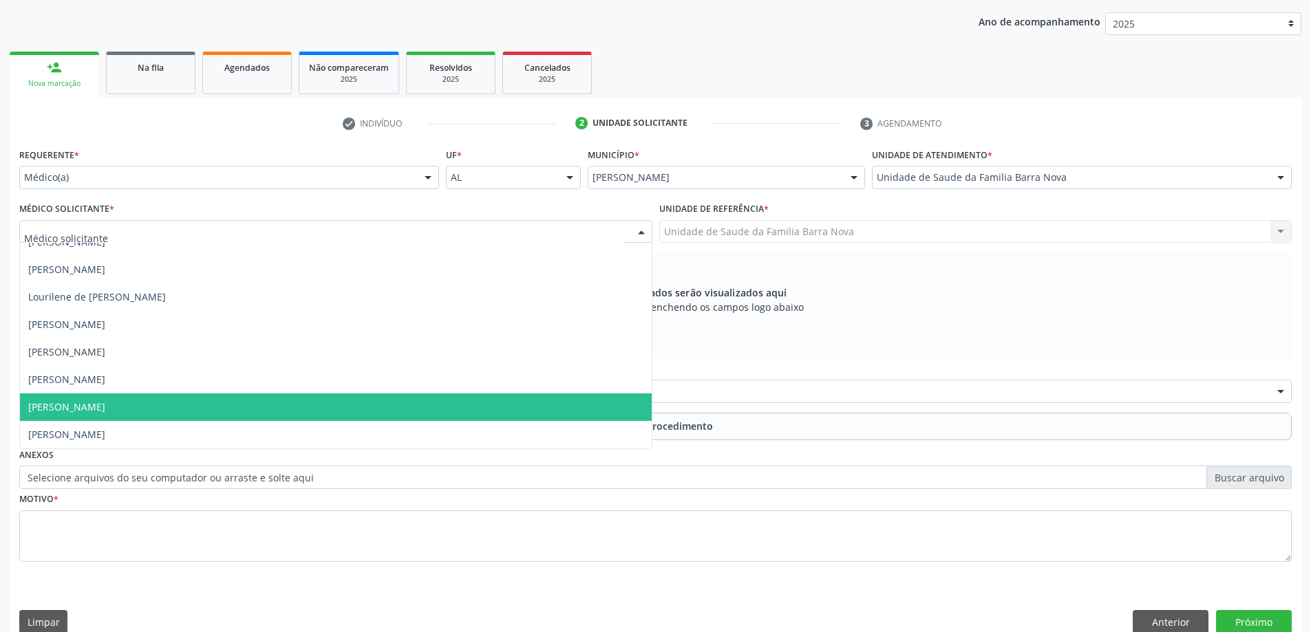
scroll to position [194, 0]
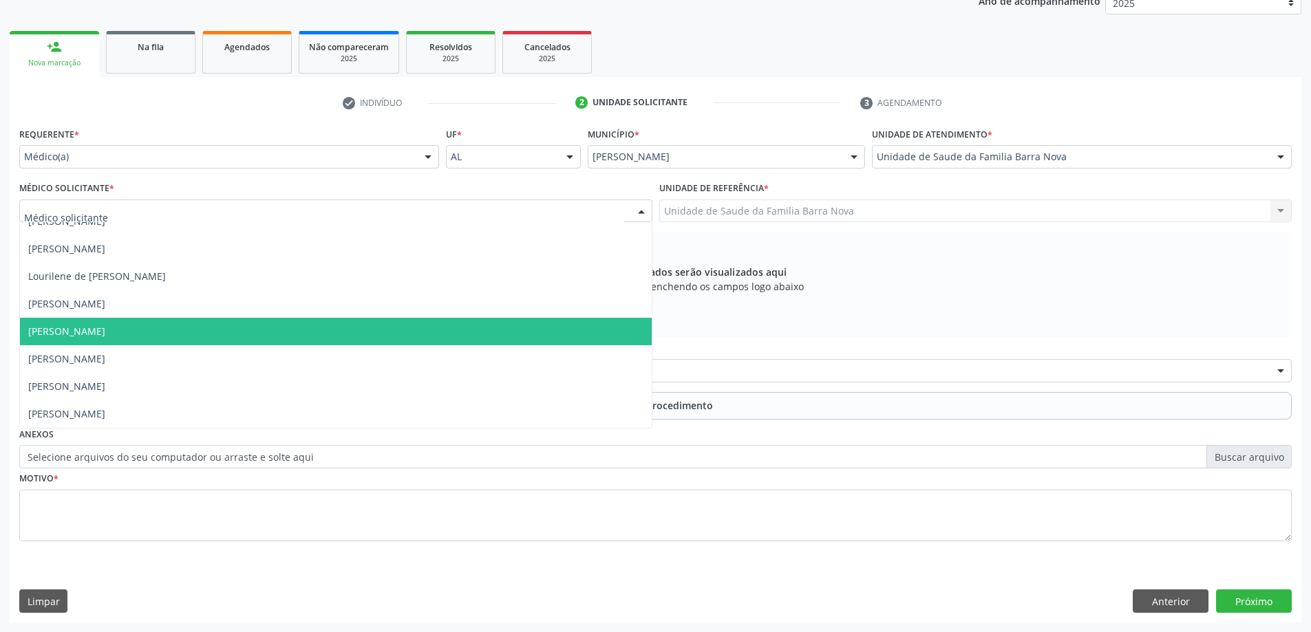
click at [186, 340] on span "[PERSON_NAME]" at bounding box center [336, 332] width 632 height 28
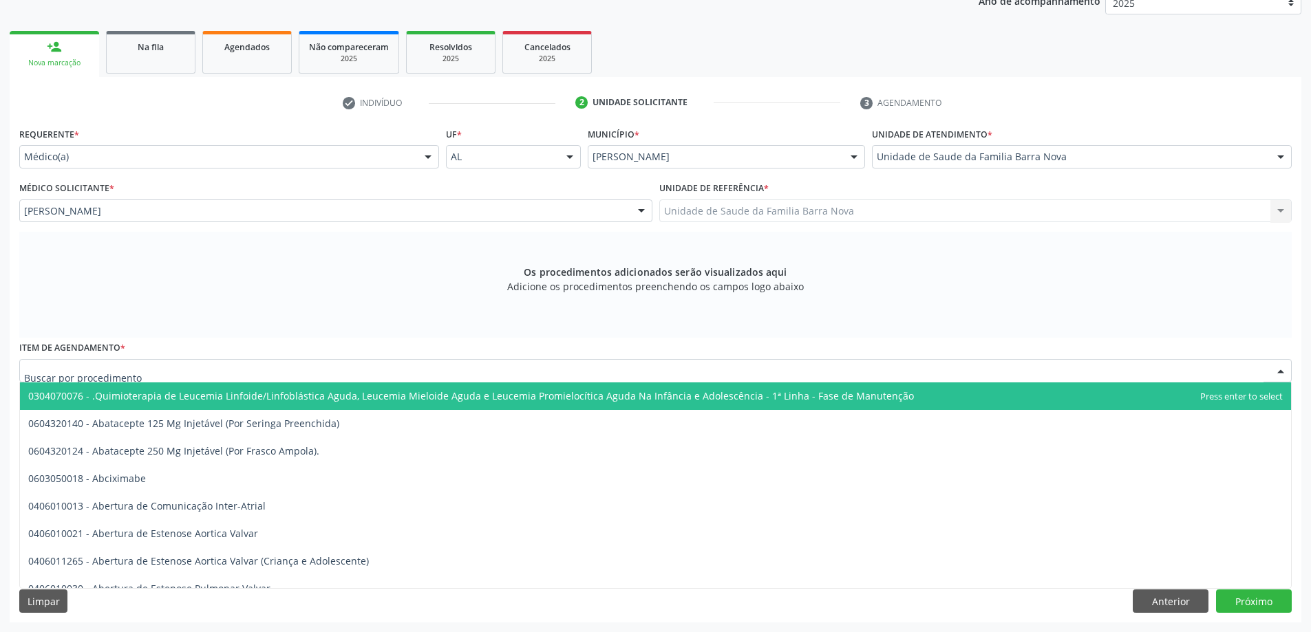
click at [347, 377] on div at bounding box center [655, 370] width 1272 height 23
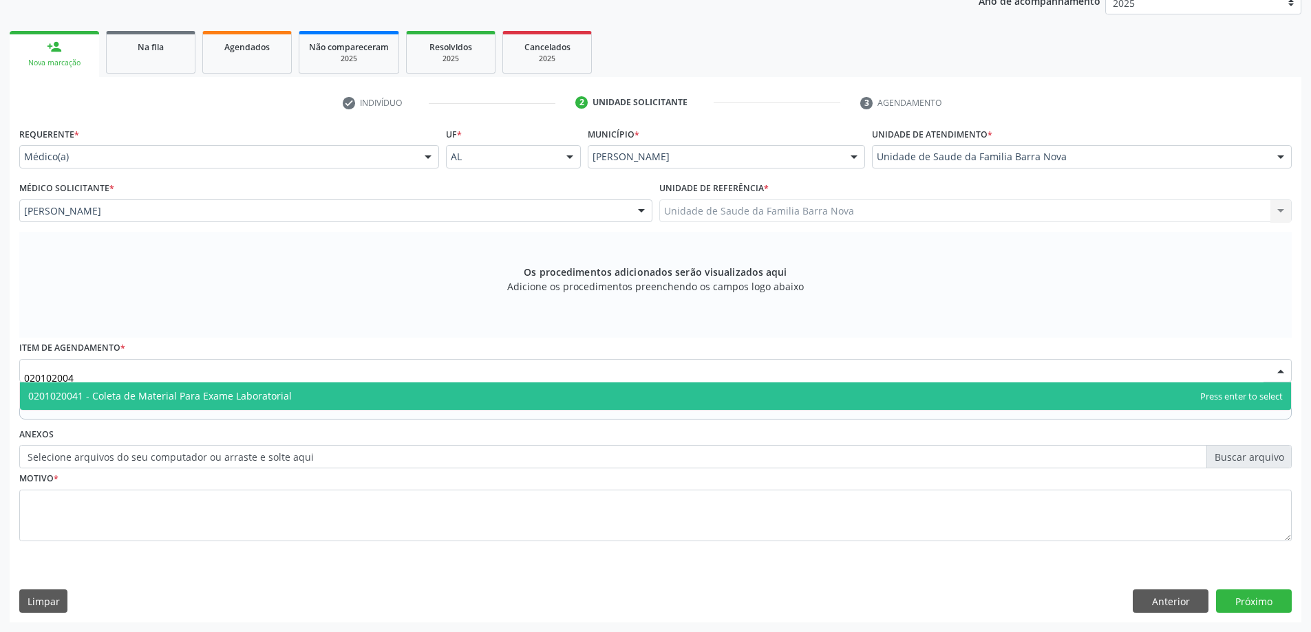
type input "0201020041"
click at [334, 399] on span "0201020041 - Coleta de Material Para Exame Laboratorial" at bounding box center [655, 396] width 1271 height 28
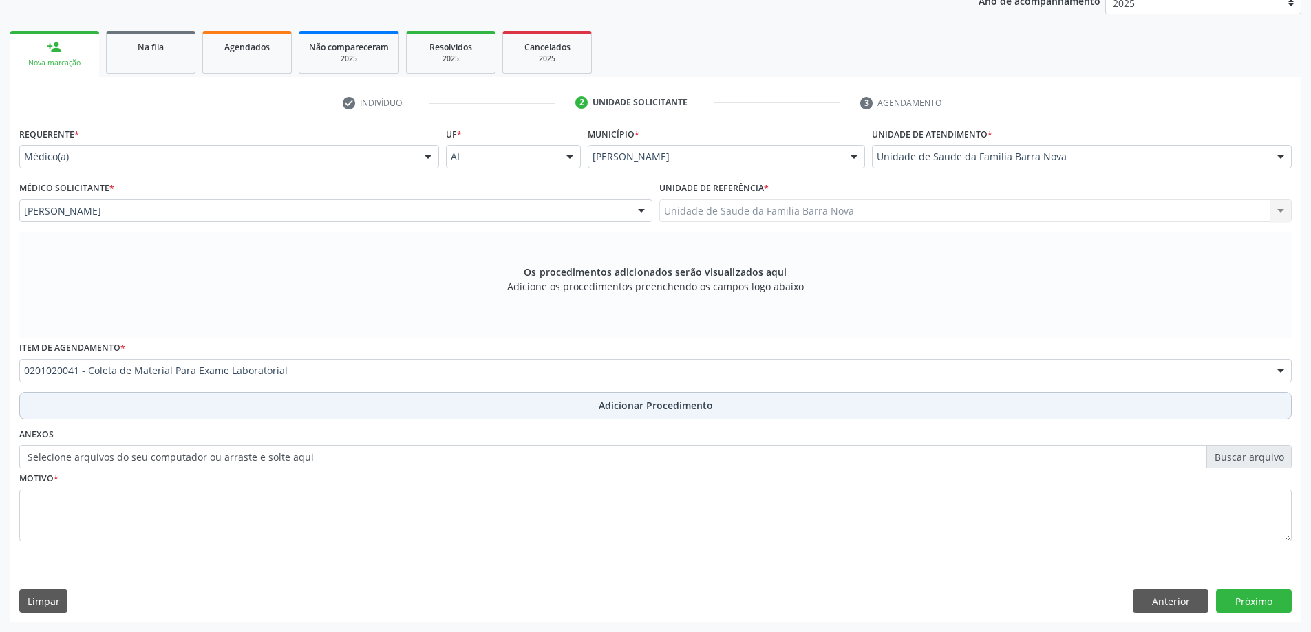
click at [581, 402] on button "Adicionar Procedimento" at bounding box center [655, 406] width 1272 height 28
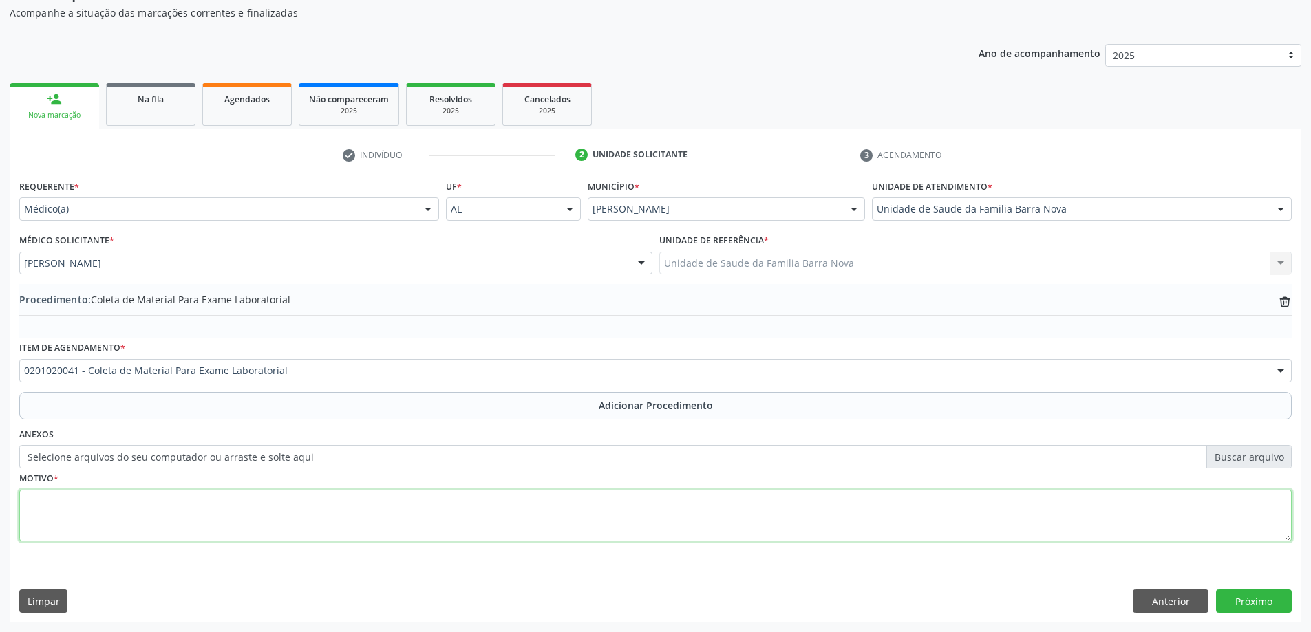
click at [292, 504] on textarea at bounding box center [655, 516] width 1272 height 52
type textarea "Rotina DM."
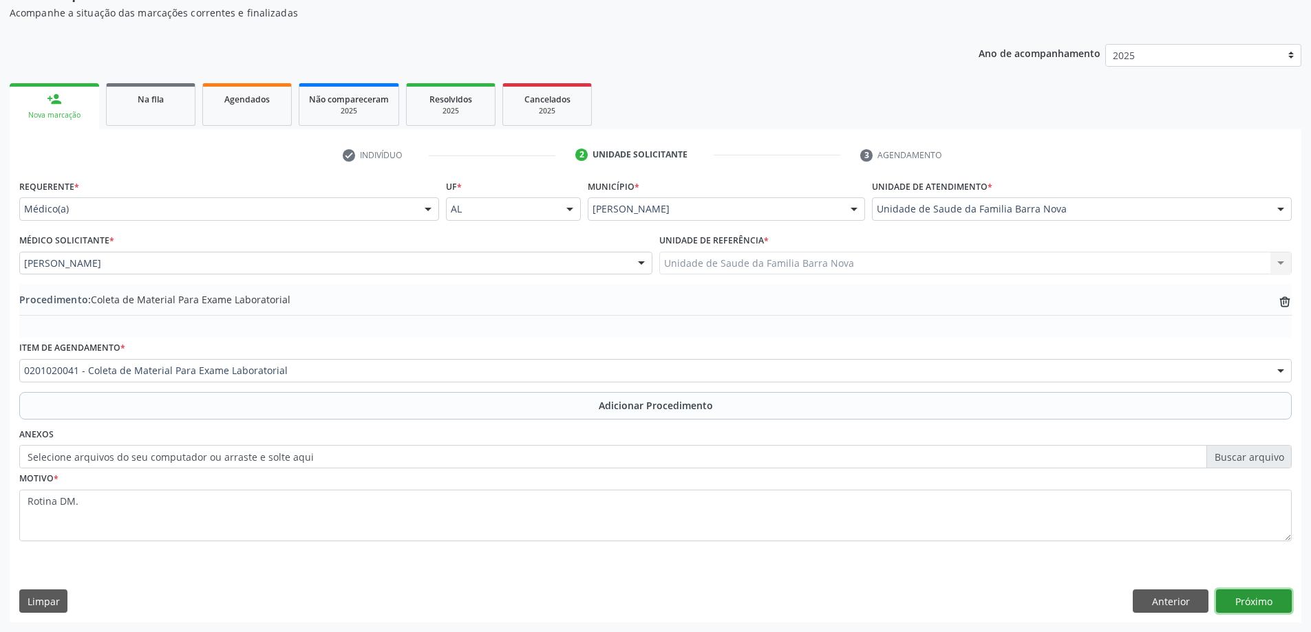
click at [1264, 599] on button "Próximo" at bounding box center [1254, 601] width 76 height 23
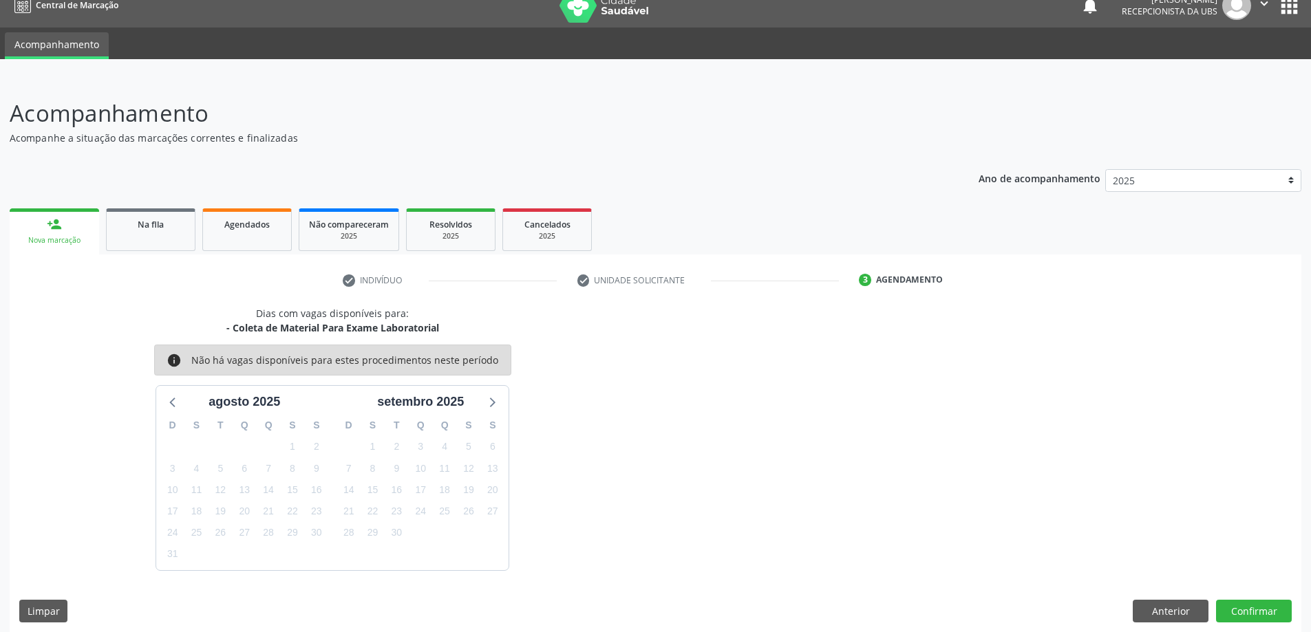
scroll to position [26, 0]
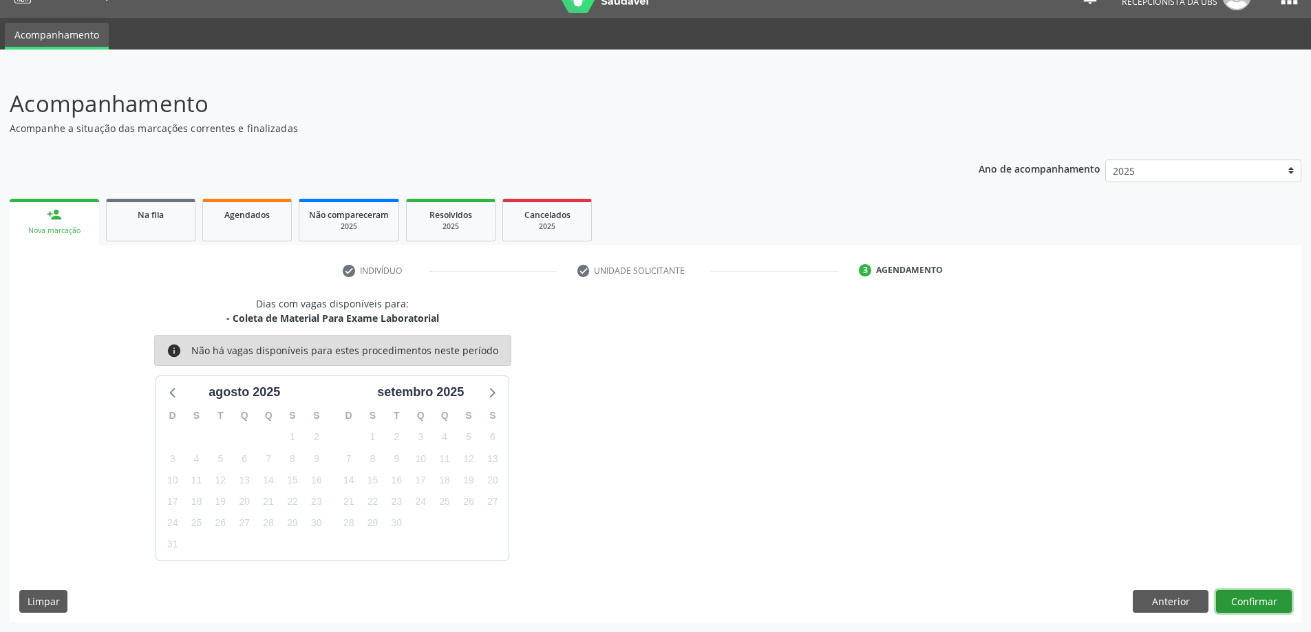
click at [1242, 600] on button "Confirmar" at bounding box center [1254, 601] width 76 height 23
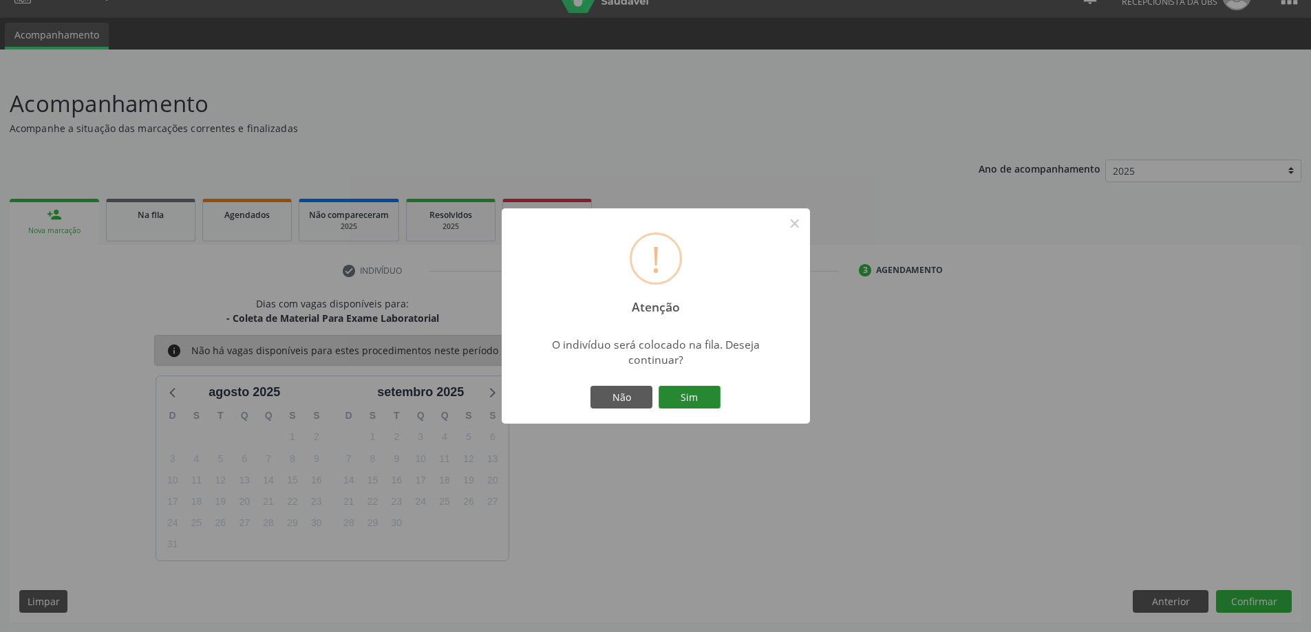
click at [679, 396] on button "Sim" at bounding box center [689, 397] width 62 height 23
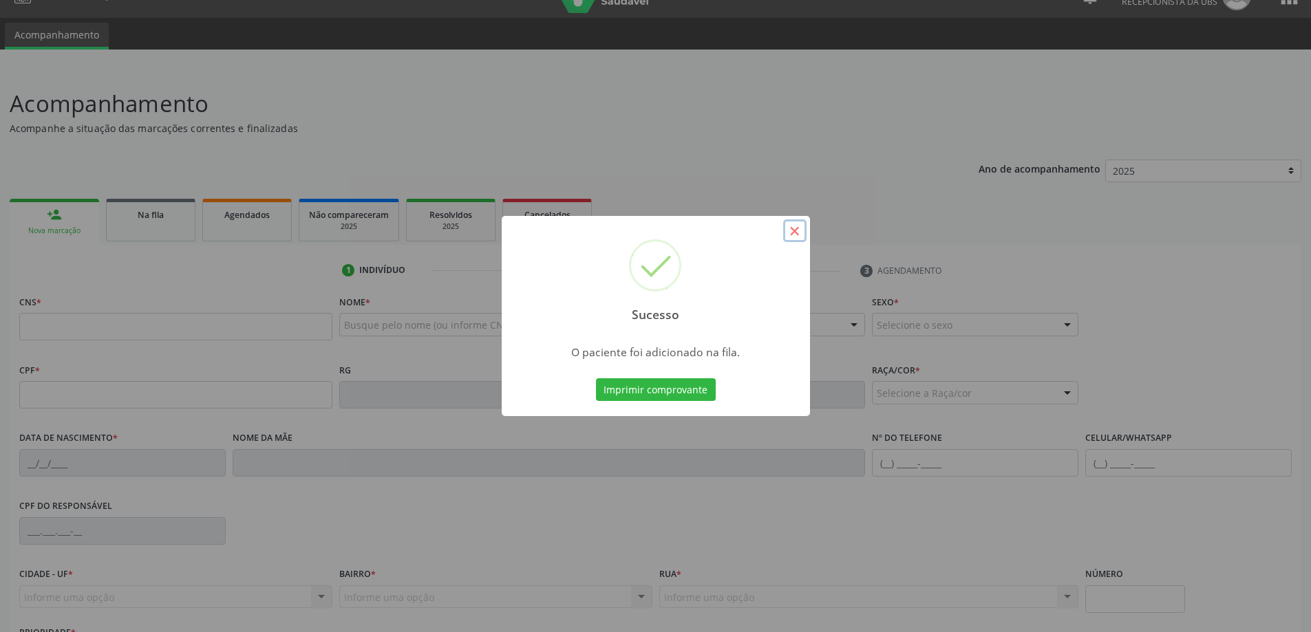
click at [795, 228] on button "×" at bounding box center [794, 230] width 23 height 23
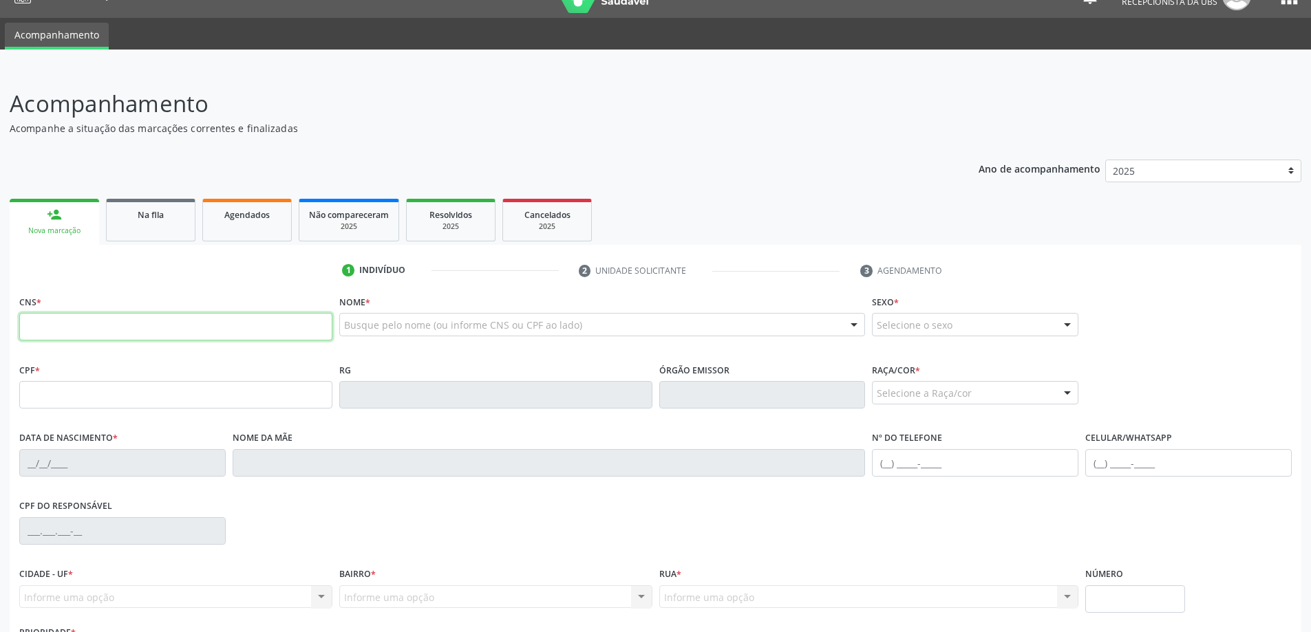
click at [223, 321] on input "text" at bounding box center [175, 327] width 313 height 28
type input "705 0098 2338 8054"
type input "183.835.514-60"
type input "1[DATE]"
type input "[PERSON_NAME] Sales"
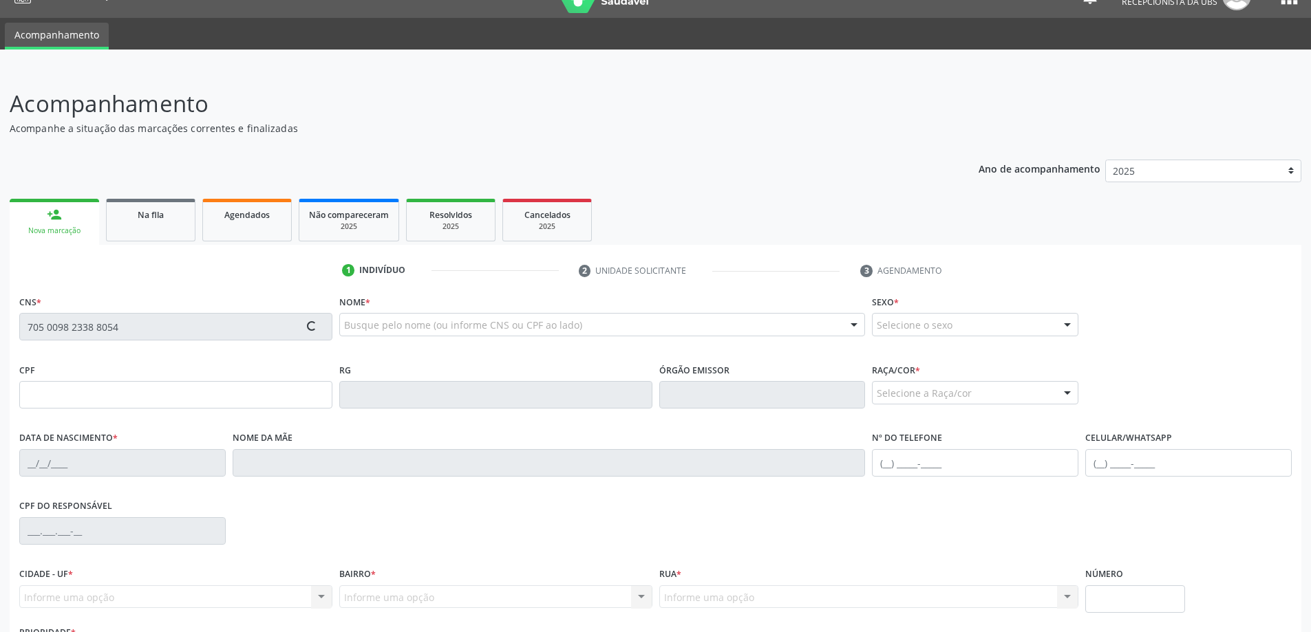
type input "[PHONE_NUMBER]"
type input "S/N"
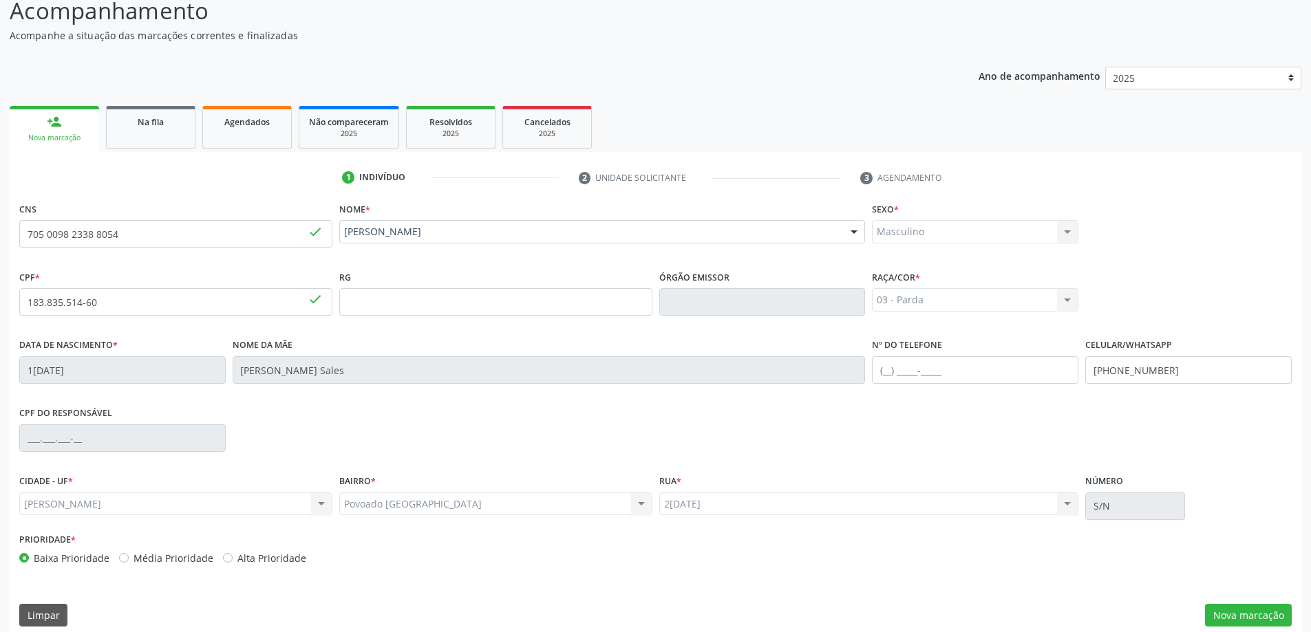
scroll to position [133, 0]
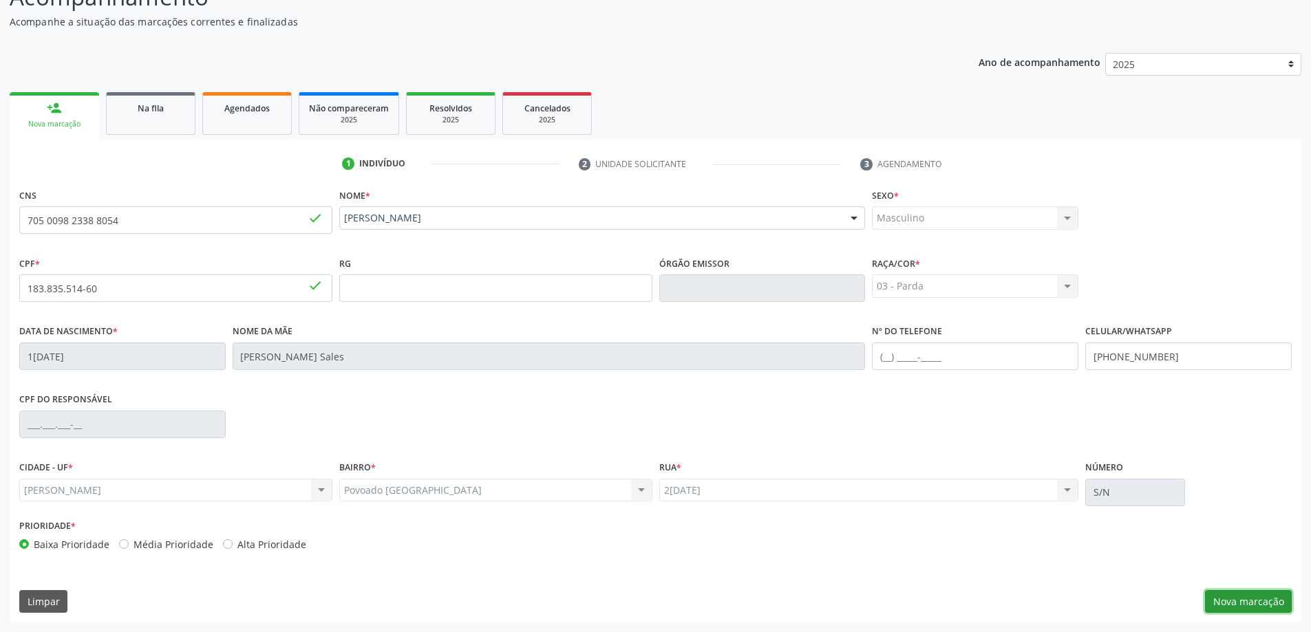
click at [1249, 605] on button "Nova marcação" at bounding box center [1248, 601] width 87 height 23
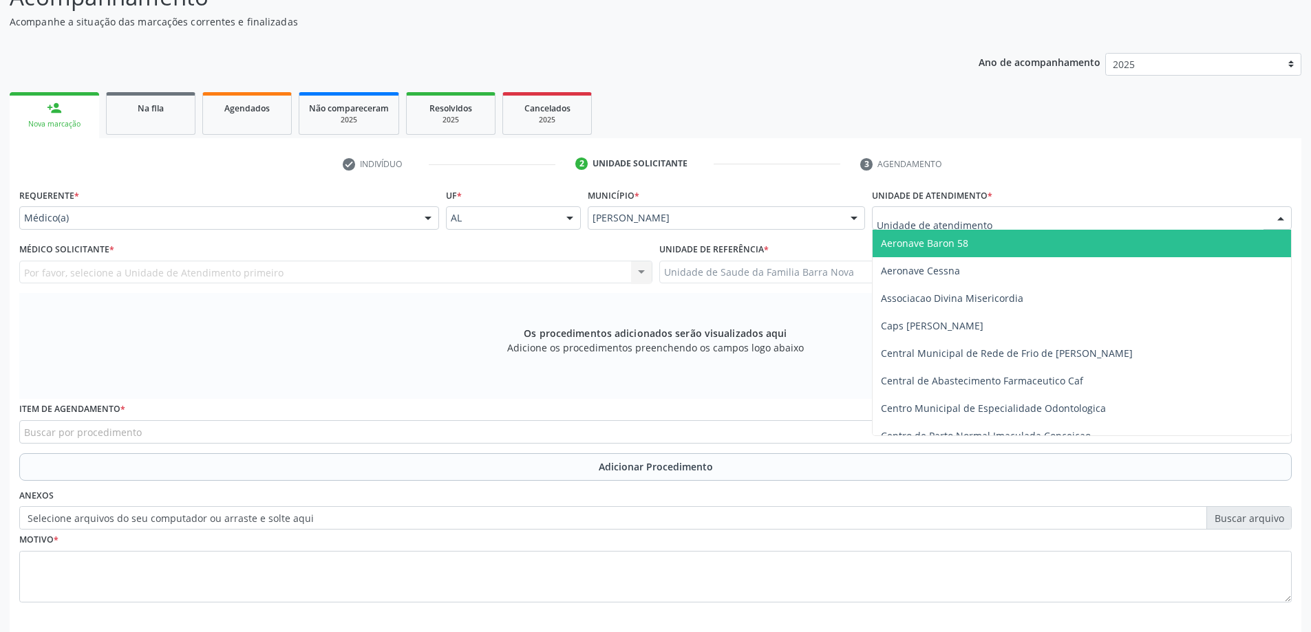
click at [1053, 222] on div at bounding box center [1082, 217] width 420 height 23
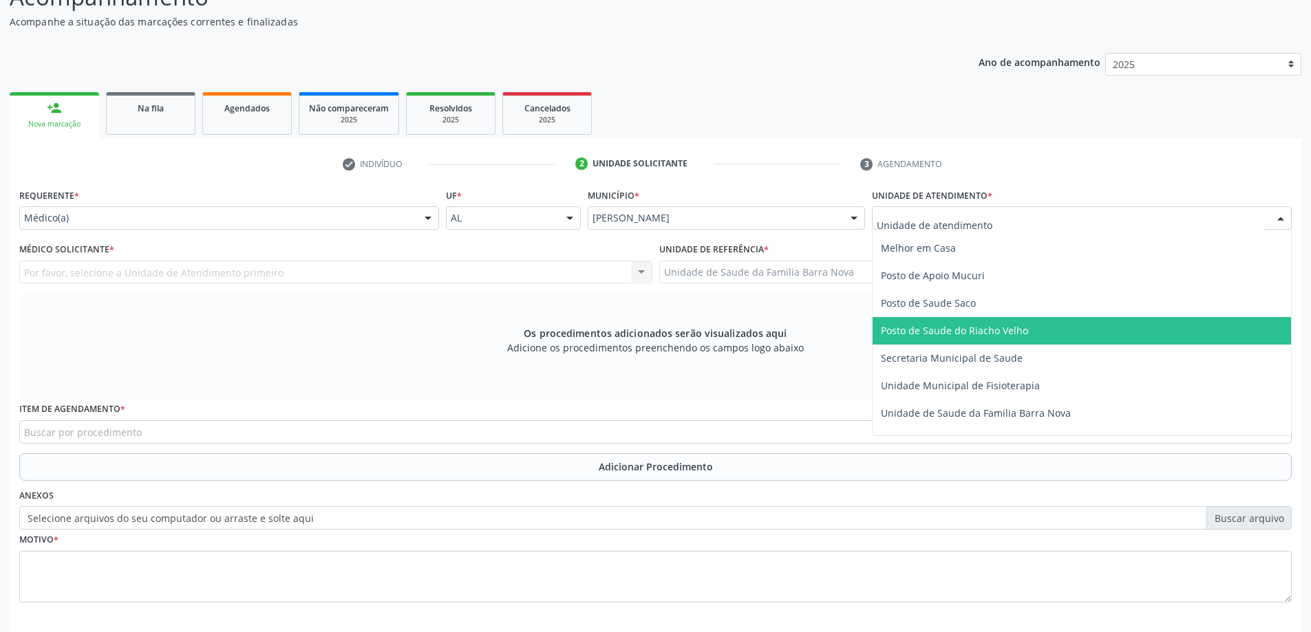
scroll to position [619, 0]
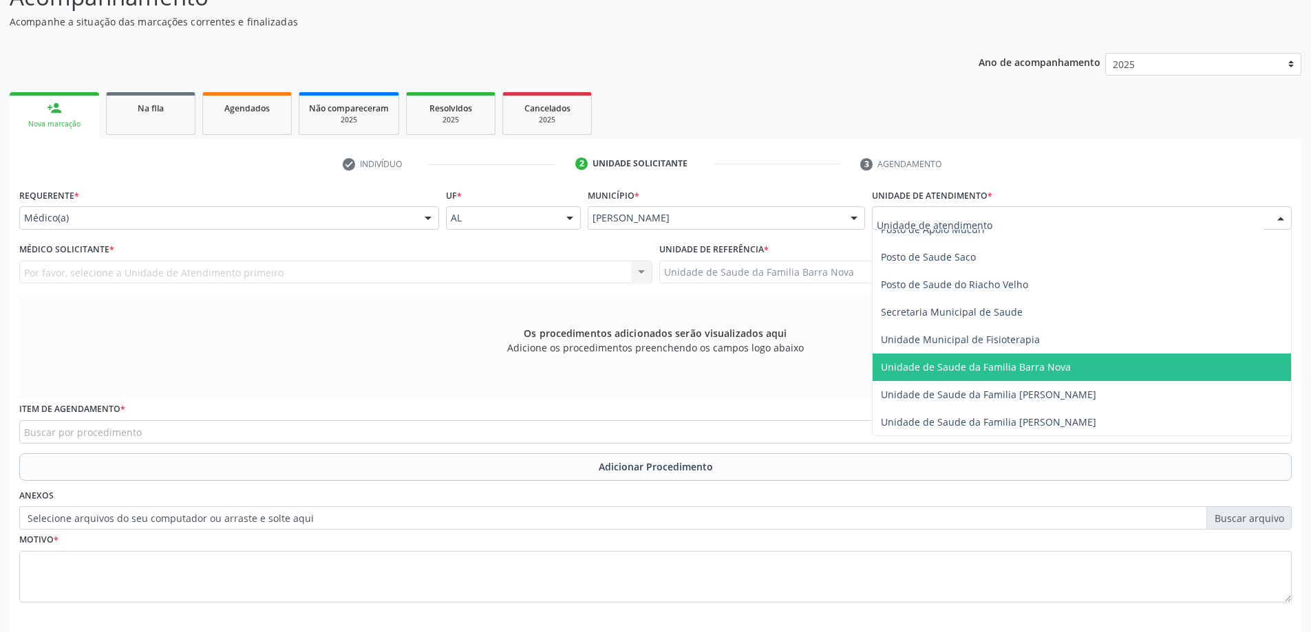
click at [1052, 368] on span "Unidade de Saude da Familia Barra Nova" at bounding box center [976, 366] width 190 height 13
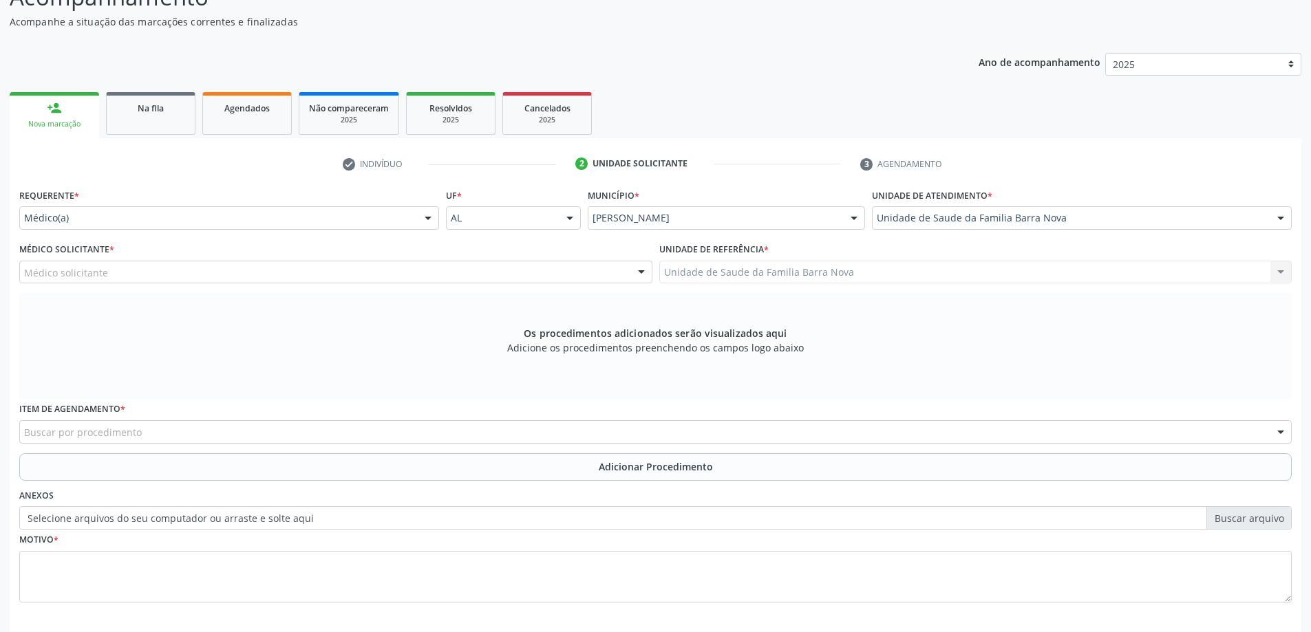
click at [443, 274] on div "Médico solicitante" at bounding box center [335, 272] width 633 height 23
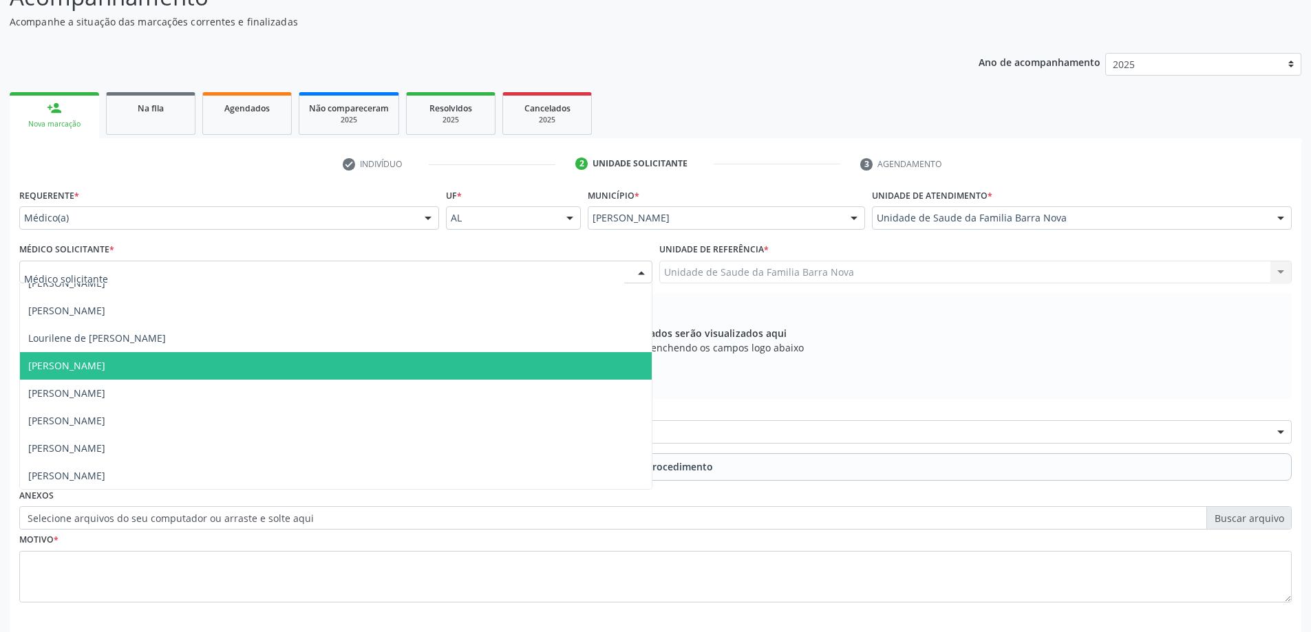
scroll to position [42, 0]
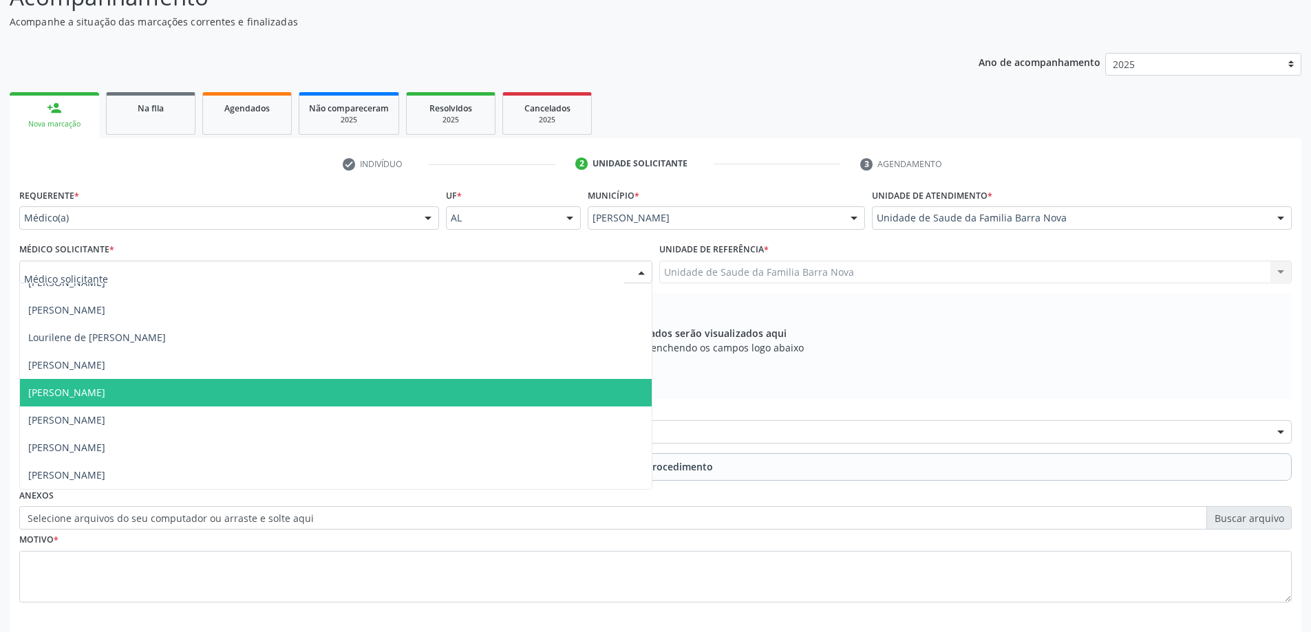
click at [407, 386] on span "[PERSON_NAME]" at bounding box center [336, 393] width 632 height 28
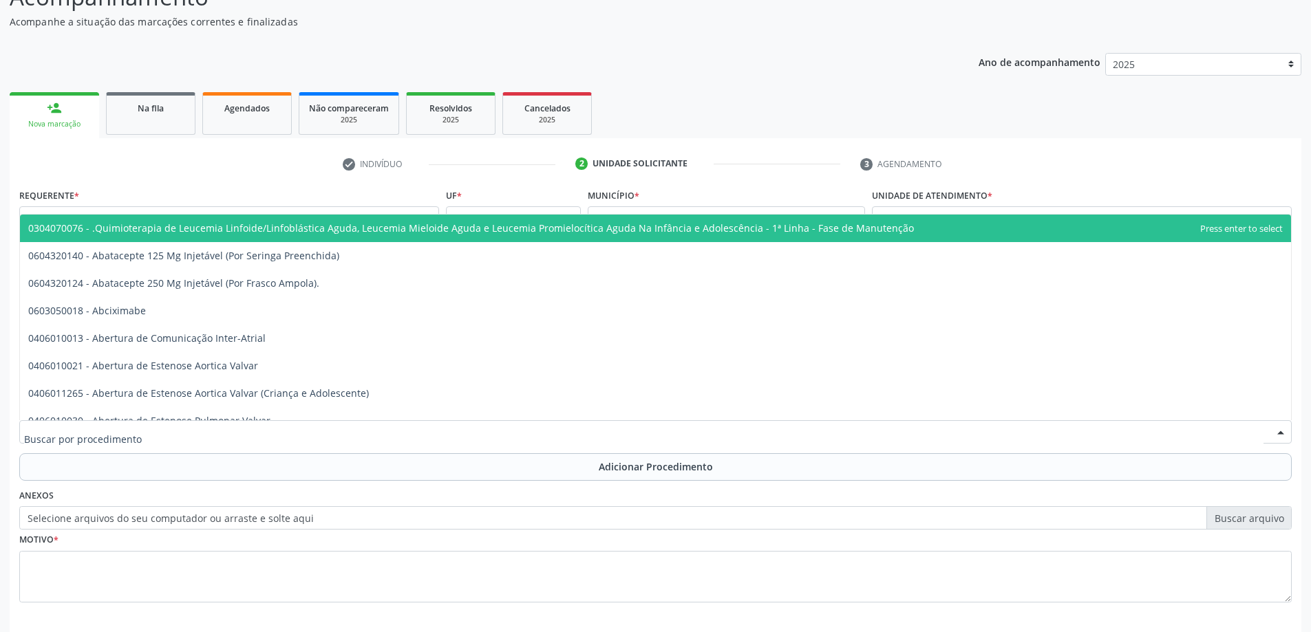
click at [437, 442] on div at bounding box center [655, 431] width 1272 height 23
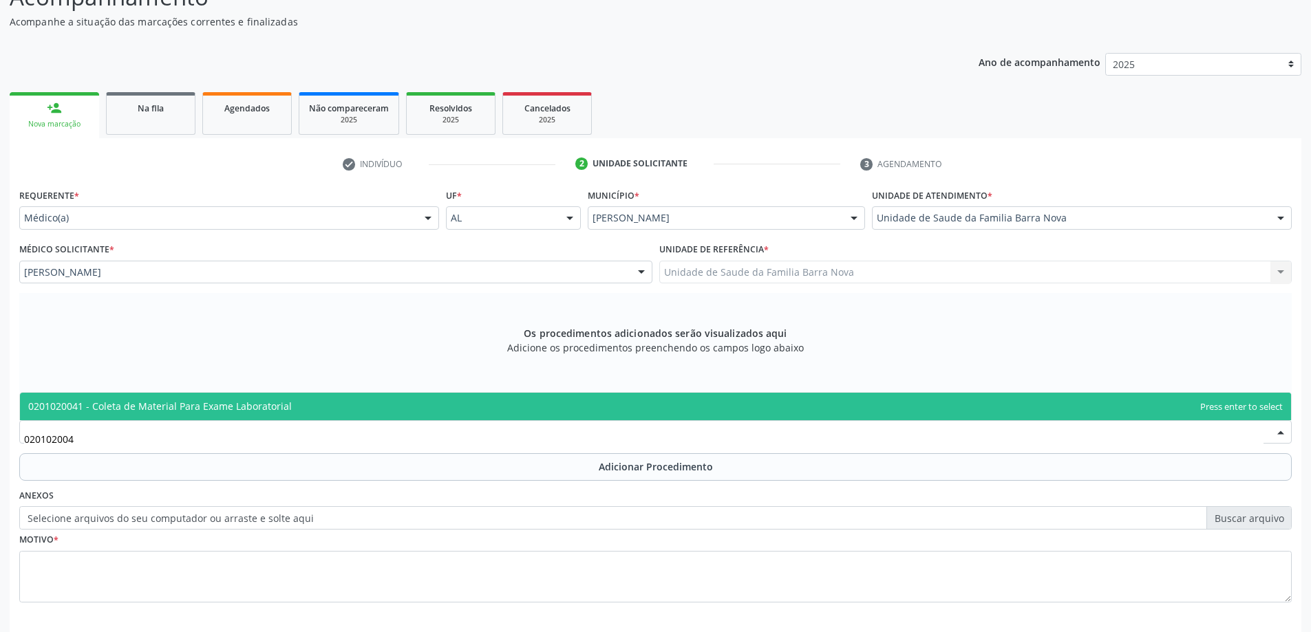
type input "0201020041"
click at [524, 414] on span "0201020041 - Coleta de Material Para Exame Laboratorial" at bounding box center [655, 407] width 1271 height 28
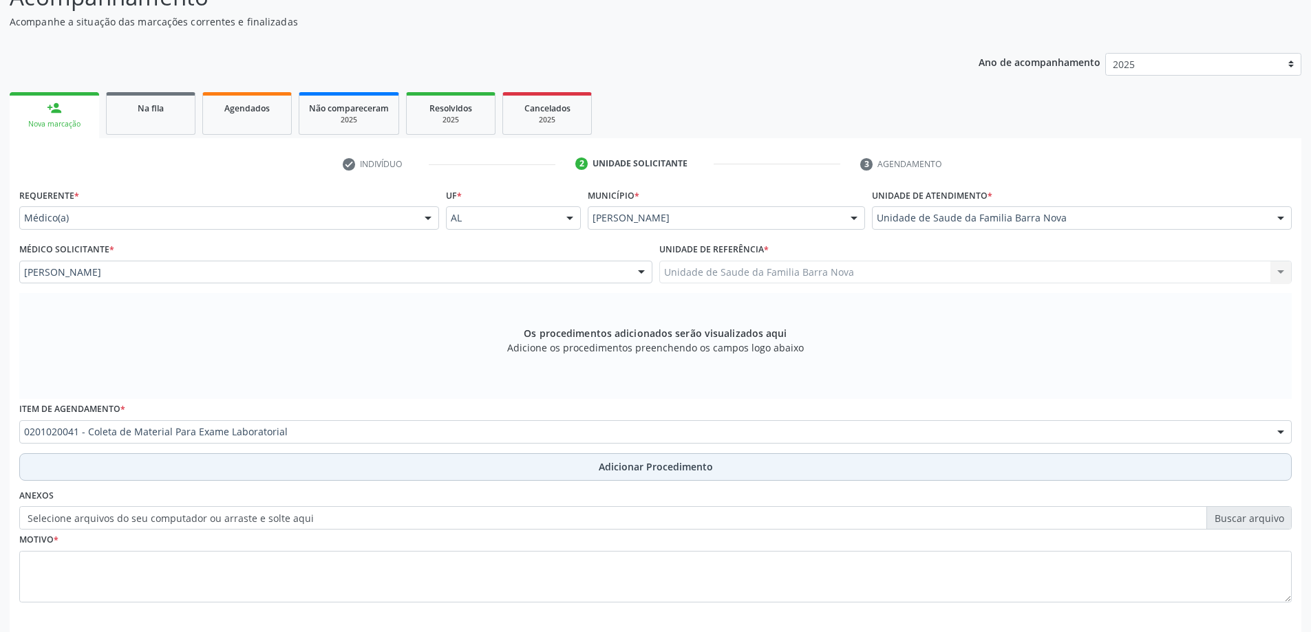
click at [636, 468] on span "Adicionar Procedimento" at bounding box center [656, 467] width 114 height 14
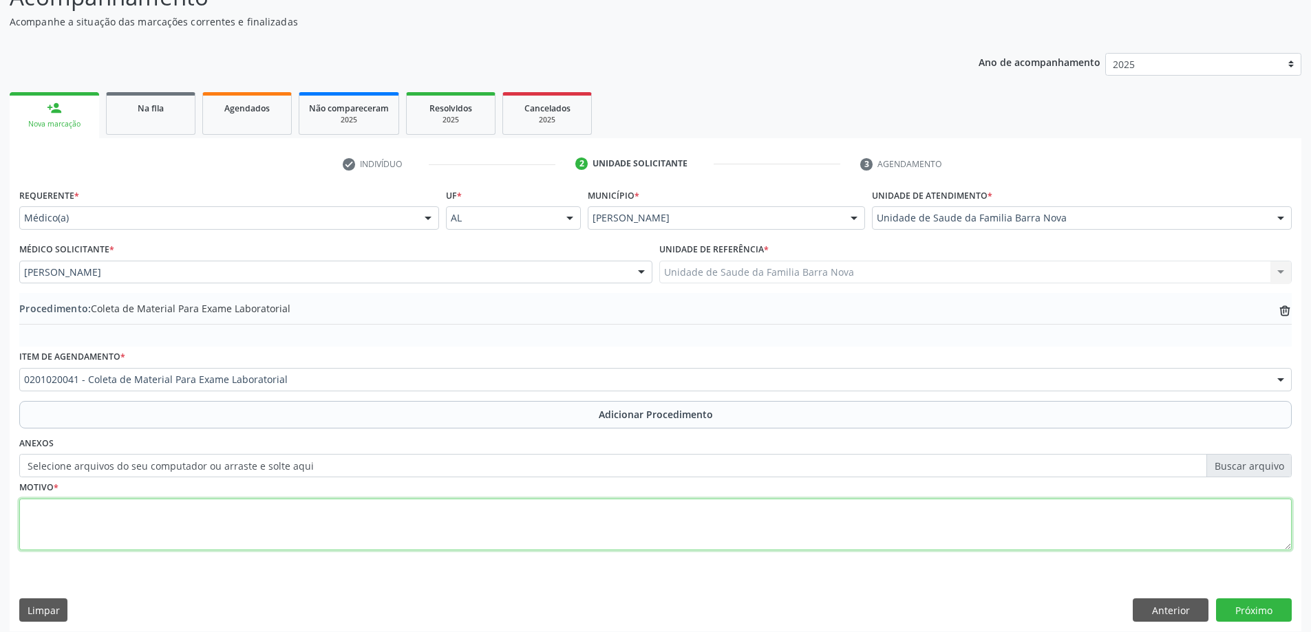
click at [387, 511] on textarea at bounding box center [655, 525] width 1272 height 52
type textarea "Palidez cutaneo [MEDICAL_DATA]."
click at [1254, 611] on button "Próximo" at bounding box center [1254, 610] width 76 height 23
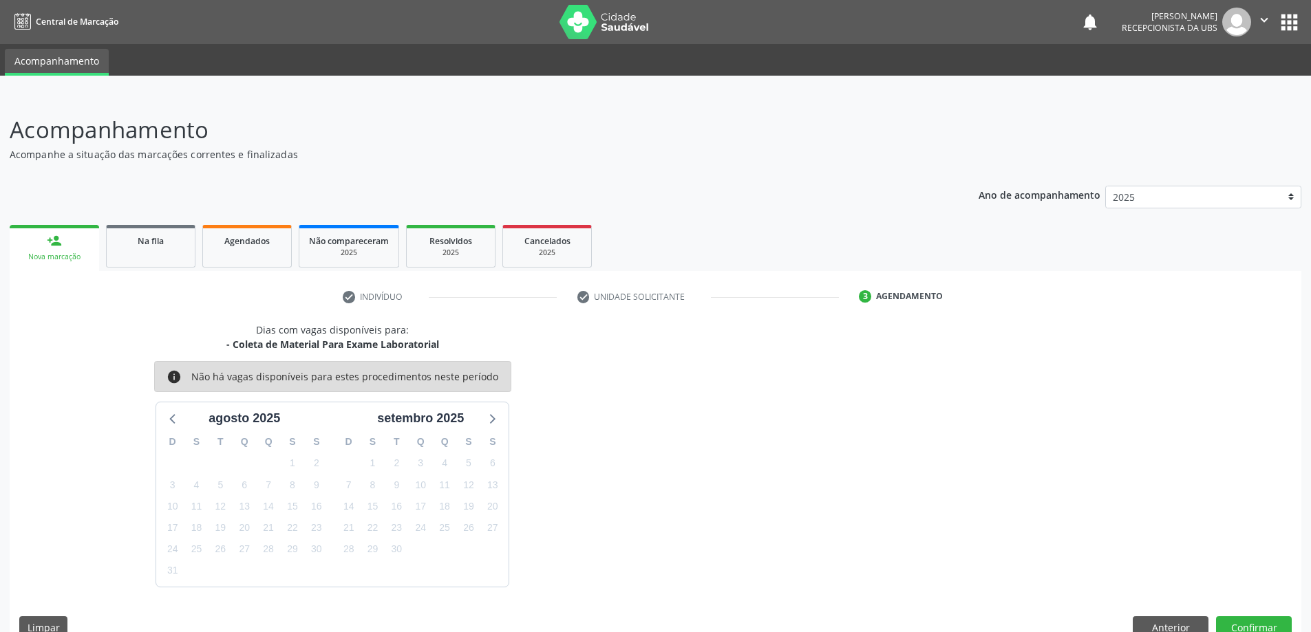
scroll to position [26, 0]
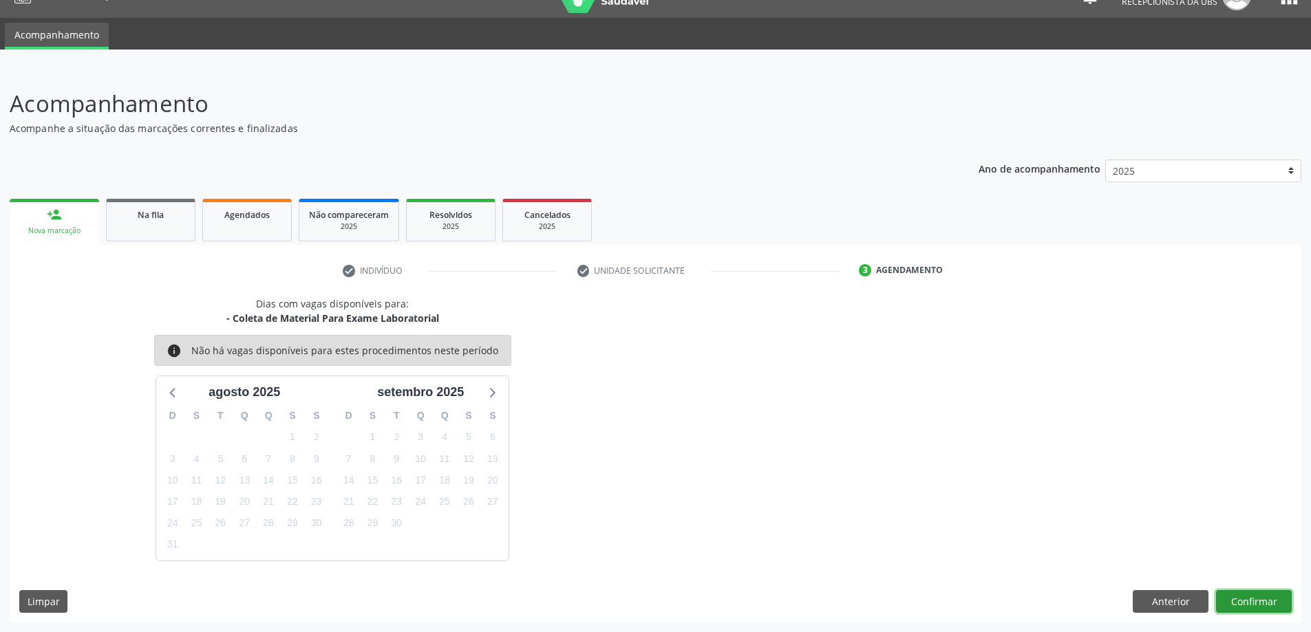
click at [1236, 601] on button "Confirmar" at bounding box center [1254, 601] width 76 height 23
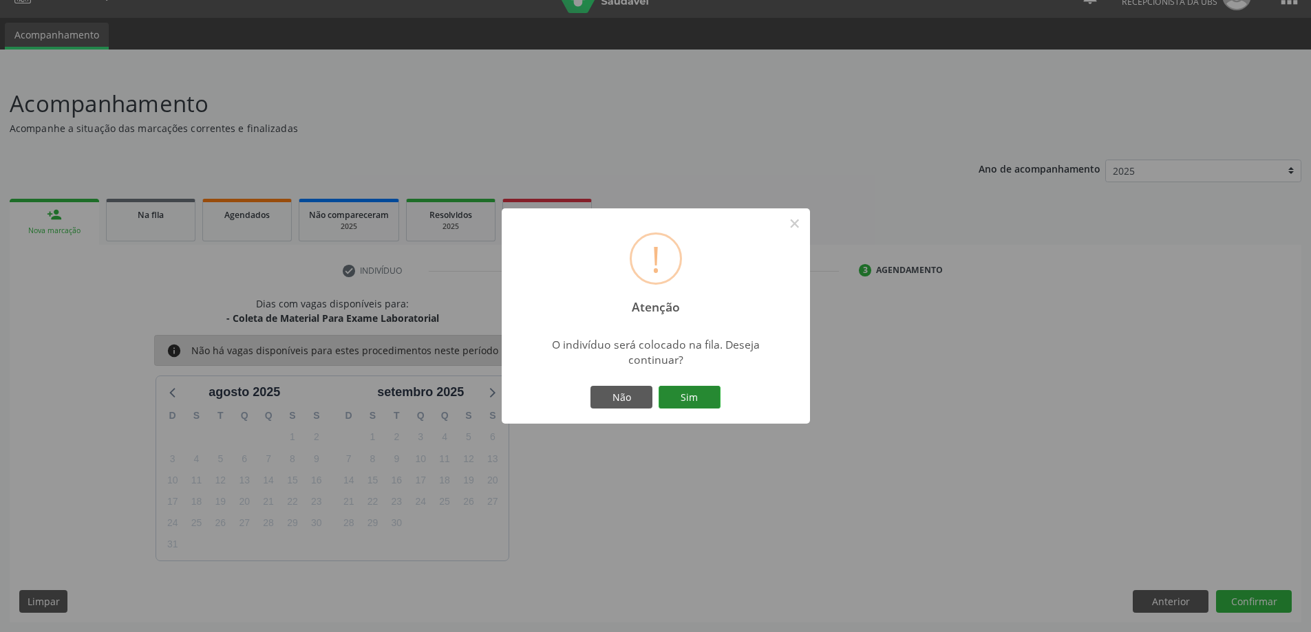
click at [677, 398] on button "Sim" at bounding box center [689, 397] width 62 height 23
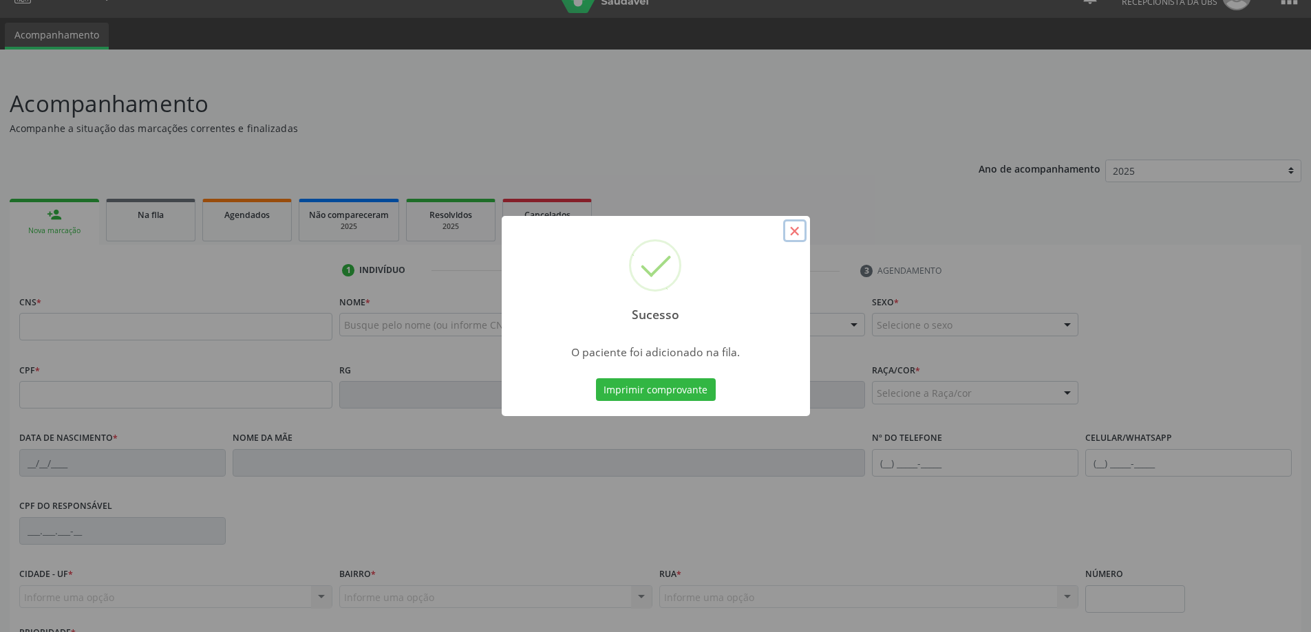
click at [789, 235] on button "×" at bounding box center [794, 230] width 23 height 23
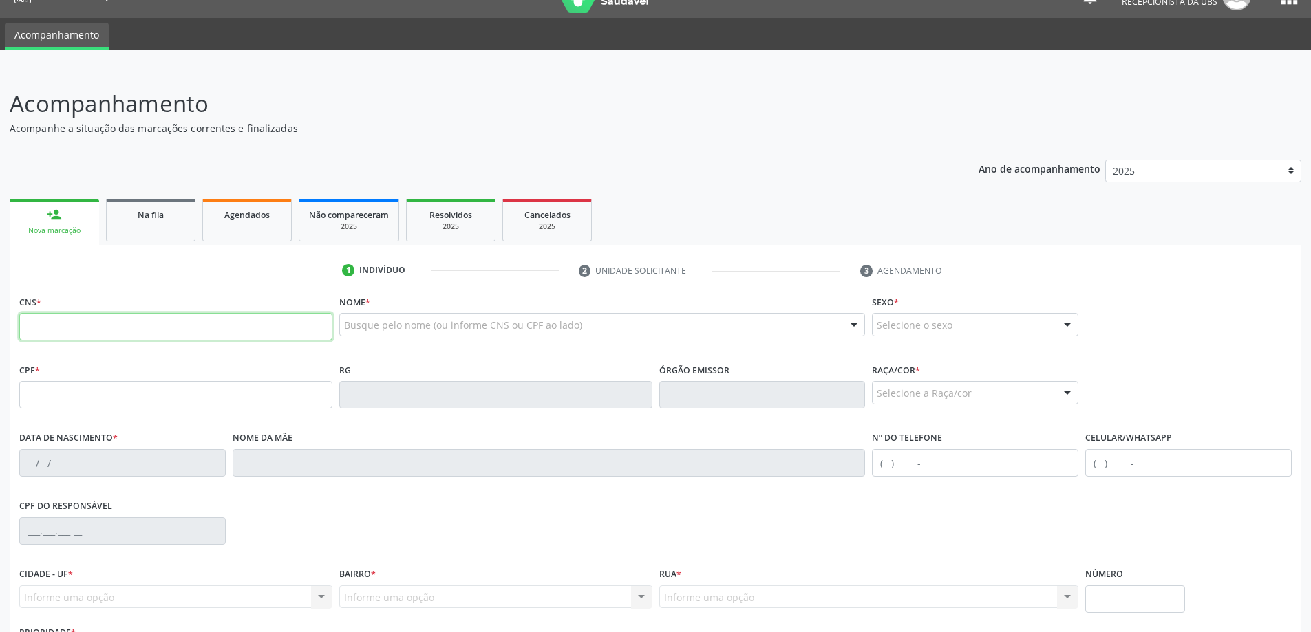
click at [108, 330] on input "text" at bounding box center [175, 327] width 313 height 28
type input "704 6006 4132 7325"
type input "007.420.054-29"
type input "01[DATE]"
type input "[PERSON_NAME]"
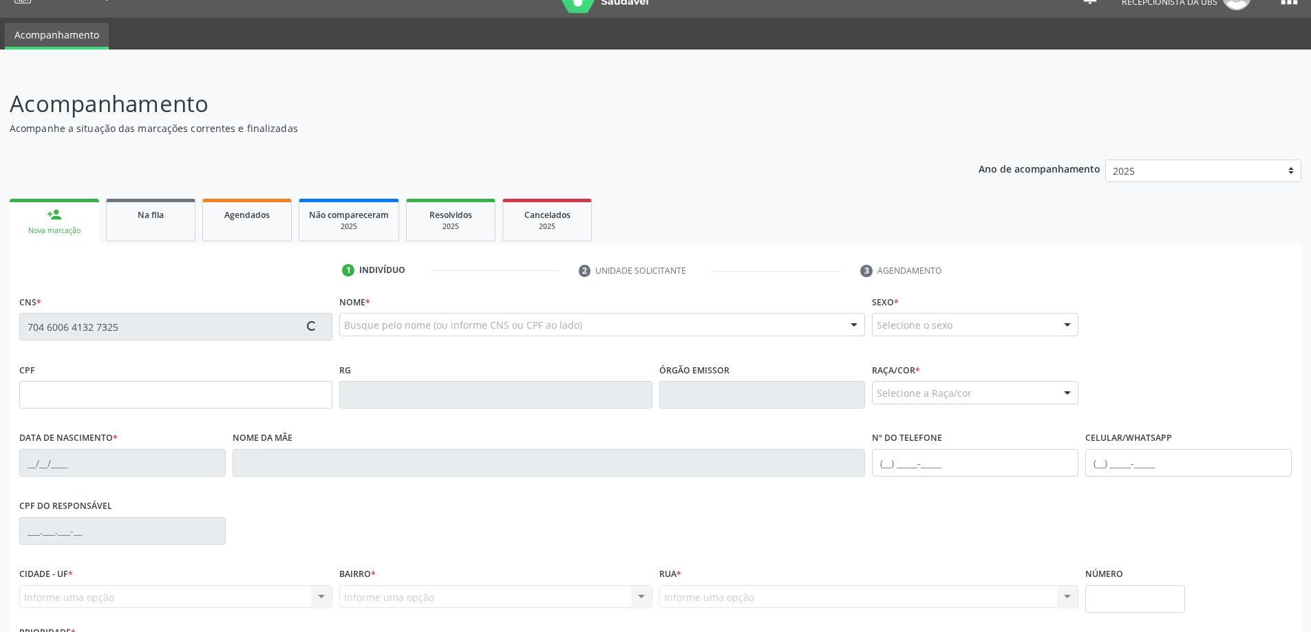
type input "[PHONE_NUMBER]"
type input "330"
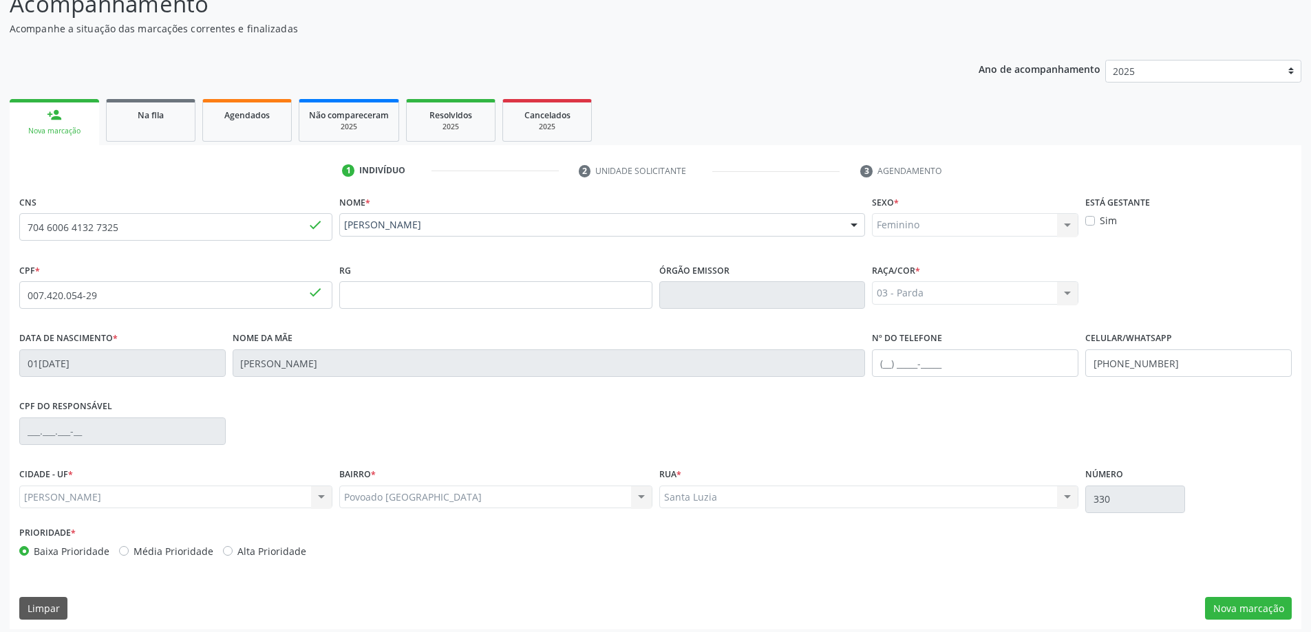
scroll to position [133, 0]
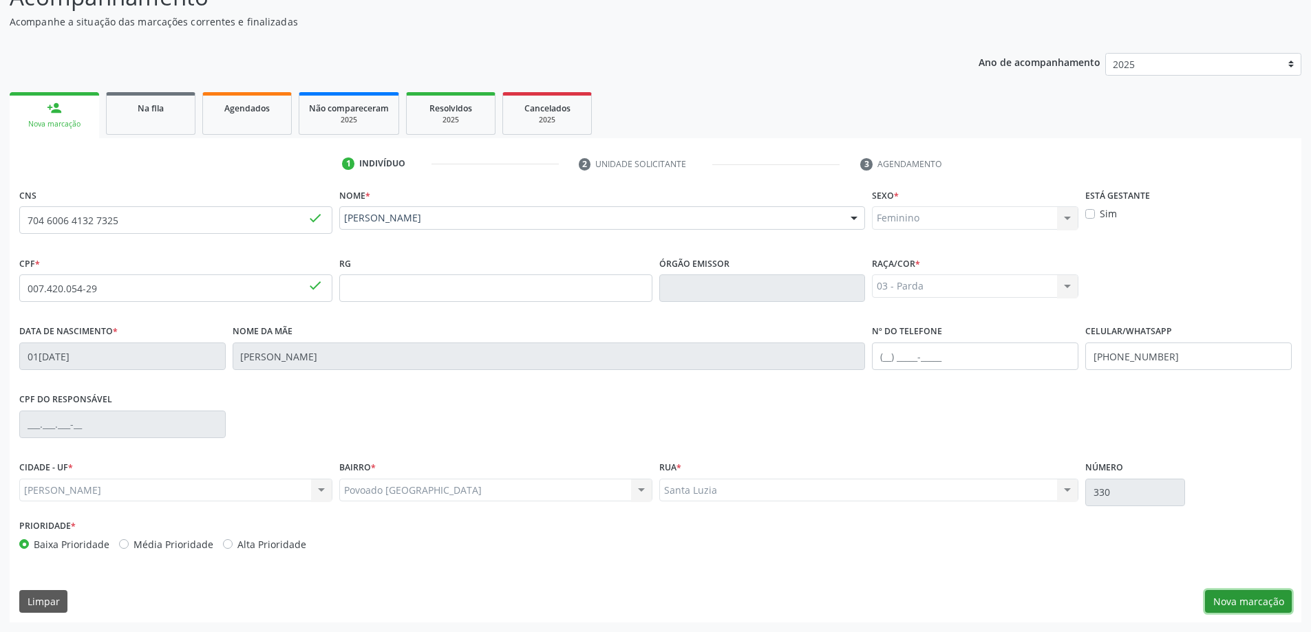
click at [1251, 604] on button "Nova marcação" at bounding box center [1248, 601] width 87 height 23
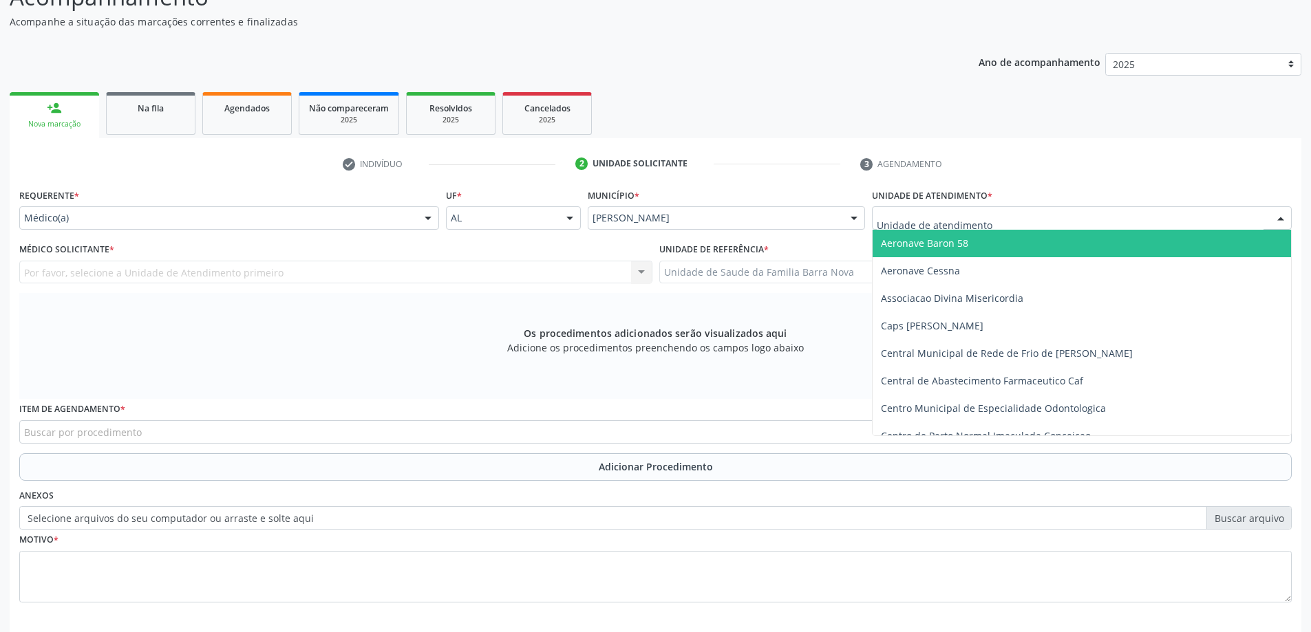
click at [993, 224] on div at bounding box center [1082, 217] width 420 height 23
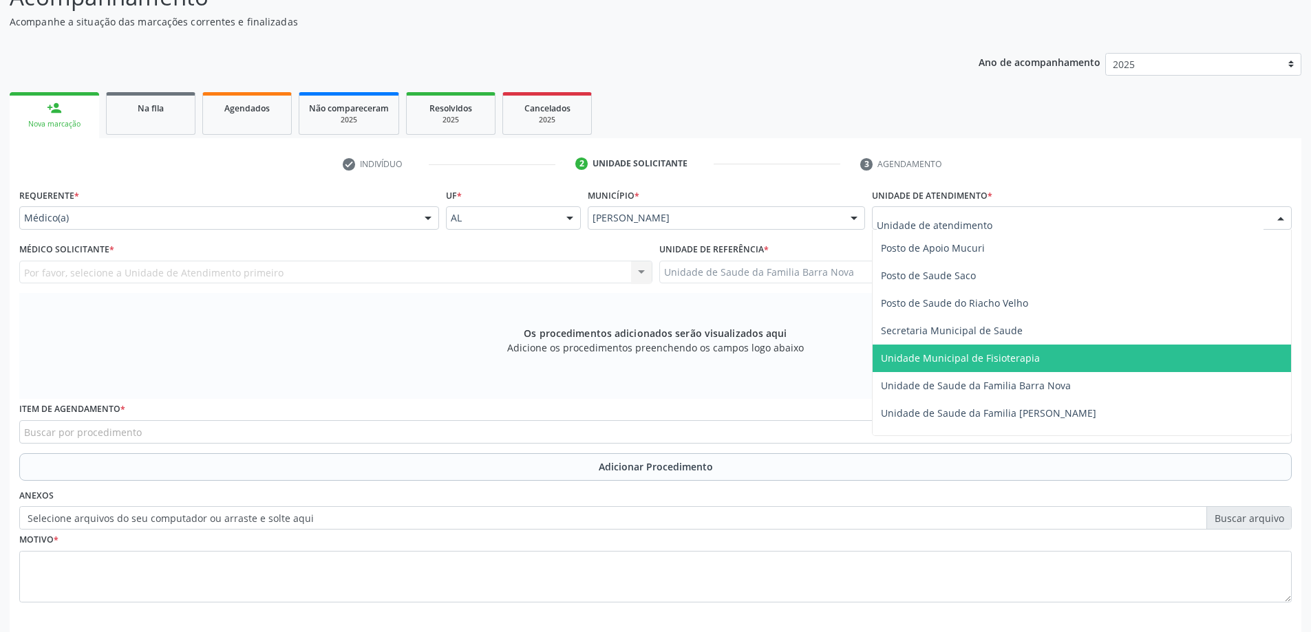
scroll to position [688, 0]
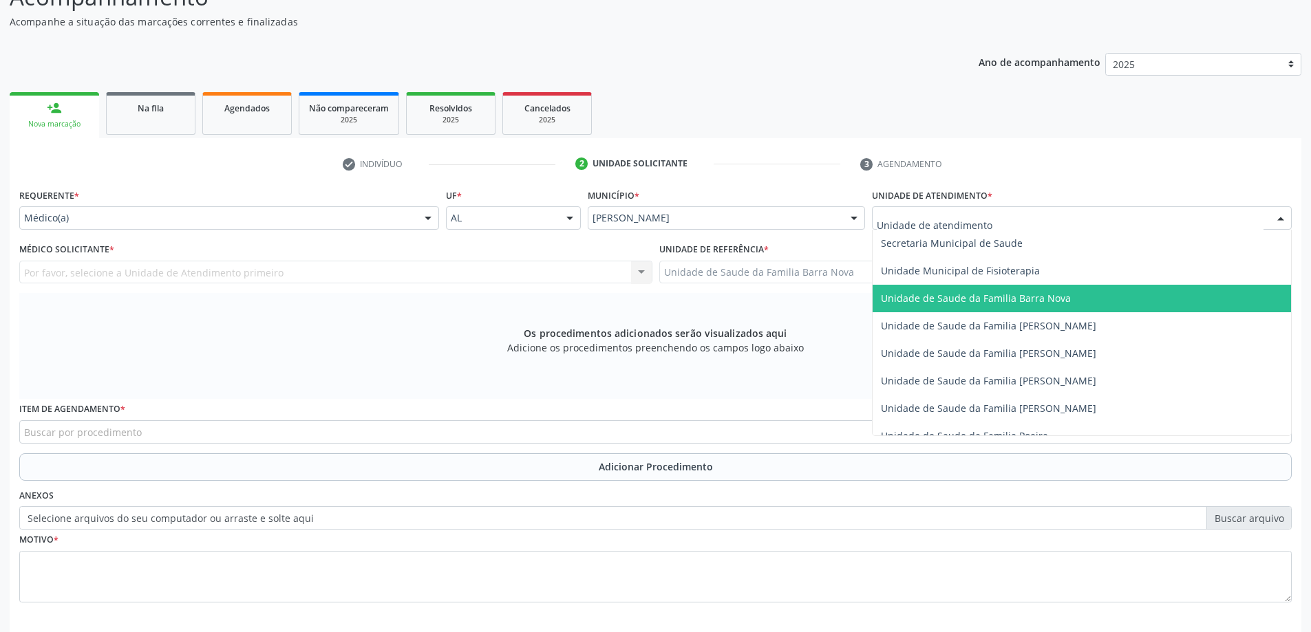
click at [1027, 309] on span "Unidade de Saude da Familia Barra Nova" at bounding box center [1081, 299] width 418 height 28
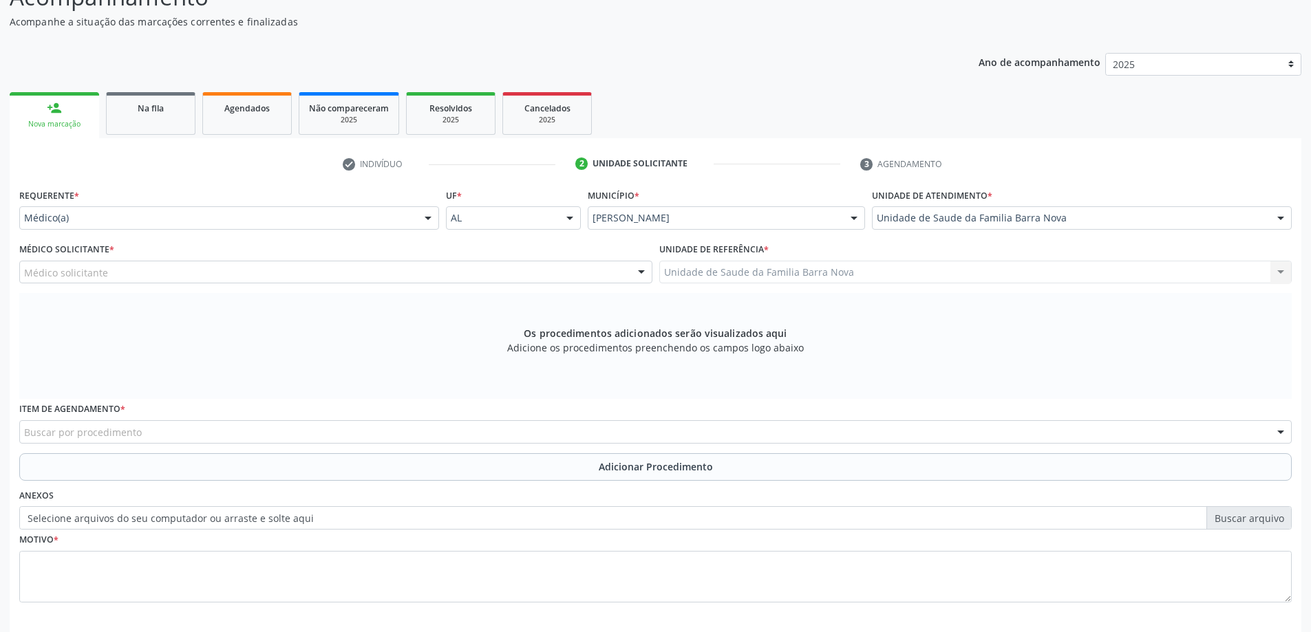
click at [272, 276] on div "Médico solicitante" at bounding box center [335, 272] width 633 height 23
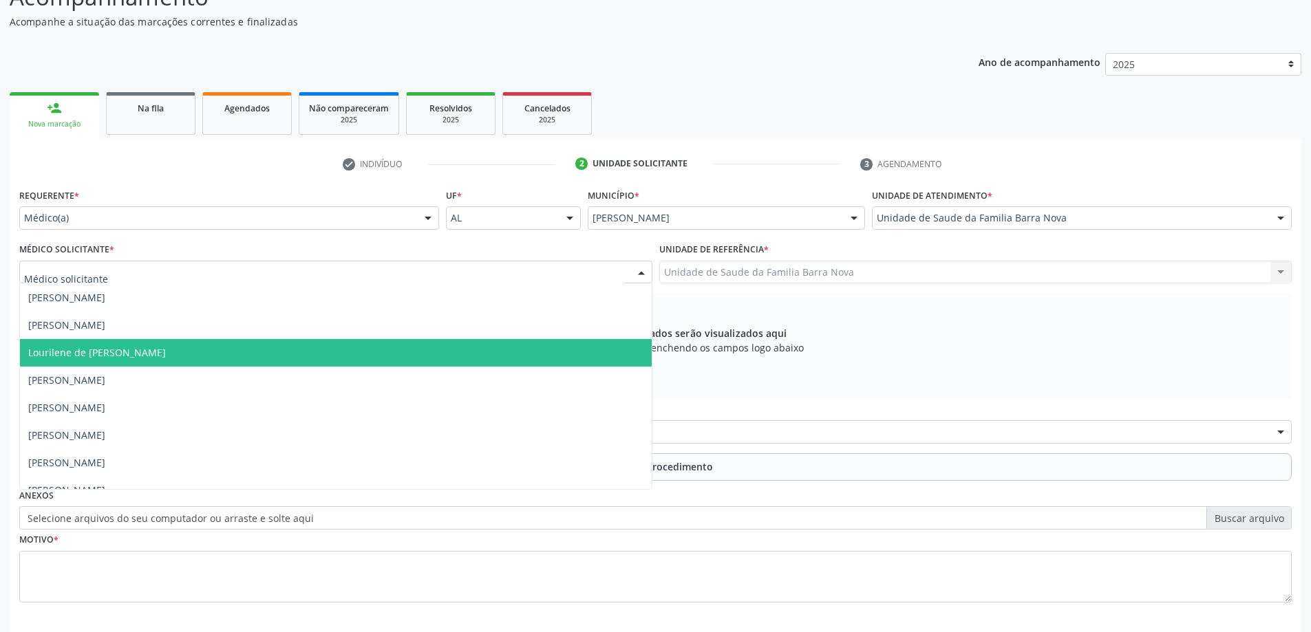
scroll to position [42, 0]
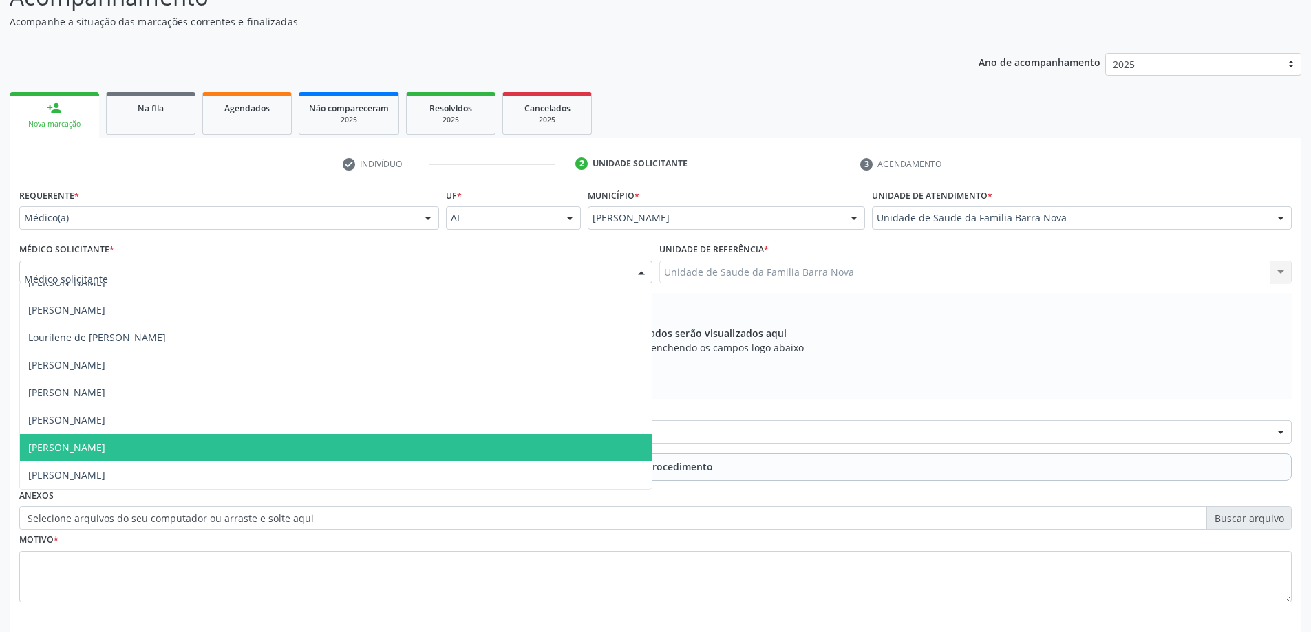
click at [305, 455] on span "[PERSON_NAME]" at bounding box center [336, 448] width 632 height 28
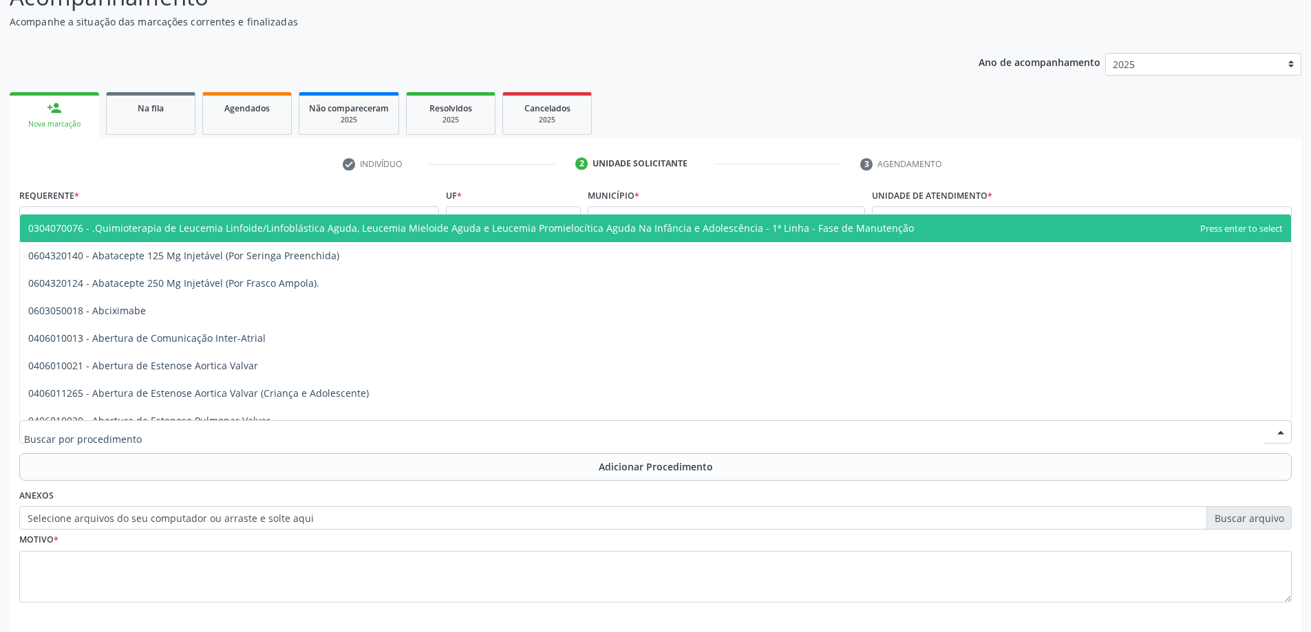
click at [489, 435] on div at bounding box center [655, 431] width 1272 height 23
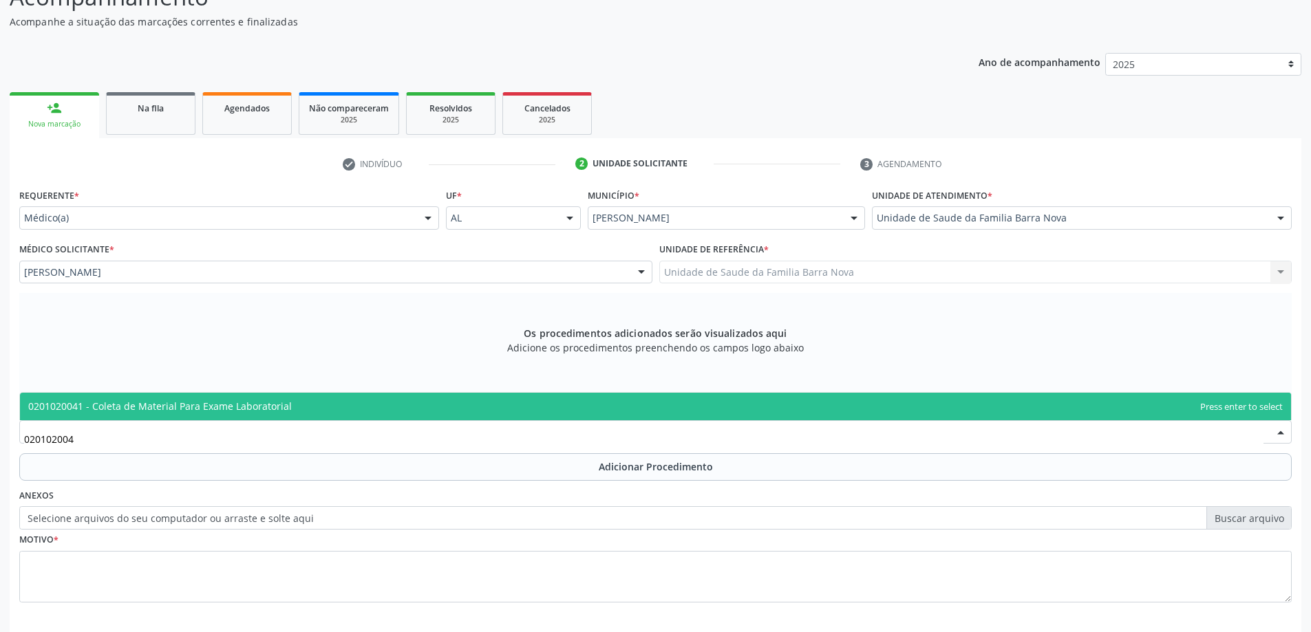
type input "0201020041"
click at [495, 411] on span "0201020041 - Coleta de Material Para Exame Laboratorial" at bounding box center [655, 407] width 1271 height 28
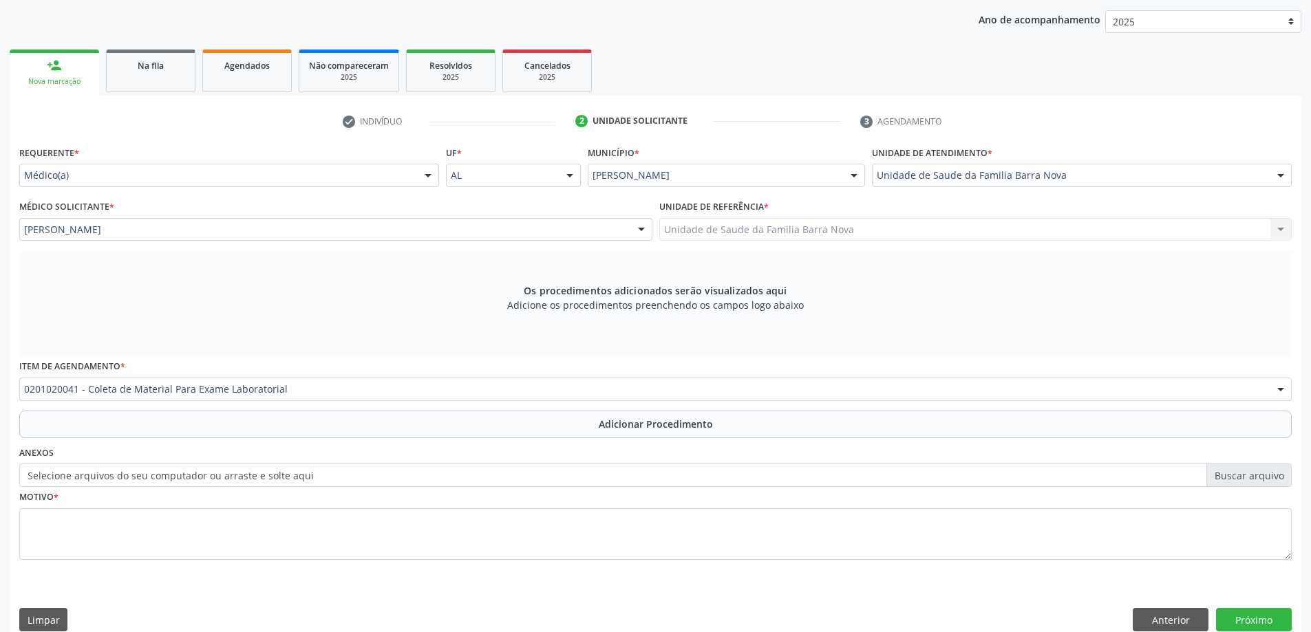
scroll to position [194, 0]
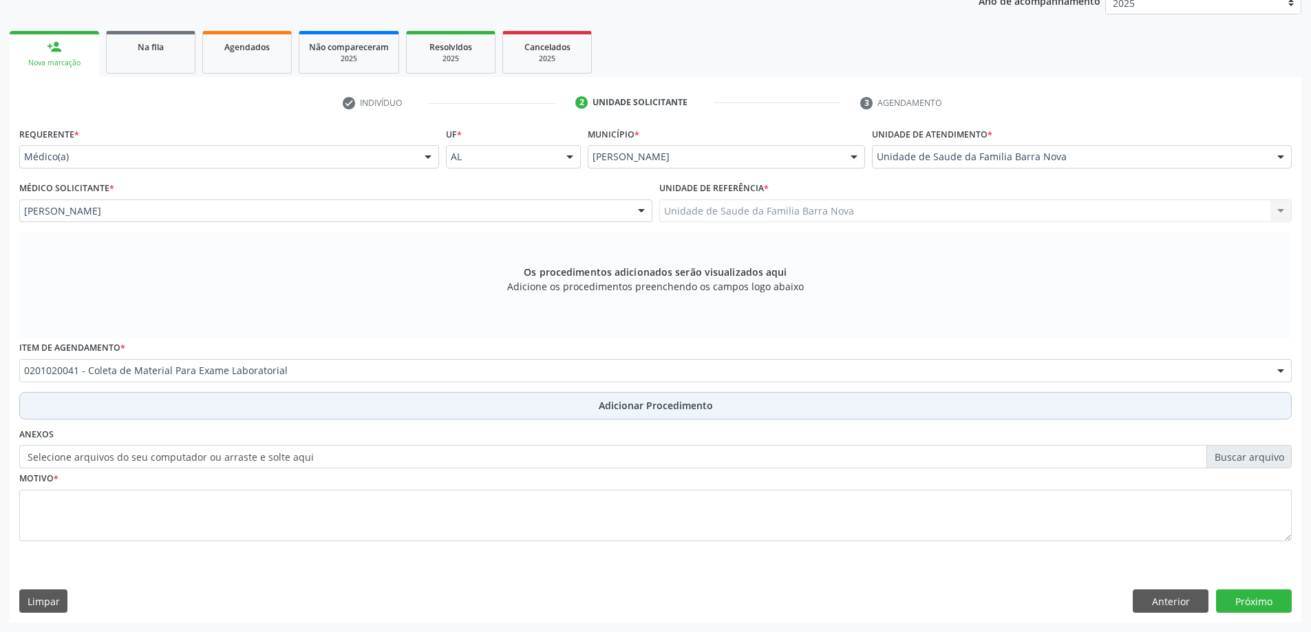
click at [658, 408] on span "Adicionar Procedimento" at bounding box center [656, 405] width 114 height 14
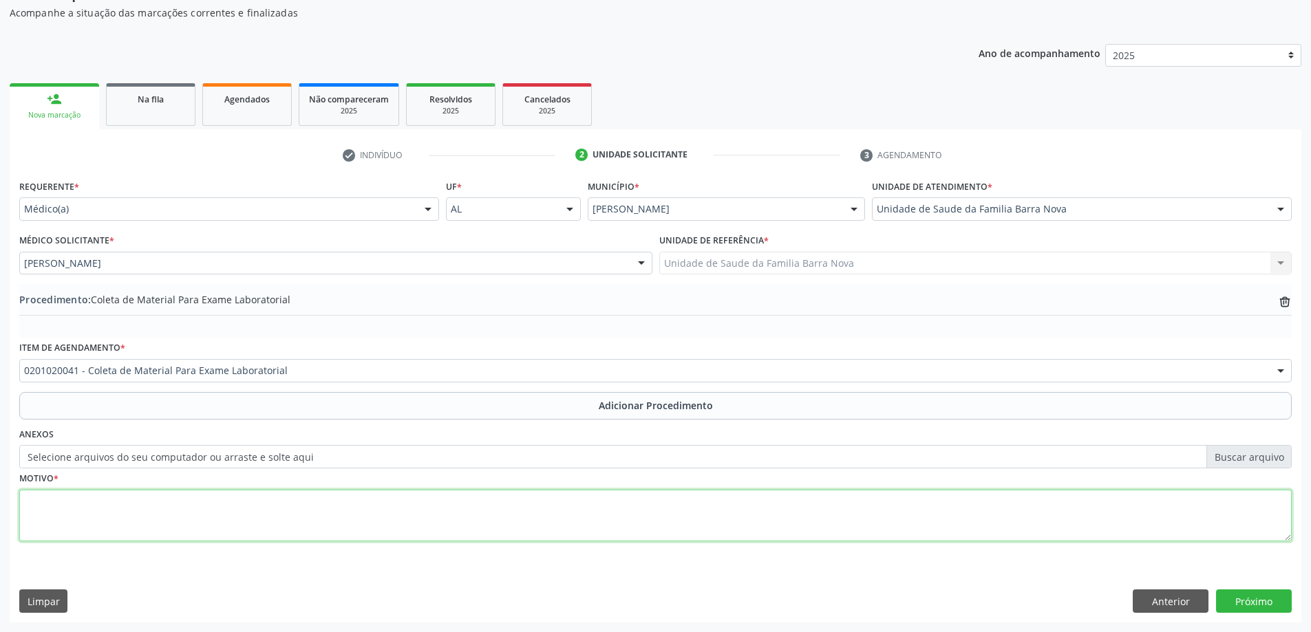
click at [263, 509] on textarea at bounding box center [655, 516] width 1272 height 52
type textarea "Risco cardiovascular + HAS."
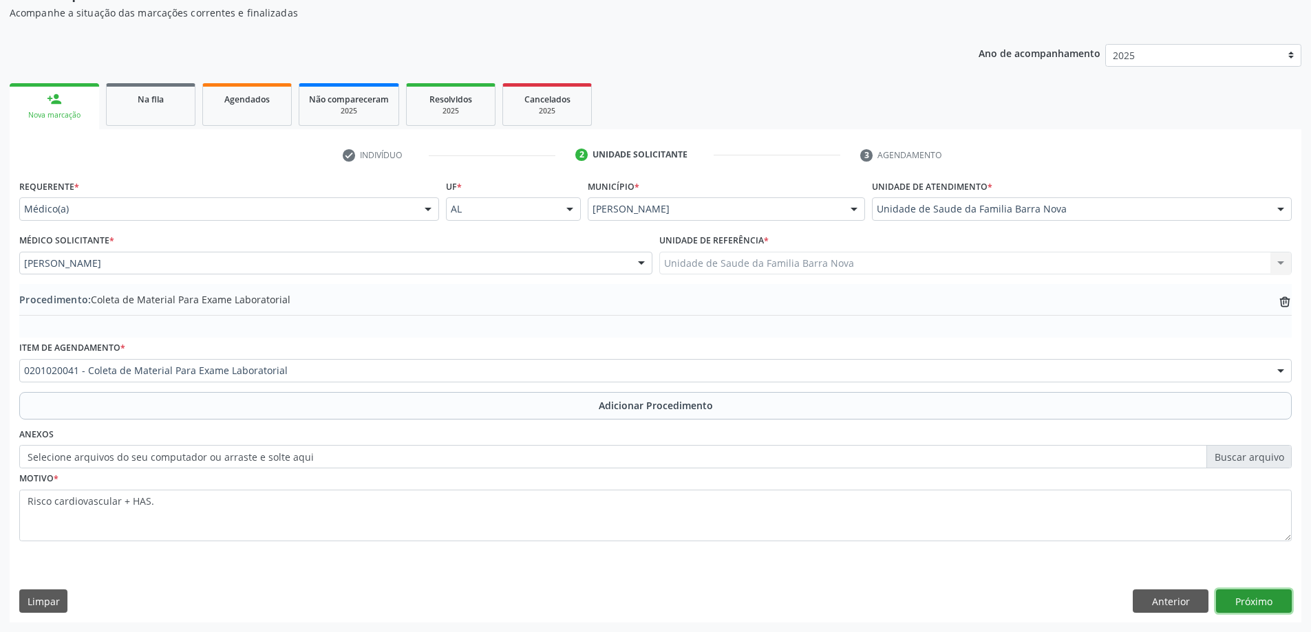
click at [1252, 594] on button "Próximo" at bounding box center [1254, 601] width 76 height 23
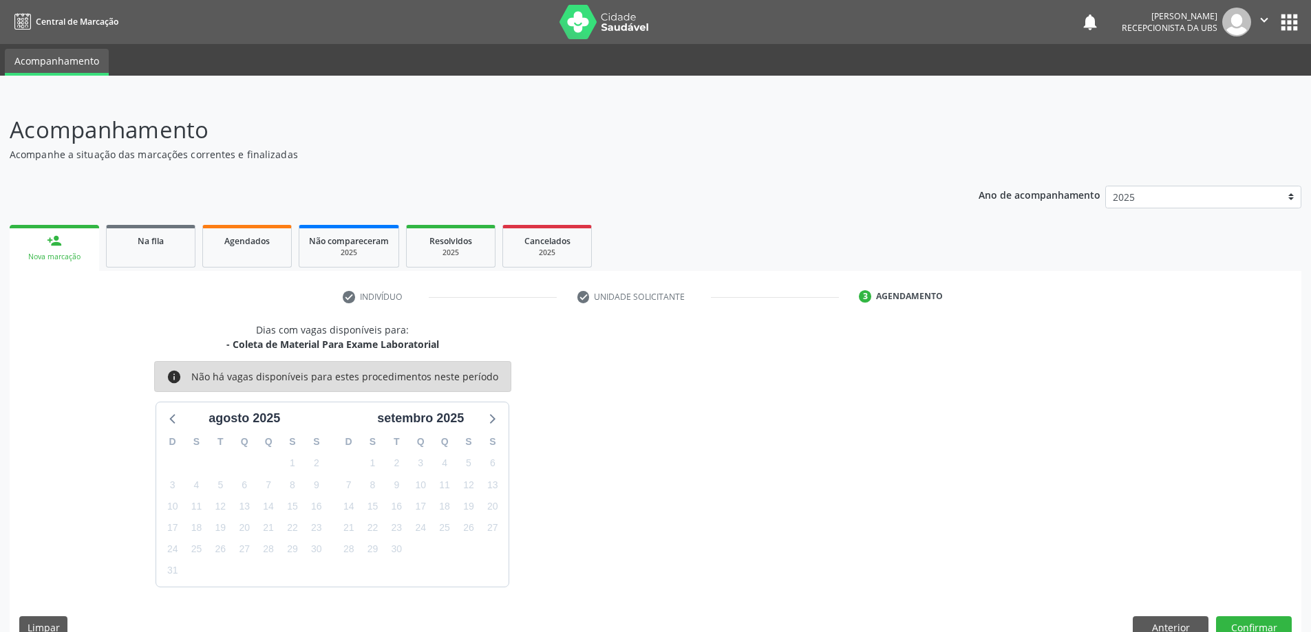
scroll to position [26, 0]
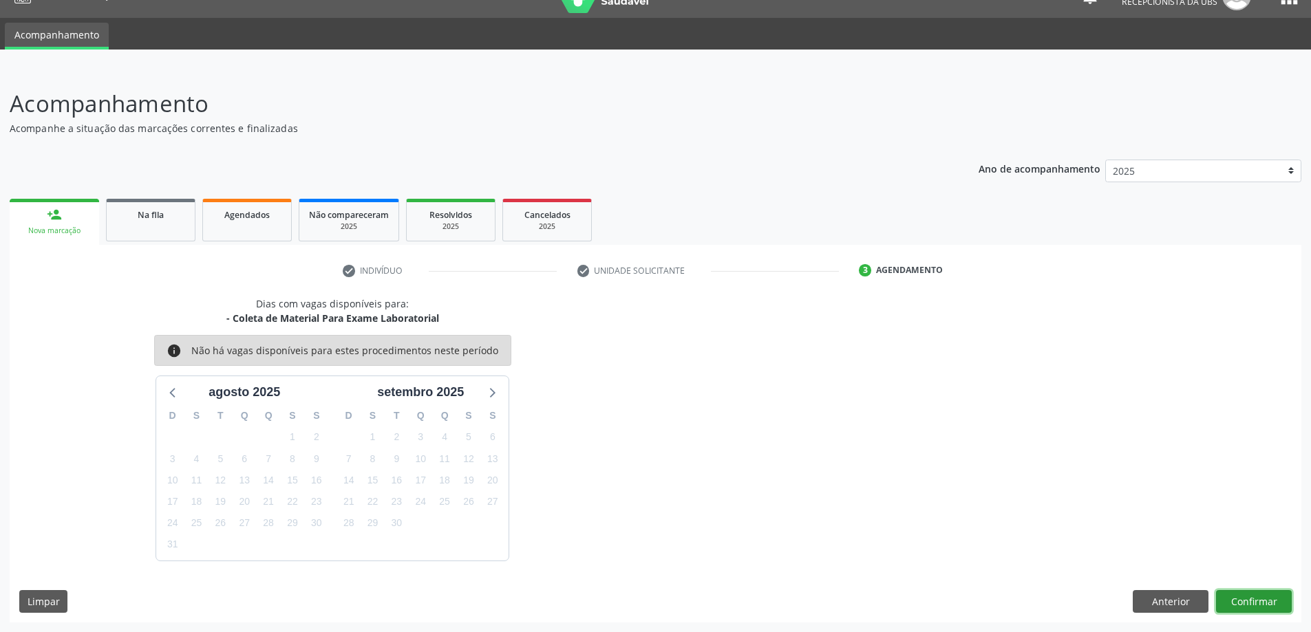
click at [1246, 601] on button "Confirmar" at bounding box center [1254, 601] width 76 height 23
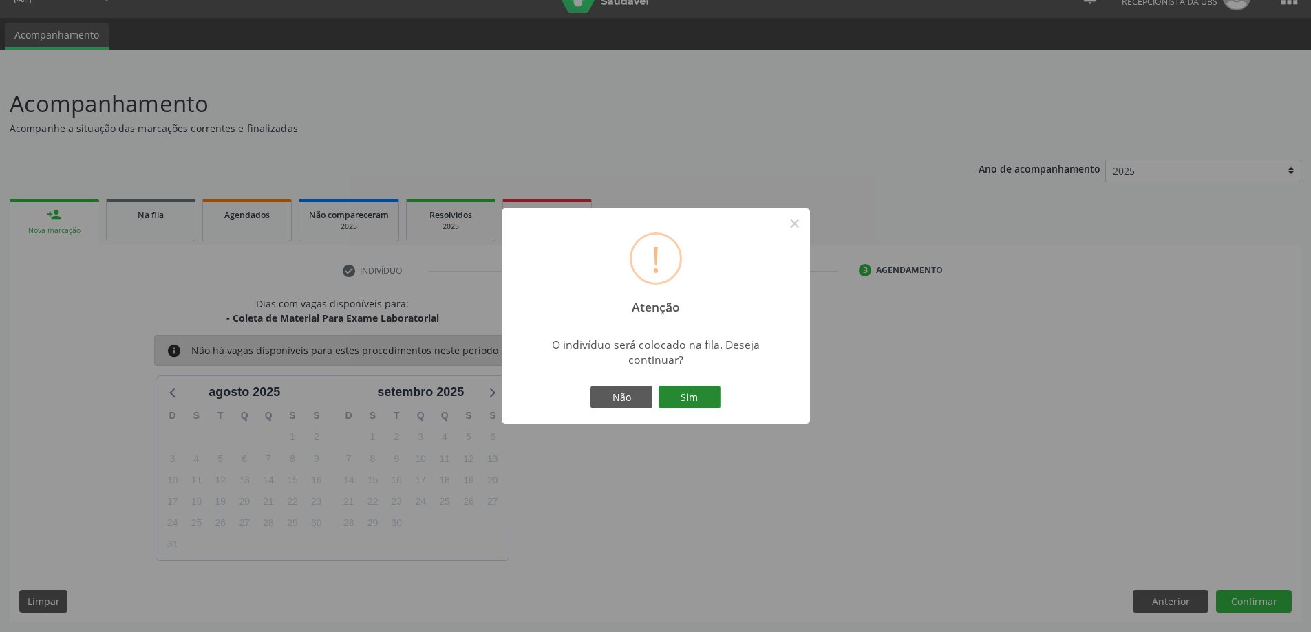
click at [693, 398] on button "Sim" at bounding box center [689, 397] width 62 height 23
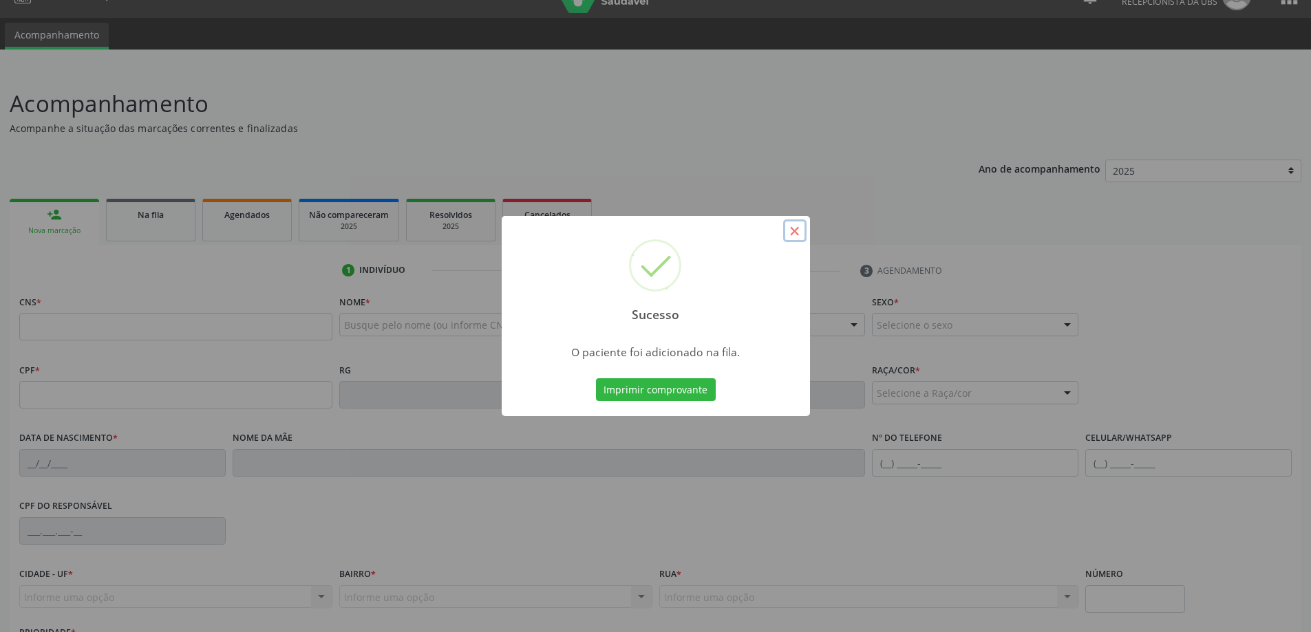
click at [795, 233] on button "×" at bounding box center [794, 230] width 23 height 23
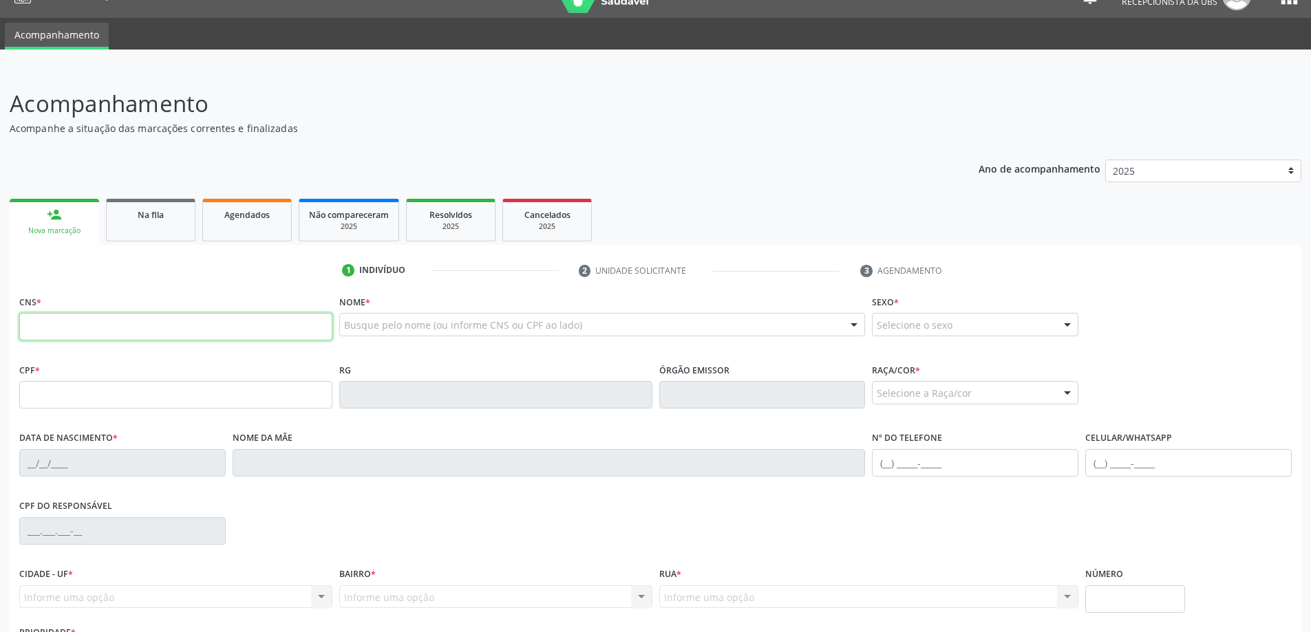
click at [202, 336] on input "text" at bounding box center [175, 327] width 313 height 28
type input "700 4099 8551 1043"
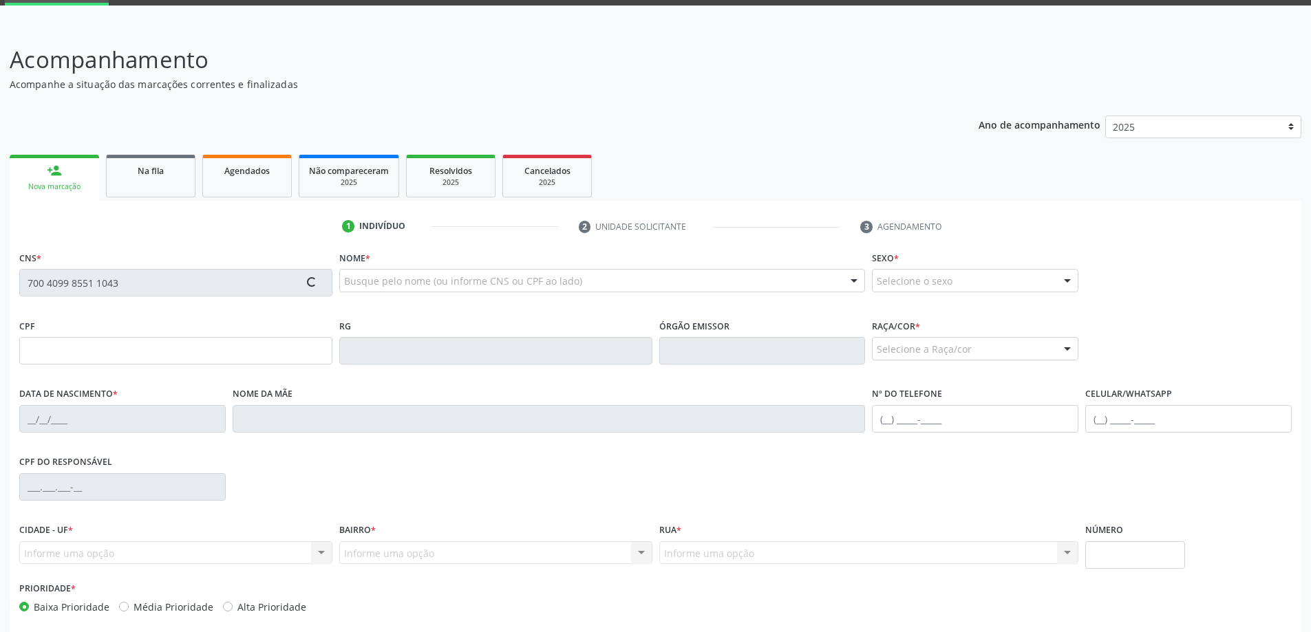
scroll to position [95, 0]
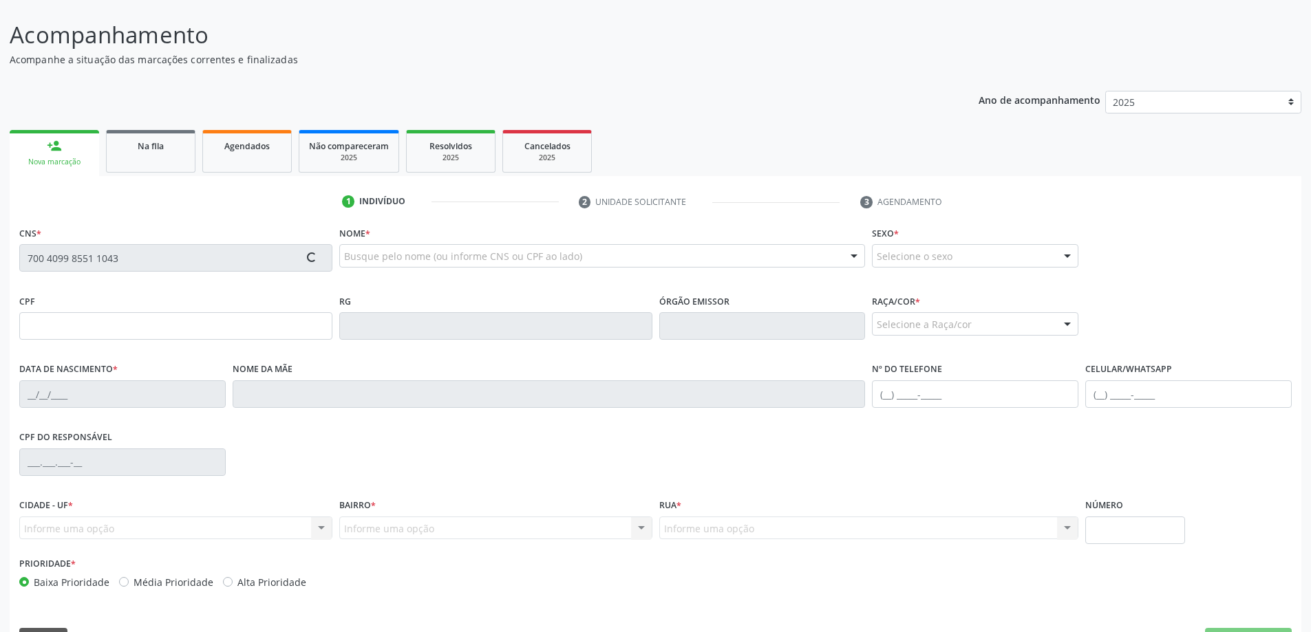
type input "730.013.684-20"
type input "[DATE]"
type input "[PERSON_NAME]"
type input "[PHONE_NUMBER]"
type input "S/N"
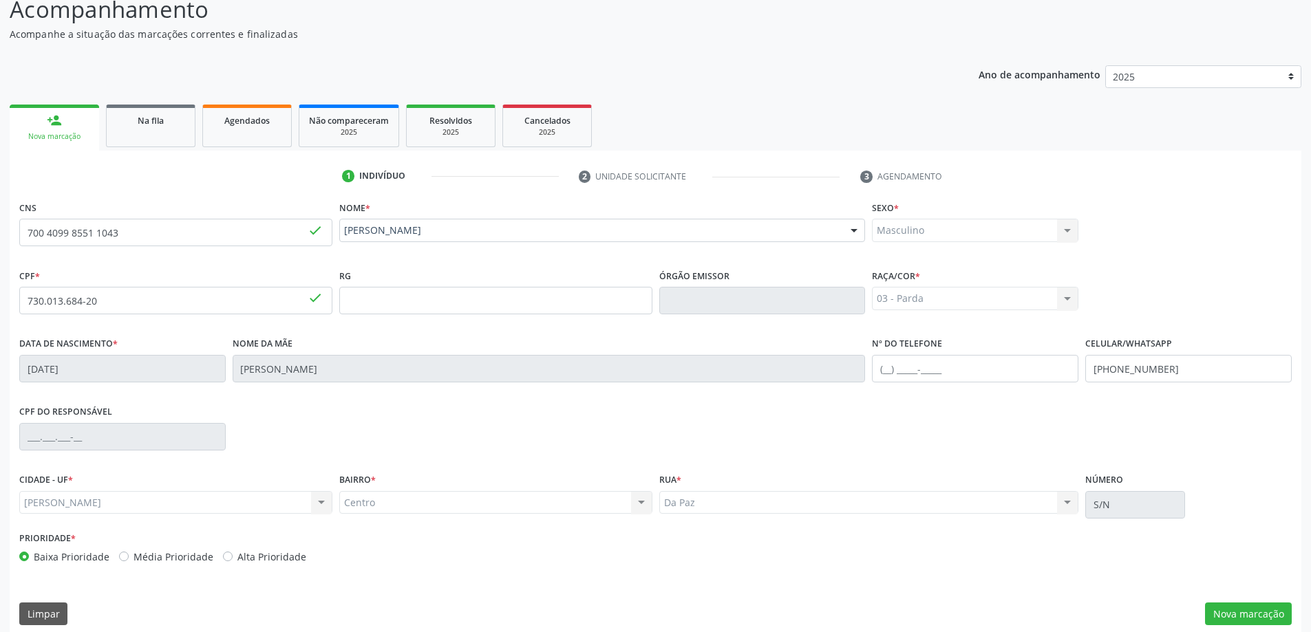
scroll to position [133, 0]
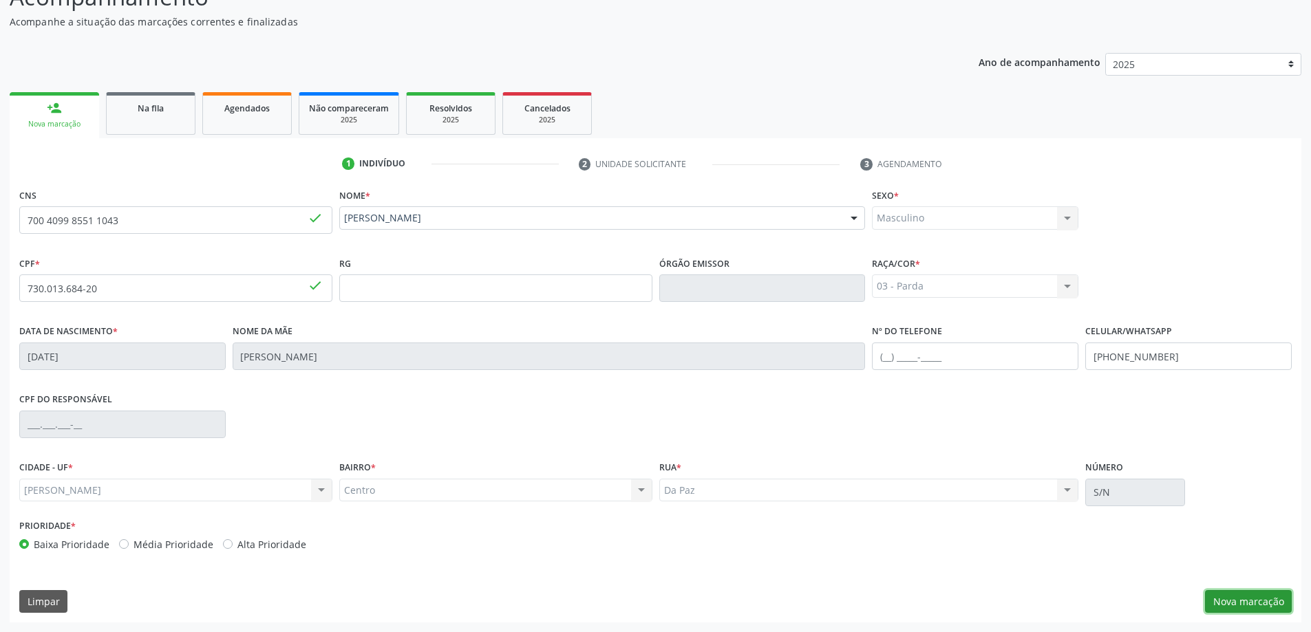
click at [1229, 594] on button "Nova marcação" at bounding box center [1248, 601] width 87 height 23
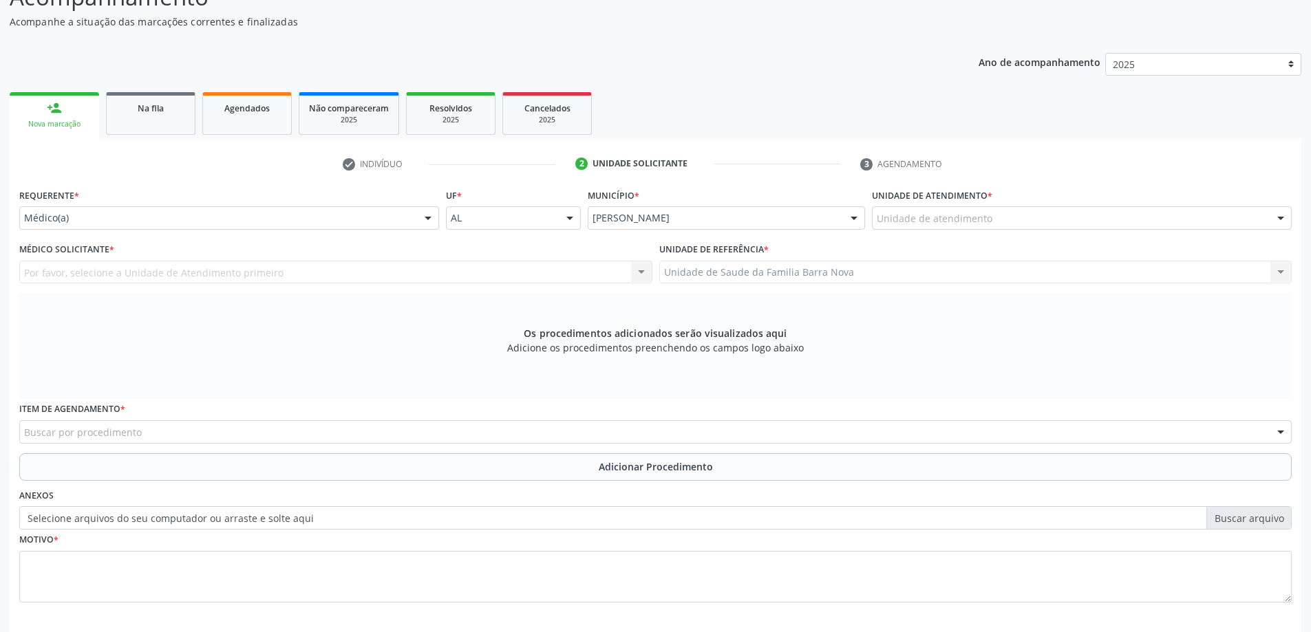
click at [1034, 217] on div "Unidade de atendimento" at bounding box center [1082, 217] width 420 height 23
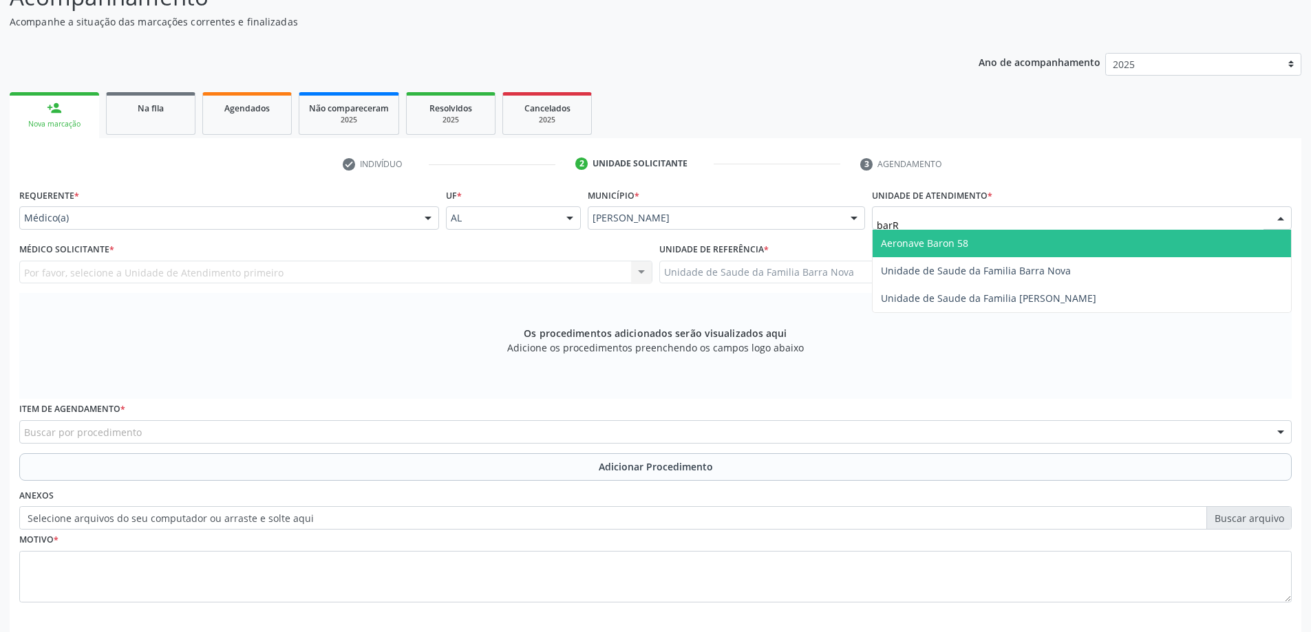
type input "barRA"
click at [1033, 233] on span "Unidade de Saude da Familia Barra Nova" at bounding box center [1081, 244] width 418 height 28
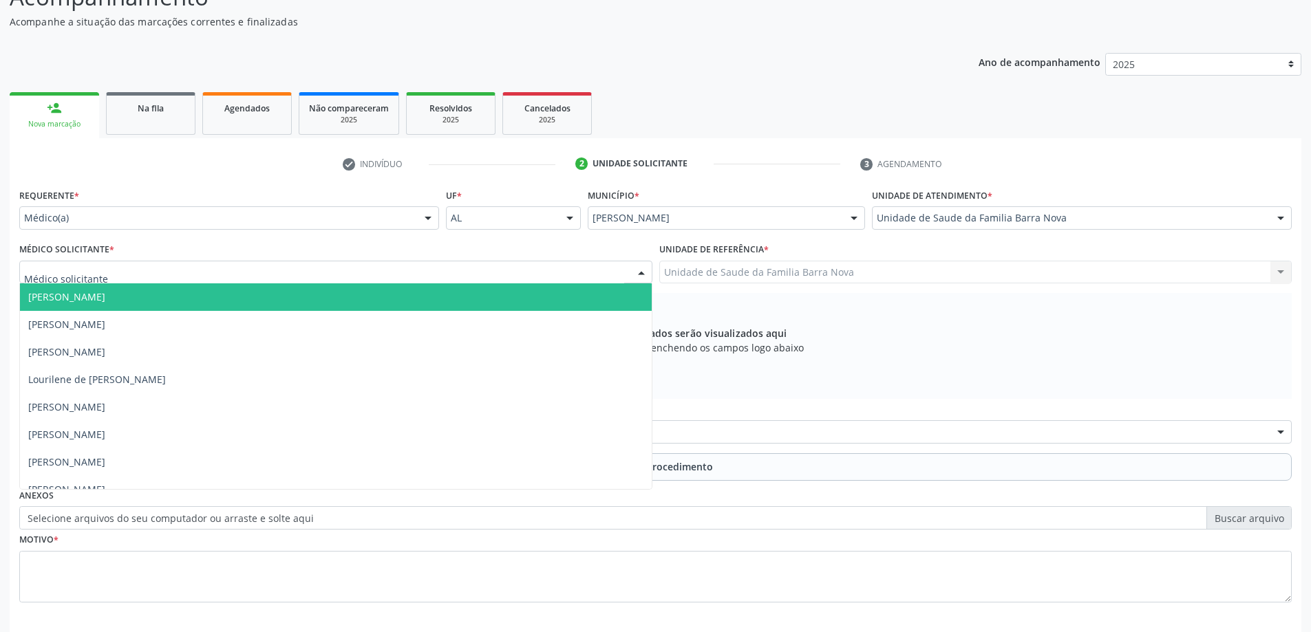
click at [217, 277] on div at bounding box center [335, 272] width 633 height 23
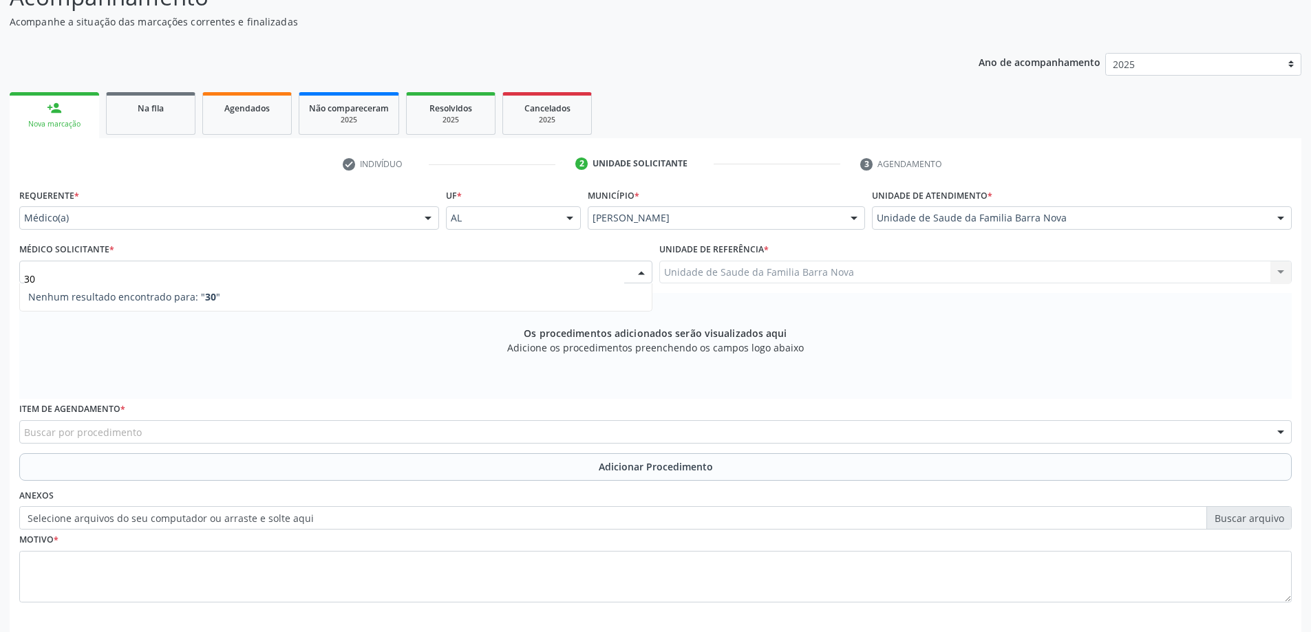
type input "3"
type input "0"
type input "[PERSON_NAME]"
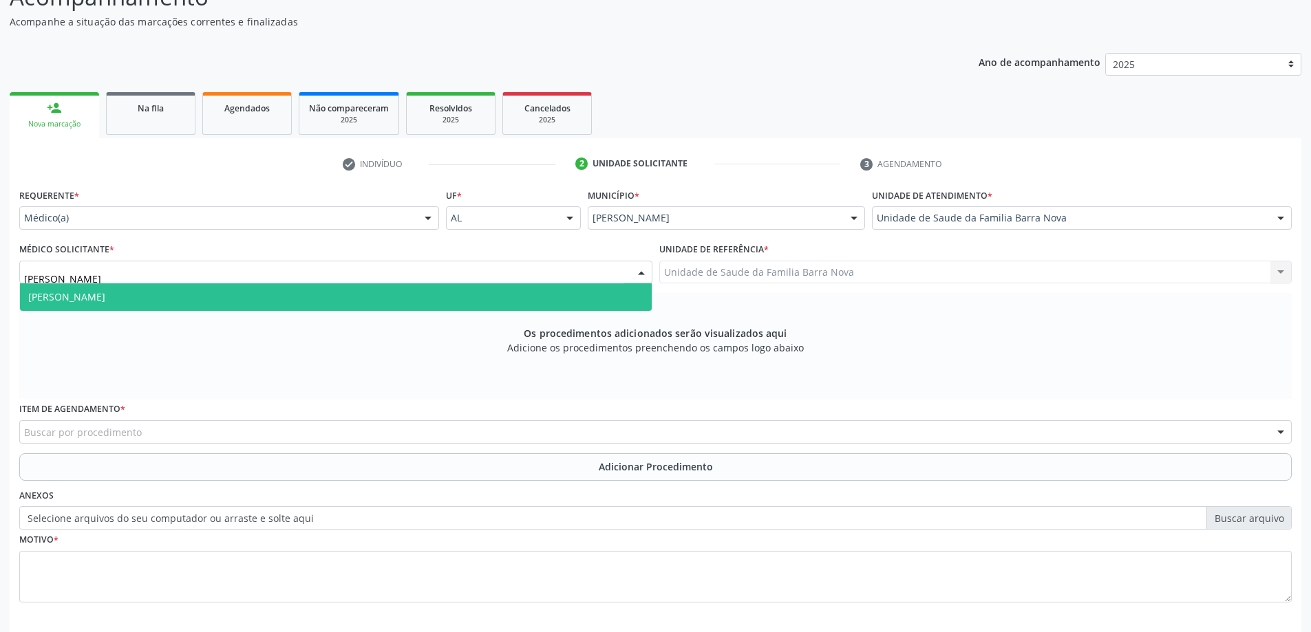
click at [195, 299] on span "[PERSON_NAME]" at bounding box center [336, 297] width 632 height 28
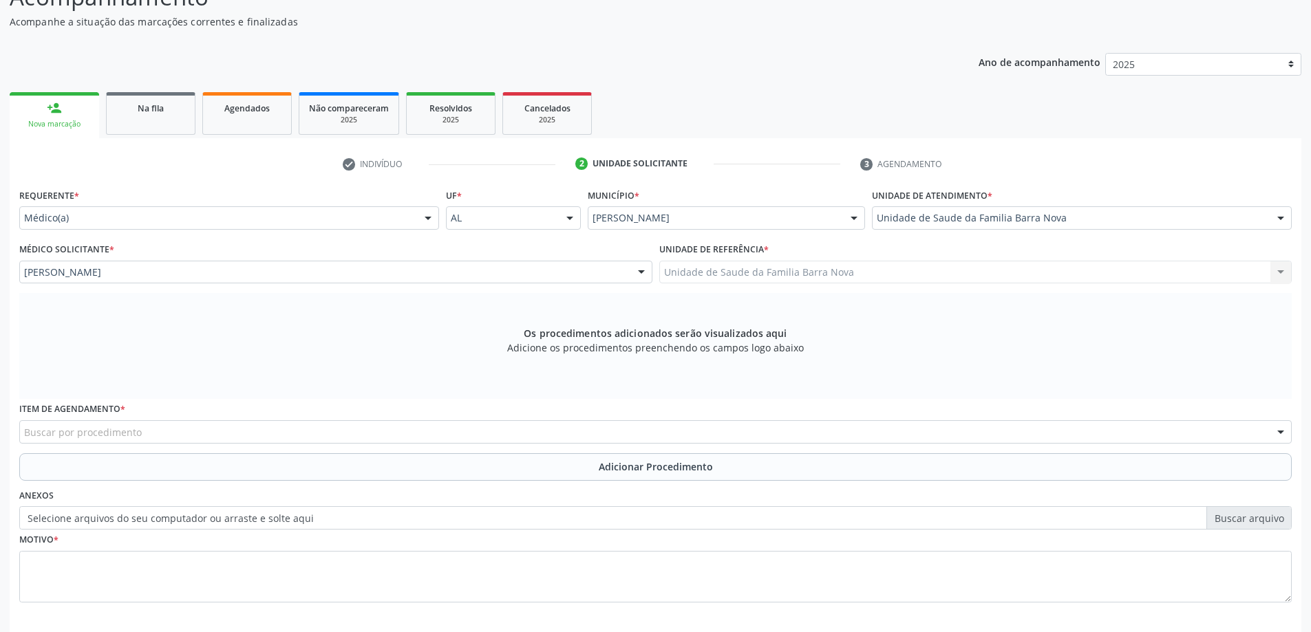
click at [164, 422] on div "Buscar por procedimento" at bounding box center [655, 431] width 1272 height 23
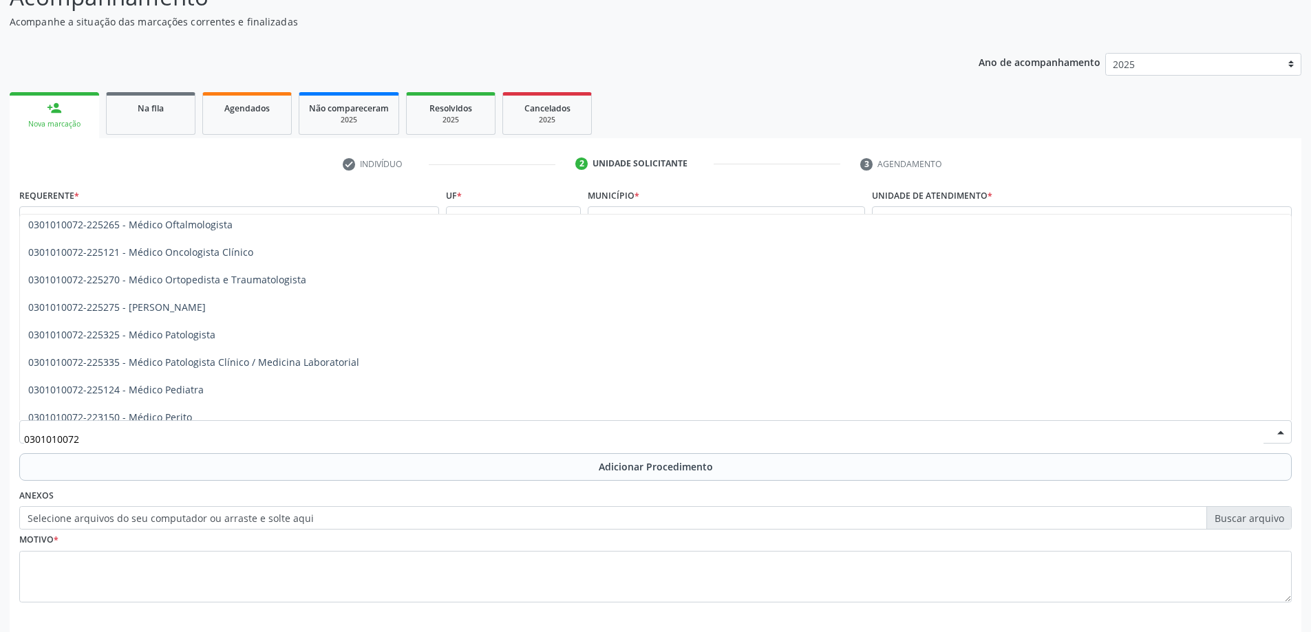
scroll to position [1238, 0]
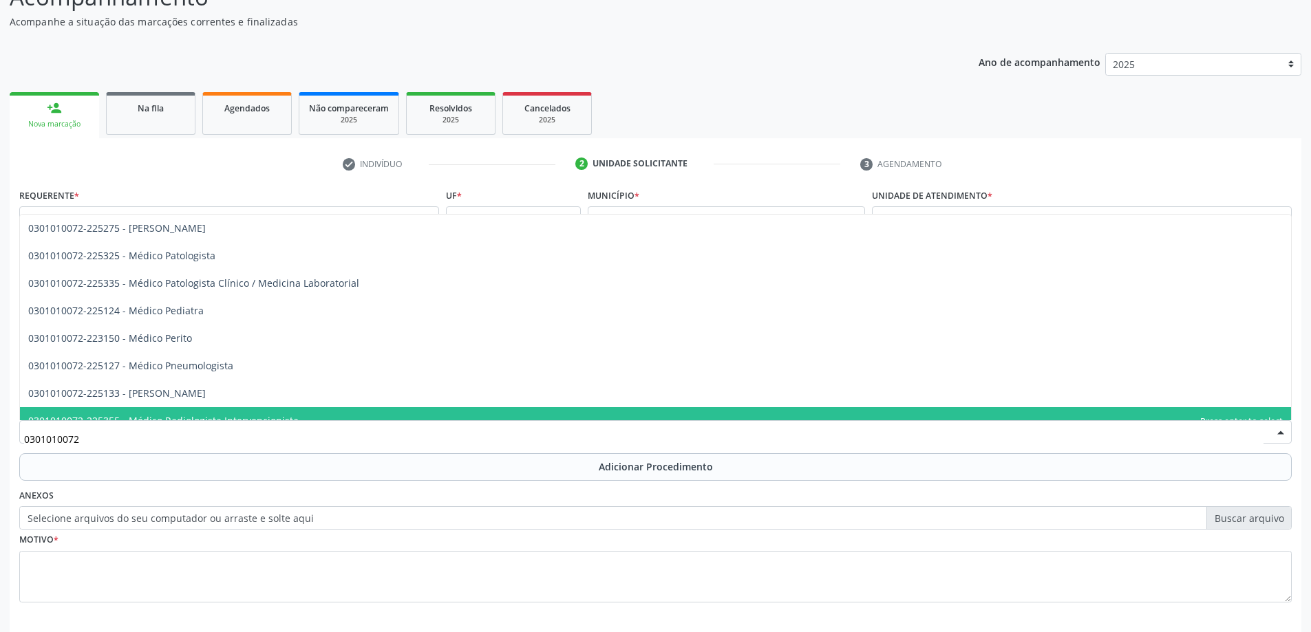
click at [252, 407] on span "0301010072-225355 - Médico Radiologista Intervencionista" at bounding box center [655, 421] width 1271 height 28
type input "0301010072"
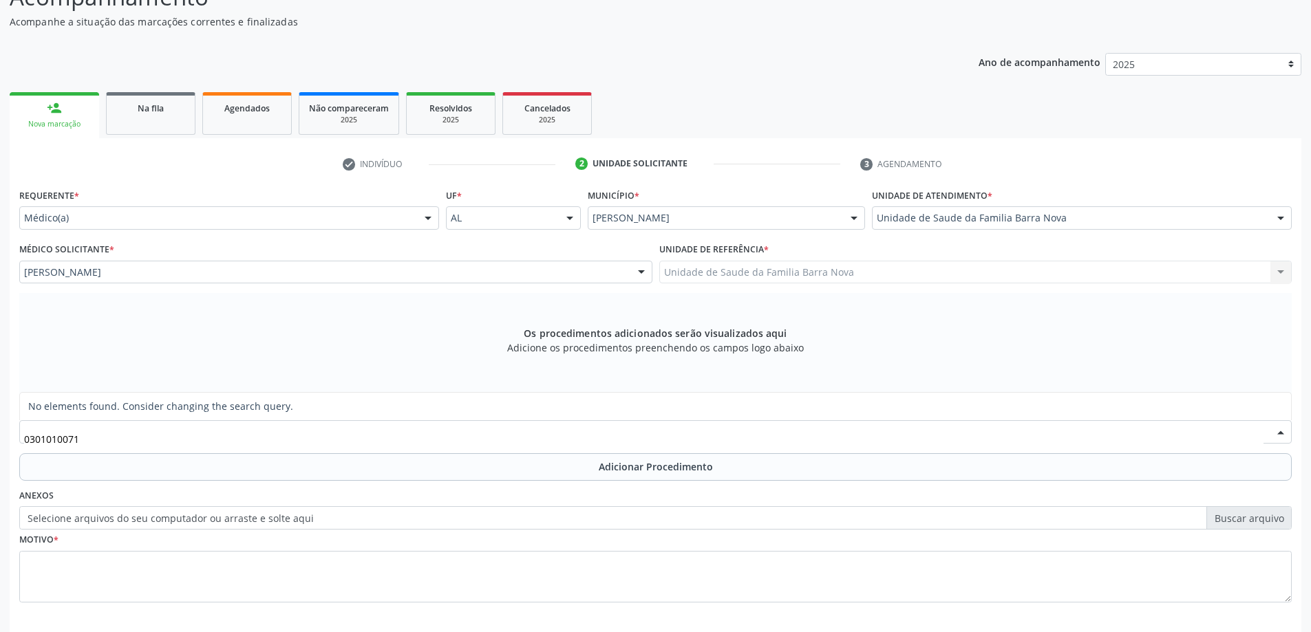
scroll to position [0, 0]
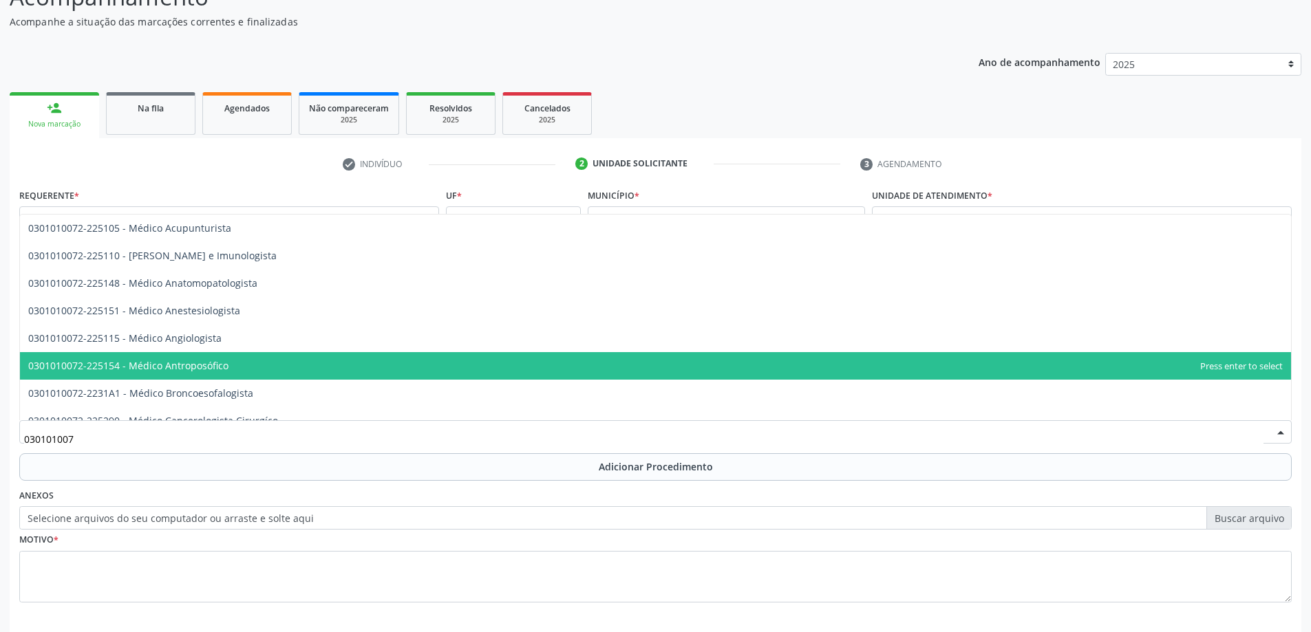
type input "0301010072"
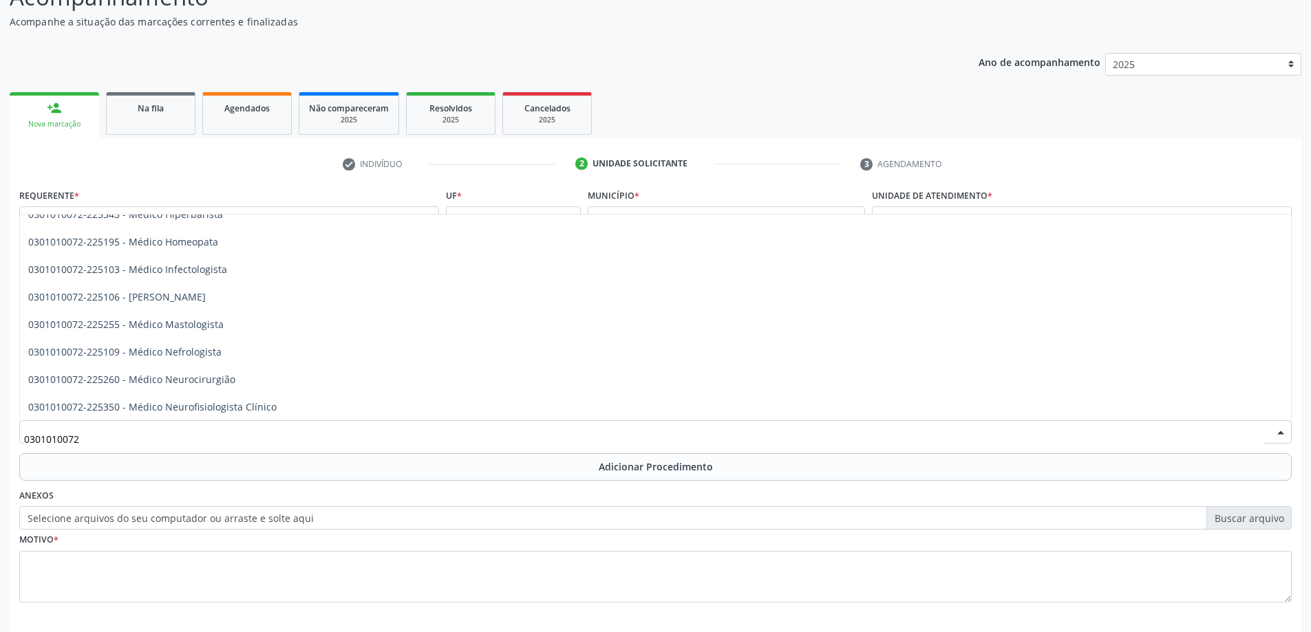
scroll to position [1238, 0]
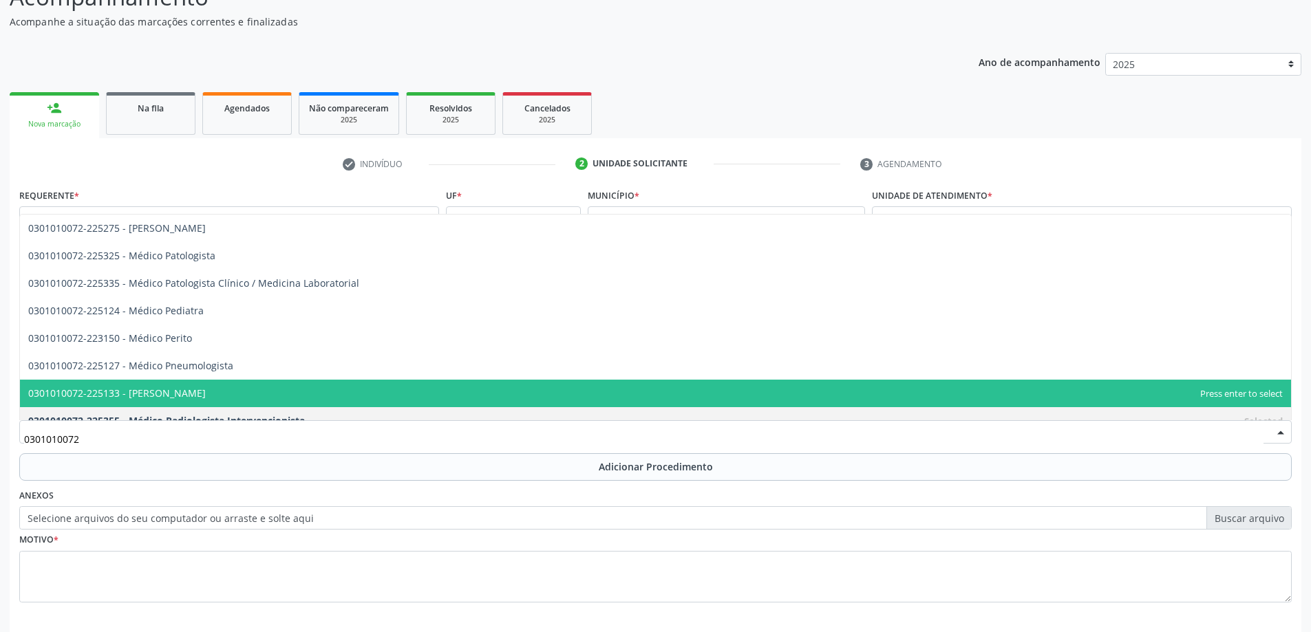
click at [206, 397] on span "0301010072-225133 - [PERSON_NAME]" at bounding box center [116, 393] width 177 height 13
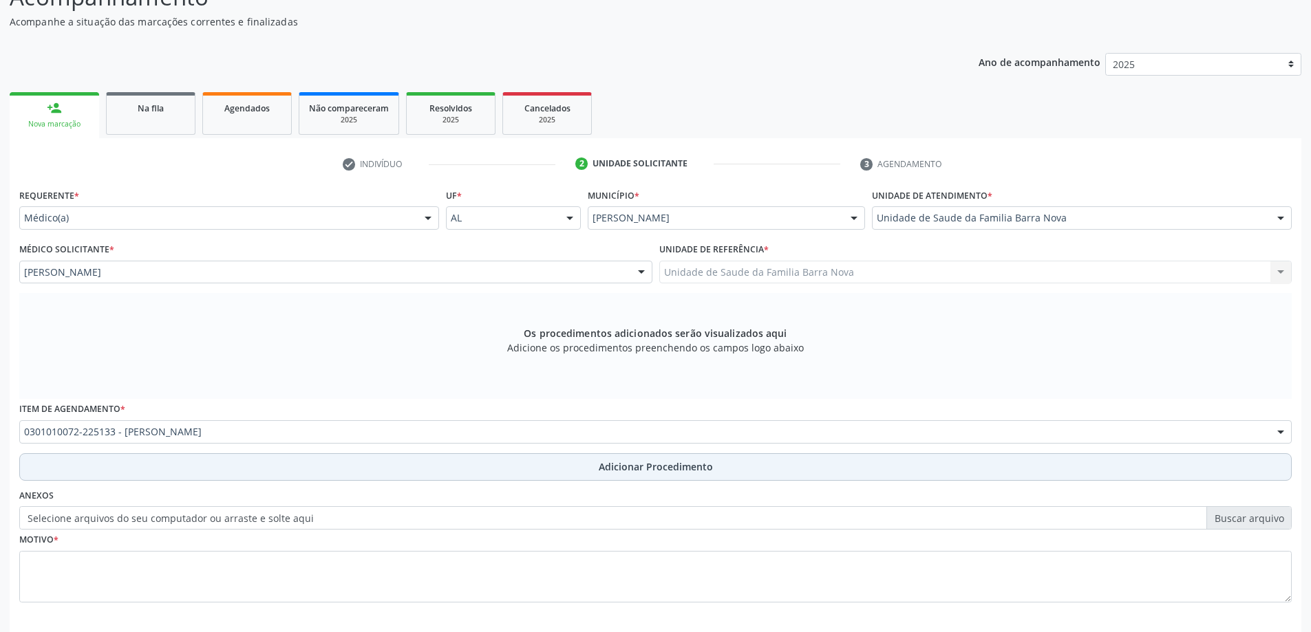
click at [203, 473] on button "Adicionar Procedimento" at bounding box center [655, 467] width 1272 height 28
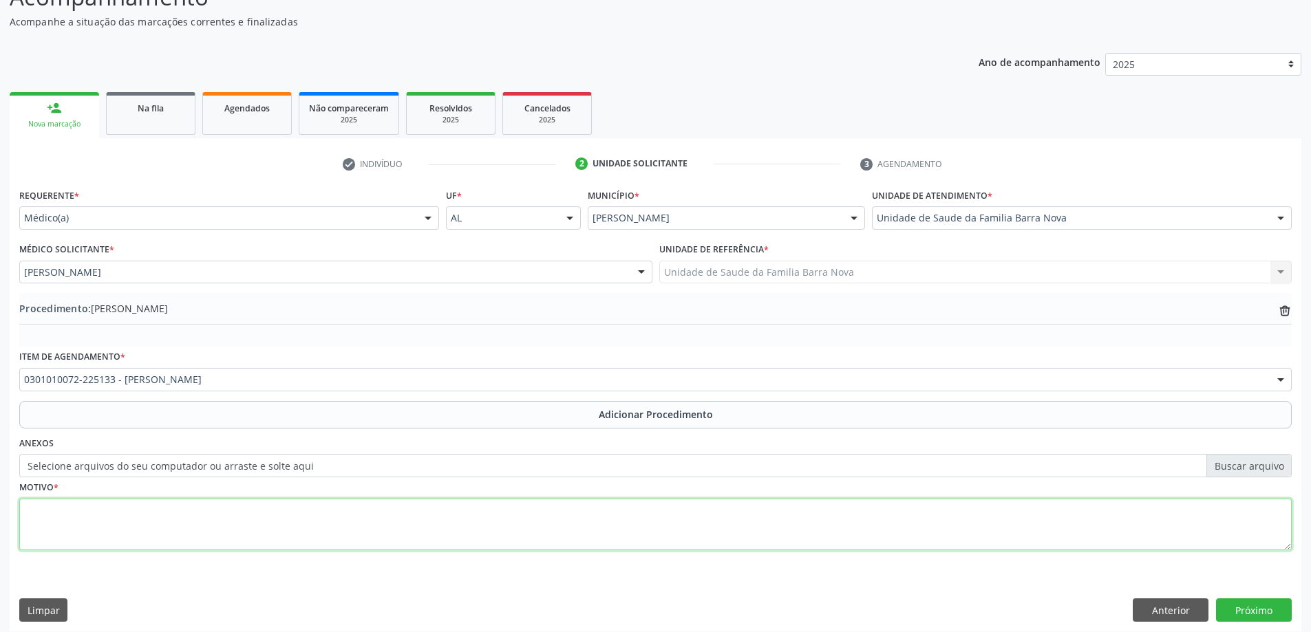
click at [197, 500] on textarea at bounding box center [655, 525] width 1272 height 52
type textarea "Á"
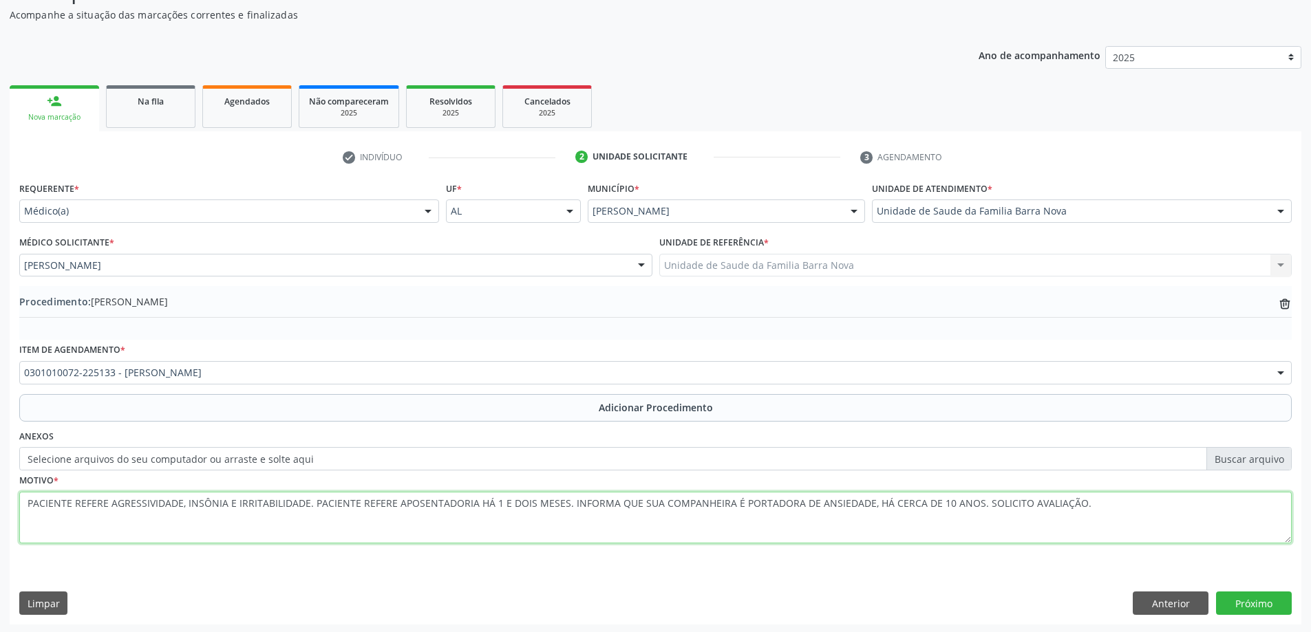
scroll to position [142, 0]
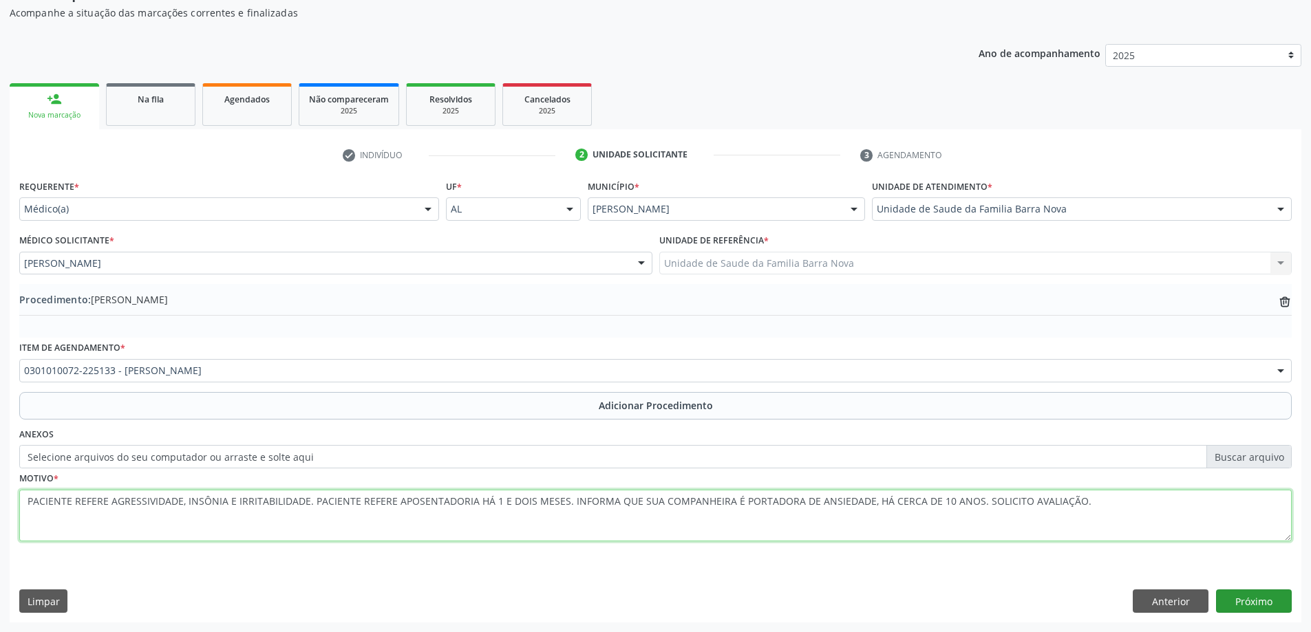
type textarea "PACIENTE REFERE AGRESSIVIDADE, INSÔNIA E IRRITABILIDADE. PACIENTE REFERE APOSEN…"
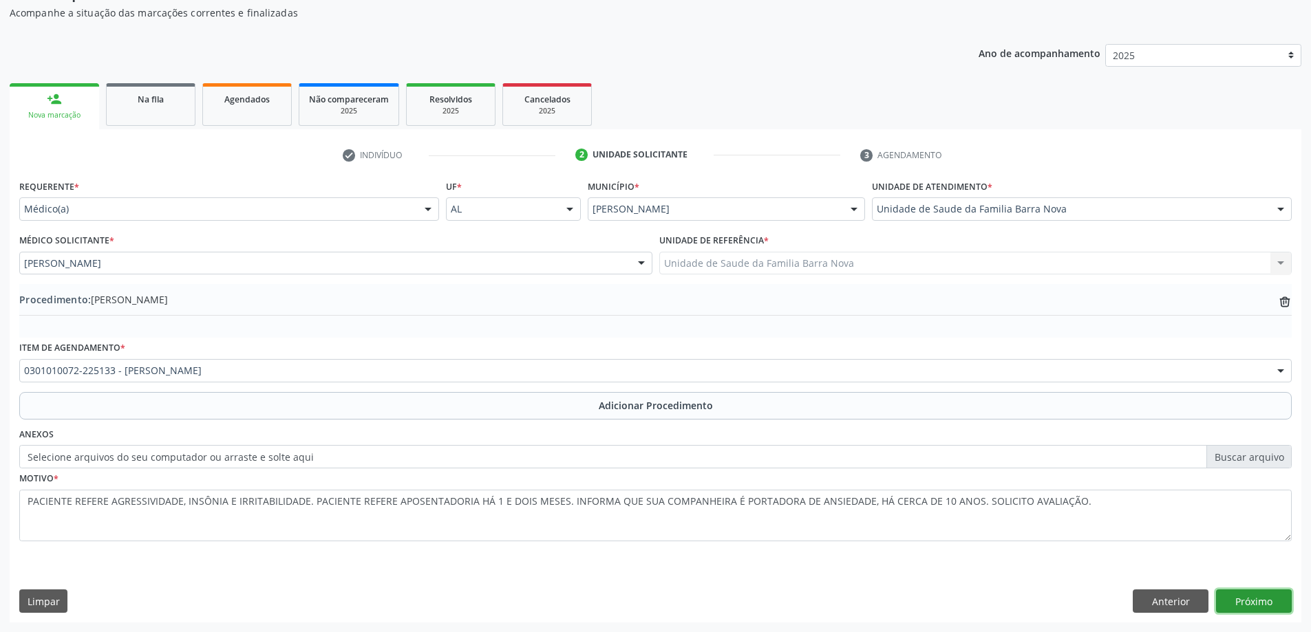
click at [1255, 599] on button "Próximo" at bounding box center [1254, 601] width 76 height 23
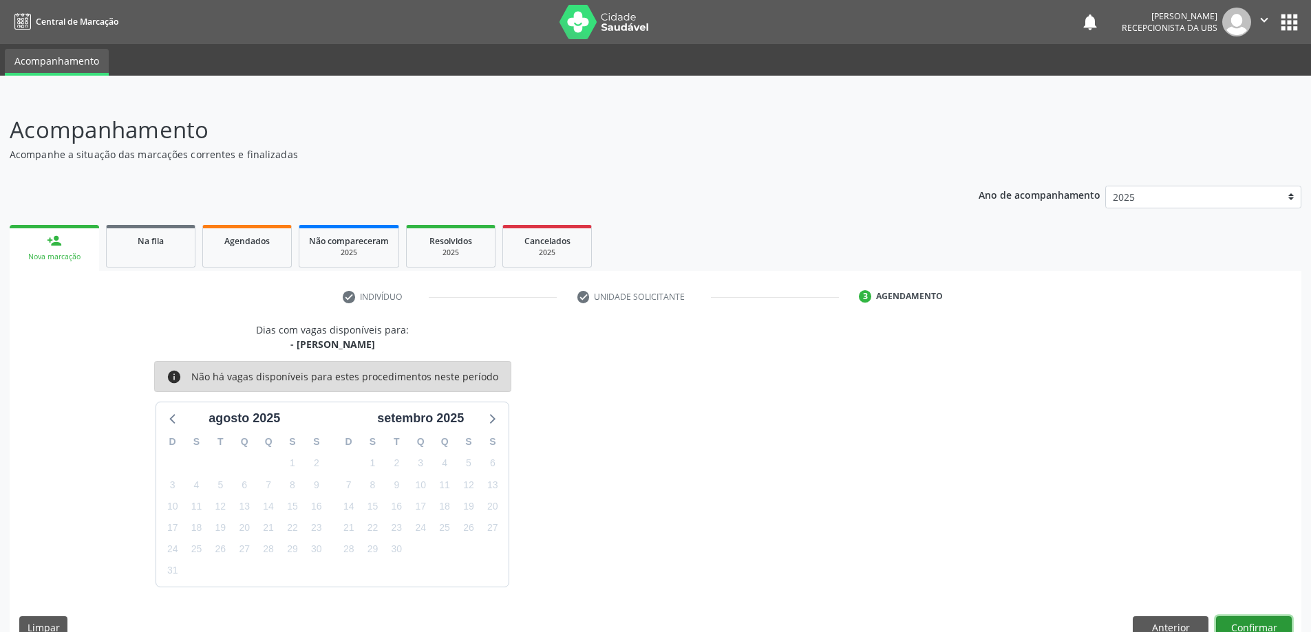
click at [1237, 616] on button "Confirmar" at bounding box center [1254, 627] width 76 height 23
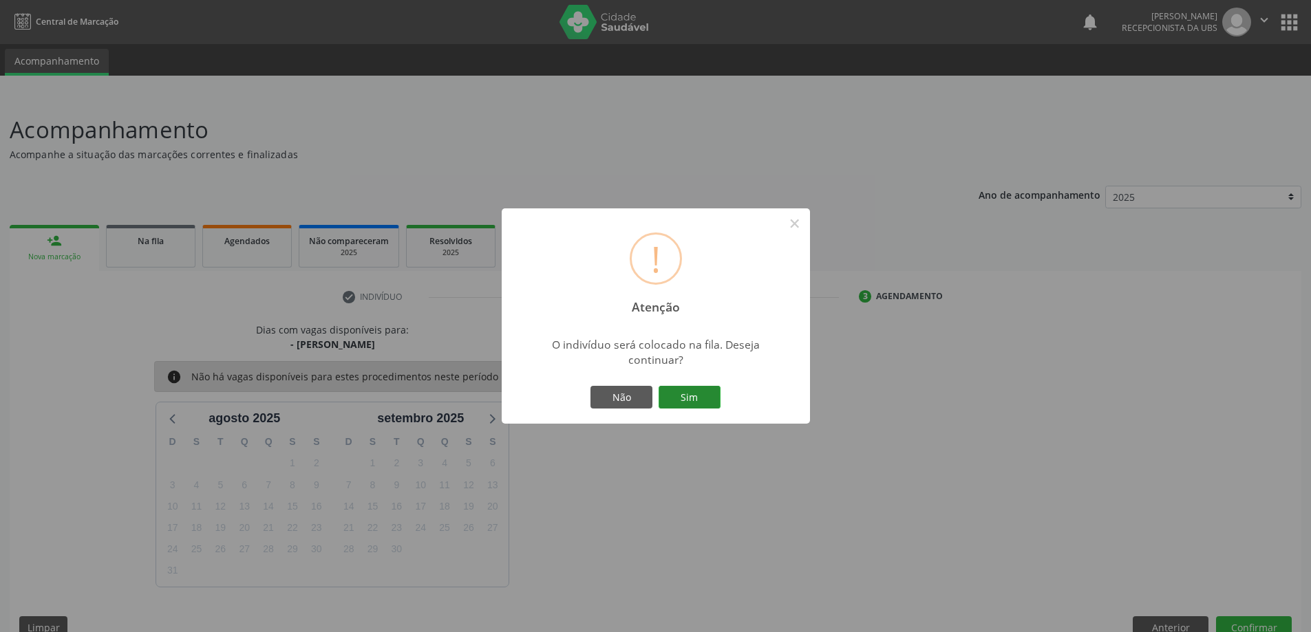
click at [705, 387] on button "Sim" at bounding box center [689, 397] width 62 height 23
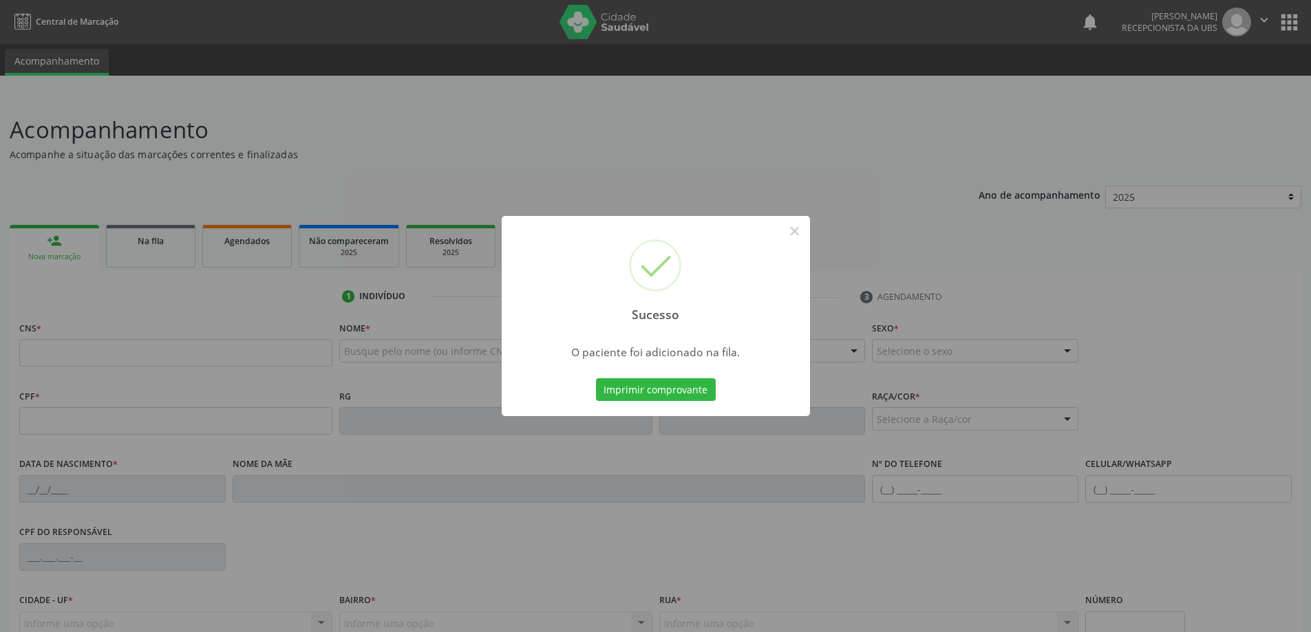
click at [872, 375] on div "Sucesso × O paciente foi adicionado na fila. Imprimir comprovante Cancel" at bounding box center [655, 316] width 1311 height 632
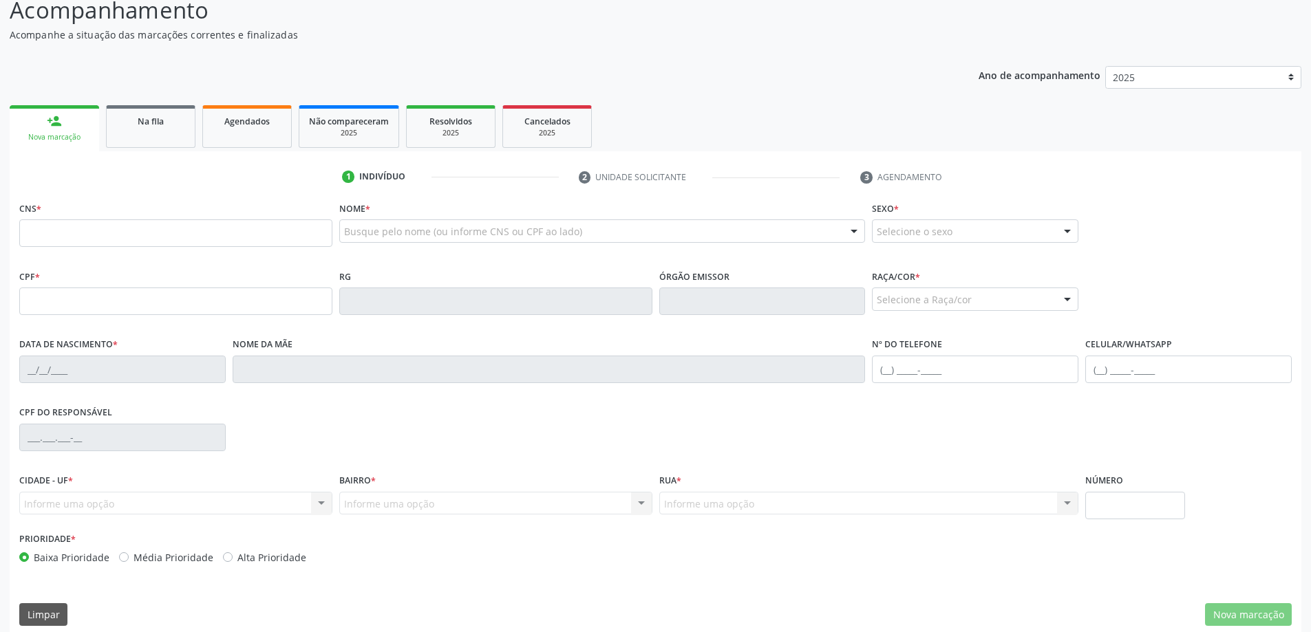
scroll to position [133, 0]
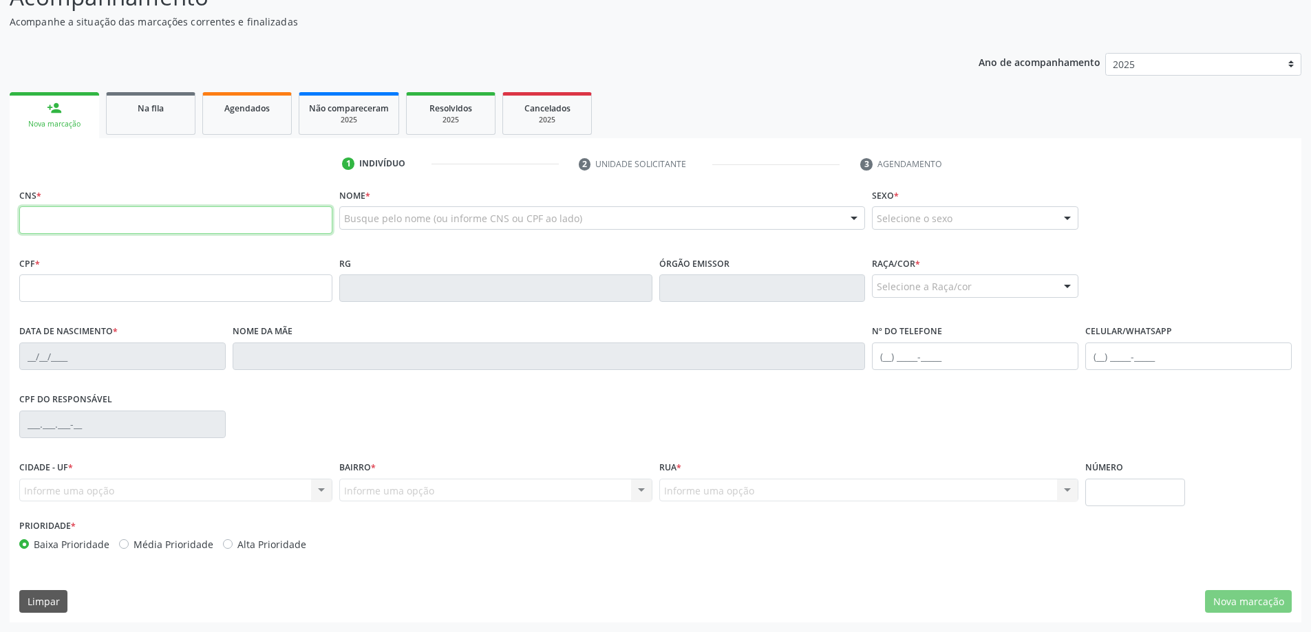
click at [262, 226] on input "text" at bounding box center [175, 220] width 313 height 28
type input "705 4014 6135 9297"
type input "049.026.244-94"
type input "[DATE]"
type input "[PERSON_NAME]"
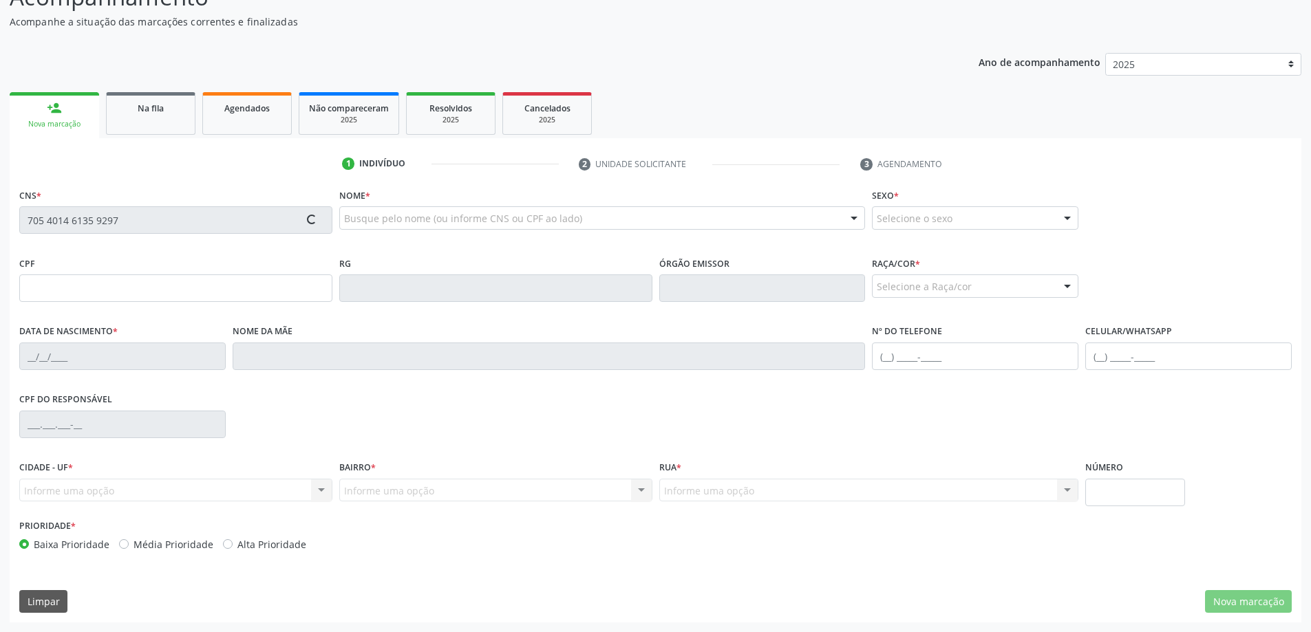
type input "[PHONE_NUMBER]"
type input "15"
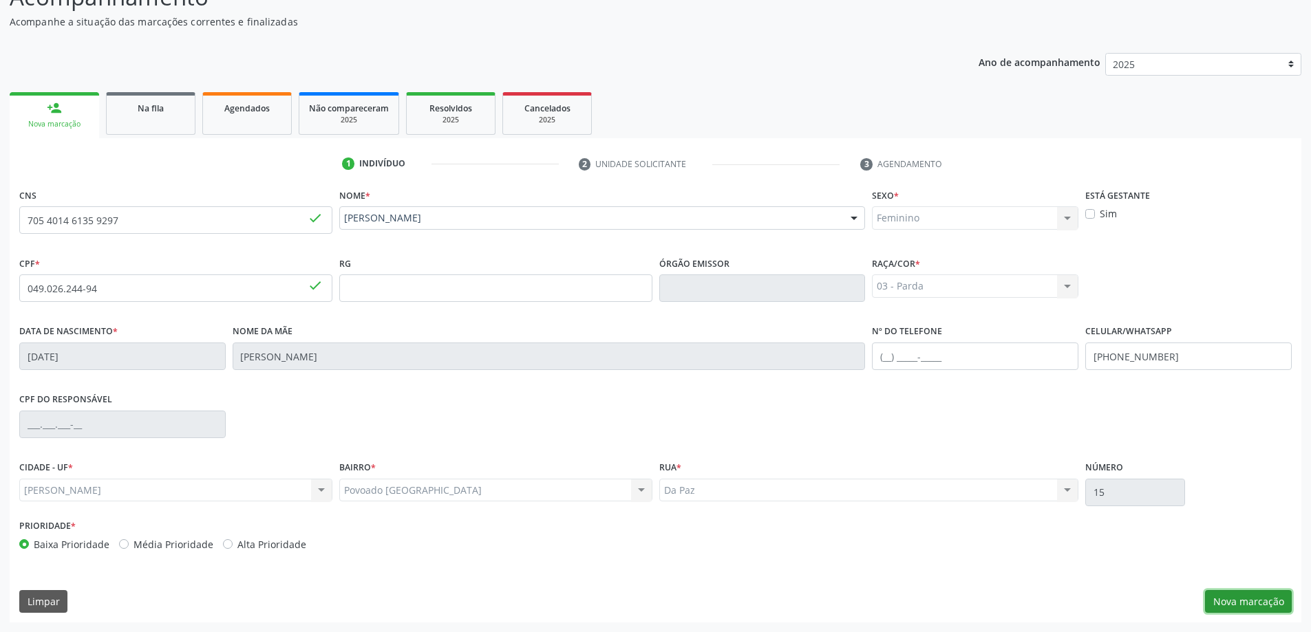
click at [1217, 599] on button "Nova marcação" at bounding box center [1248, 601] width 87 height 23
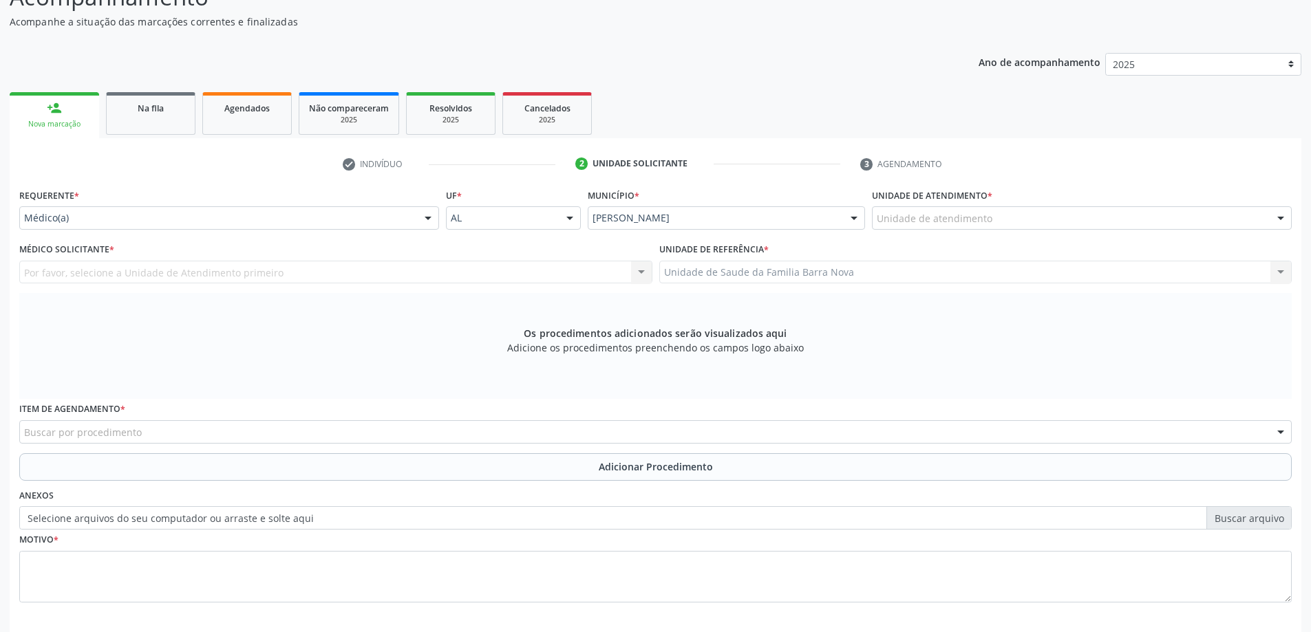
click at [1020, 203] on div "Unidade de atendimento * Unidade de atendimento Aeronave Baron 58 Aeronave Cess…" at bounding box center [1082, 207] width 420 height 44
click at [1022, 214] on div "Unidade de atendimento" at bounding box center [1082, 217] width 420 height 23
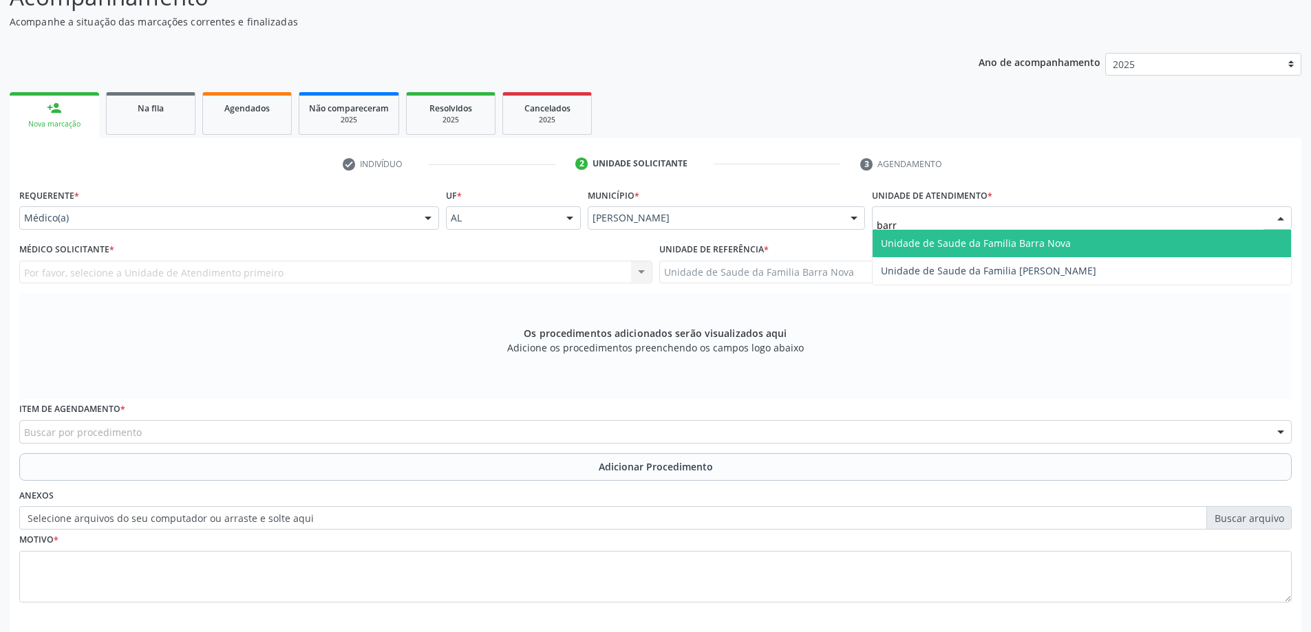
type input "barra"
click at [1022, 230] on span "Unidade de Saude da Familia Barra Nova" at bounding box center [1081, 244] width 418 height 28
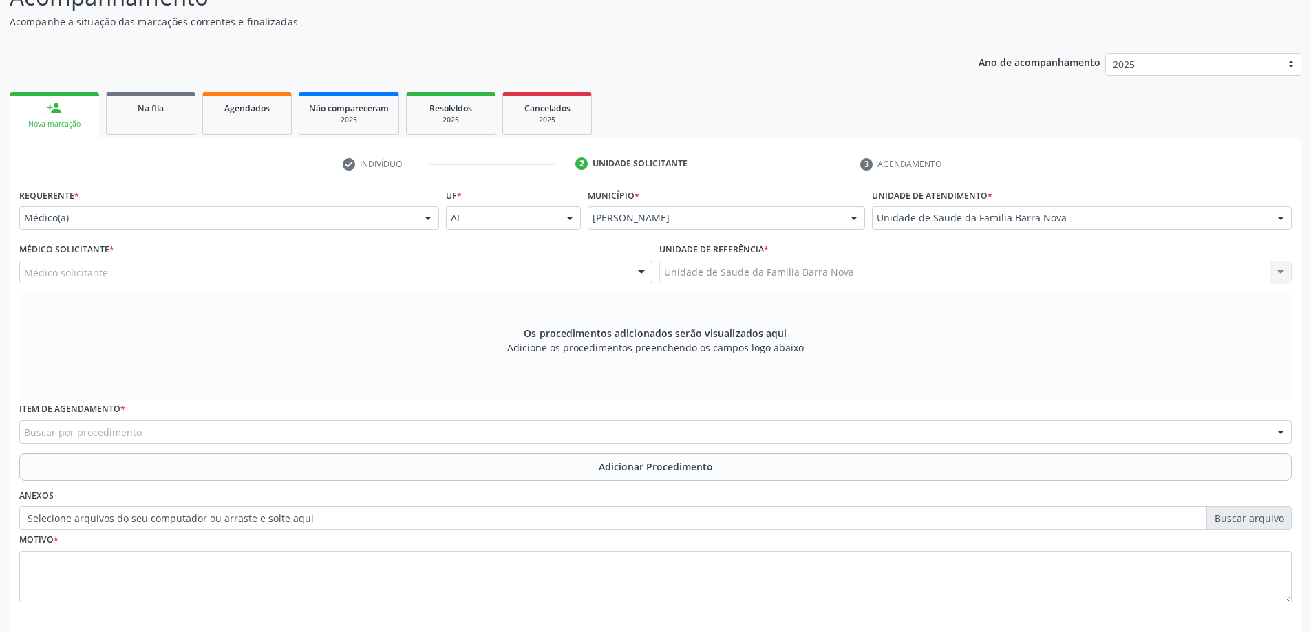
click at [430, 291] on div "Médico Solicitante * Médico solicitante [PERSON_NAME] [PERSON_NAME] [PERSON_NAM…" at bounding box center [336, 266] width 640 height 54
click at [446, 274] on div at bounding box center [335, 272] width 633 height 23
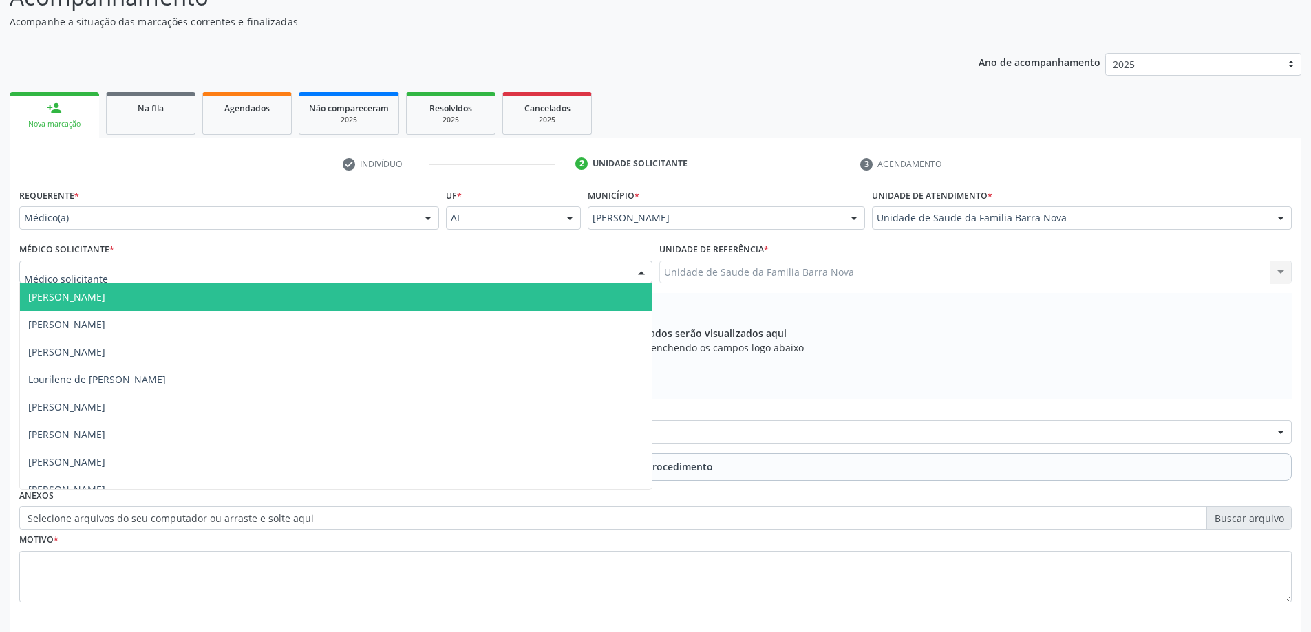
type input "o"
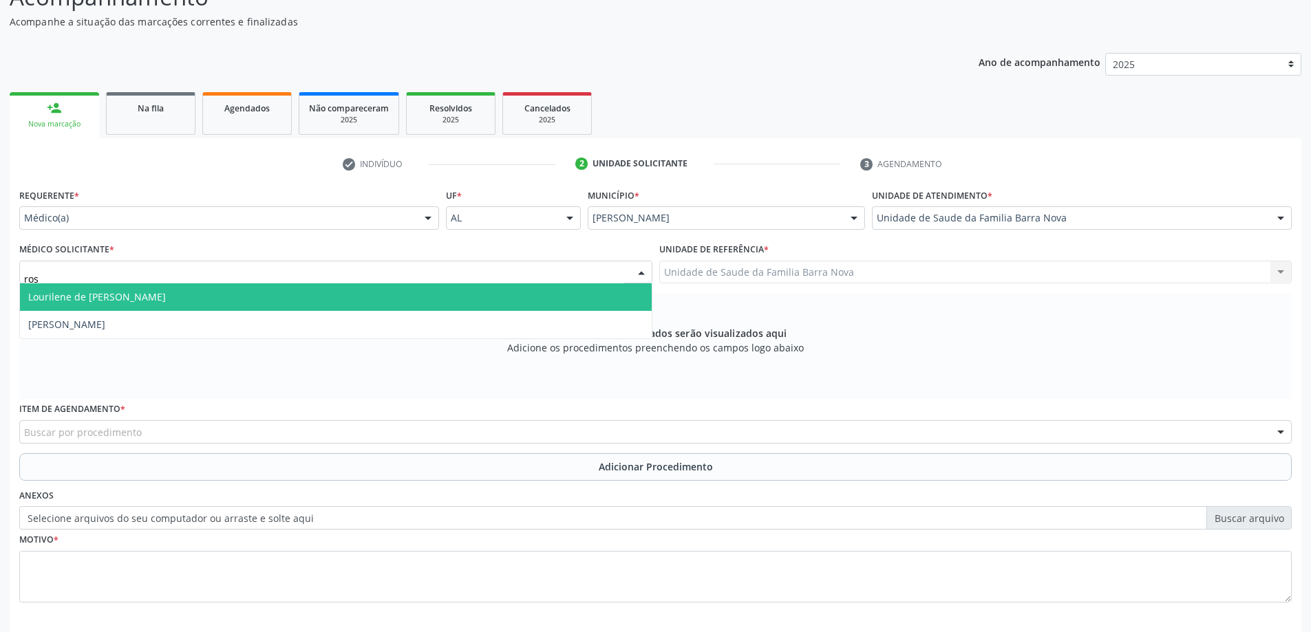
type input "rosi"
click at [412, 305] on span "[PERSON_NAME]" at bounding box center [336, 297] width 632 height 28
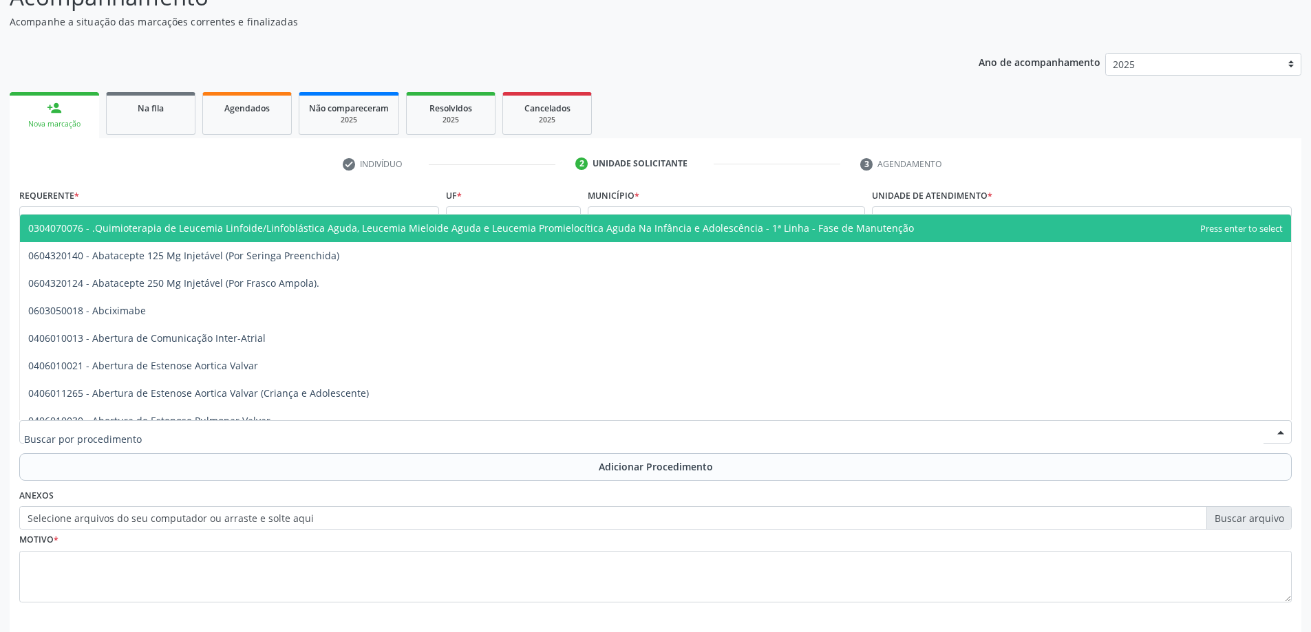
click at [219, 435] on div at bounding box center [655, 431] width 1272 height 23
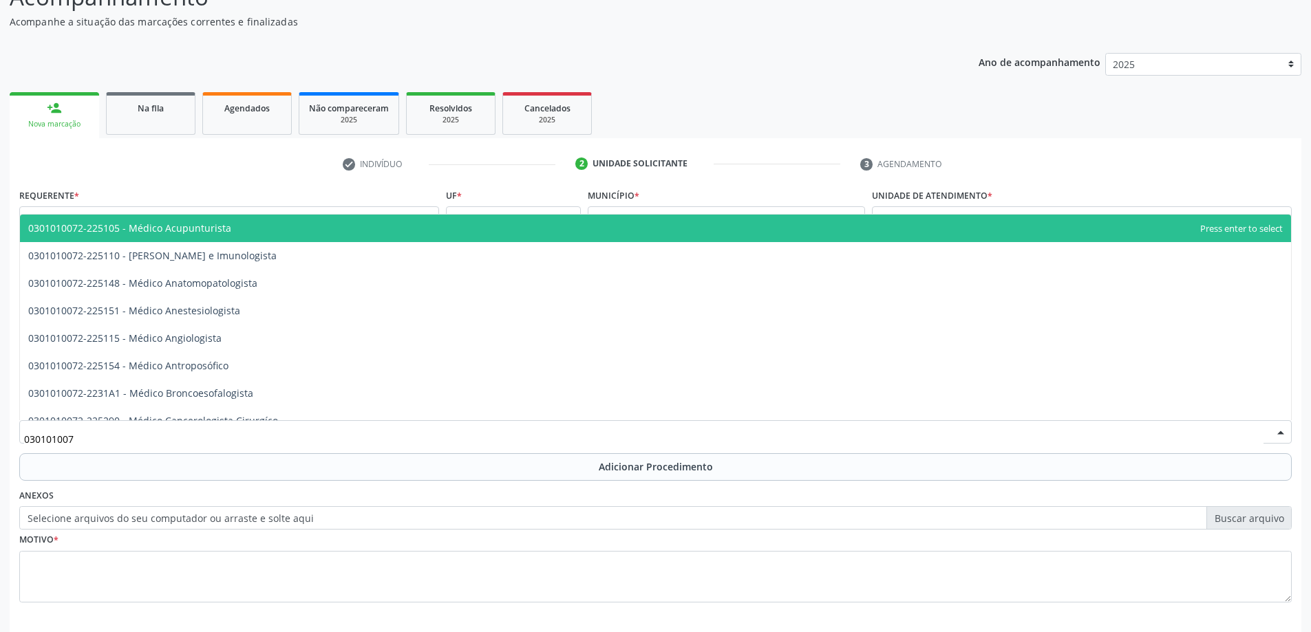
type input "0301010072"
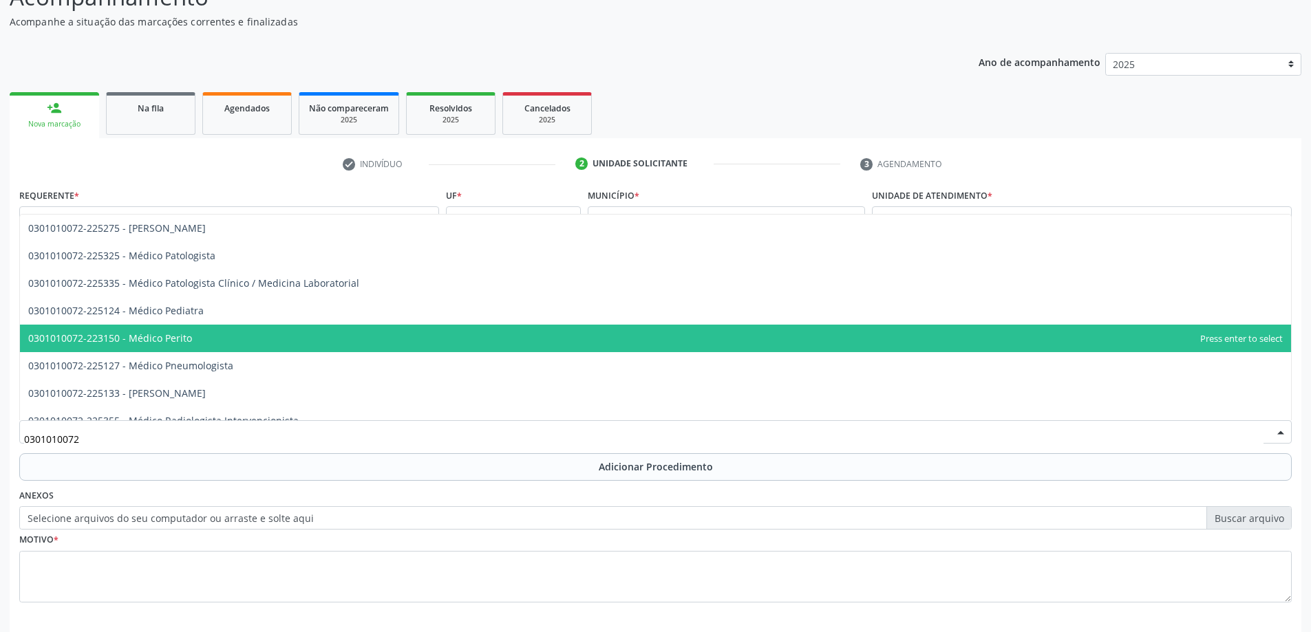
scroll to position [1307, 0]
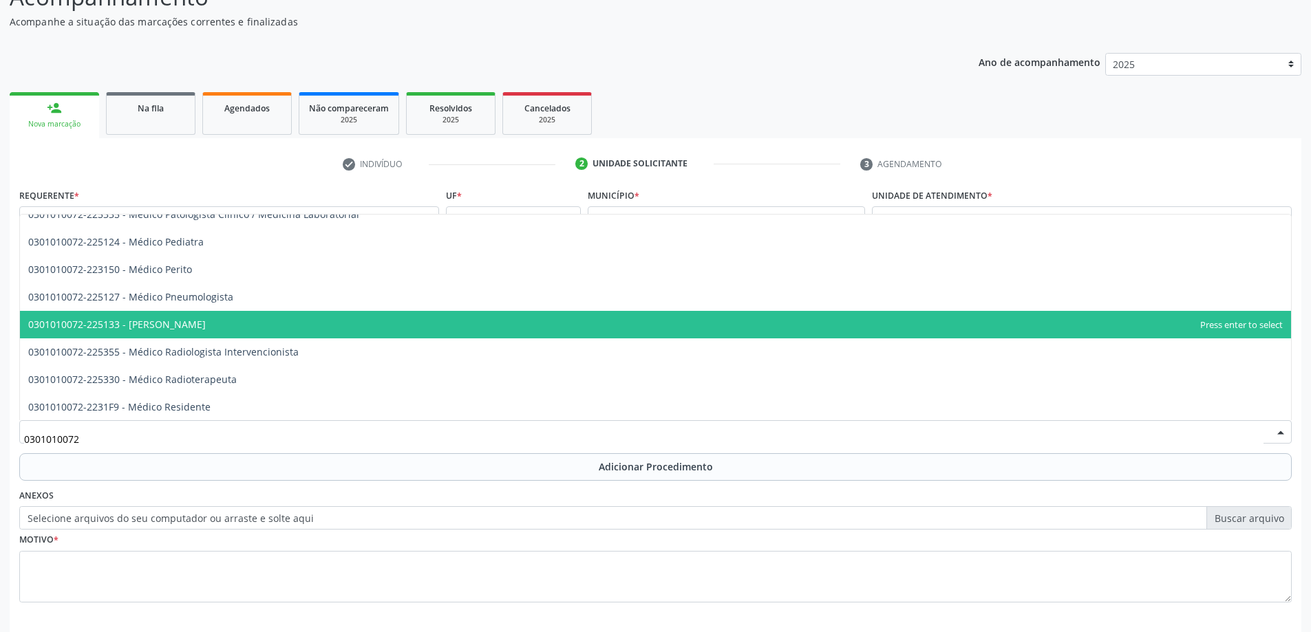
click at [226, 332] on span "0301010072-225133 - [PERSON_NAME]" at bounding box center [655, 325] width 1271 height 28
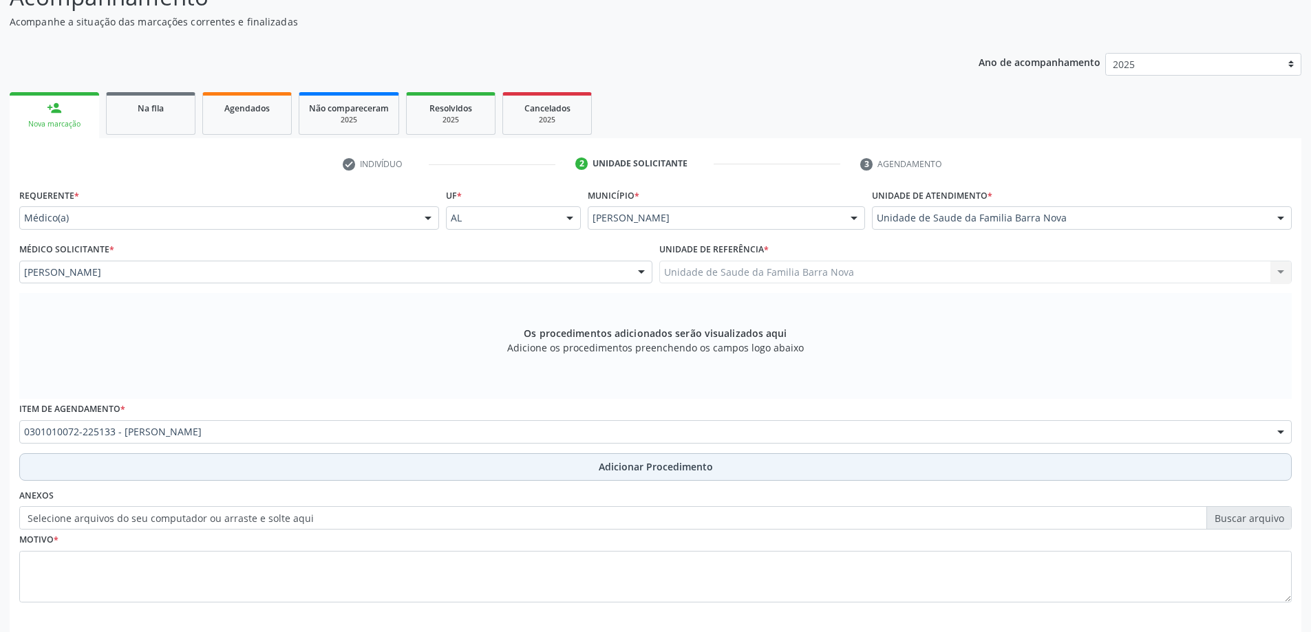
click at [230, 464] on button "Adicionar Procedimento" at bounding box center [655, 467] width 1272 height 28
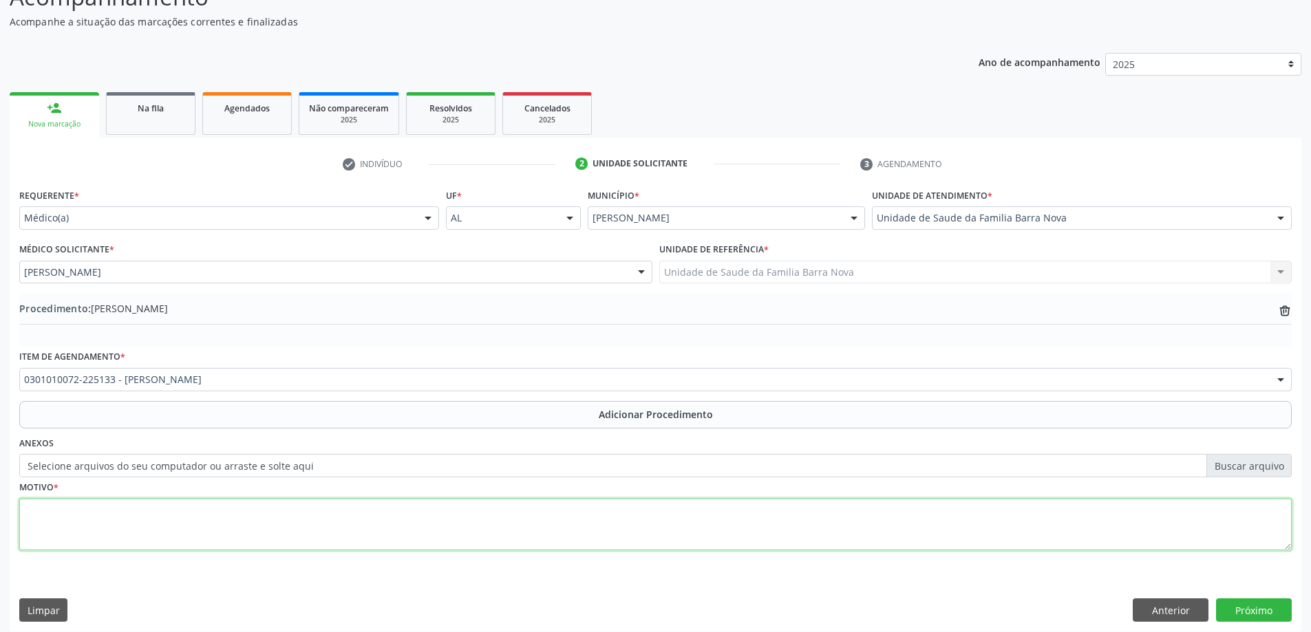
click at [188, 511] on textarea at bounding box center [655, 525] width 1272 height 52
type textarea "V"
paste textarea "PACIENTE FAZ USO DIÁRIO DE; ÁCIDO VALPRÓICO (VALPROATO DE SÓDIO) 500 MG 1 COMPR…"
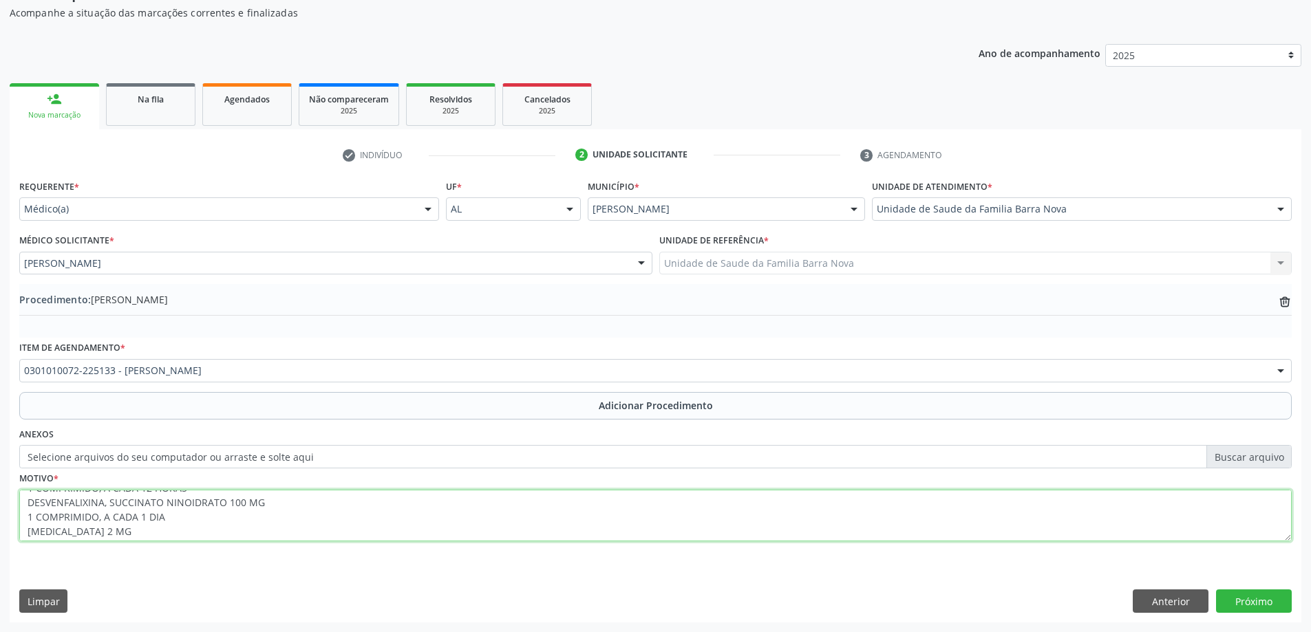
scroll to position [72, 0]
type textarea "PACIENTE FAZ USO DIÁRIO DE; ÁCIDO VALPRÓICO (VALPROATO DE SÓDIO) 500 MG 1 COMPR…"
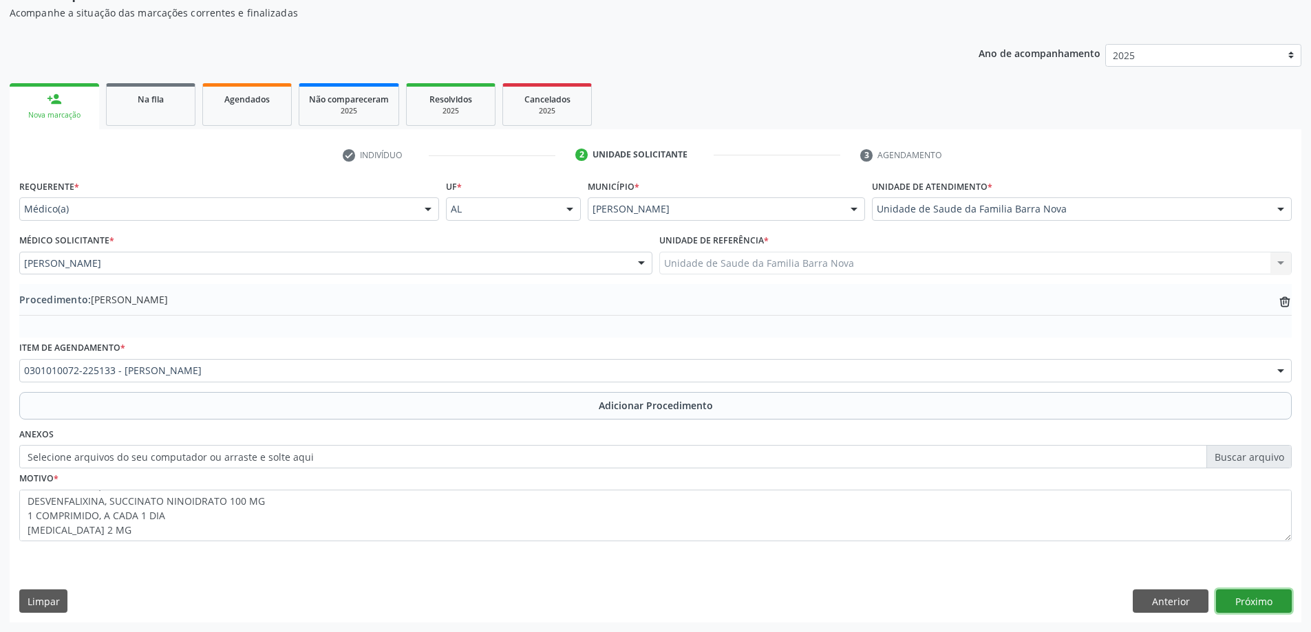
click at [1236, 604] on button "Próximo" at bounding box center [1254, 601] width 76 height 23
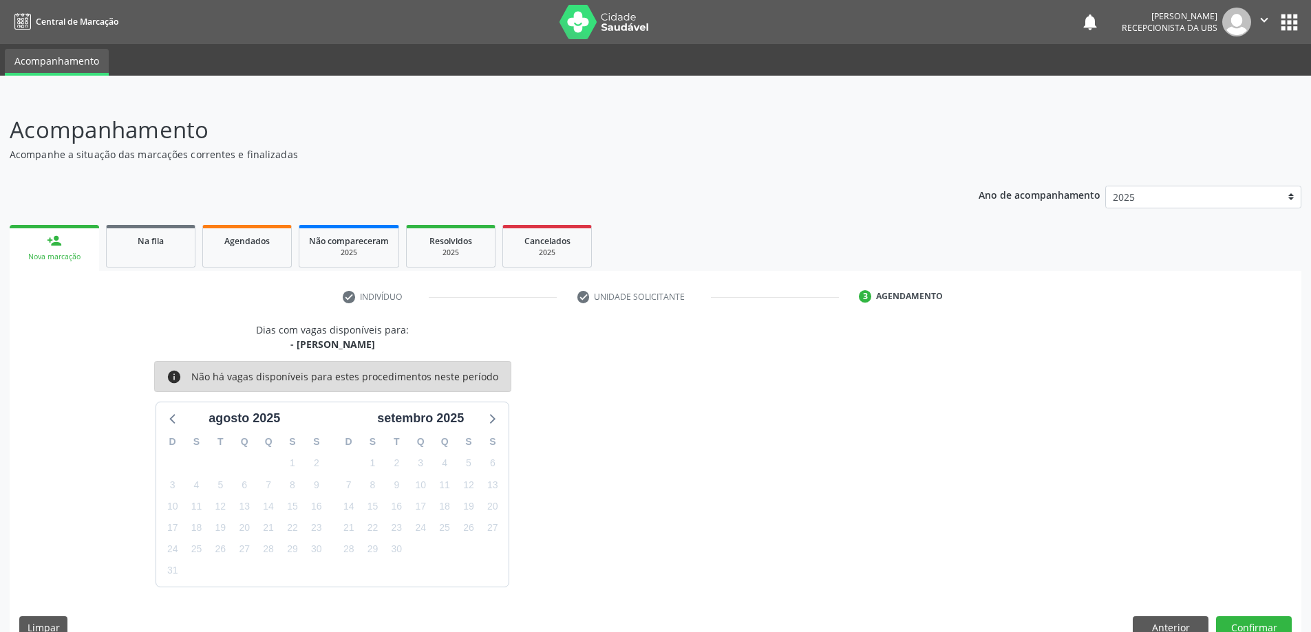
scroll to position [26, 0]
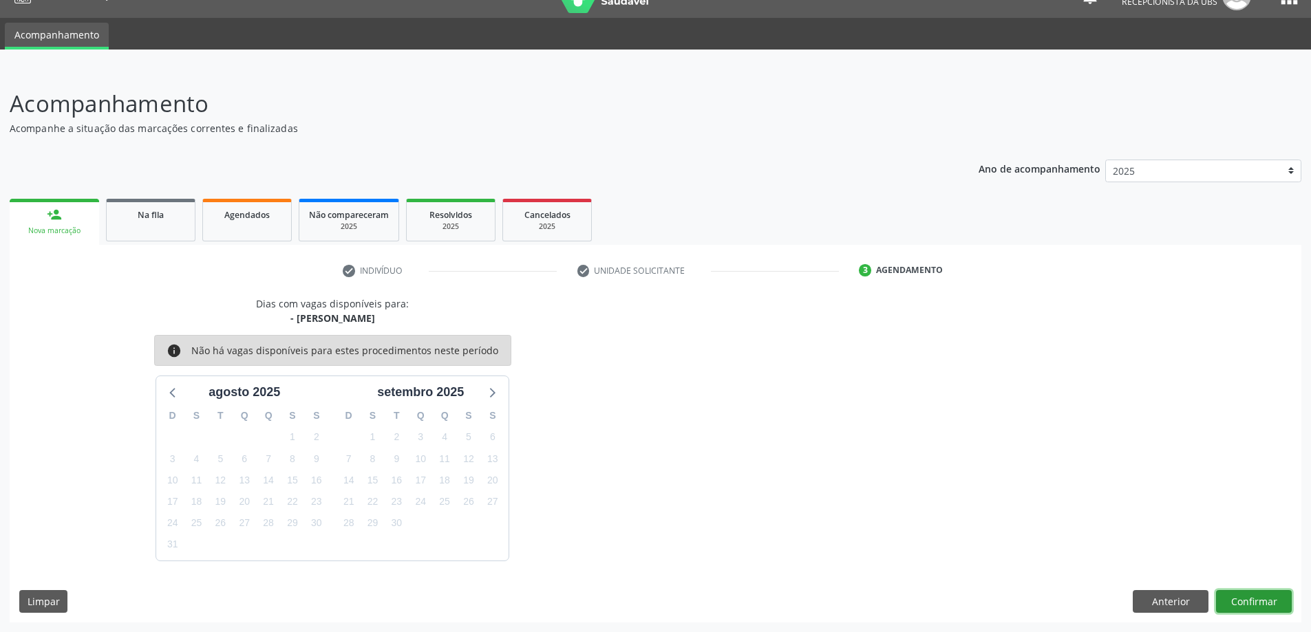
click at [1278, 590] on button "Confirmar" at bounding box center [1254, 601] width 76 height 23
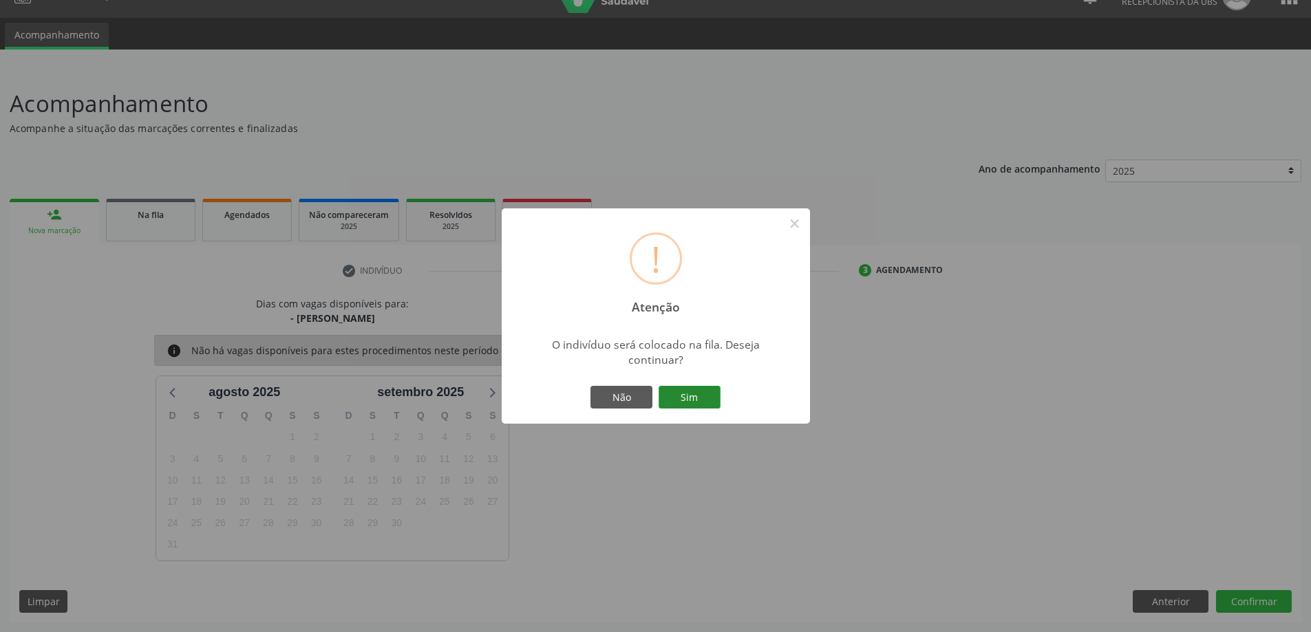
click at [696, 387] on button "Sim" at bounding box center [689, 397] width 62 height 23
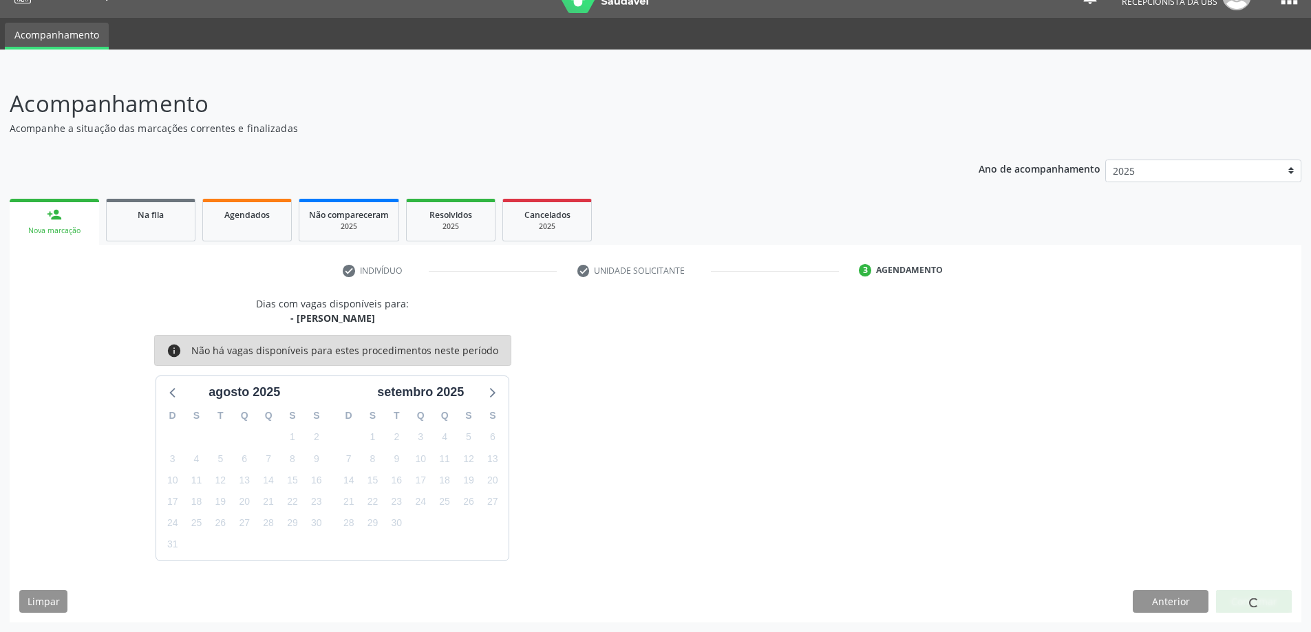
click at [633, 321] on div "Dias com vagas disponíveis para: - Médico Psiquiatra info Não há vagas disponív…" at bounding box center [333, 428] width 646 height 264
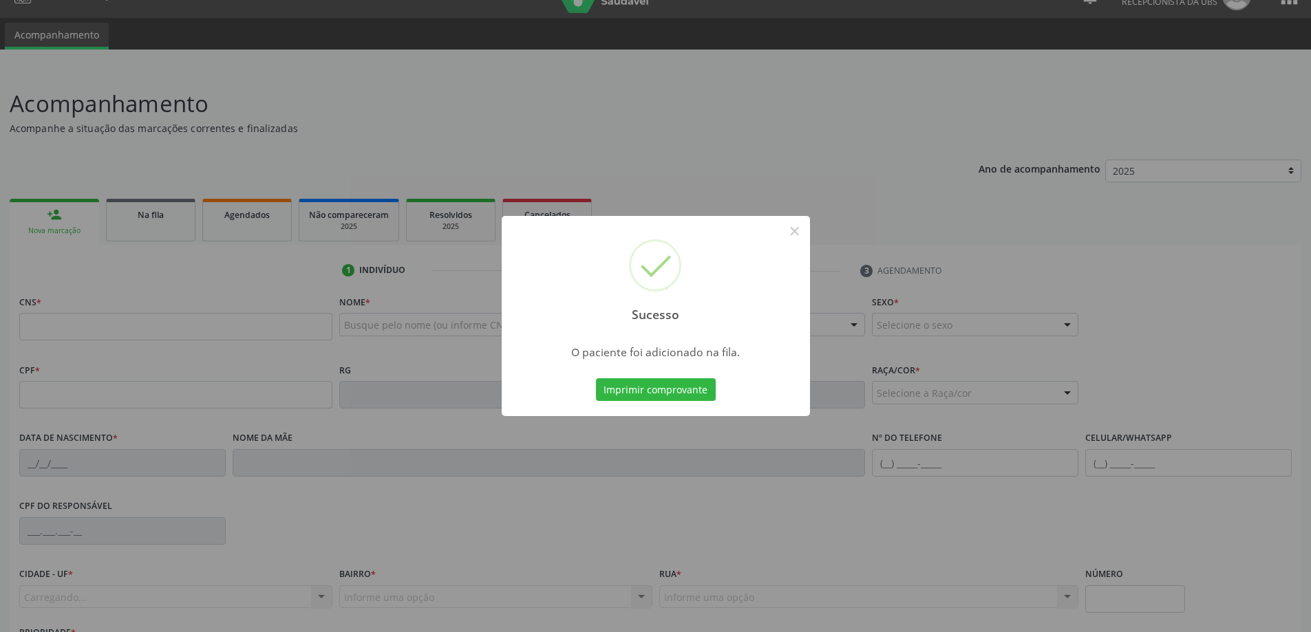
click at [770, 302] on div "Sucesso ×" at bounding box center [656, 275] width 308 height 118
drag, startPoint x: 845, startPoint y: 219, endPoint x: 818, endPoint y: 225, distance: 28.1
click at [837, 219] on div "Sucesso × O paciente foi adicionado na fila. Imprimir comprovante Cancel" at bounding box center [655, 316] width 1311 height 632
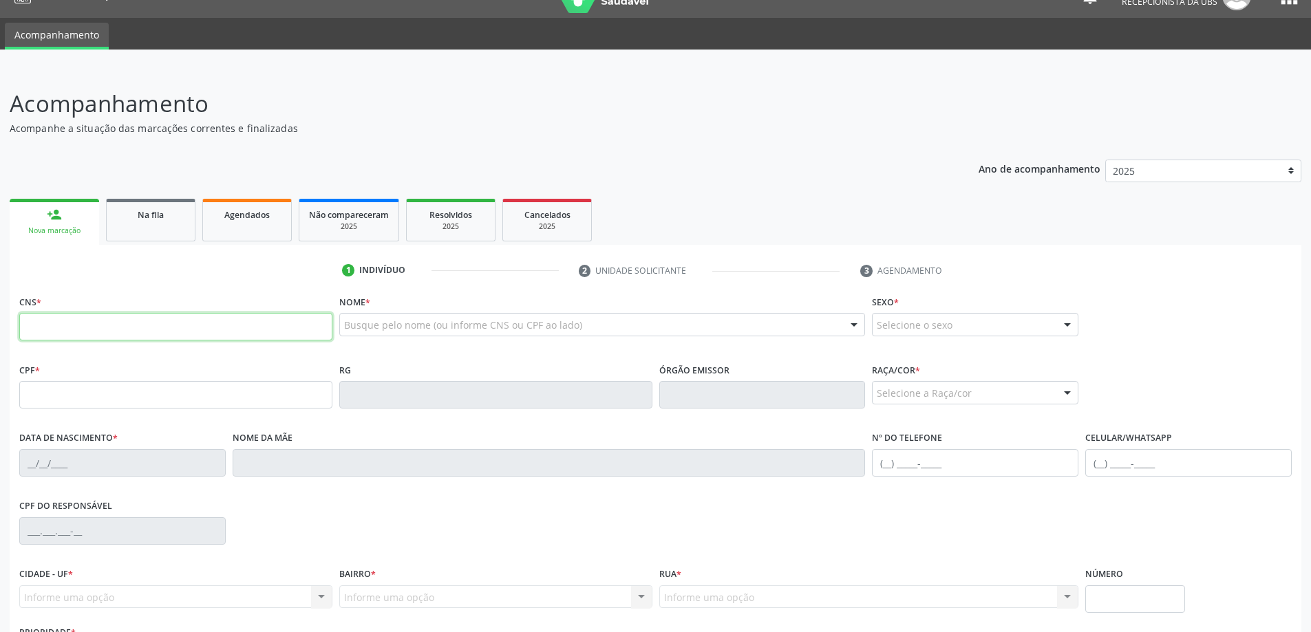
drag, startPoint x: 85, startPoint y: 317, endPoint x: 108, endPoint y: 325, distance: 23.9
click at [87, 318] on input "text" at bounding box center [175, 327] width 313 height 28
type input "701 4066 1251 1833"
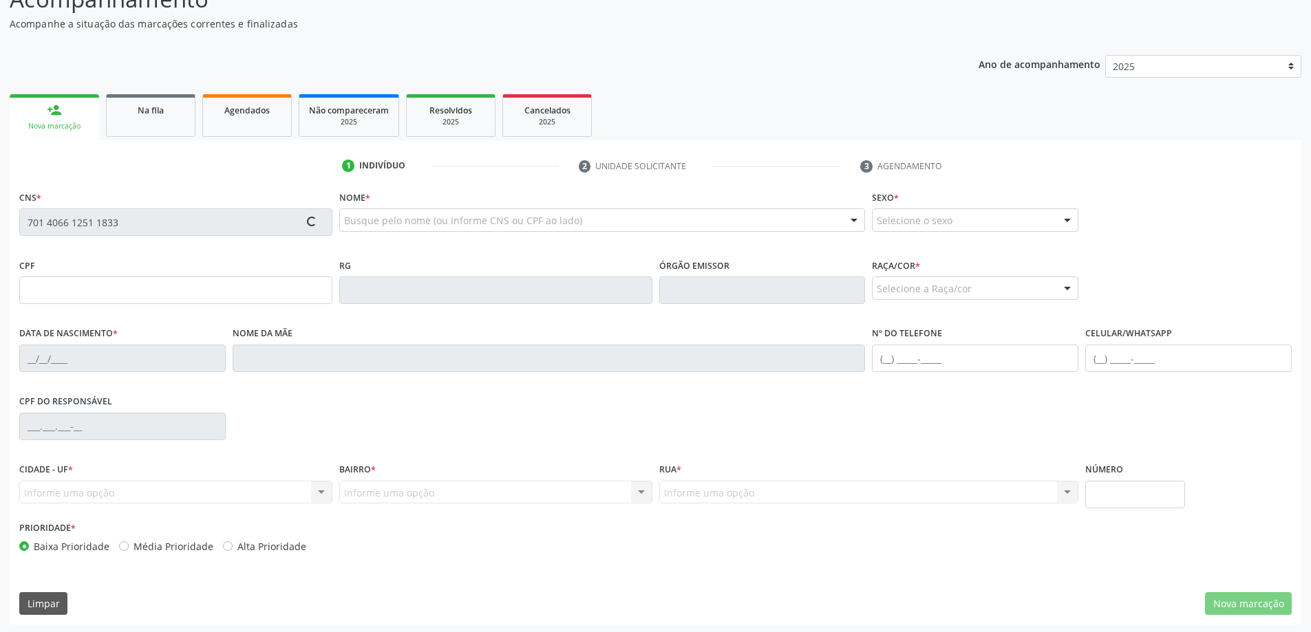
scroll to position [133, 0]
type input "076.468.844-80"
type input "09[DATE]"
type input "[PERSON_NAME]"
type input "[PHONE_NUMBER]"
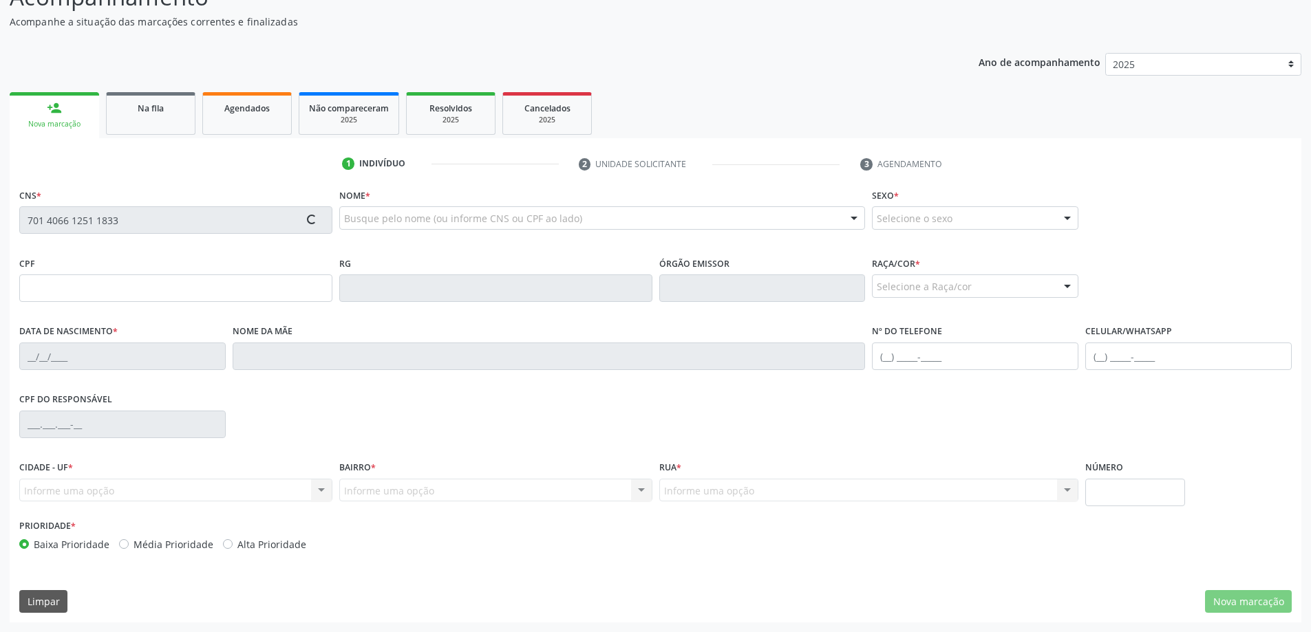
type input "53"
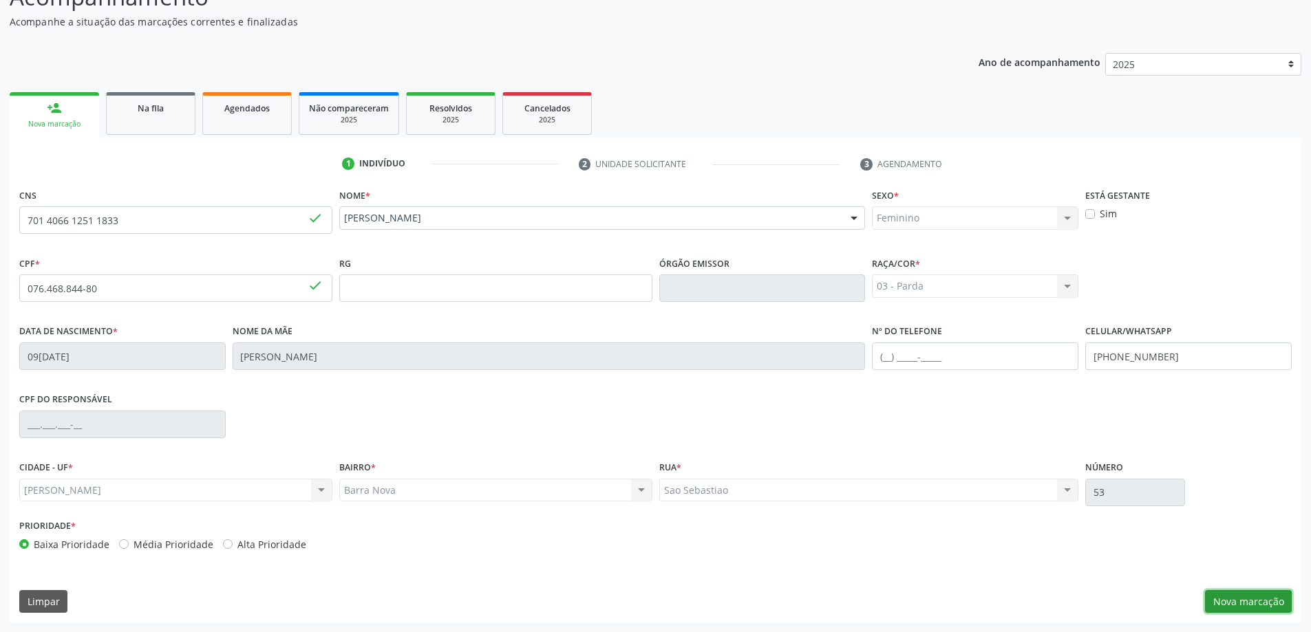
click at [1217, 600] on button "Nova marcação" at bounding box center [1248, 601] width 87 height 23
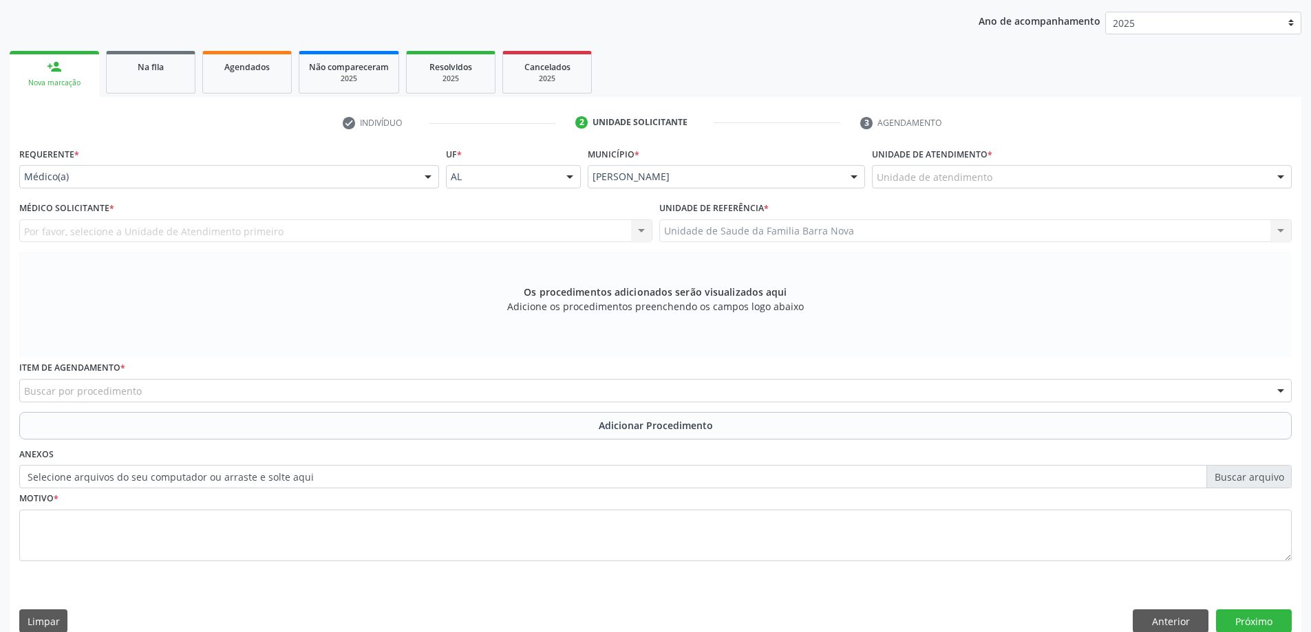
scroll to position [194, 0]
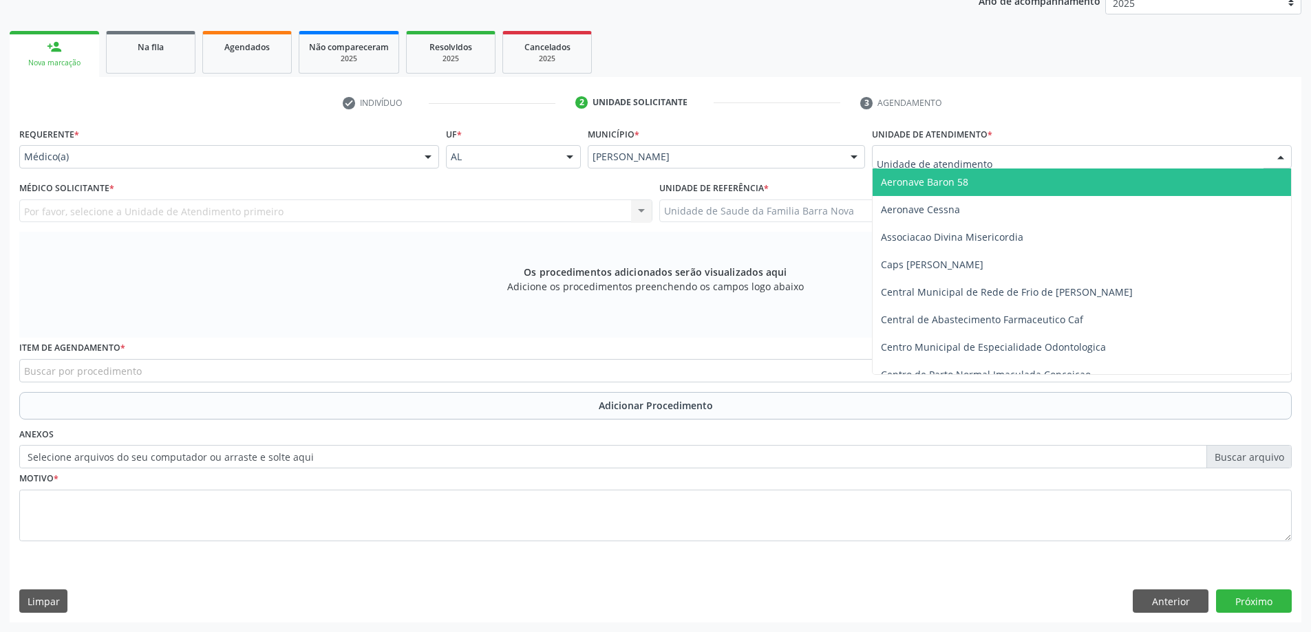
click at [1076, 147] on div at bounding box center [1082, 156] width 420 height 23
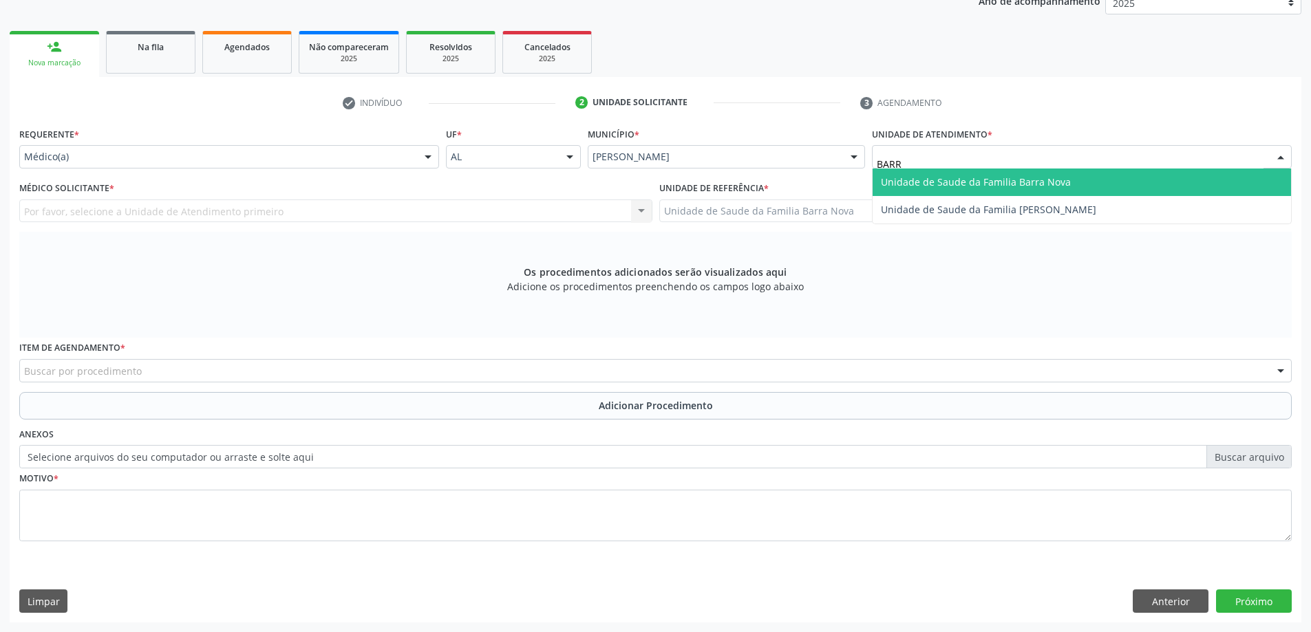
type input "BARRA"
click at [990, 173] on span "Unidade de Saude da Familia Barra Nova" at bounding box center [1081, 183] width 418 height 28
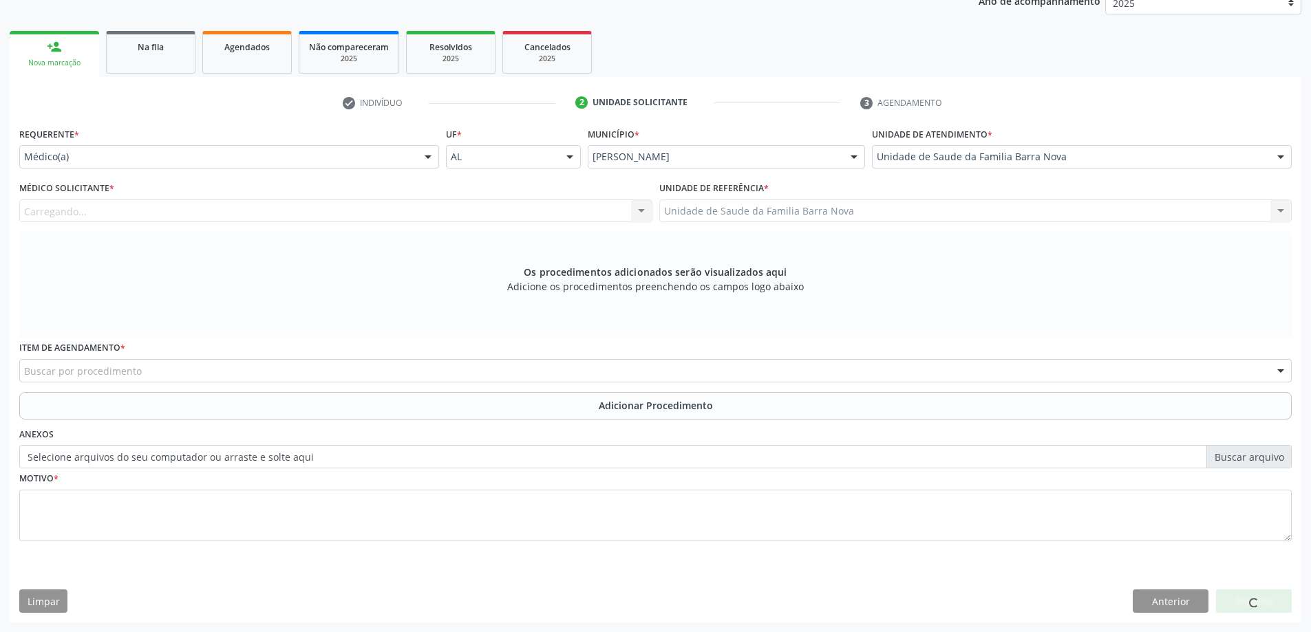
click at [384, 216] on div "Carregando... Nenhum resultado encontrado para: " " Não há nenhuma opção para s…" at bounding box center [335, 211] width 633 height 23
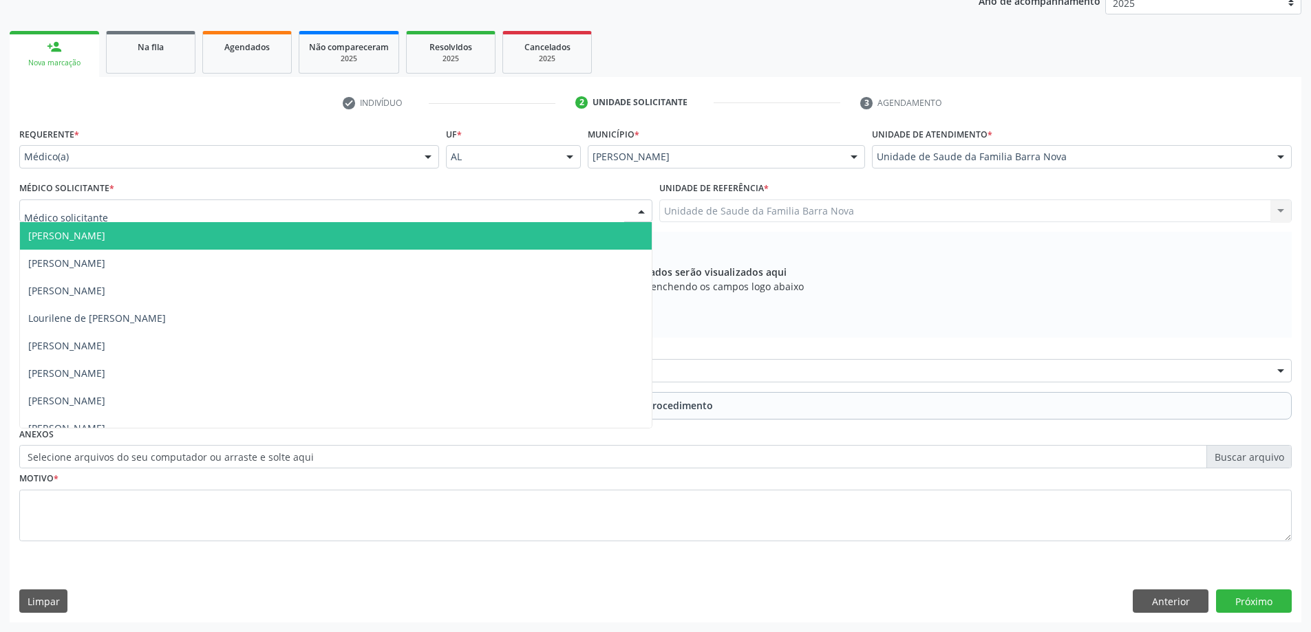
click at [398, 215] on div at bounding box center [335, 211] width 633 height 23
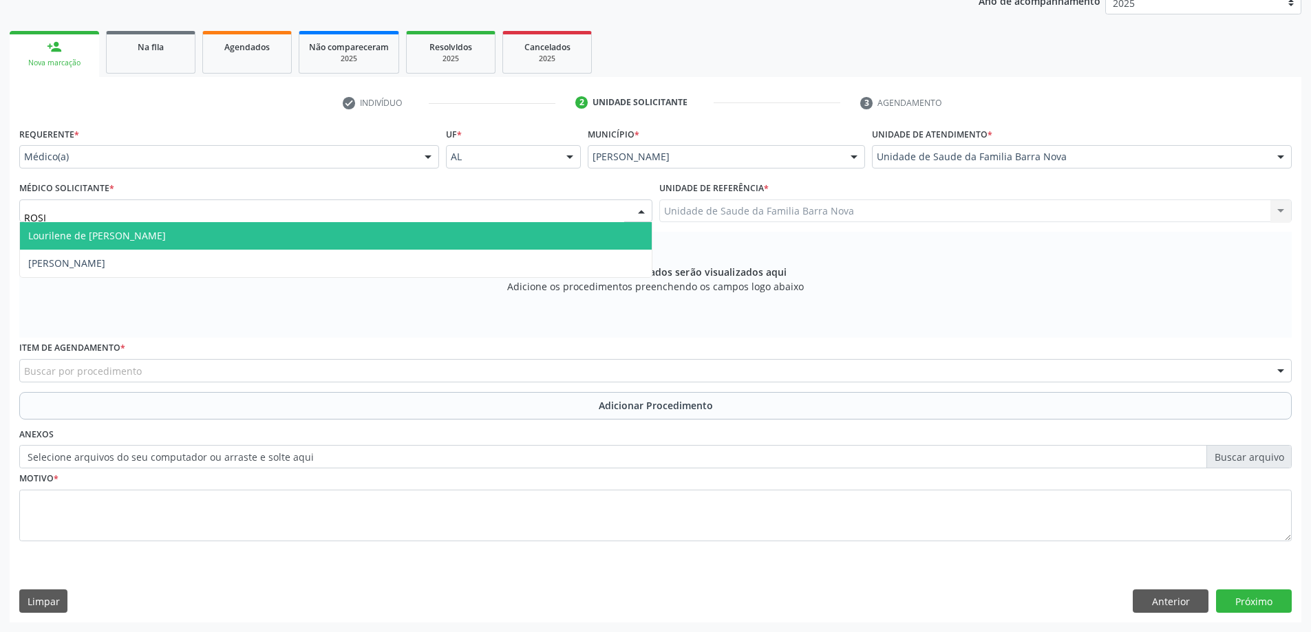
type input "[PERSON_NAME]"
click at [418, 242] on span "[PERSON_NAME]" at bounding box center [336, 236] width 632 height 28
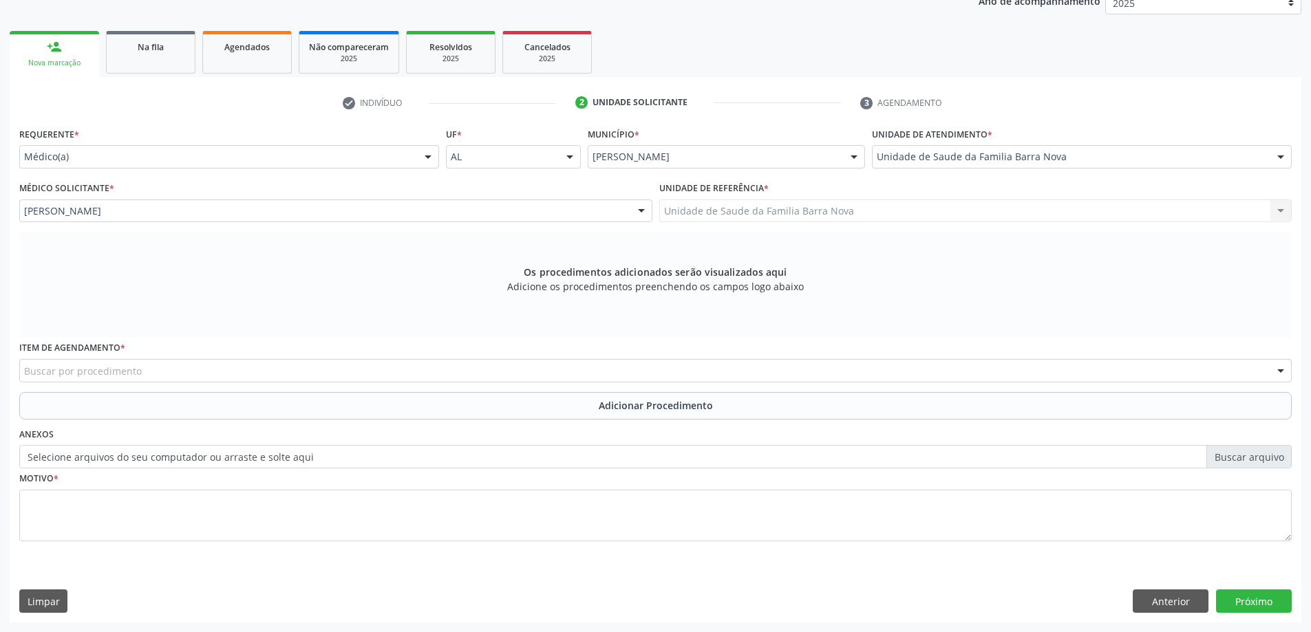
click at [341, 384] on div "Item de agendamento * Buscar por procedimento 0304070076 - .Quimioterapia de Le…" at bounding box center [655, 365] width 1279 height 54
drag, startPoint x: 341, startPoint y: 384, endPoint x: 344, endPoint y: 369, distance: 14.7
click at [341, 381] on div "Item de agendamento * Buscar por procedimento 0304070076 - .Quimioterapia de Le…" at bounding box center [655, 365] width 1279 height 54
click at [344, 369] on div "Buscar por procedimento" at bounding box center [655, 370] width 1272 height 23
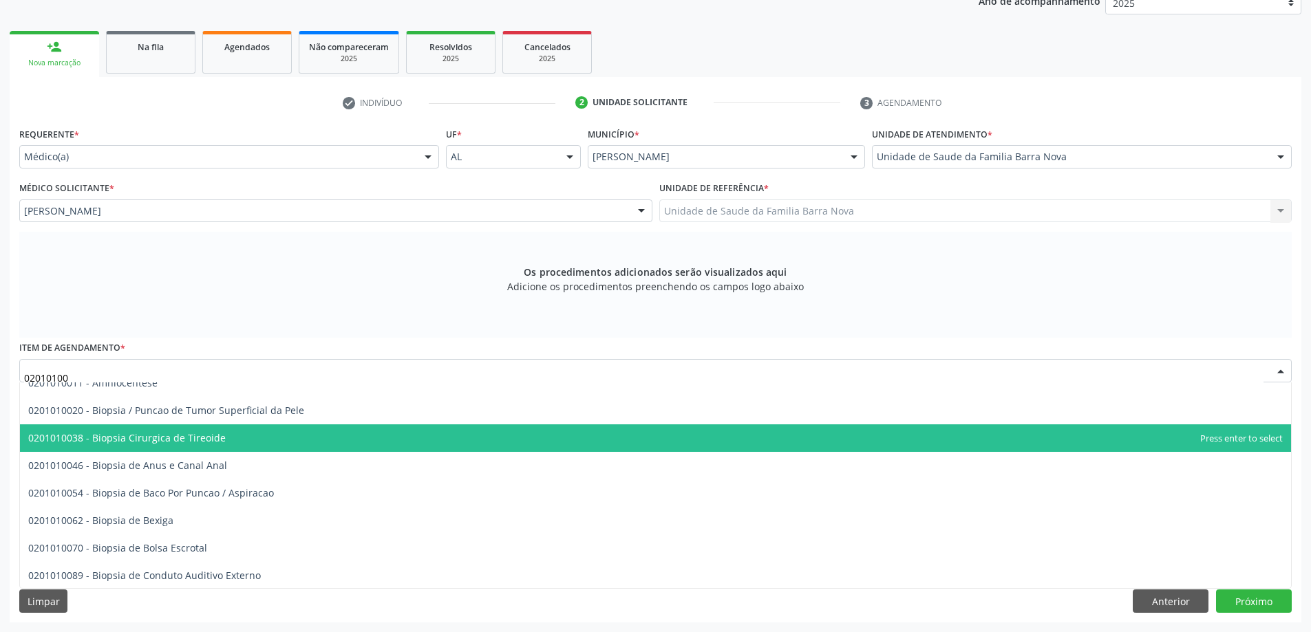
scroll to position [0, 0]
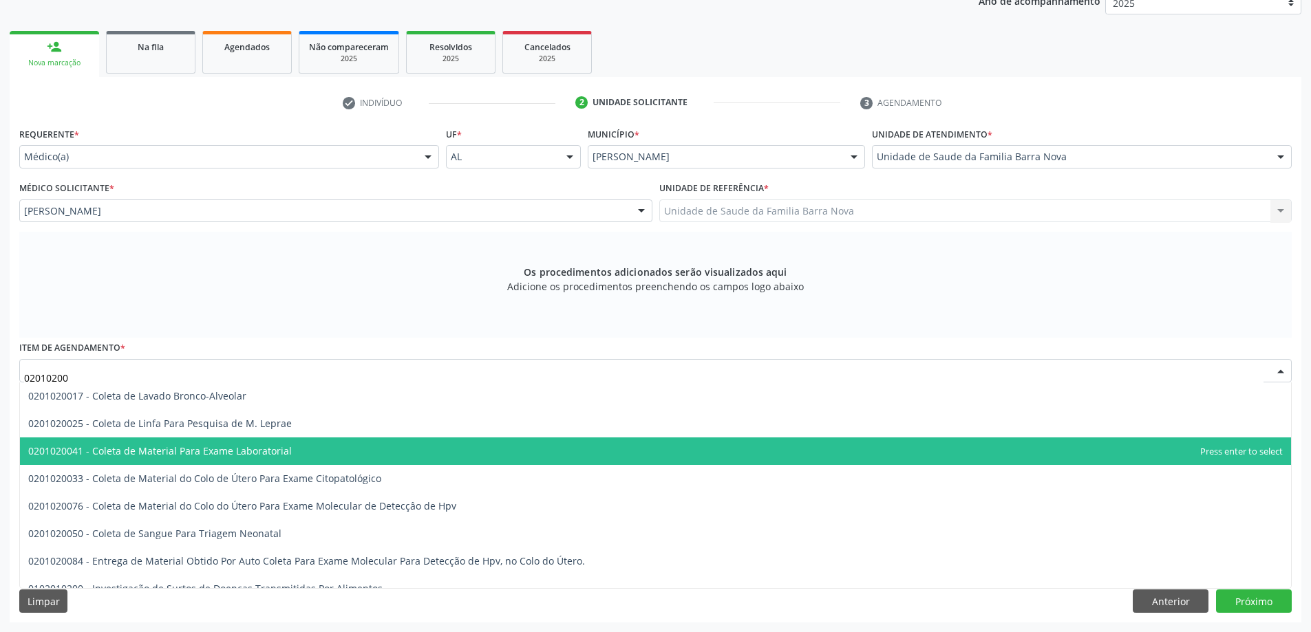
type input "020102004"
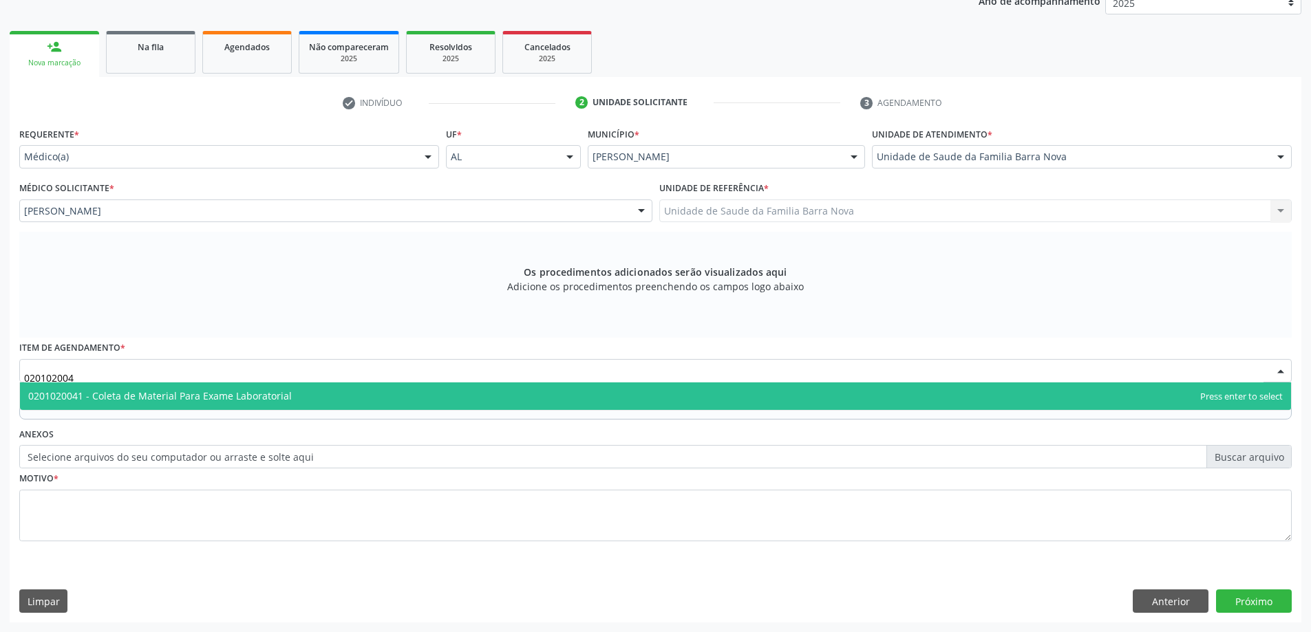
click at [281, 398] on span "0201020041 - Coleta de Material Para Exame Laboratorial" at bounding box center [159, 395] width 263 height 13
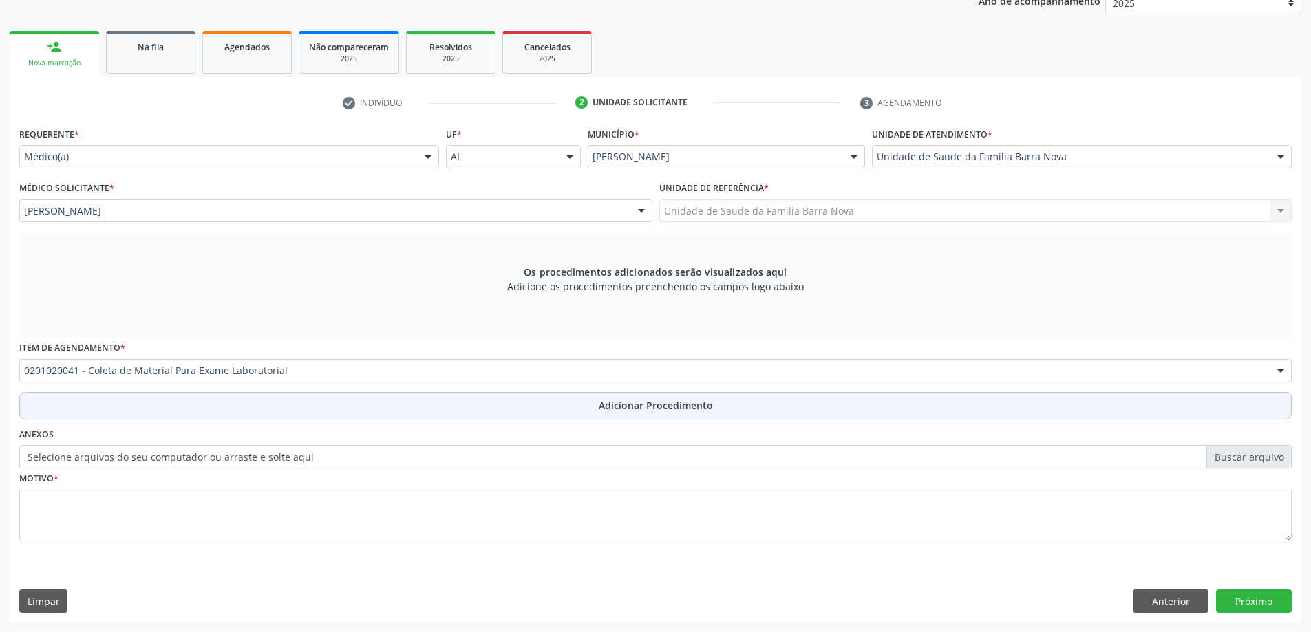
click at [232, 393] on button "Adicionar Procedimento" at bounding box center [655, 406] width 1272 height 28
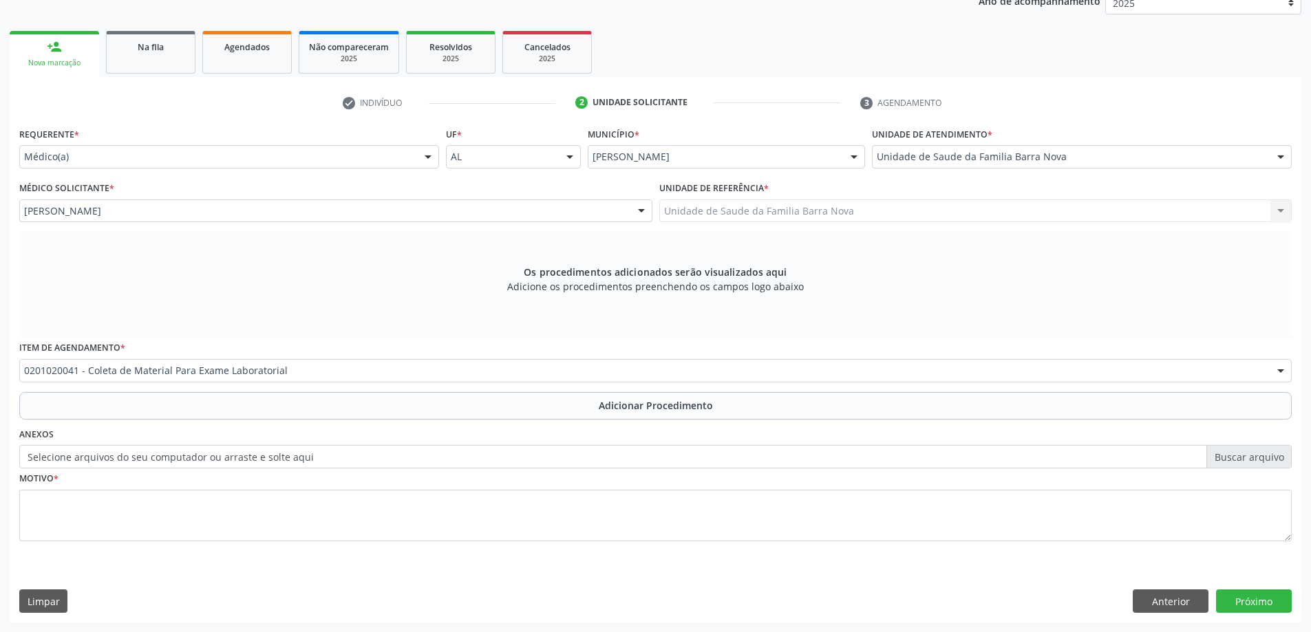
scroll to position [142, 0]
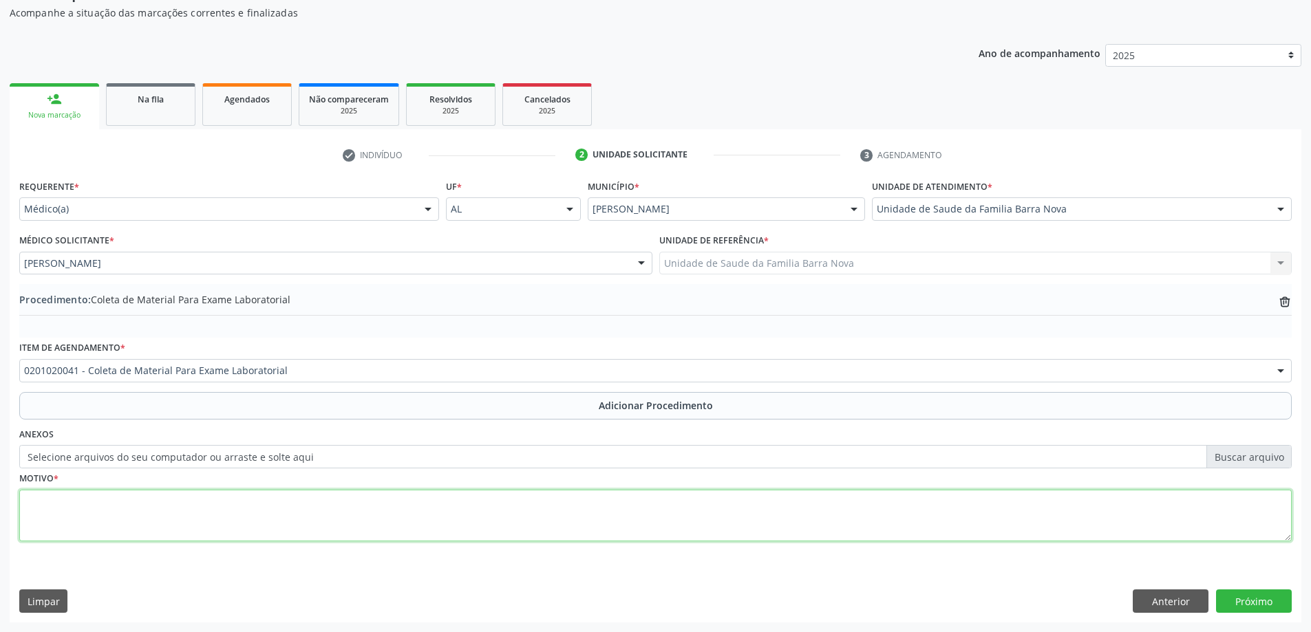
drag, startPoint x: 169, startPoint y: 514, endPoint x: 187, endPoint y: 515, distance: 17.9
click at [171, 515] on textarea at bounding box center [655, 516] width 1272 height 52
type textarea "BAIXO PESO IMC = 17."
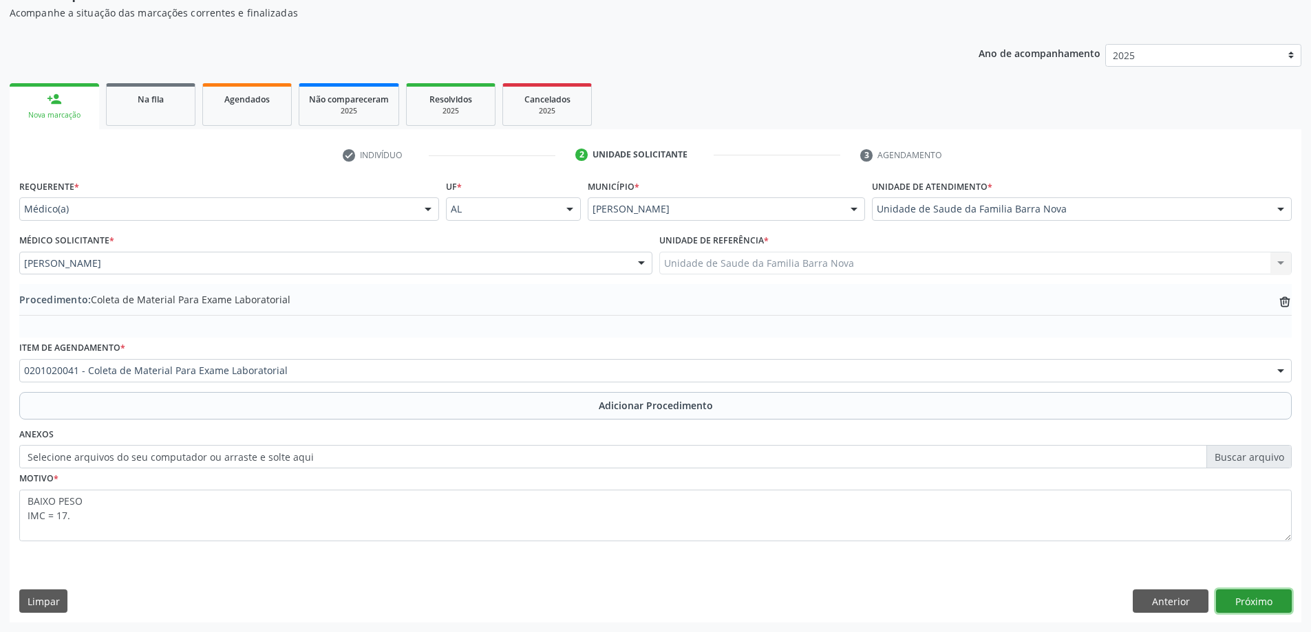
click at [1250, 612] on button "Próximo" at bounding box center [1254, 601] width 76 height 23
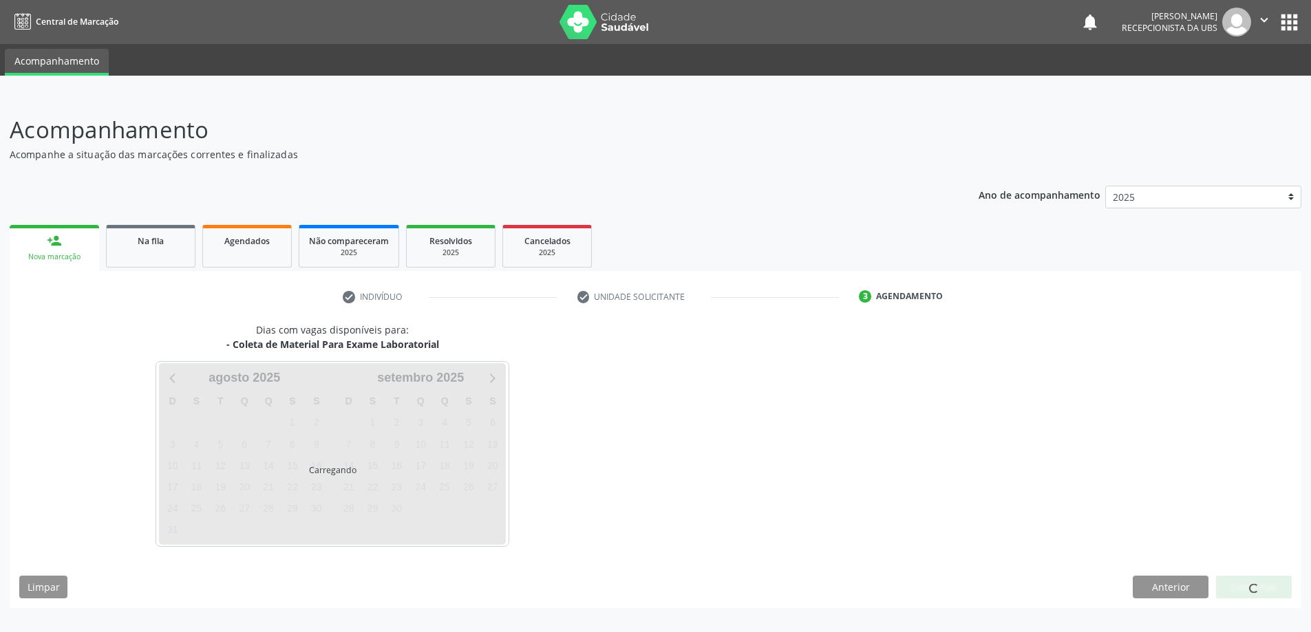
scroll to position [0, 0]
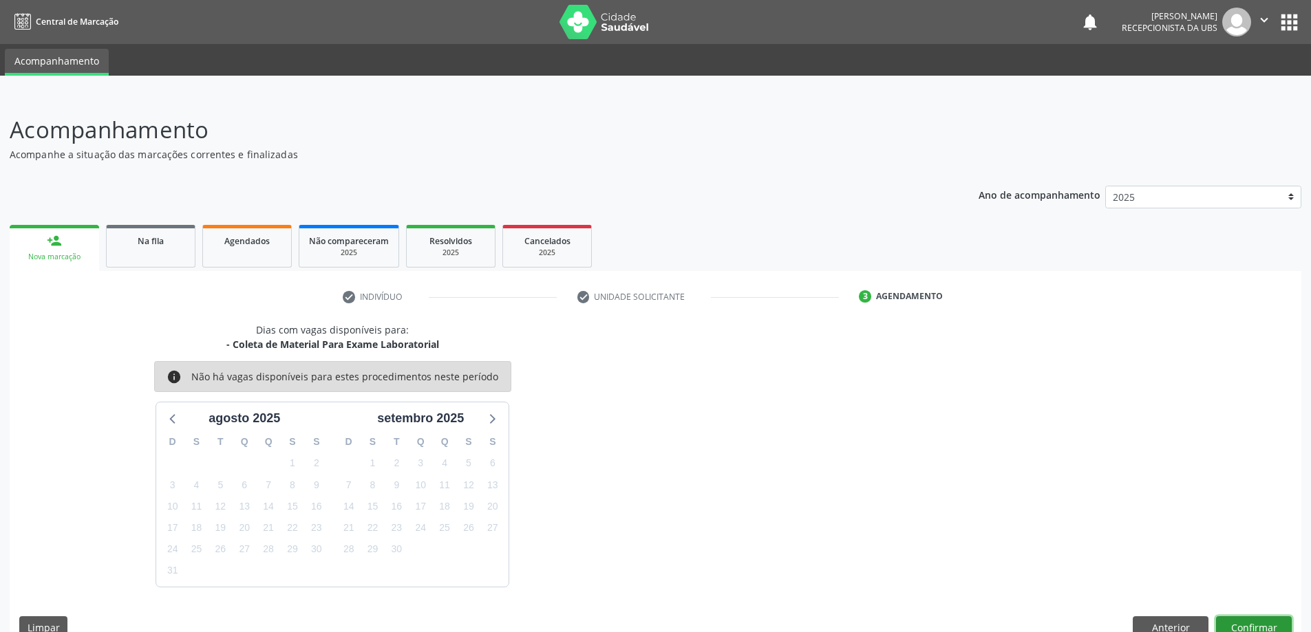
click at [1235, 623] on button "Confirmar" at bounding box center [1254, 627] width 76 height 23
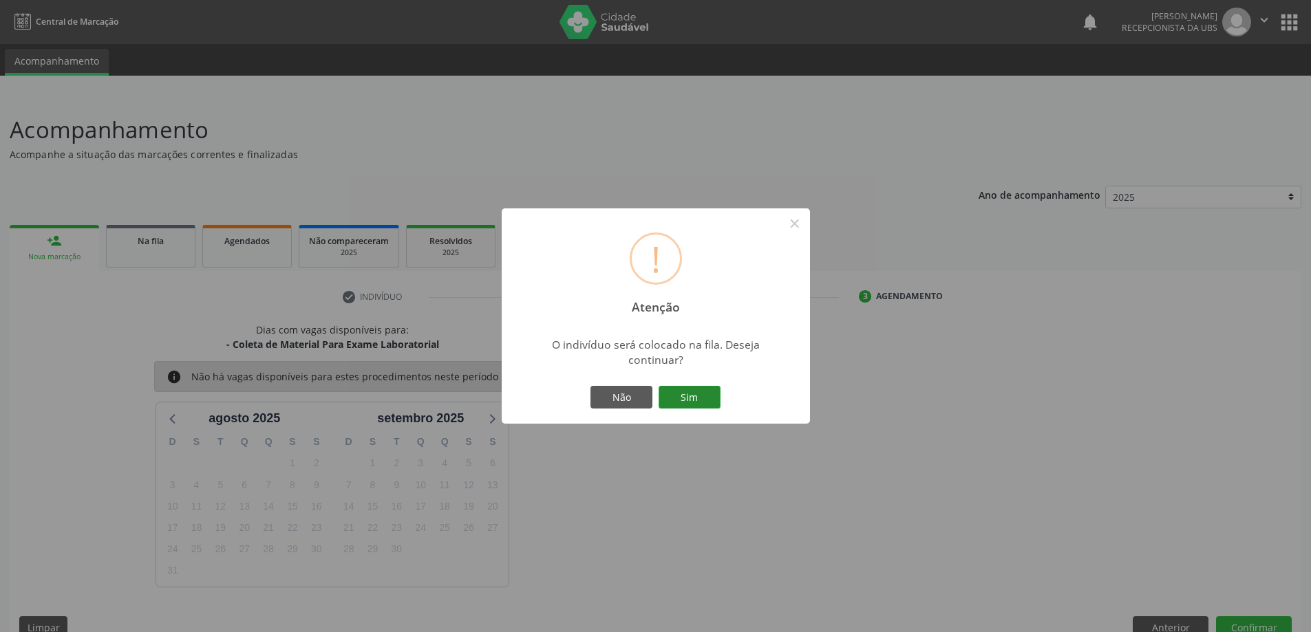
click at [700, 389] on button "Sim" at bounding box center [689, 397] width 62 height 23
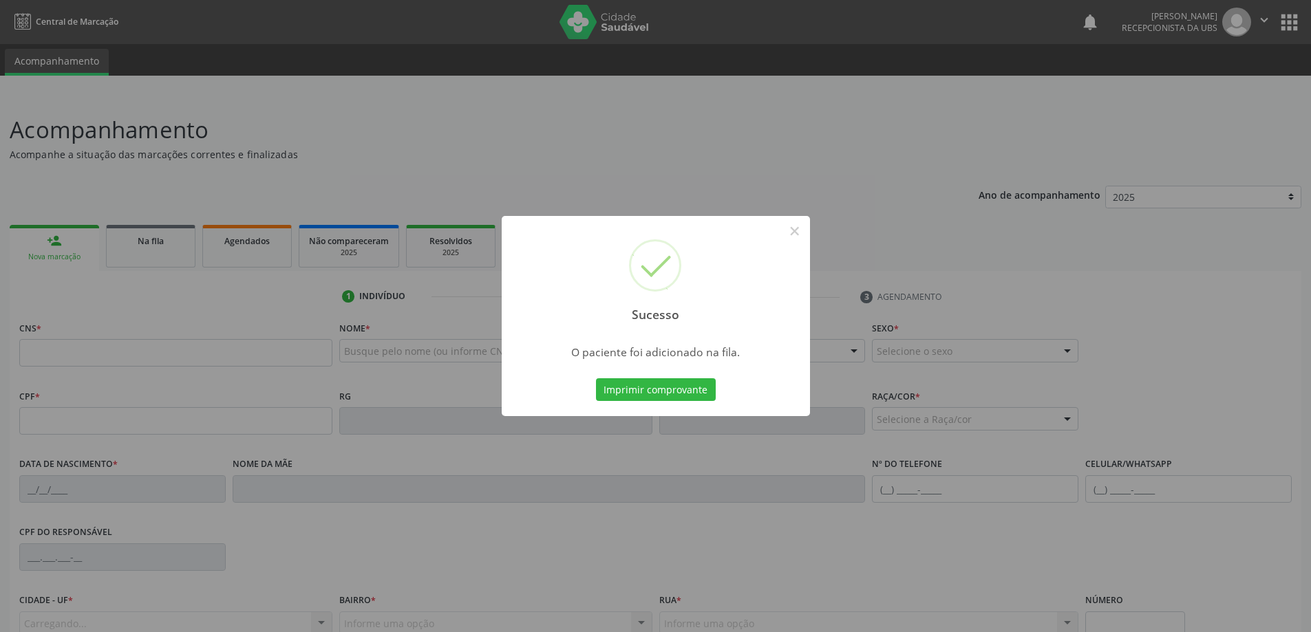
click at [64, 245] on div "Sucesso × O paciente foi adicionado na fila. Imprimir comprovante Cancel" at bounding box center [655, 316] width 1311 height 632
